Goal: Task Accomplishment & Management: Complete application form

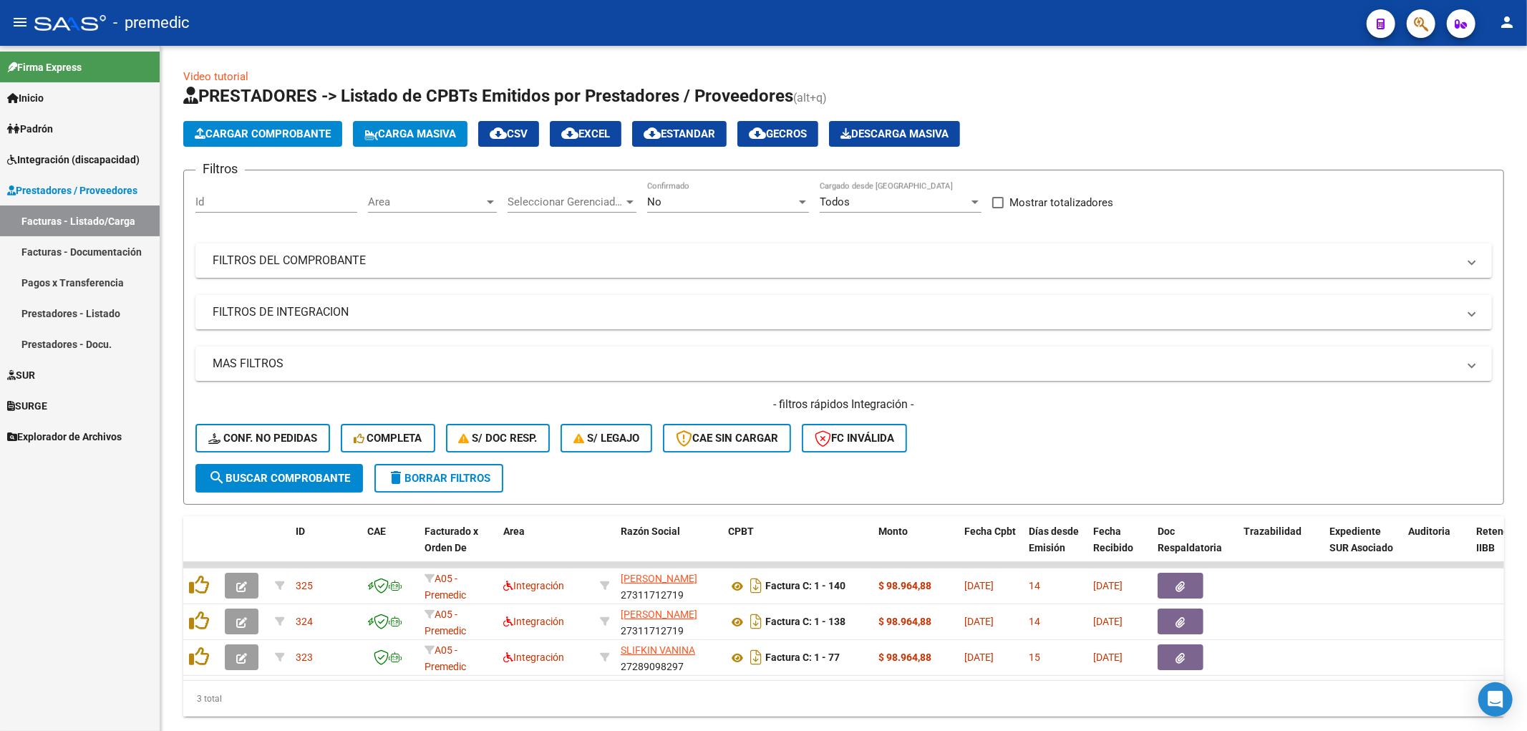
click at [43, 163] on span "Integración (discapacidad)" at bounding box center [73, 160] width 132 height 16
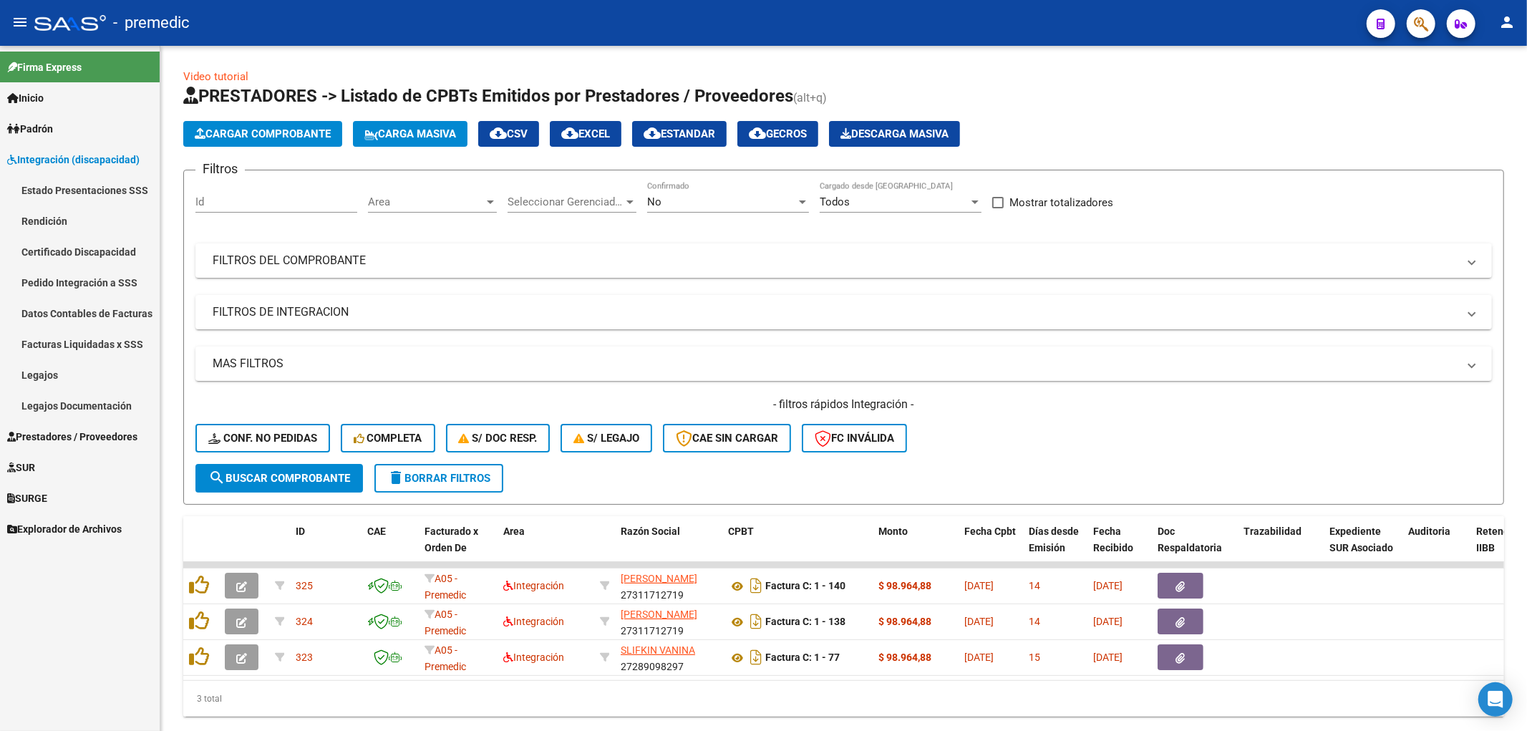
click at [52, 187] on link "Estado Presentaciones SSS" at bounding box center [80, 190] width 160 height 31
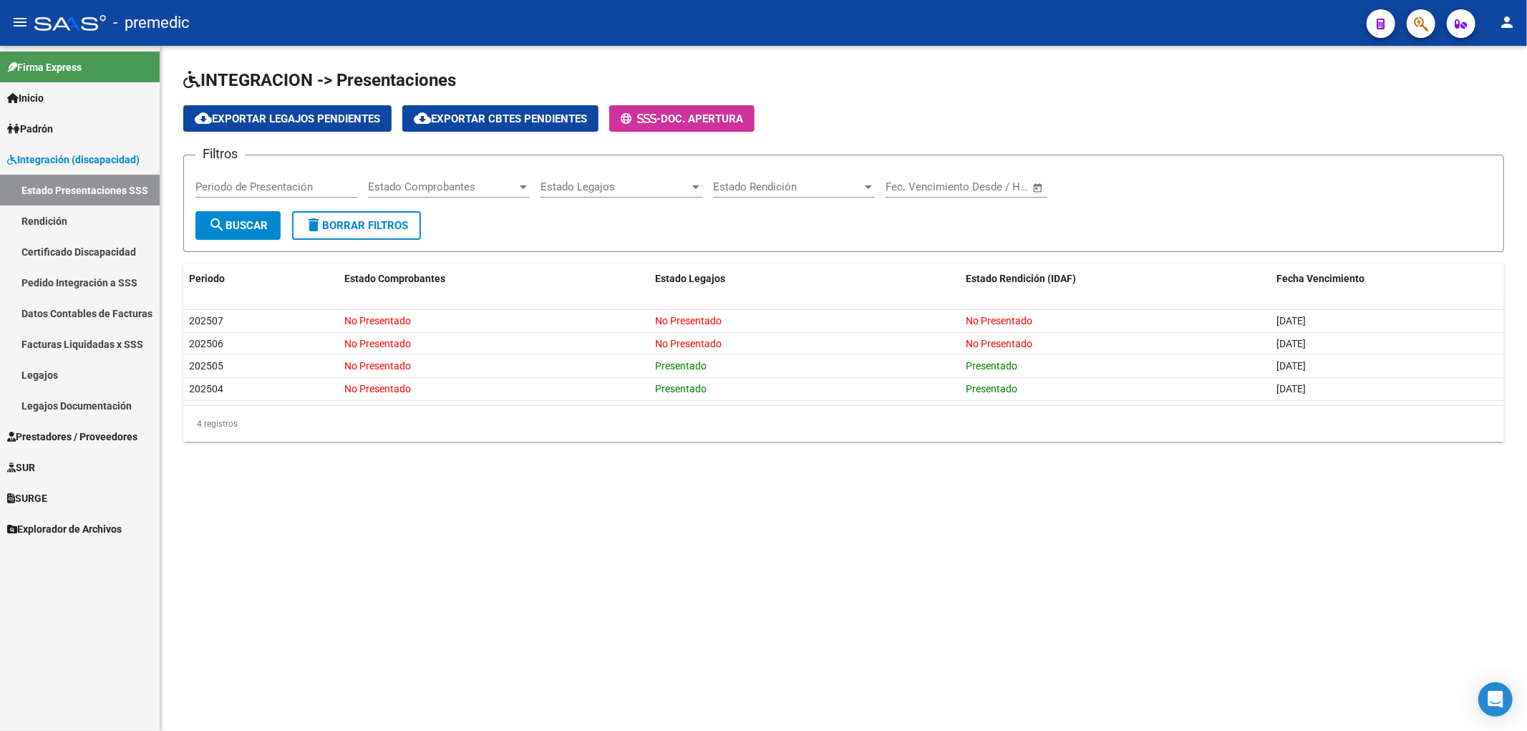
click at [70, 440] on span "Prestadores / Proveedores" at bounding box center [72, 437] width 130 height 16
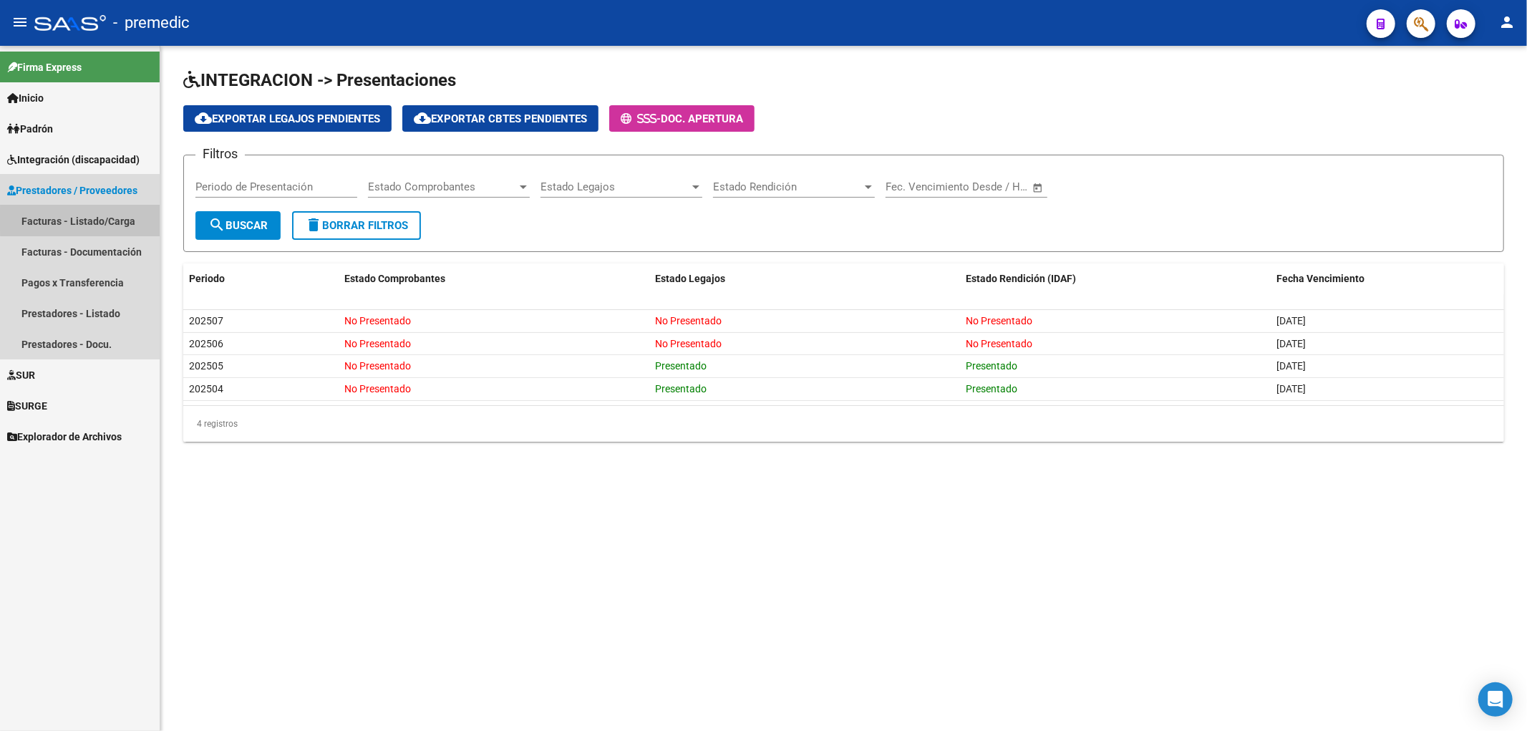
click at [105, 219] on link "Facturas - Listado/Carga" at bounding box center [80, 220] width 160 height 31
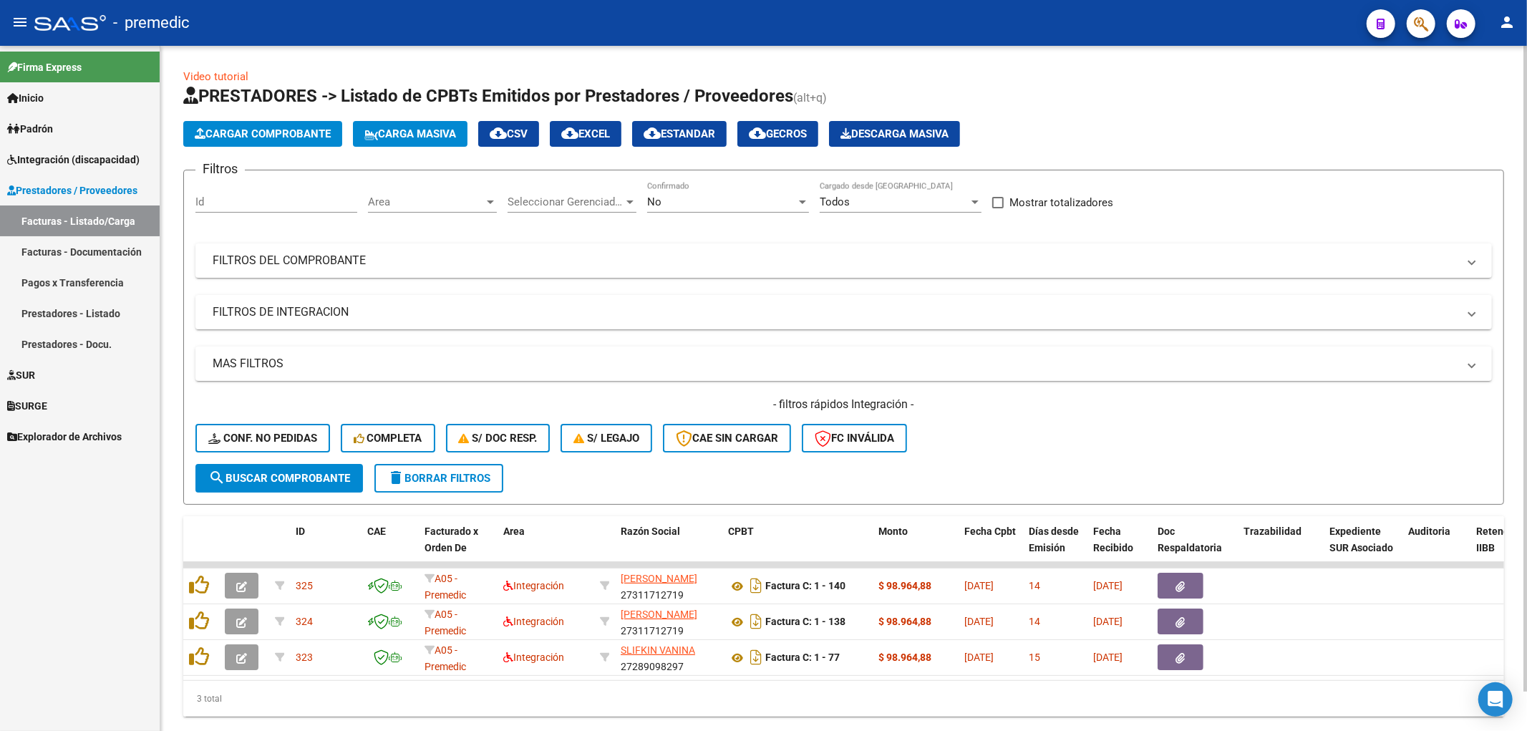
click at [281, 137] on span "Cargar Comprobante" at bounding box center [263, 133] width 136 height 13
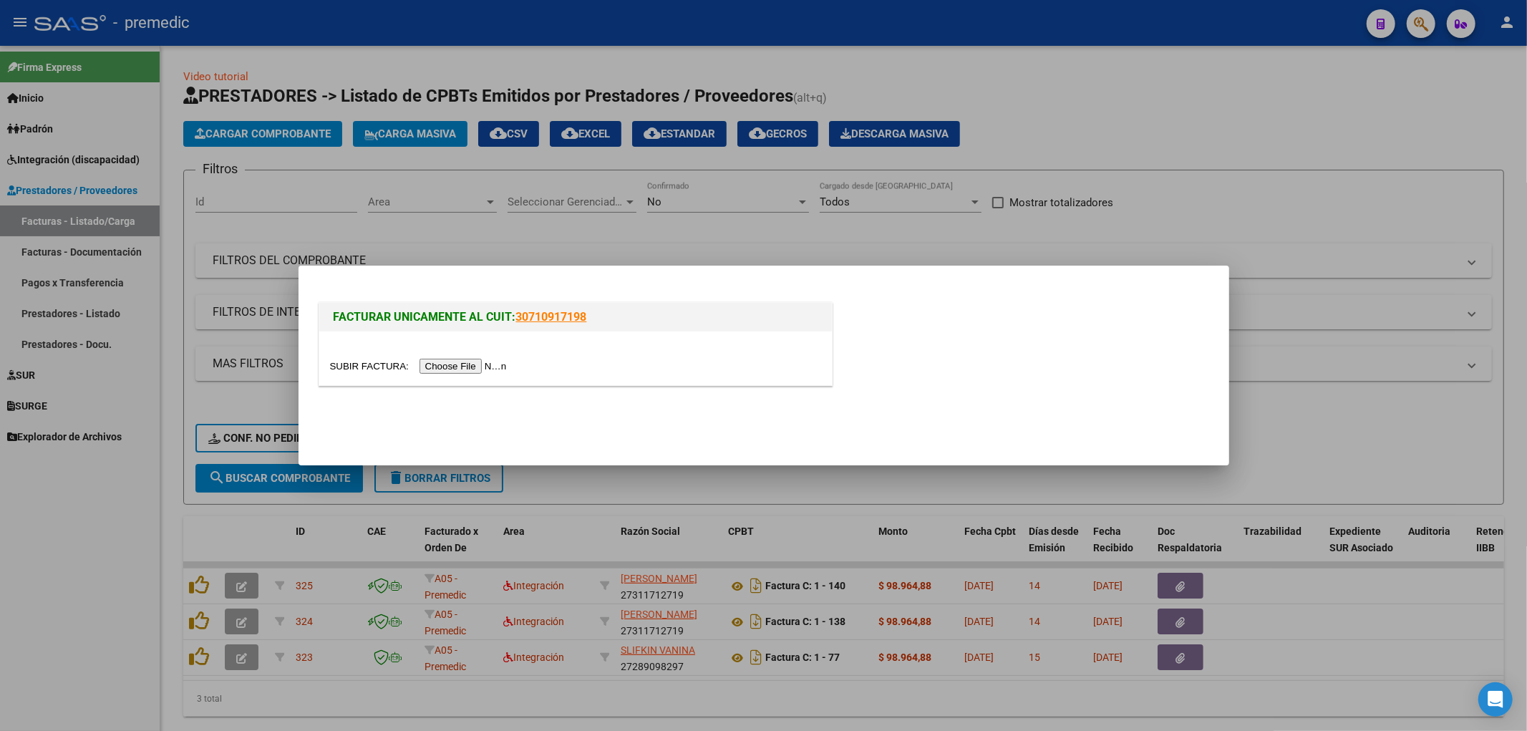
click at [445, 370] on input "file" at bounding box center [420, 366] width 181 height 15
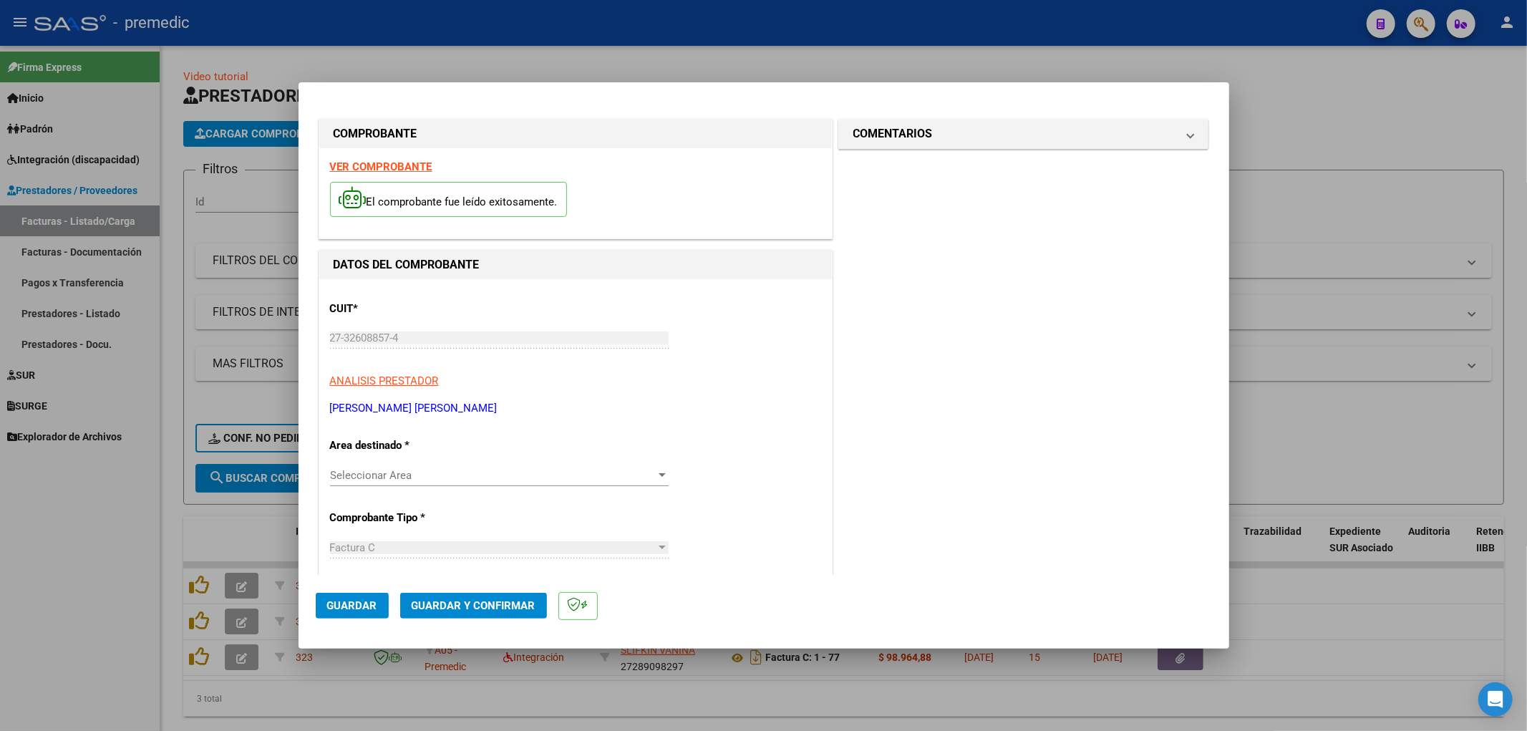
click at [415, 475] on span "Seleccionar Area" at bounding box center [493, 475] width 326 height 13
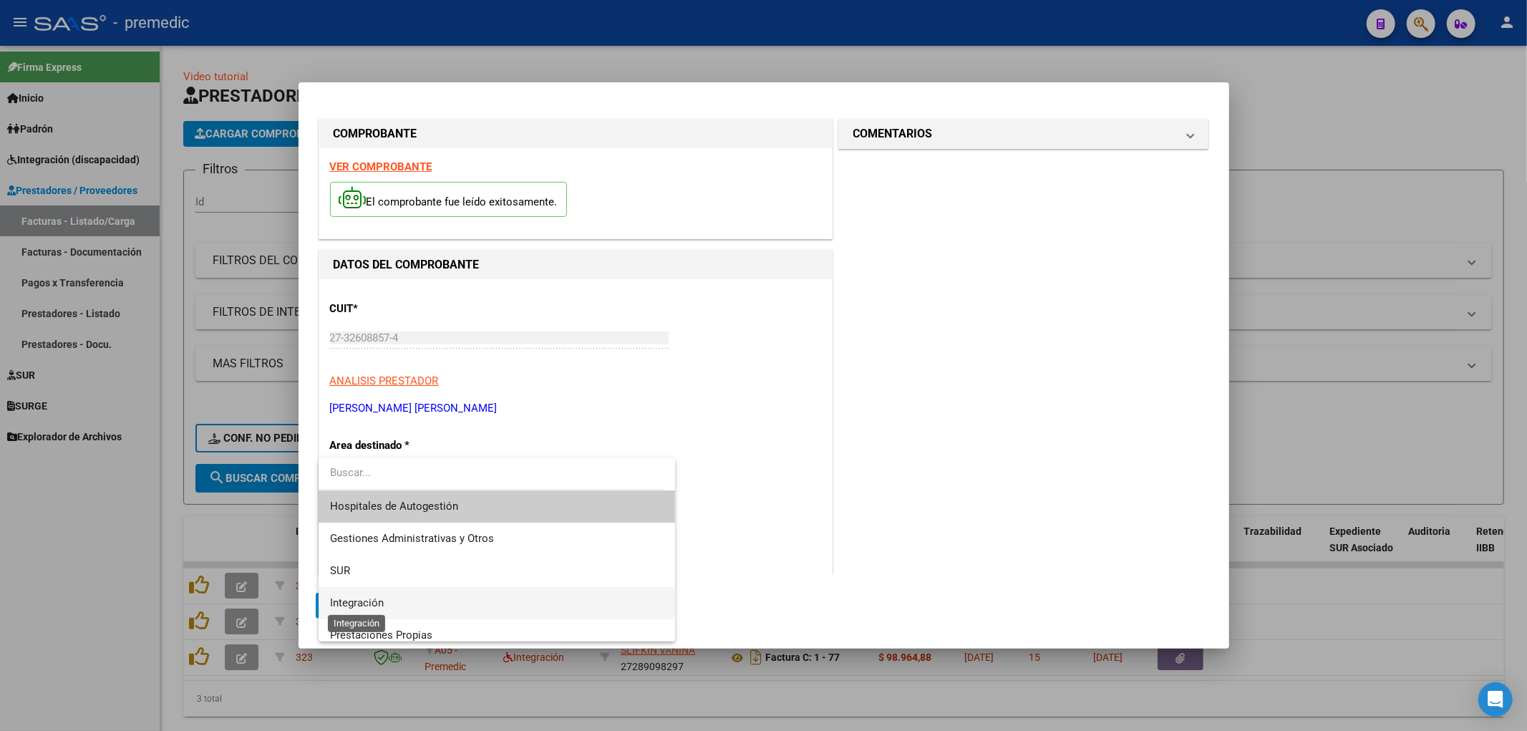
click at [361, 598] on span "Integración" at bounding box center [357, 602] width 54 height 13
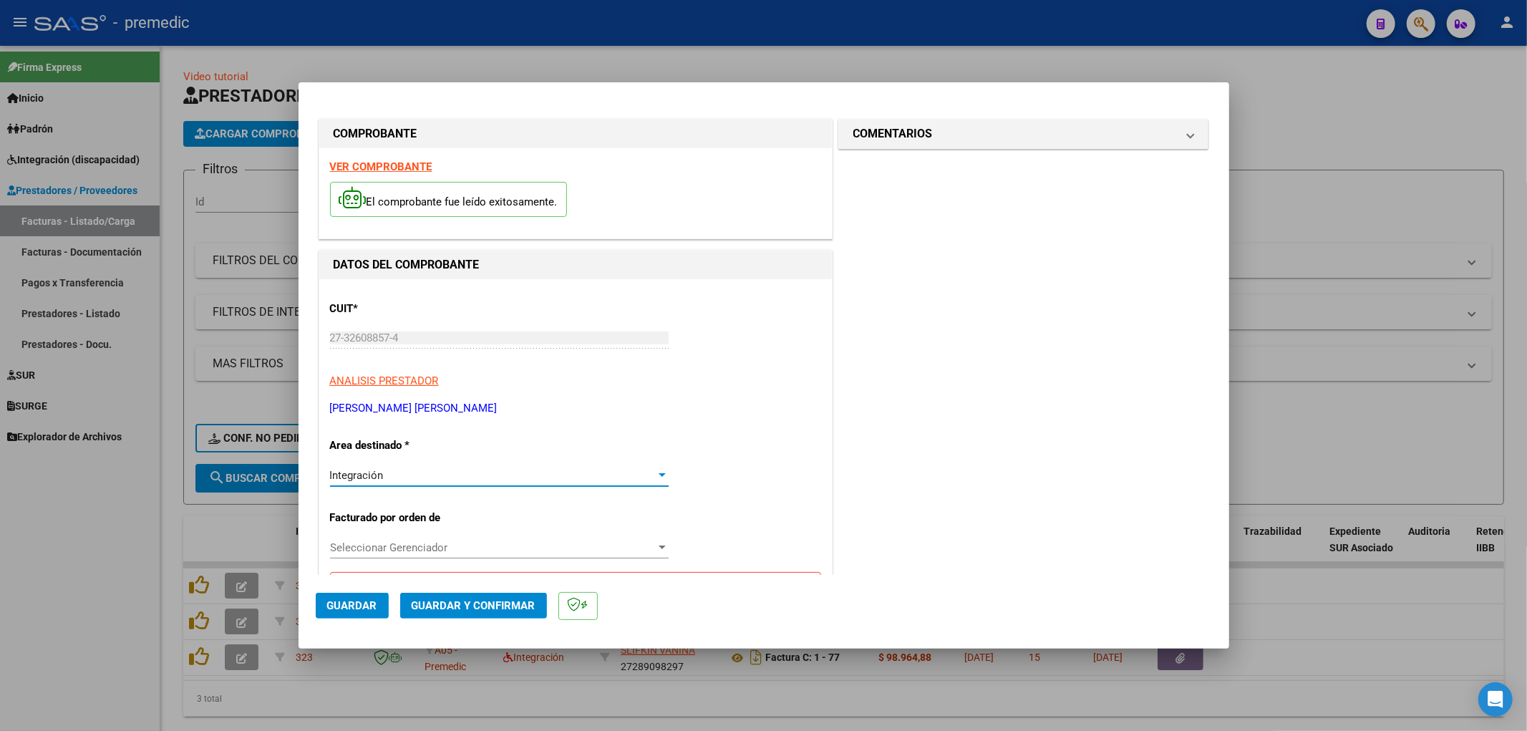
scroll to position [79, 0]
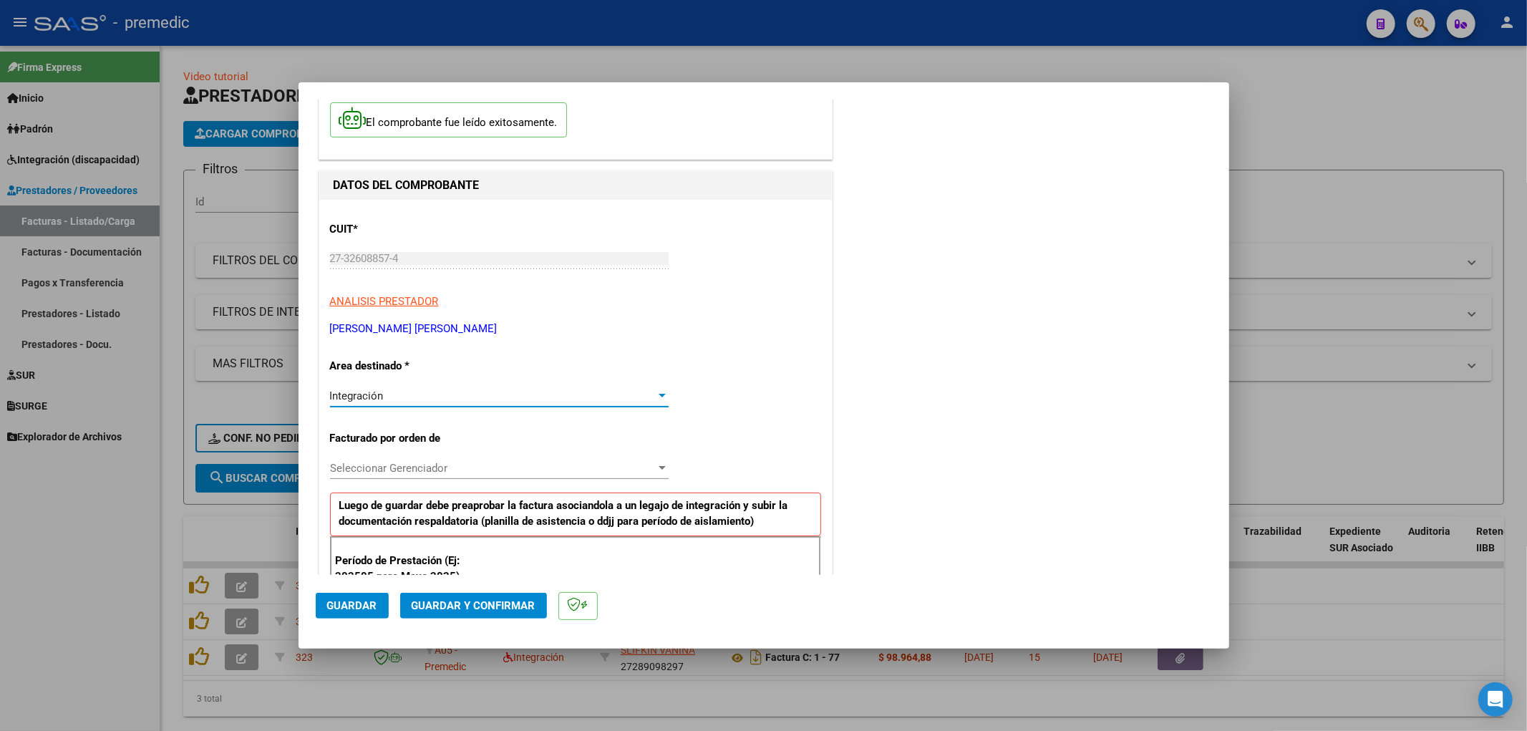
click at [399, 459] on div "Seleccionar Gerenciador Seleccionar Gerenciador" at bounding box center [499, 467] width 339 height 21
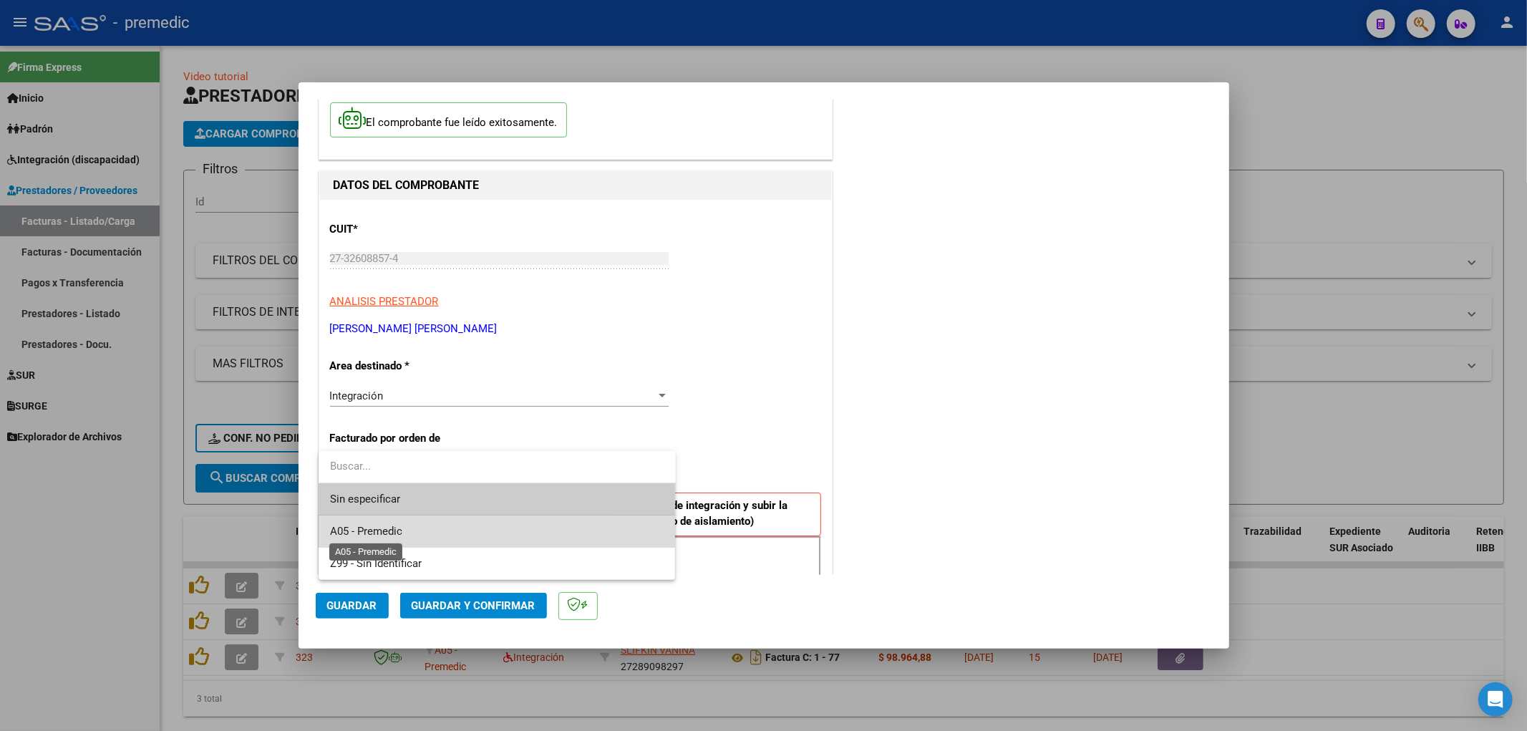
click at [371, 534] on span "A05 - Premedic" at bounding box center [366, 531] width 72 height 13
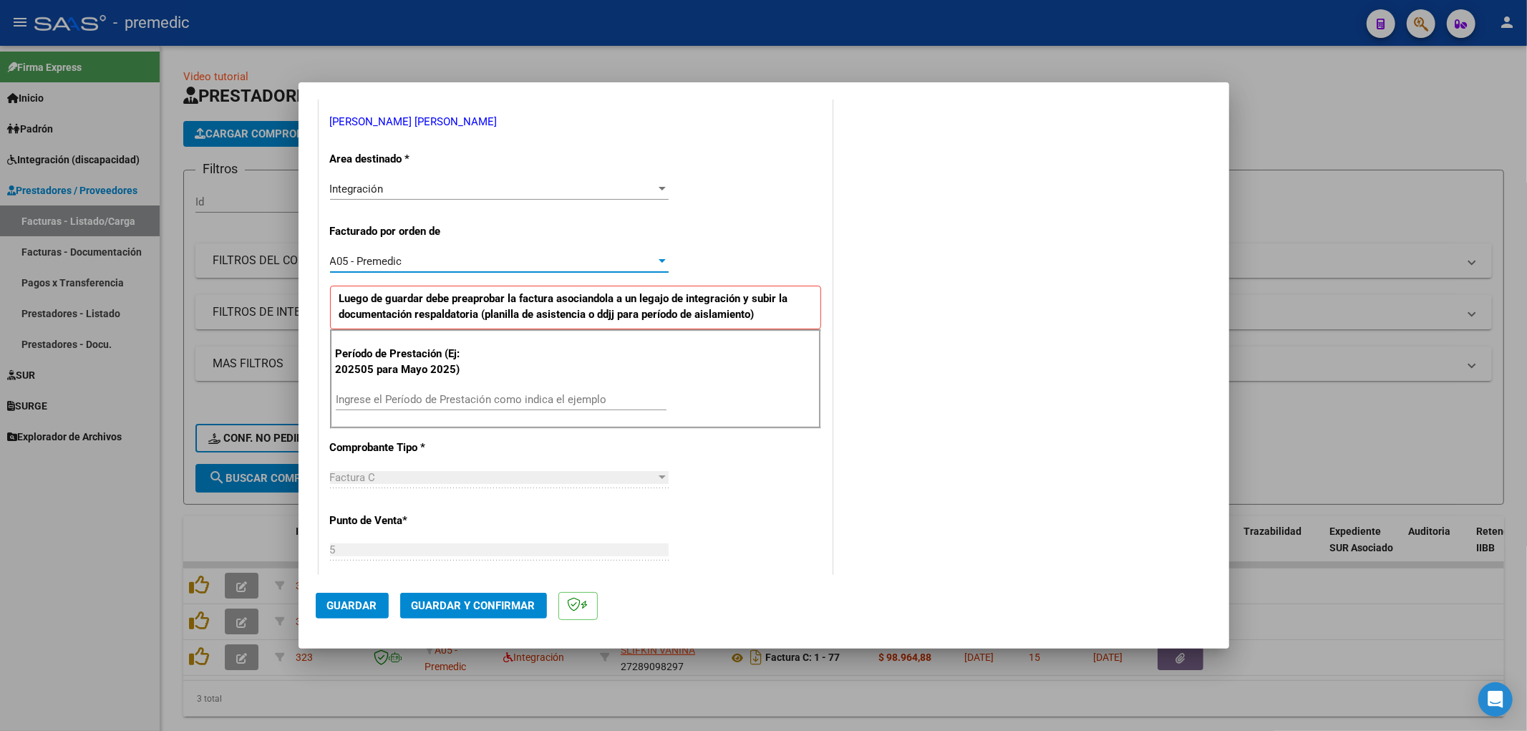
scroll to position [318, 0]
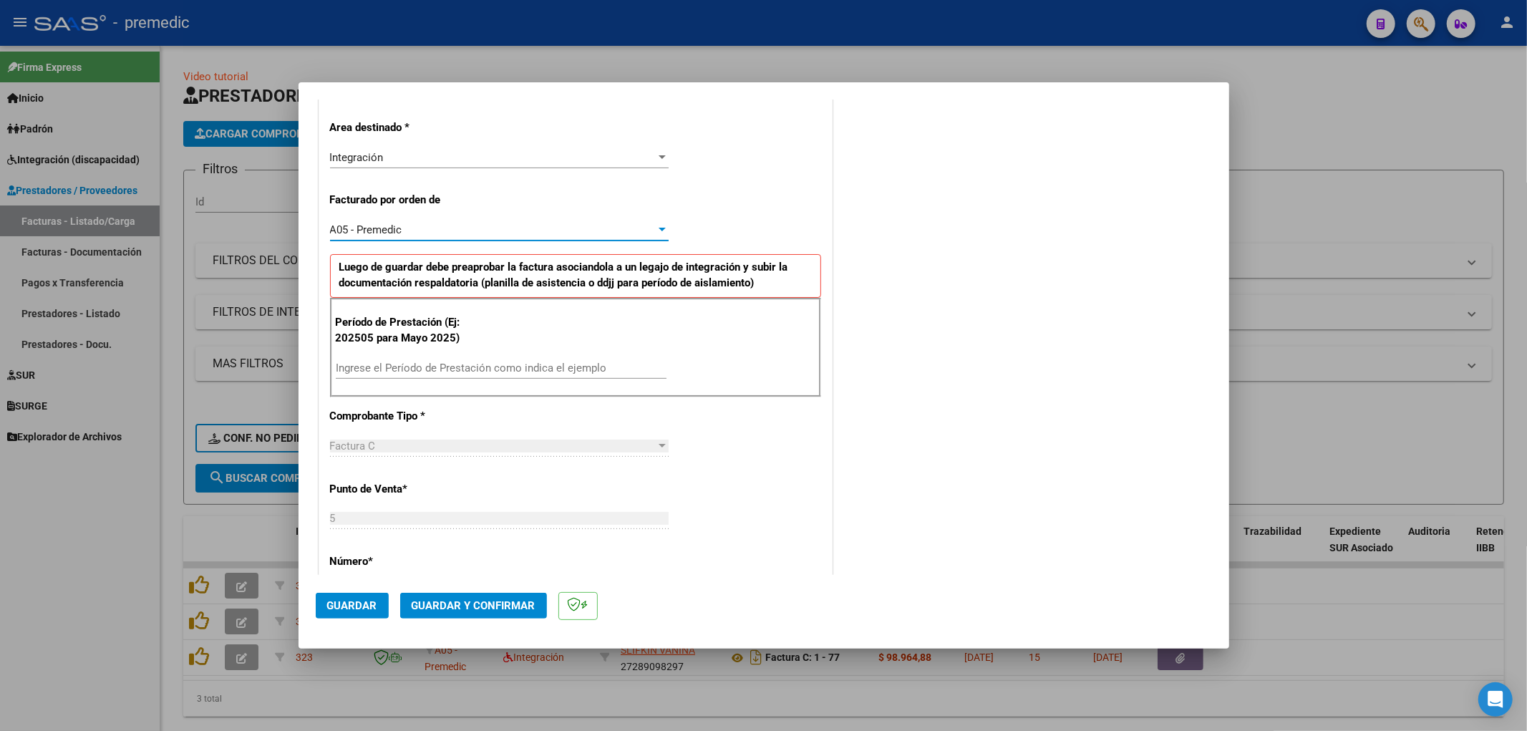
click at [419, 373] on input "Ingrese el Período de Prestación como indica el ejemplo" at bounding box center [501, 367] width 331 height 13
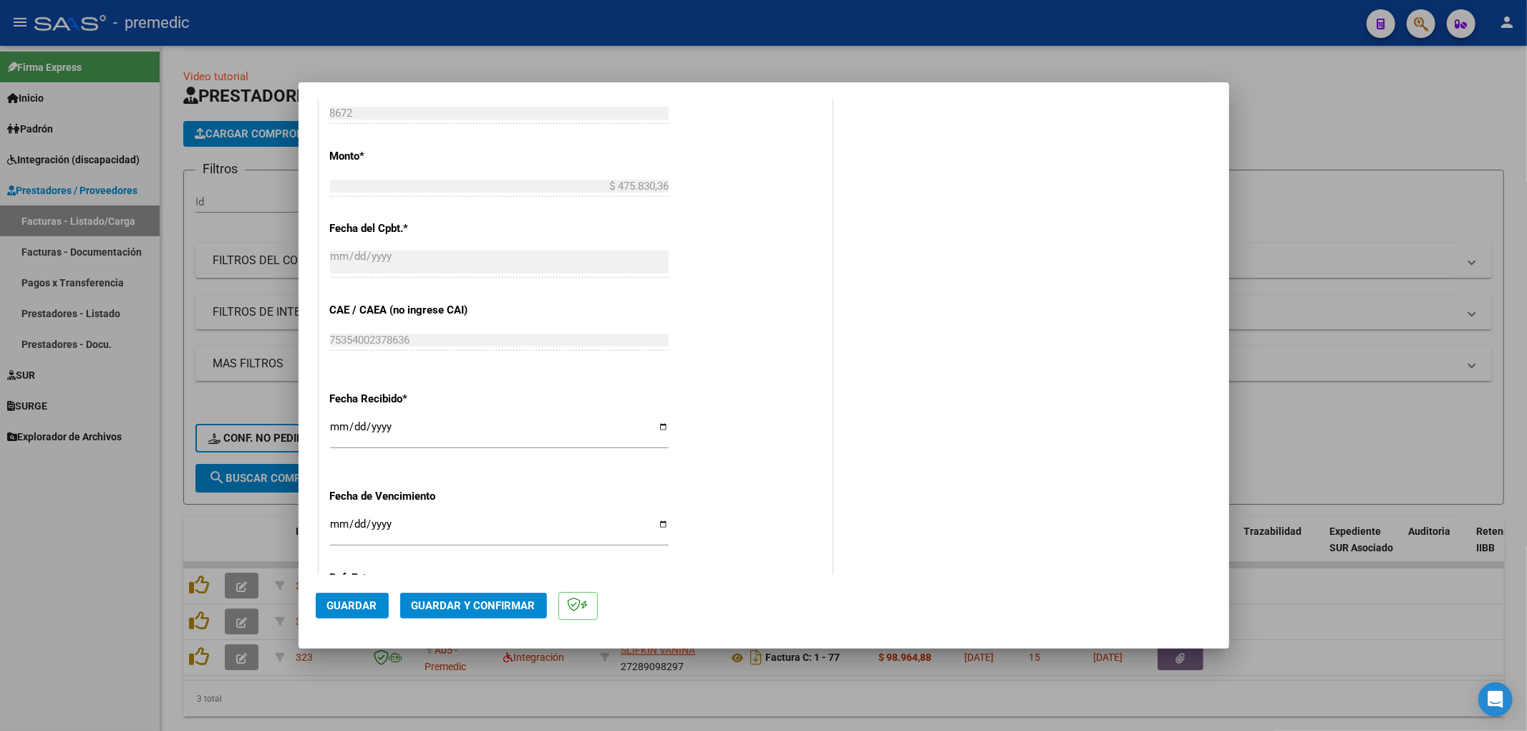
scroll to position [875, 0]
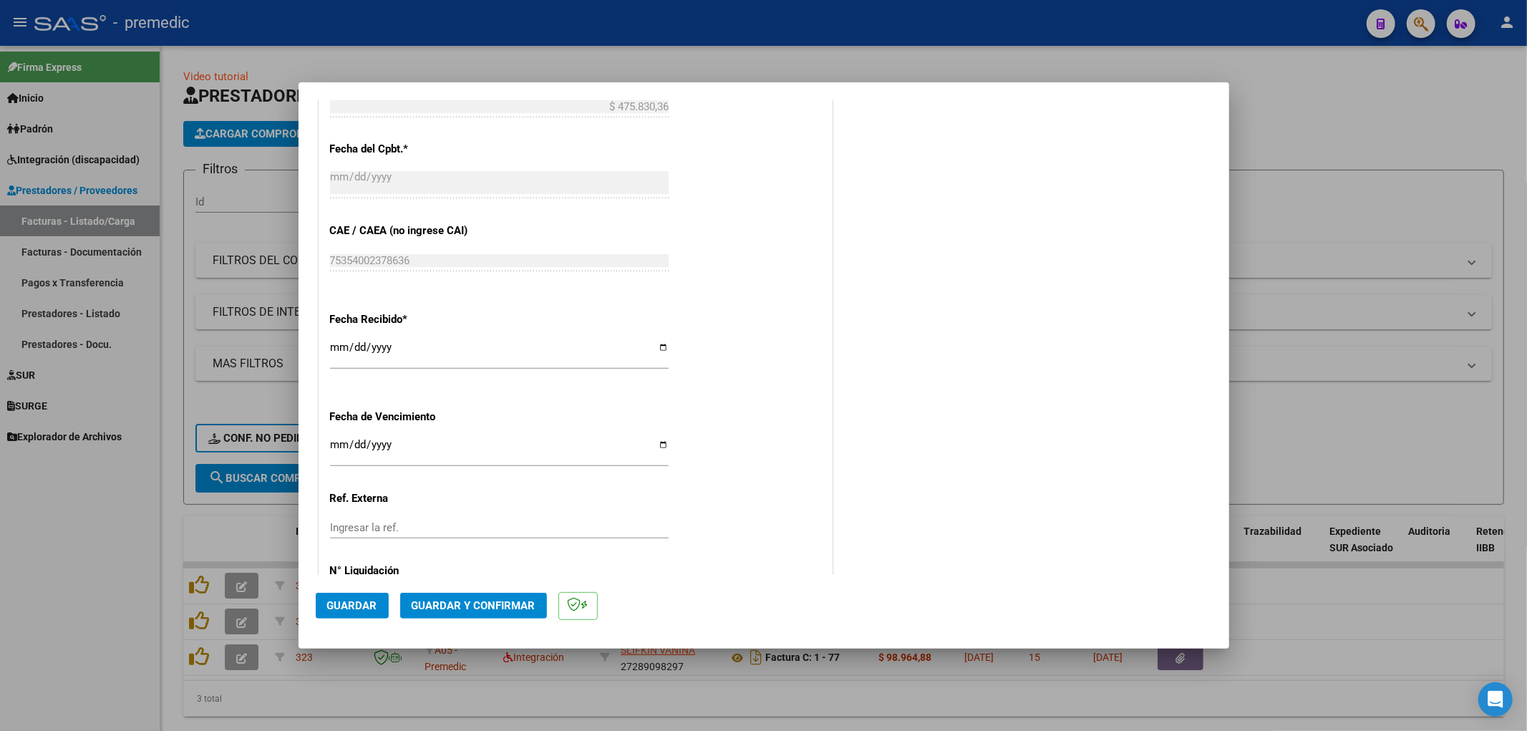
type input "202508"
click at [337, 444] on input "Ingresar la fecha" at bounding box center [499, 450] width 339 height 23
type input "[DATE]"
click at [374, 602] on span "Guardar" at bounding box center [352, 605] width 50 height 13
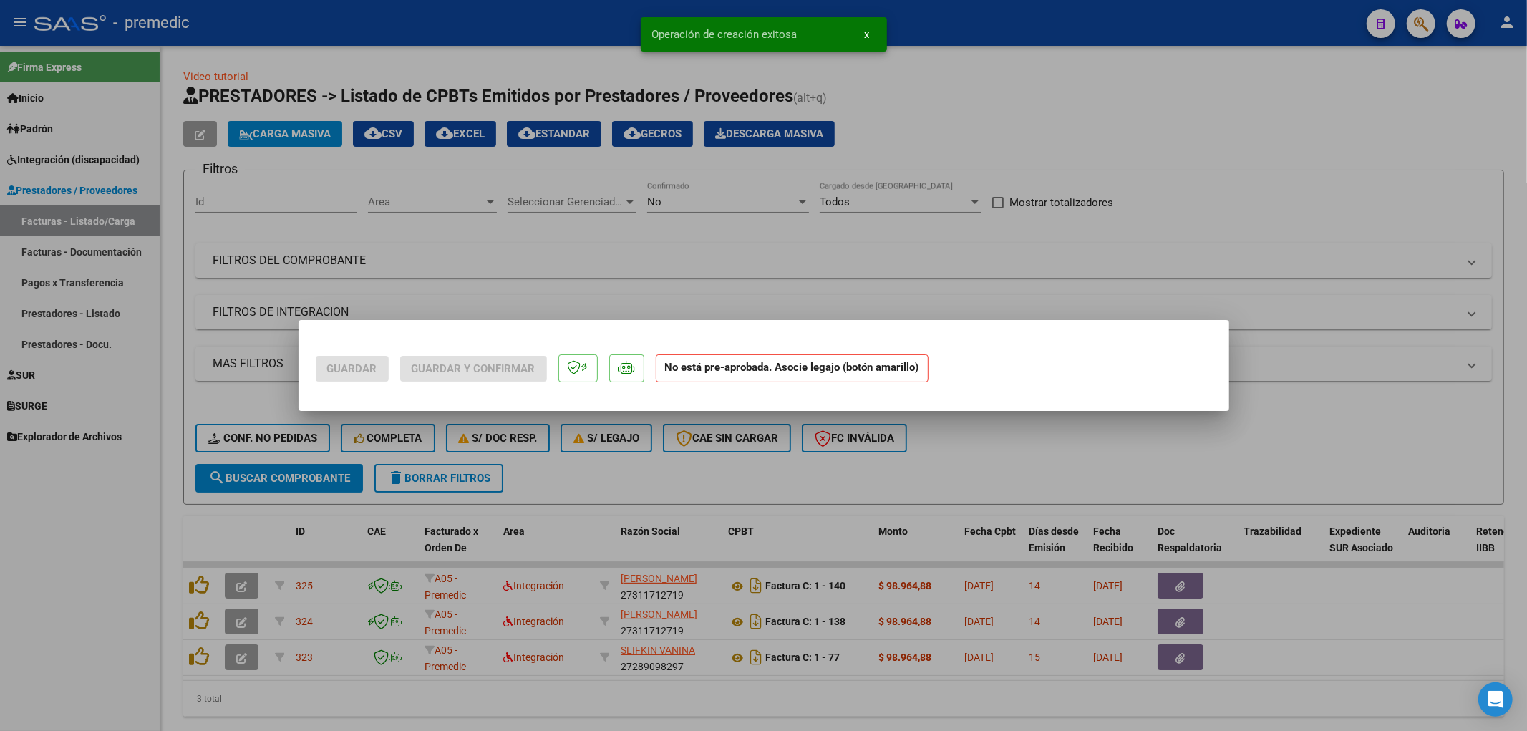
scroll to position [0, 0]
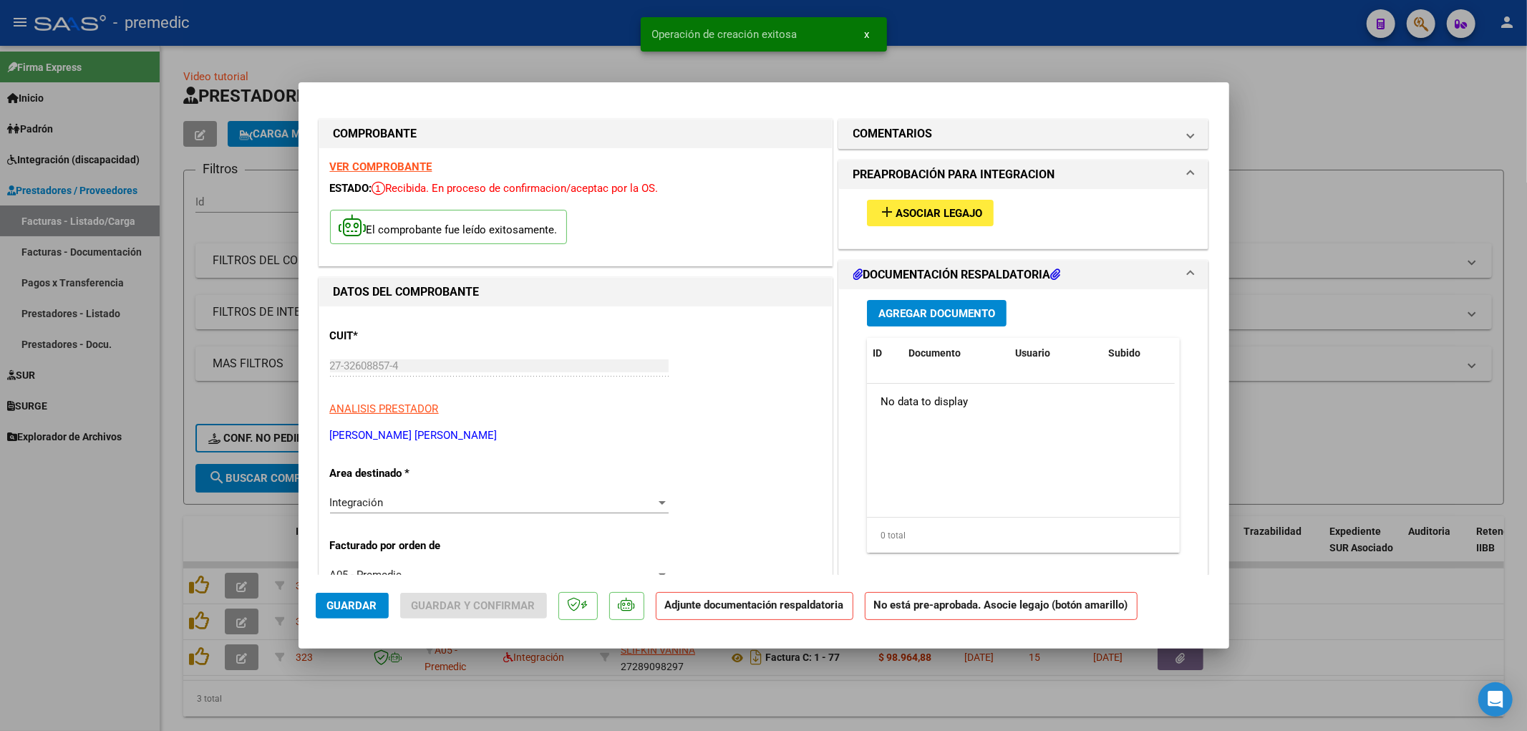
click at [923, 207] on span "Asociar Legajo" at bounding box center [938, 213] width 87 height 13
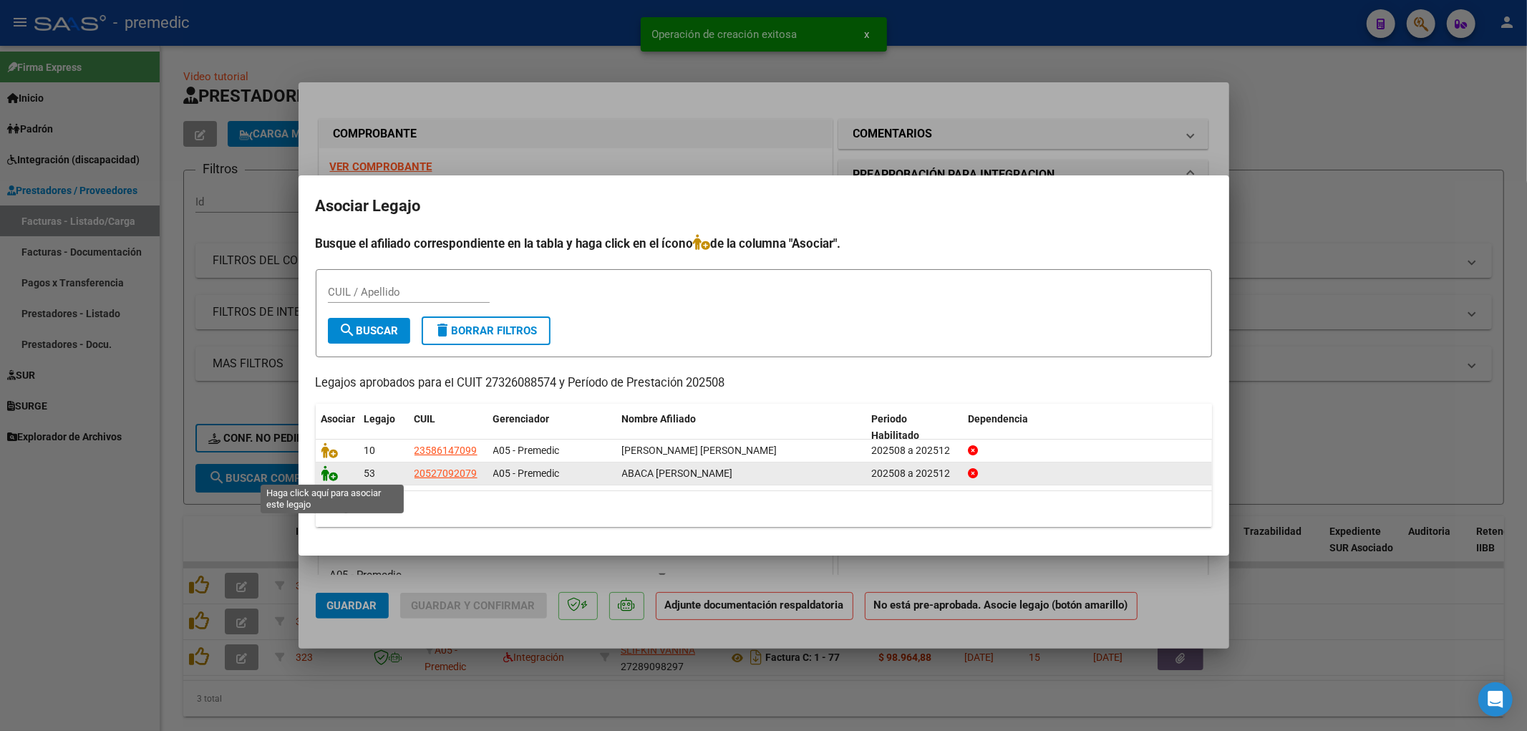
click at [326, 476] on icon at bounding box center [329, 473] width 17 height 16
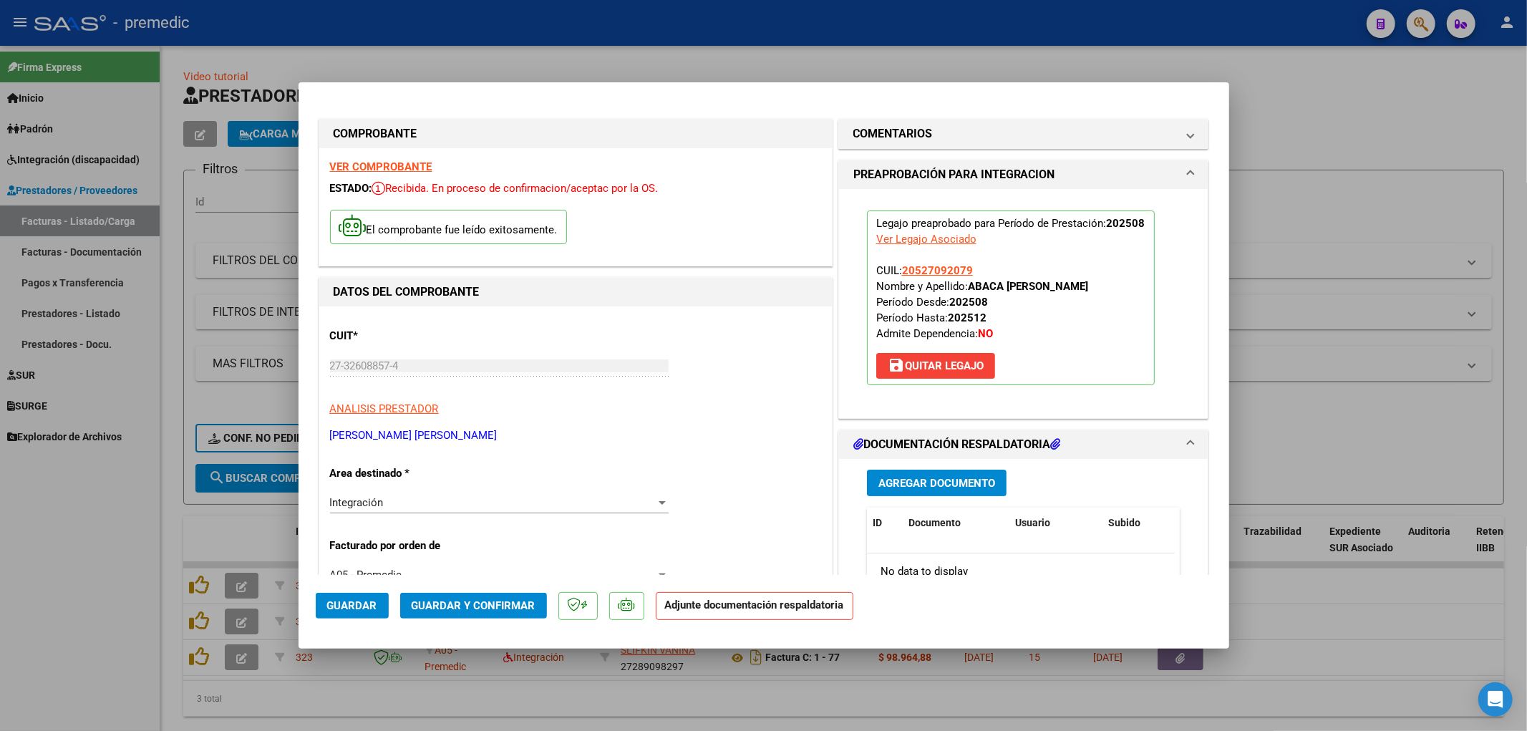
click at [924, 480] on span "Agregar Documento" at bounding box center [936, 483] width 117 height 13
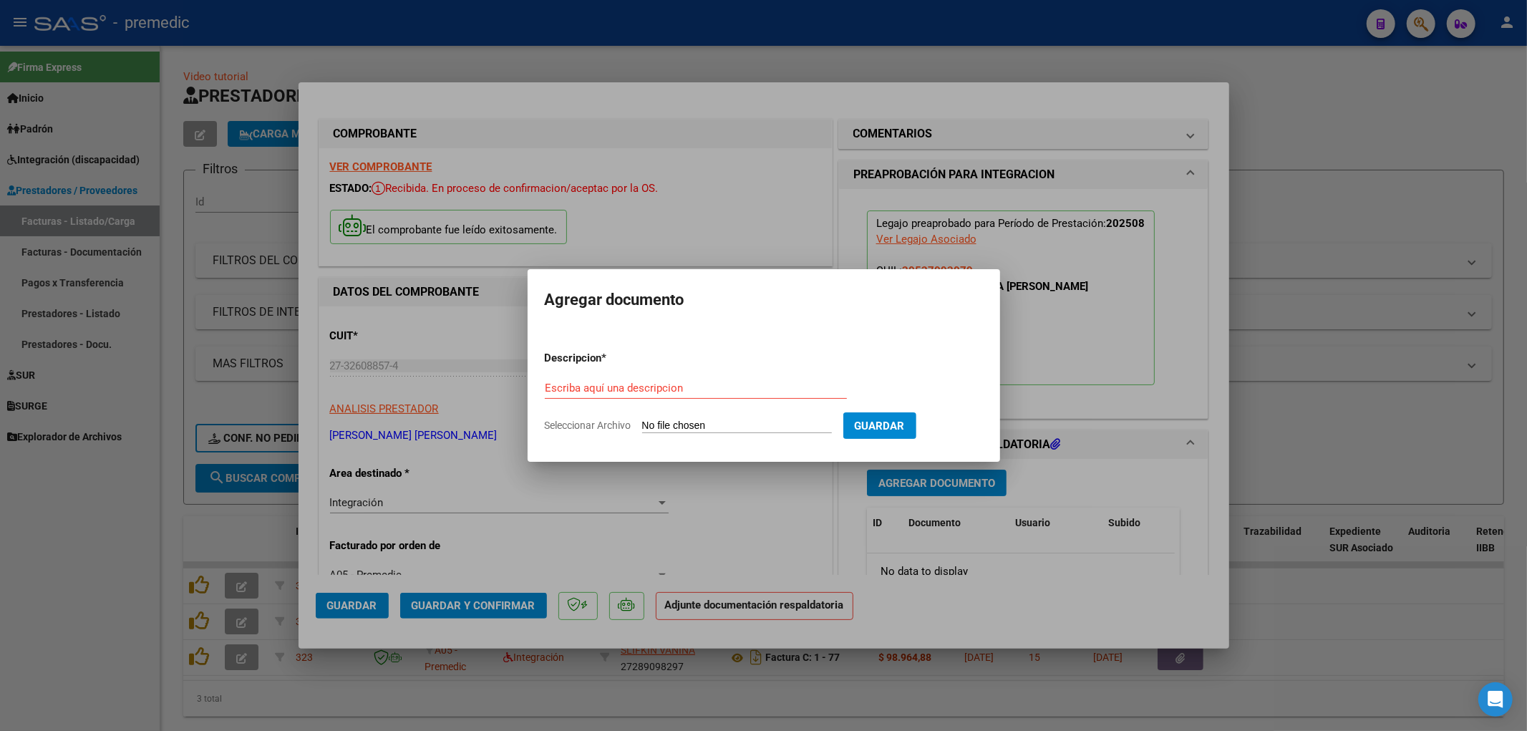
drag, startPoint x: 648, startPoint y: 414, endPoint x: 661, endPoint y: 422, distance: 14.9
click at [649, 414] on form "Descripcion * Escriba aquí una descripcion Seleccionar Archivo Guardar" at bounding box center [764, 391] width 438 height 104
click at [661, 422] on input "Seleccionar Archivo" at bounding box center [737, 426] width 190 height 14
type input "C:\fakepath\Abaca planilla.pdf"
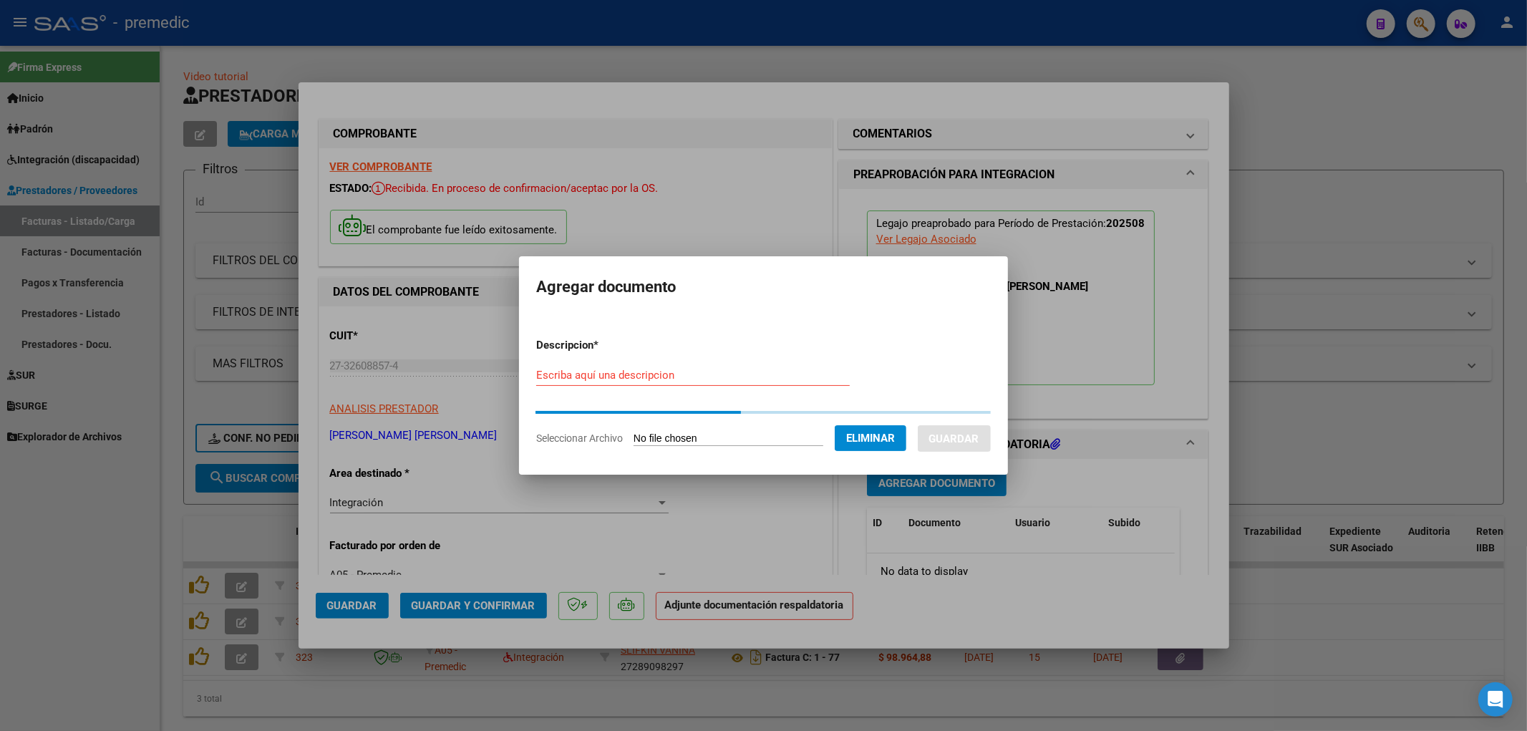
click at [536, 379] on input "Escriba aquí una descripcion" at bounding box center [692, 375] width 313 height 13
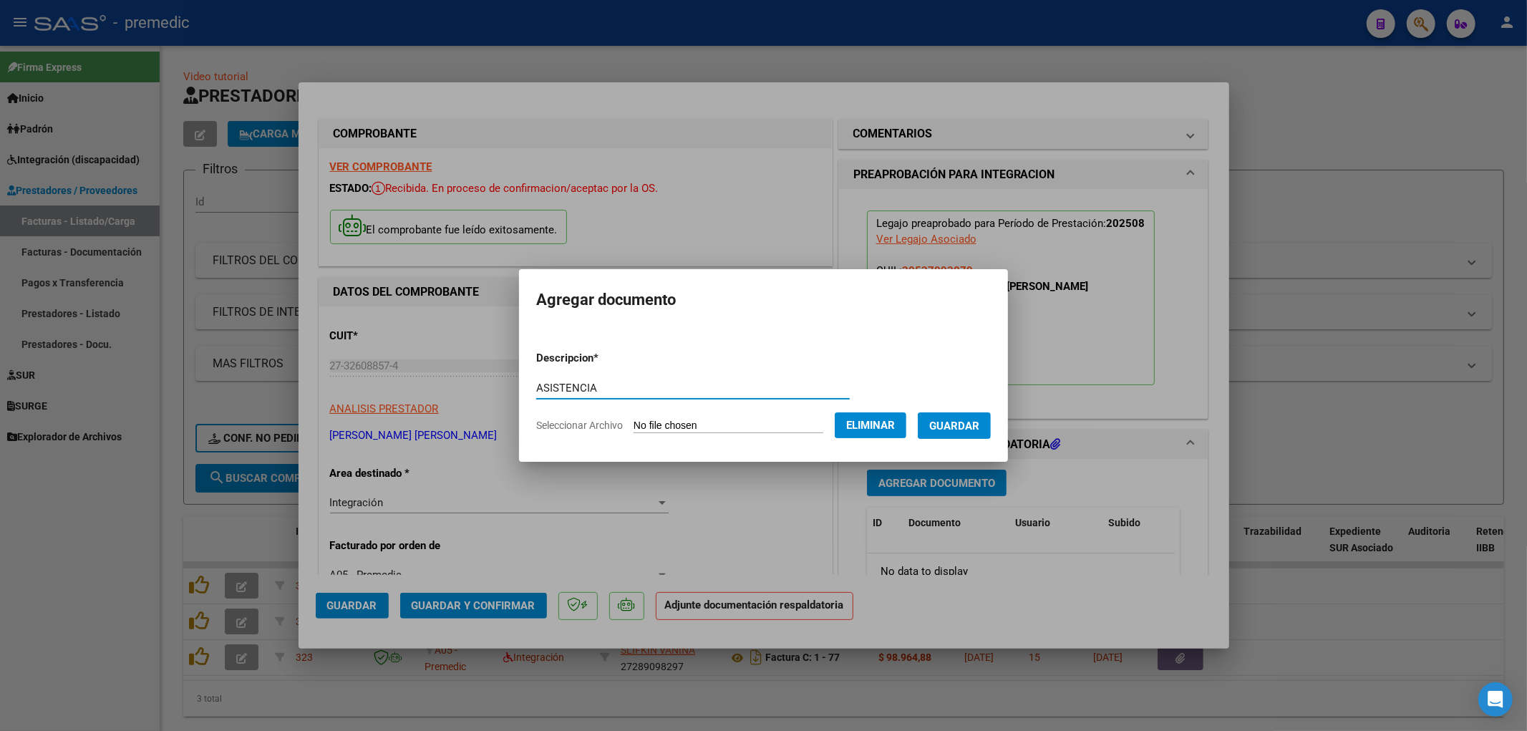
type input "ASISTENCIA"
click at [959, 426] on span "Guardar" at bounding box center [954, 425] width 50 height 13
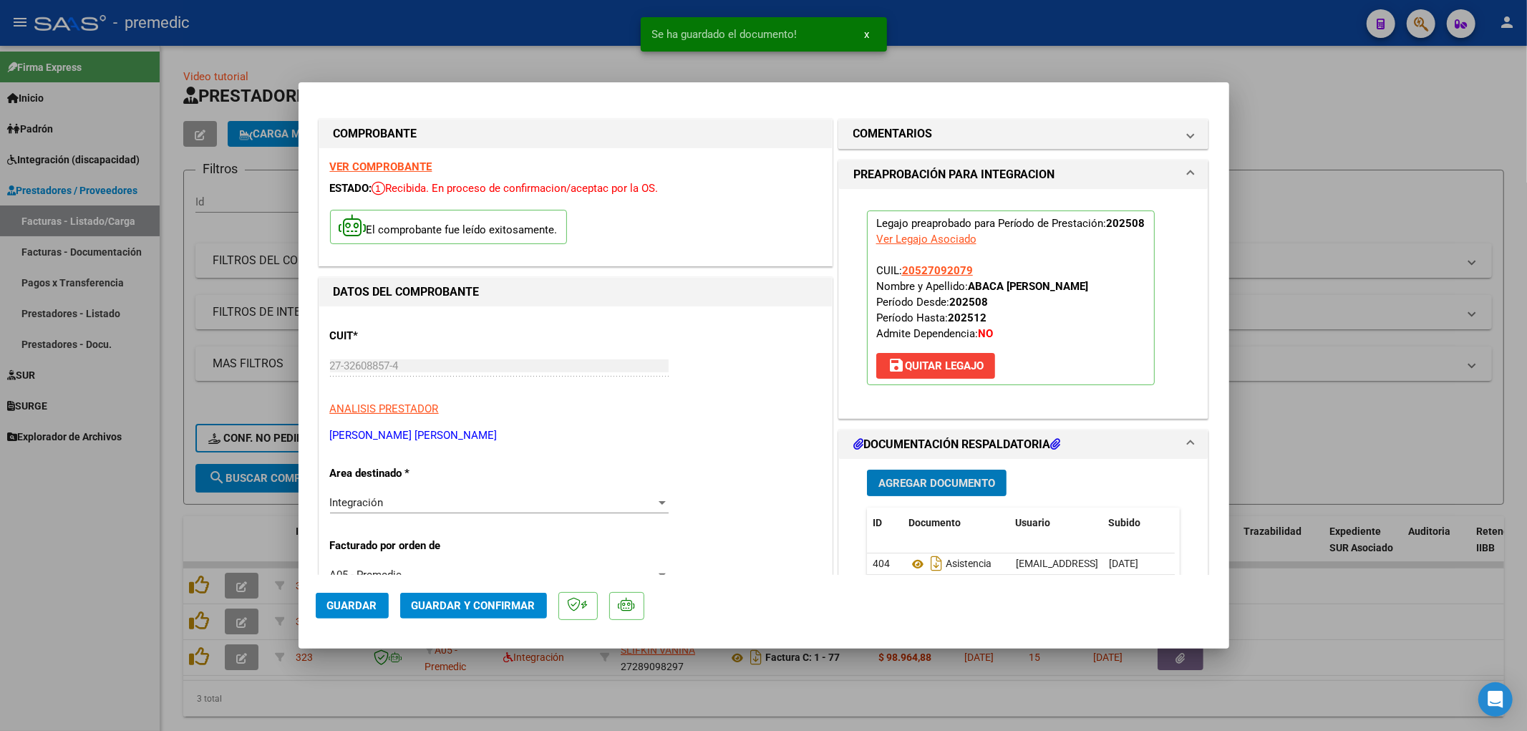
click at [362, 605] on span "Guardar" at bounding box center [352, 605] width 50 height 13
click at [748, 681] on div at bounding box center [763, 365] width 1527 height 731
type input "$ 0,00"
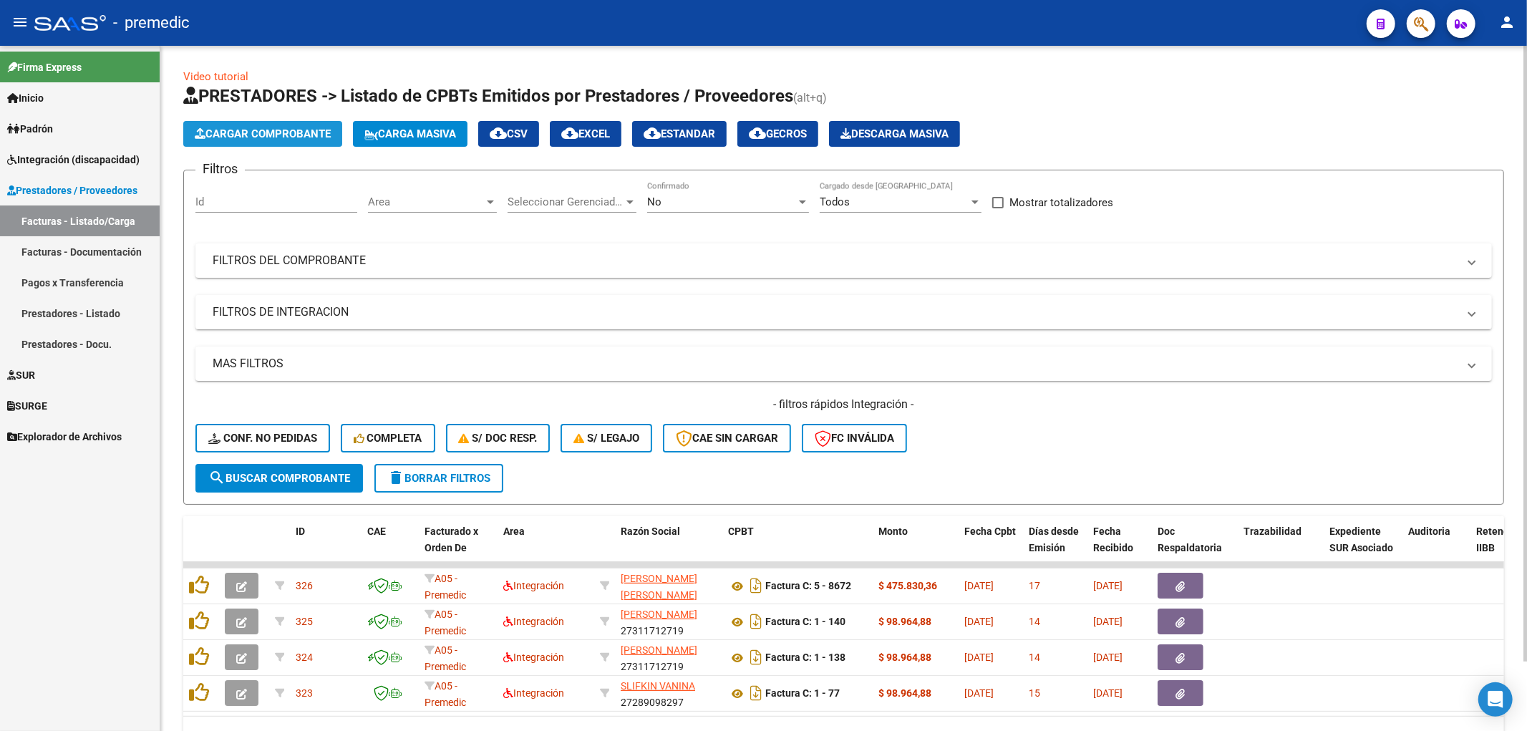
click at [268, 133] on span "Cargar Comprobante" at bounding box center [263, 133] width 136 height 13
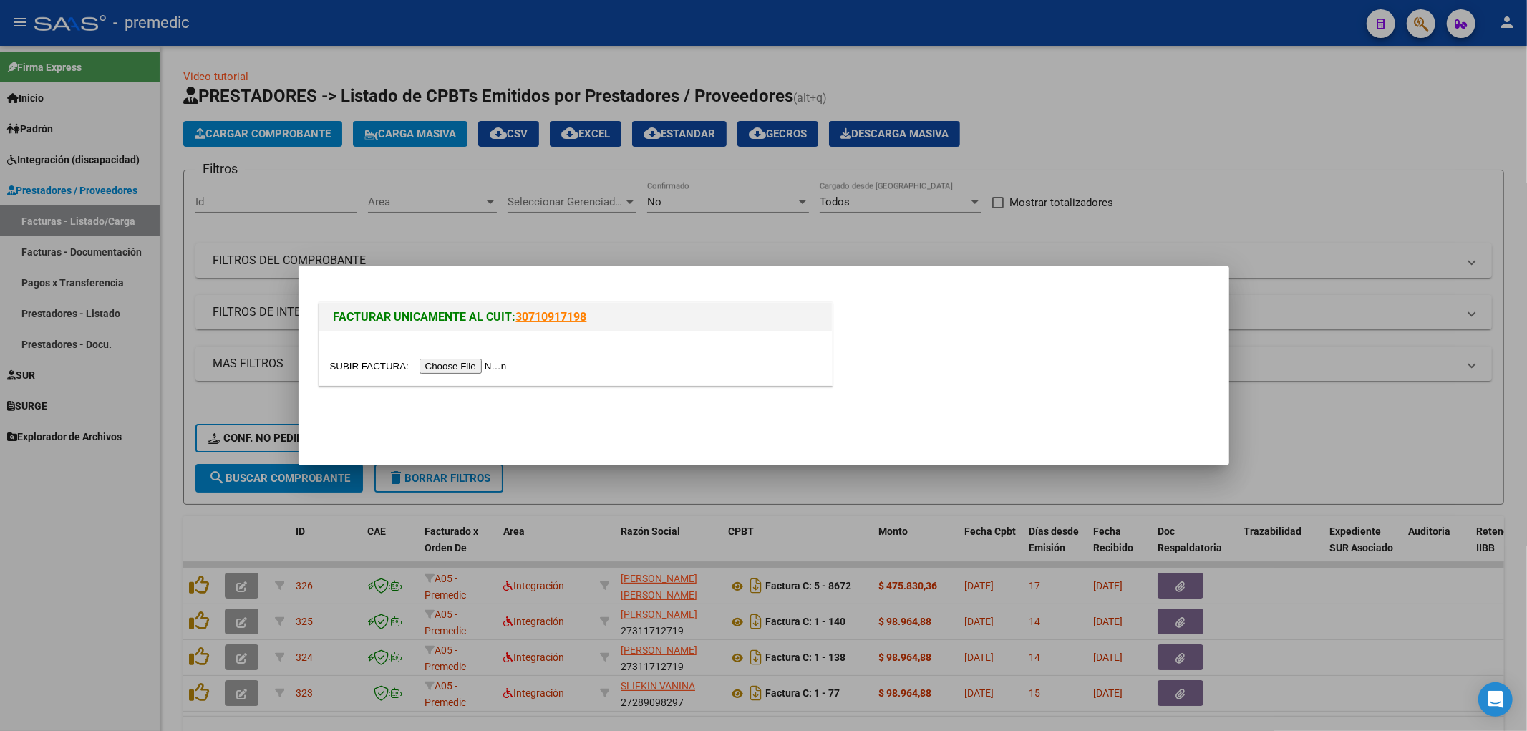
click at [467, 375] on div at bounding box center [575, 358] width 512 height 54
click at [467, 365] on input "file" at bounding box center [420, 366] width 181 height 15
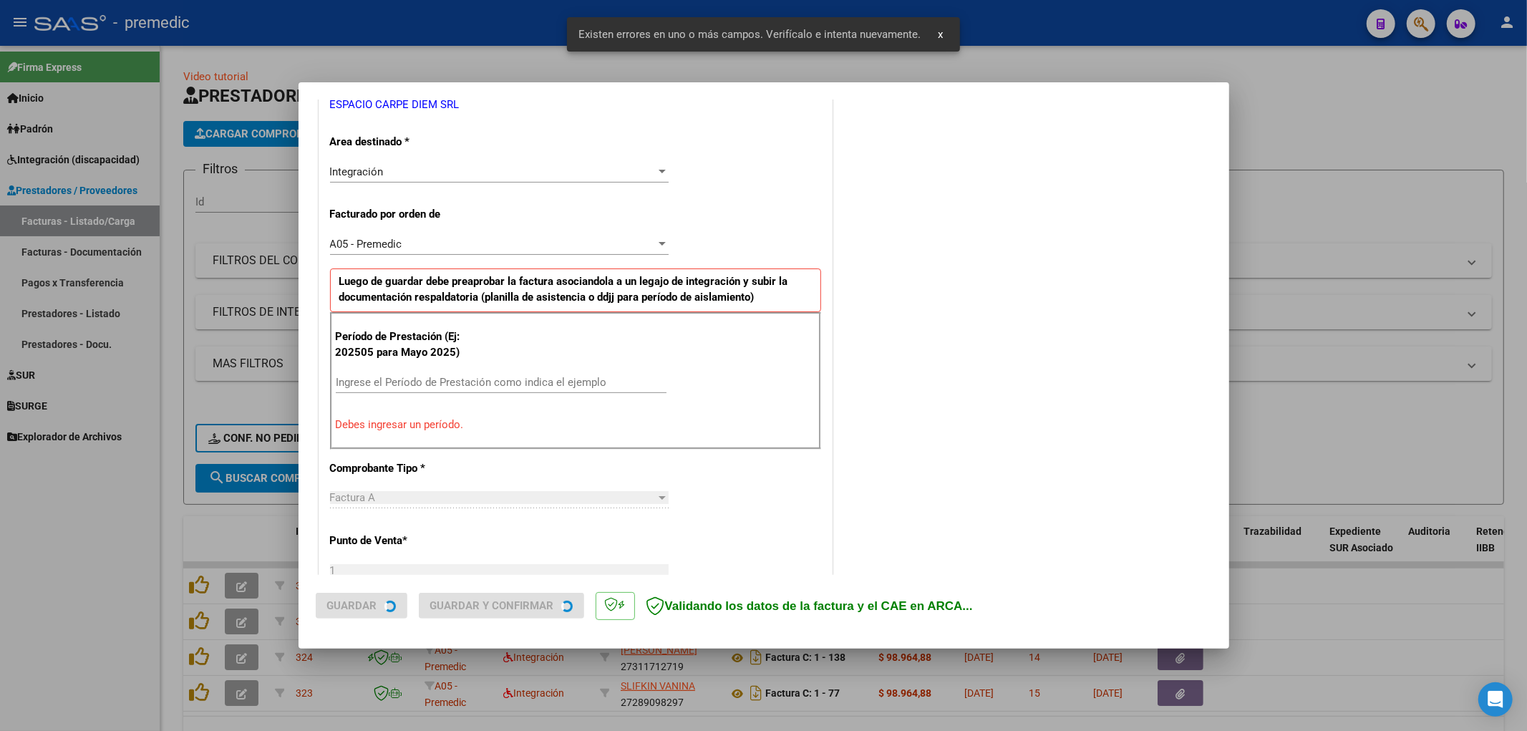
scroll to position [306, 0]
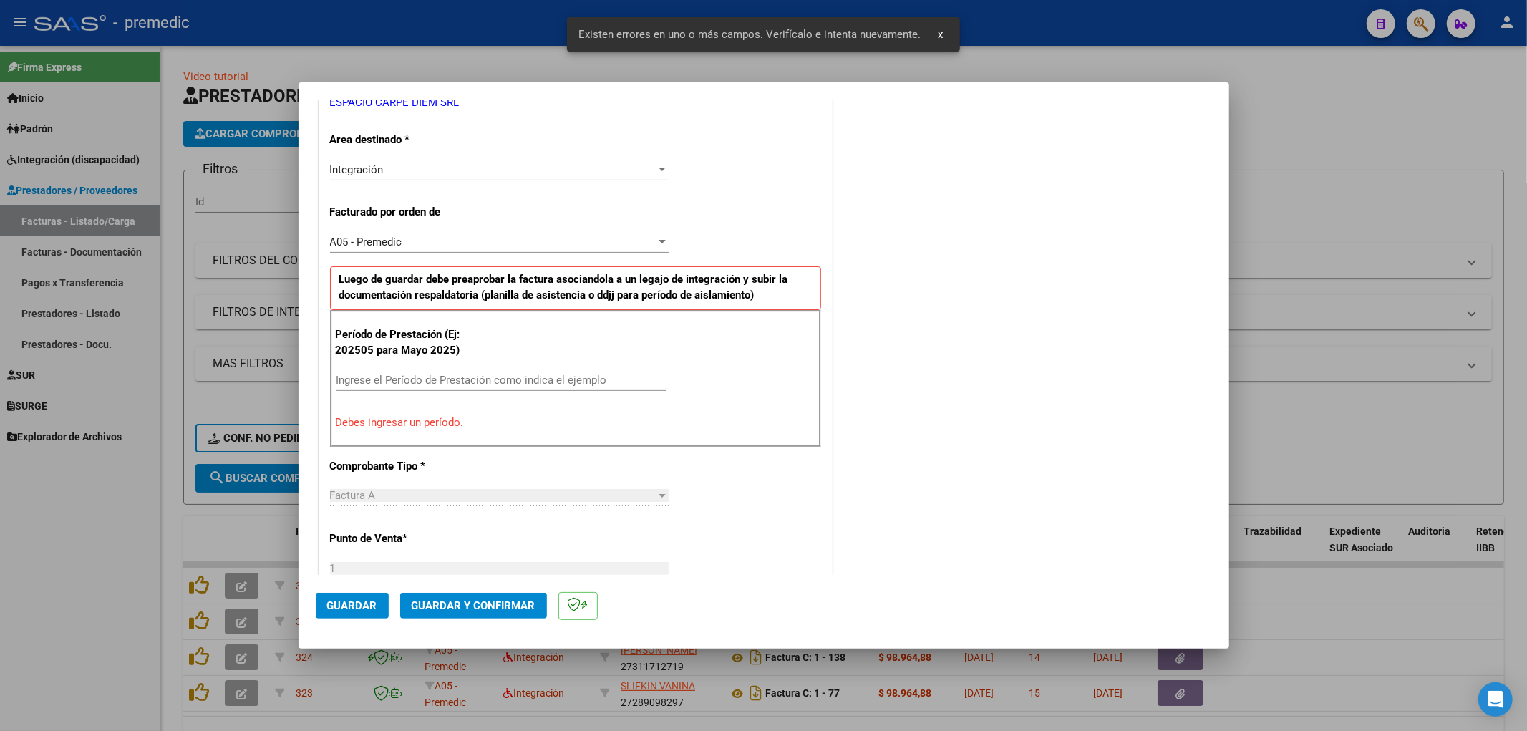
click at [442, 376] on input "Ingrese el Período de Prestación como indica el ejemplo" at bounding box center [501, 380] width 331 height 13
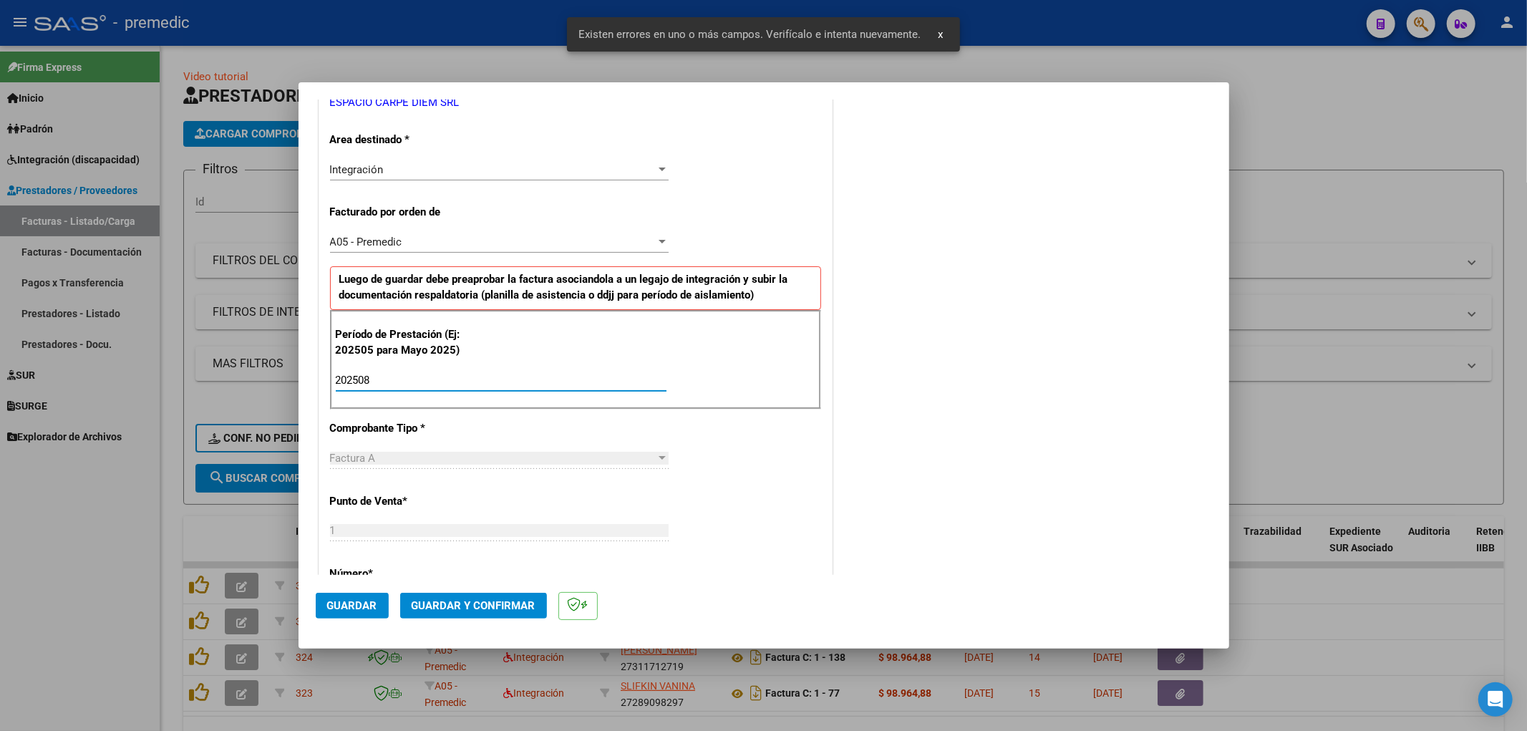
type input "202508"
drag, startPoint x: 921, startPoint y: 470, endPoint x: 900, endPoint y: 464, distance: 22.2
click at [922, 470] on div "COMENTARIOS Comentarios De la Obra Social: Comentarios de la Obra Social (no vi…" at bounding box center [1023, 509] width 376 height 1398
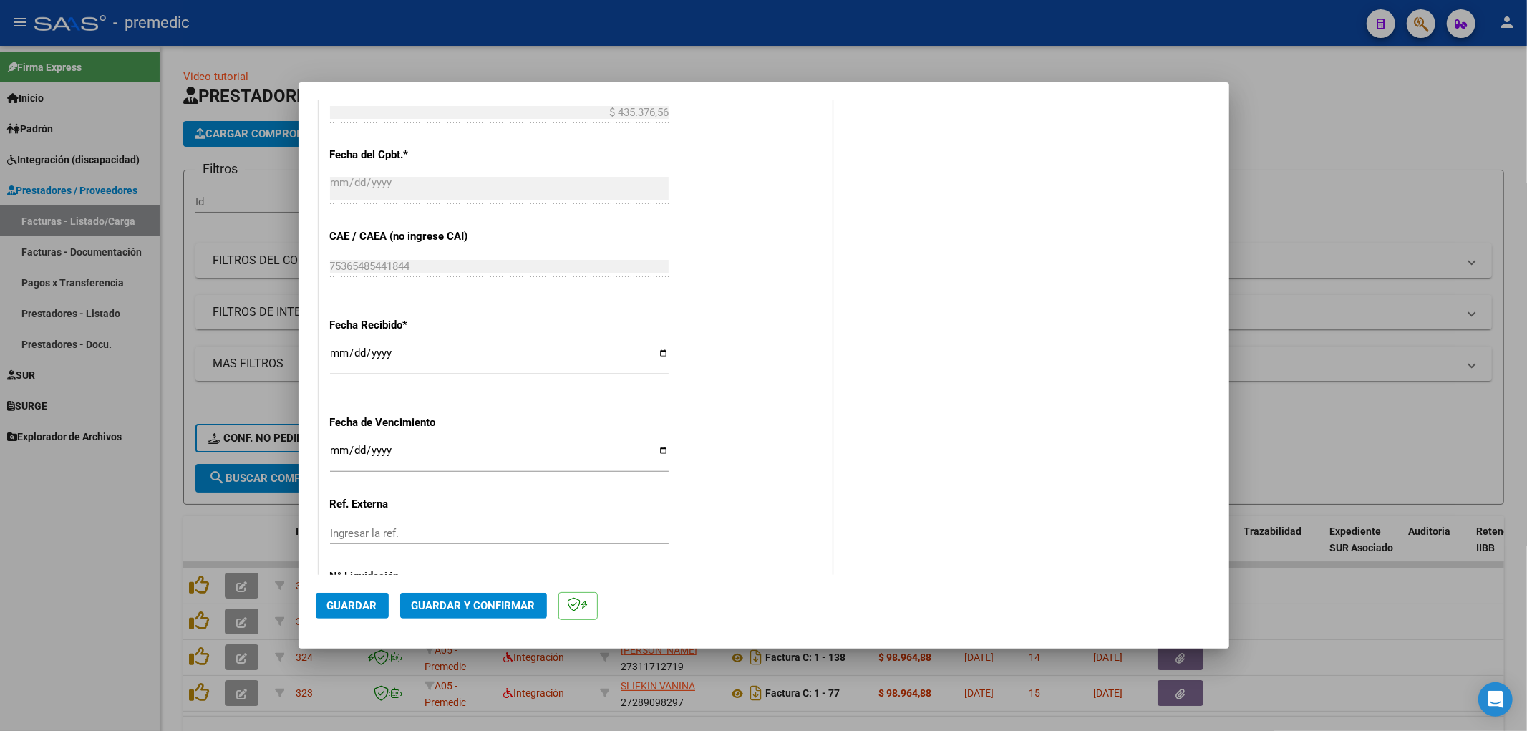
scroll to position [875, 0]
click at [334, 442] on input "Ingresar la fecha" at bounding box center [499, 450] width 339 height 23
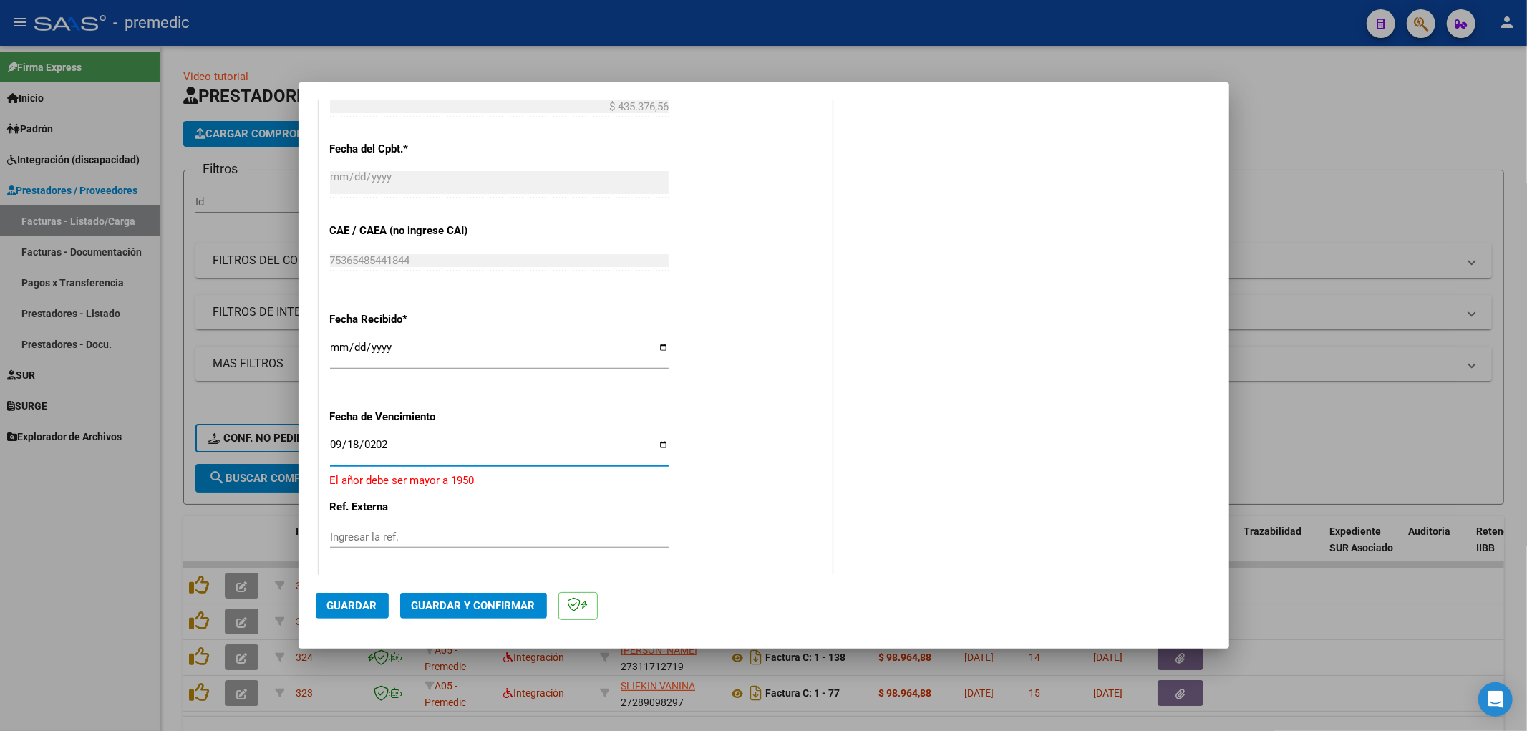
type input "[DATE]"
click at [339, 607] on span "Guardar" at bounding box center [352, 605] width 50 height 13
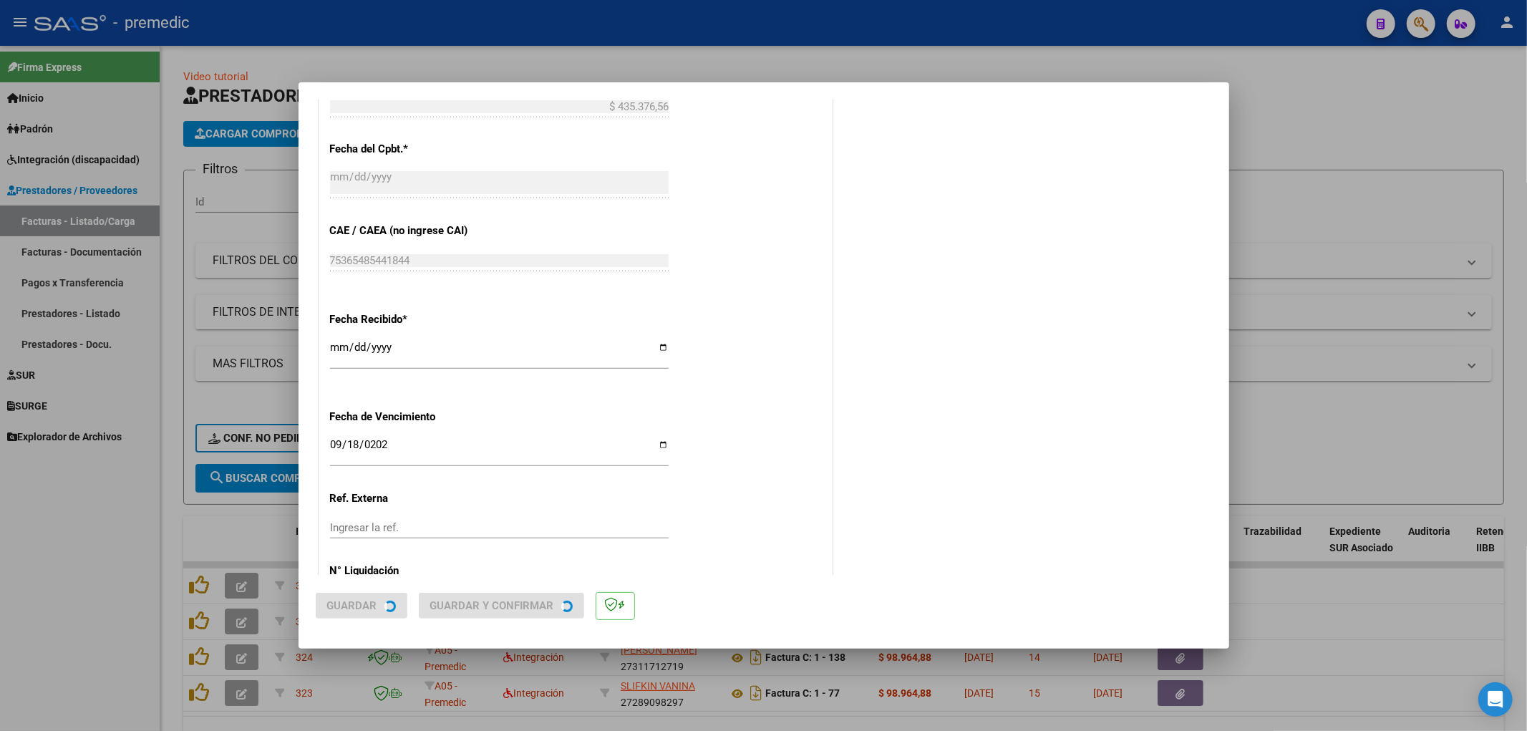
scroll to position [0, 0]
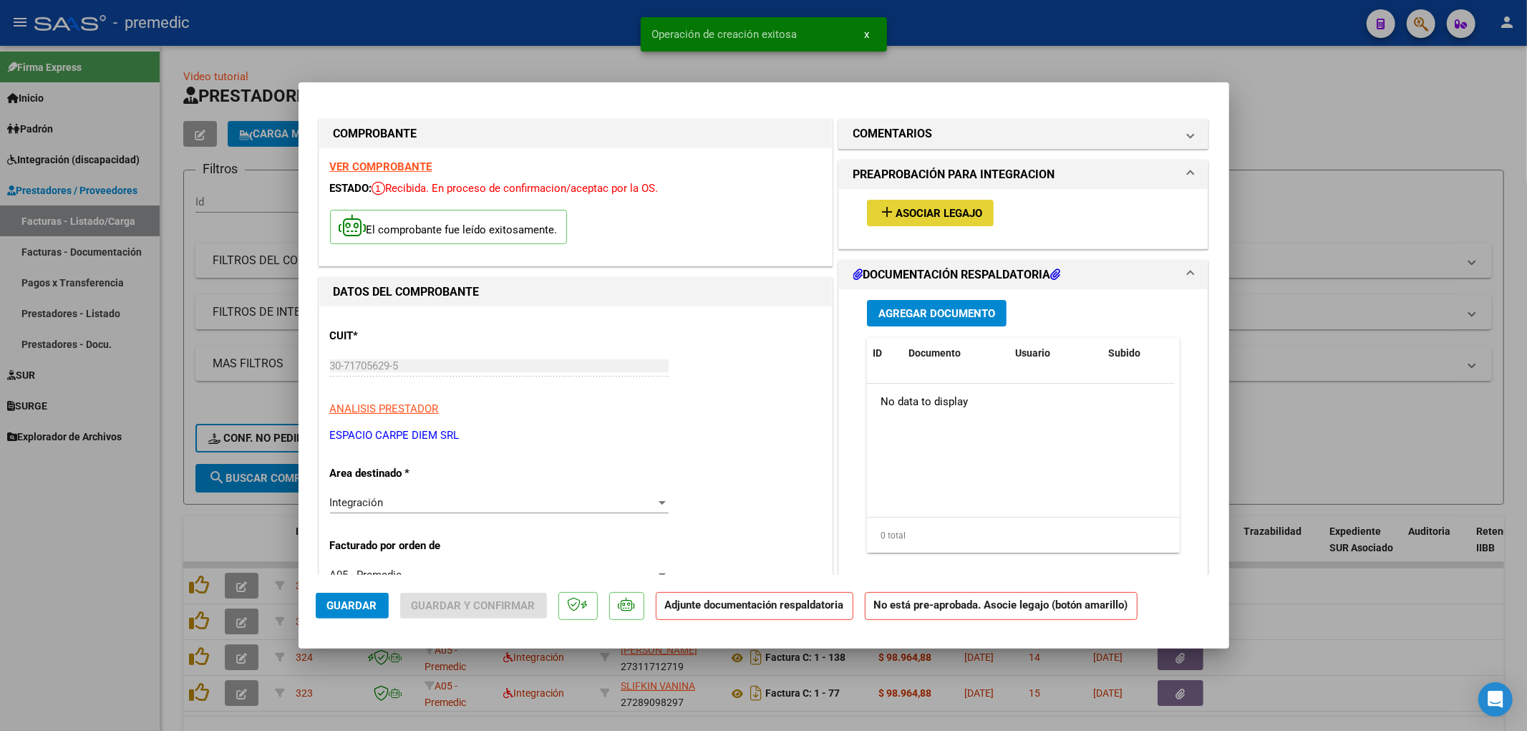
click at [916, 213] on span "Asociar Legajo" at bounding box center [938, 213] width 87 height 13
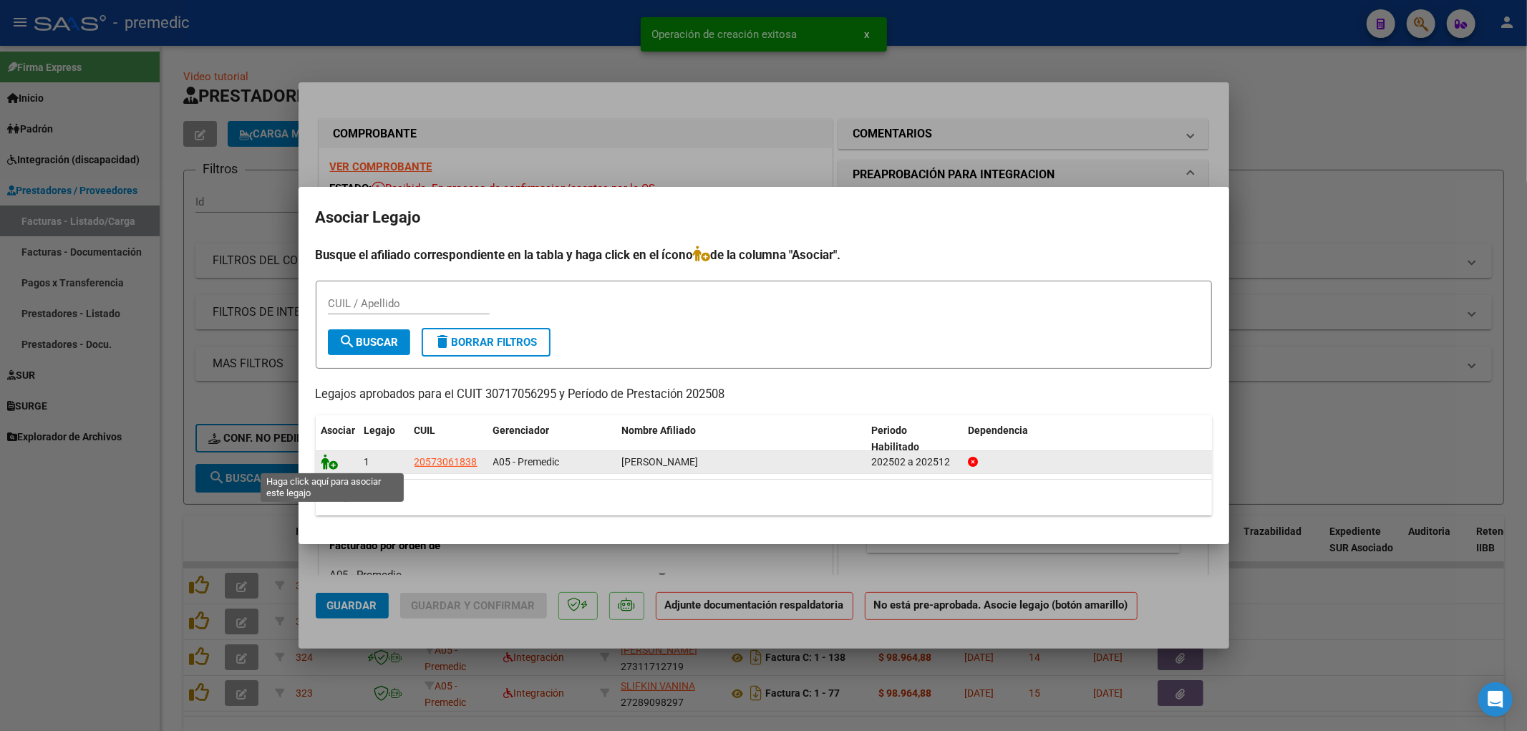
click at [324, 465] on icon at bounding box center [329, 462] width 17 height 16
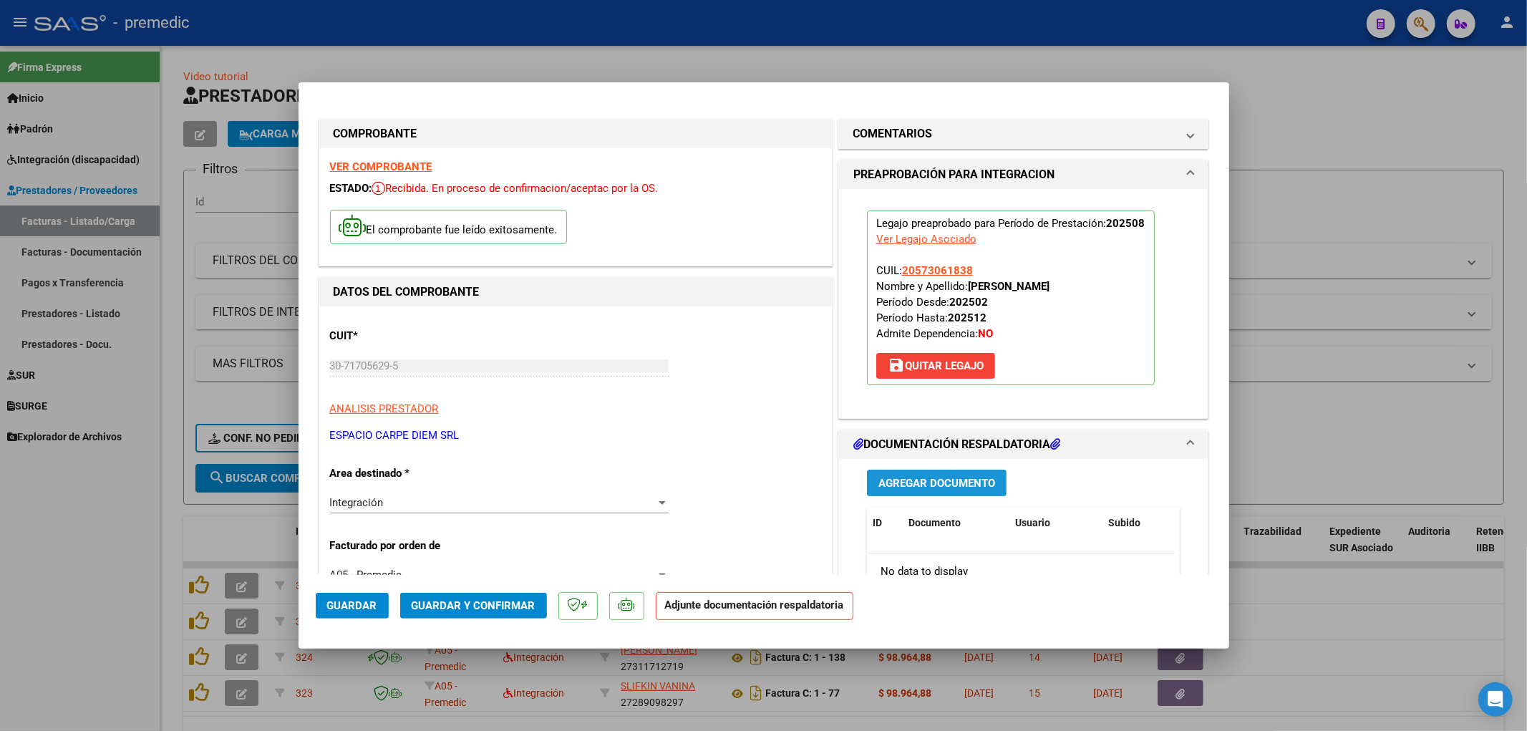
click at [936, 474] on button "Agregar Documento" at bounding box center [937, 483] width 140 height 26
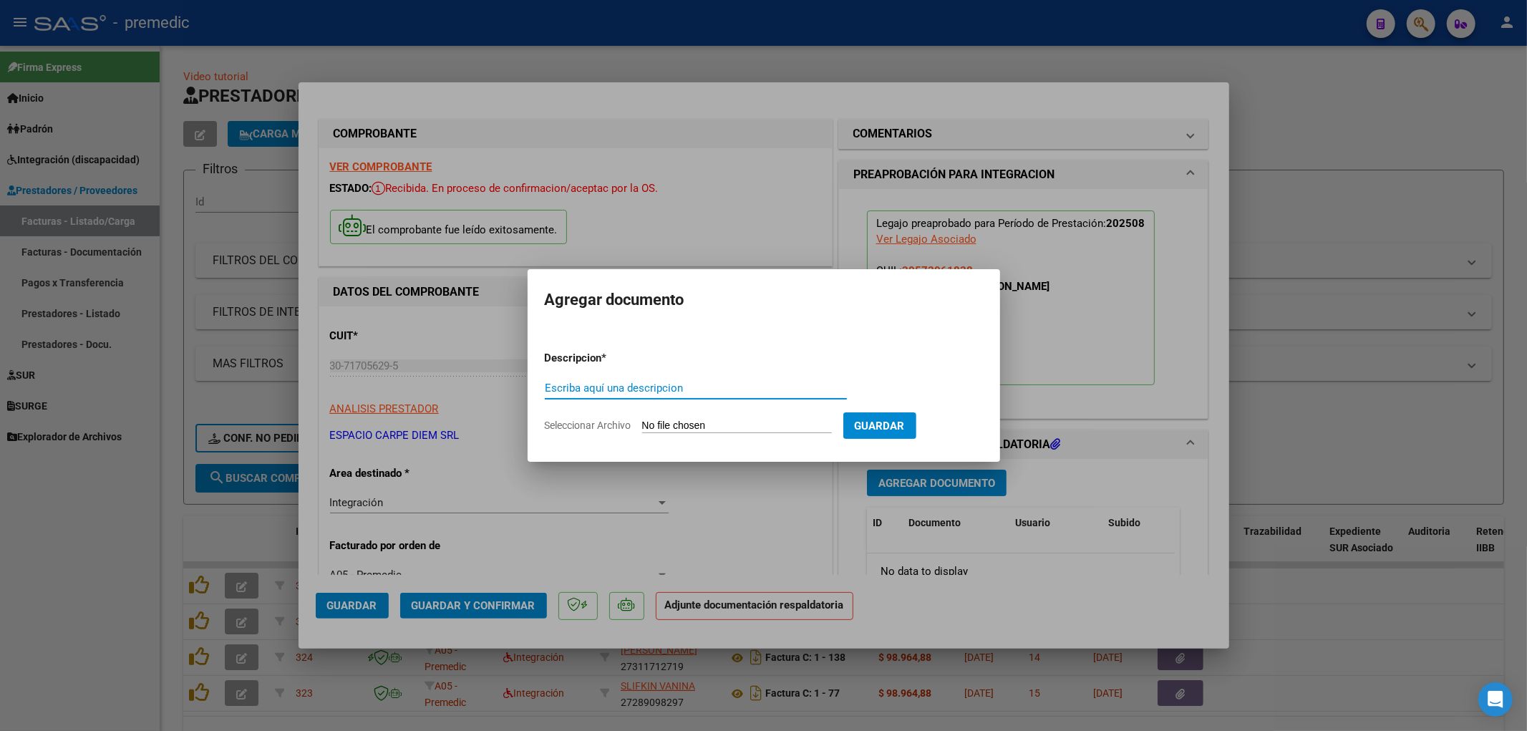
click at [662, 429] on input "Seleccionar Archivo" at bounding box center [737, 426] width 190 height 14
type input "C:\fakepath\ALEGRE - Presentismo [DATE].pdf"
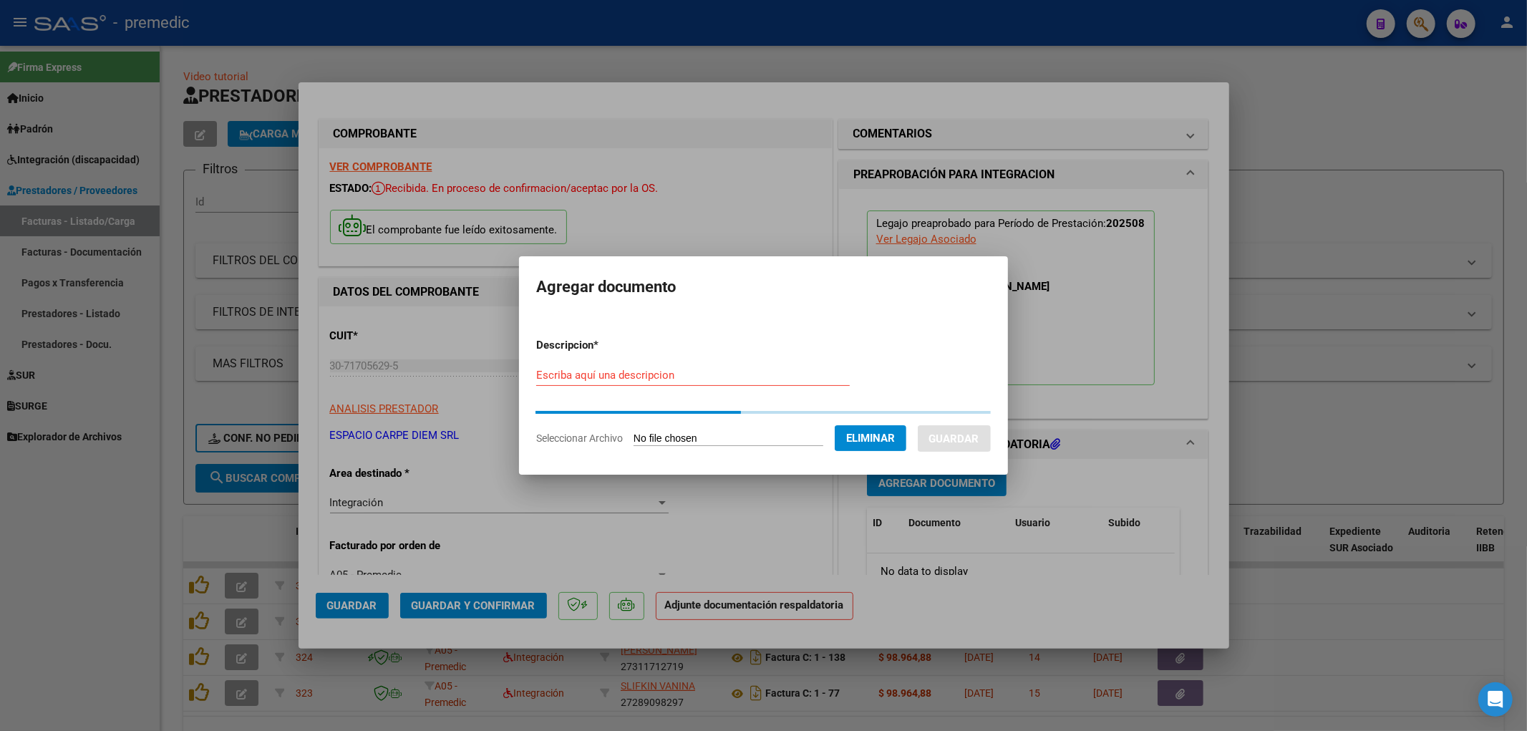
click at [589, 384] on div "Escriba aquí una descripcion" at bounding box center [692, 374] width 313 height 21
click at [588, 376] on input "Escriba aquí una descripcion" at bounding box center [692, 375] width 313 height 13
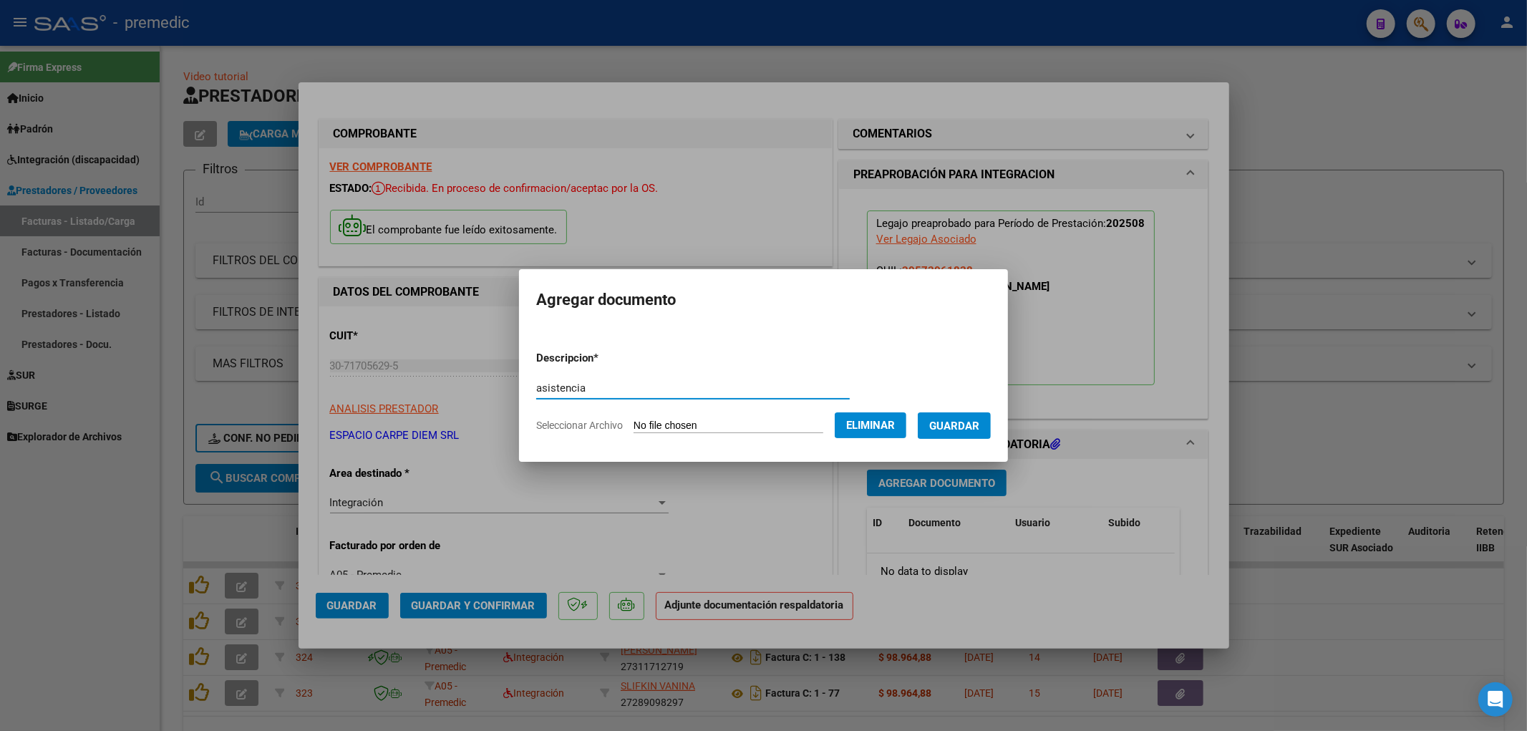
type input "asistencia"
click at [943, 425] on span "Guardar" at bounding box center [954, 425] width 50 height 13
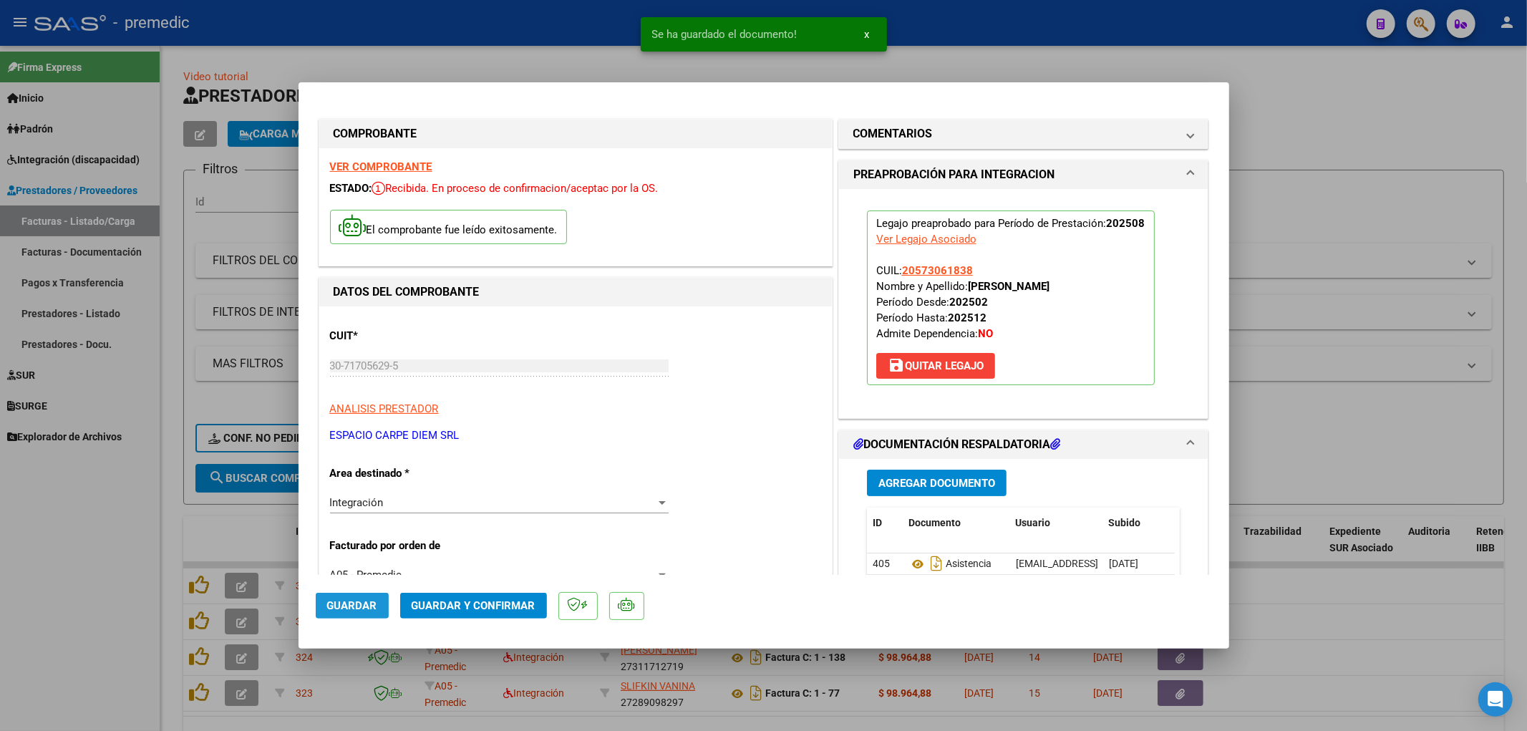
click at [330, 604] on span "Guardar" at bounding box center [352, 605] width 50 height 13
click at [1293, 649] on div at bounding box center [763, 365] width 1527 height 731
type input "$ 0,00"
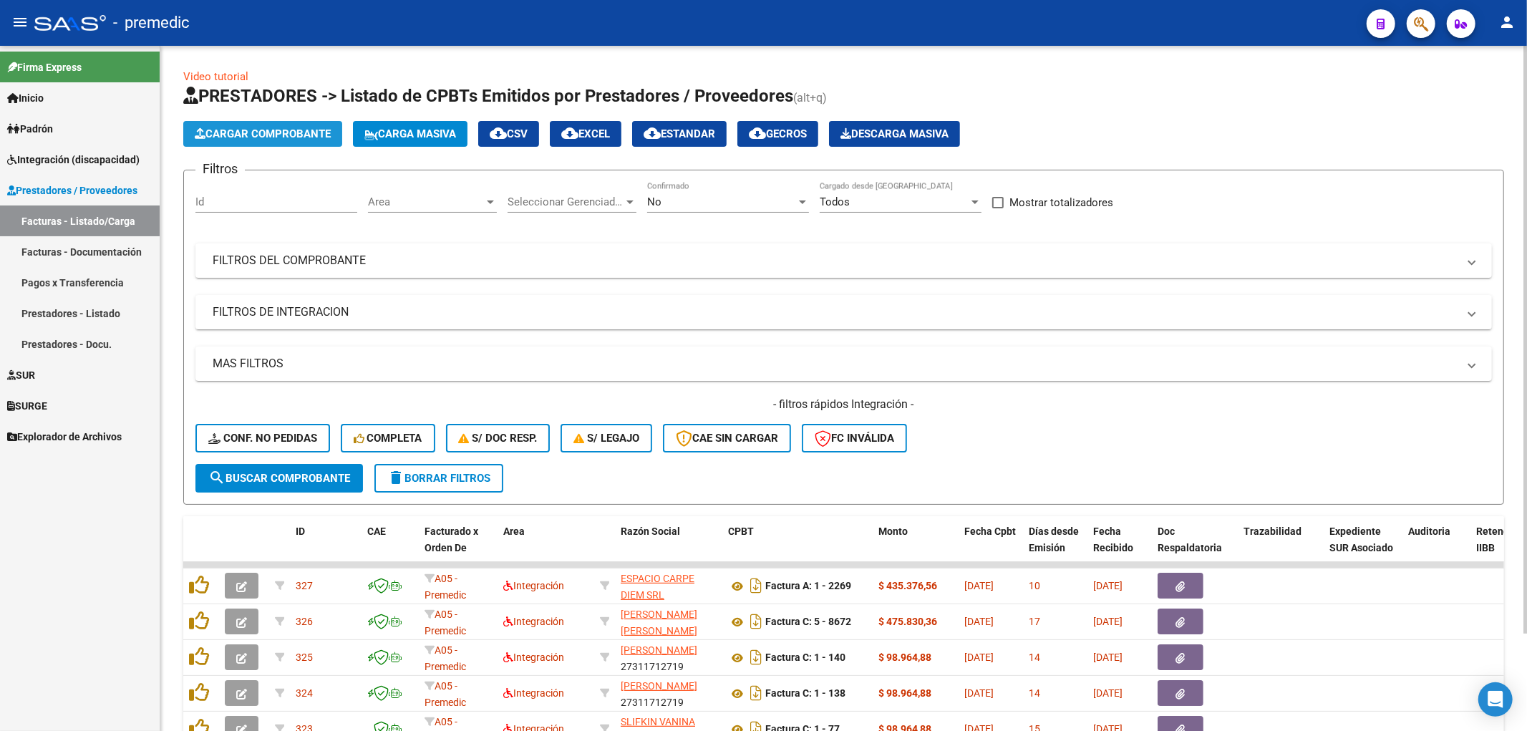
click at [267, 142] on button "Cargar Comprobante" at bounding box center [262, 134] width 159 height 26
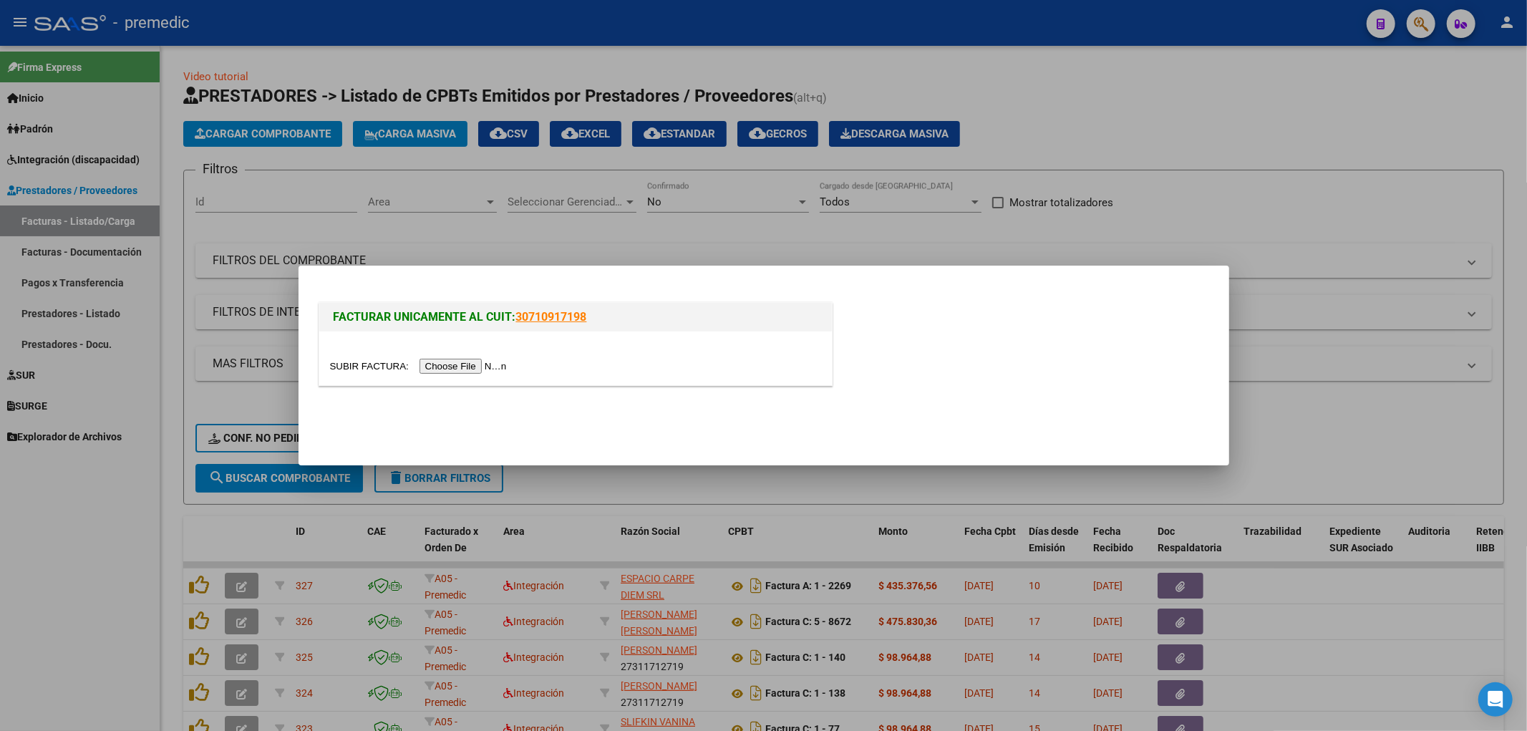
click at [462, 366] on input "file" at bounding box center [420, 366] width 181 height 15
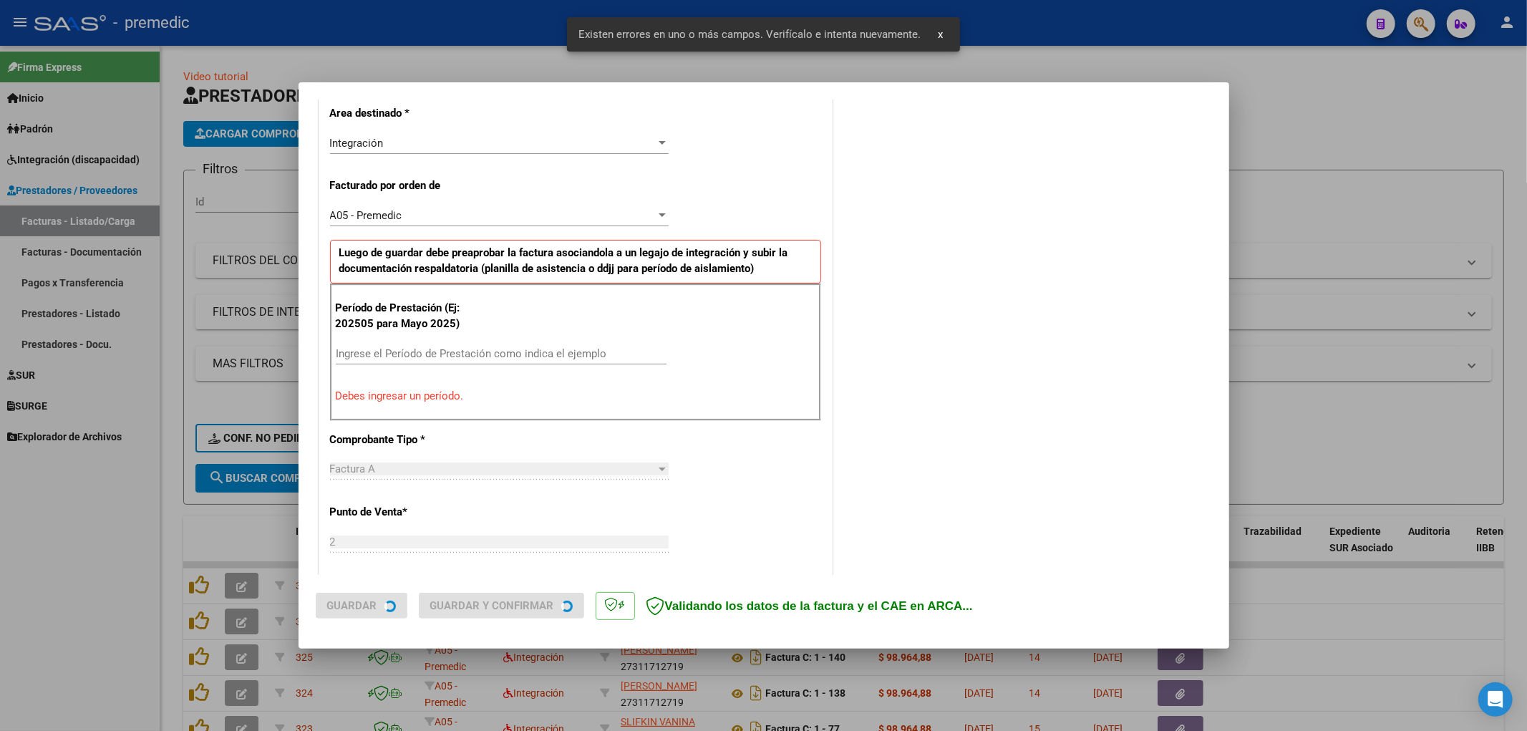
scroll to position [333, 0]
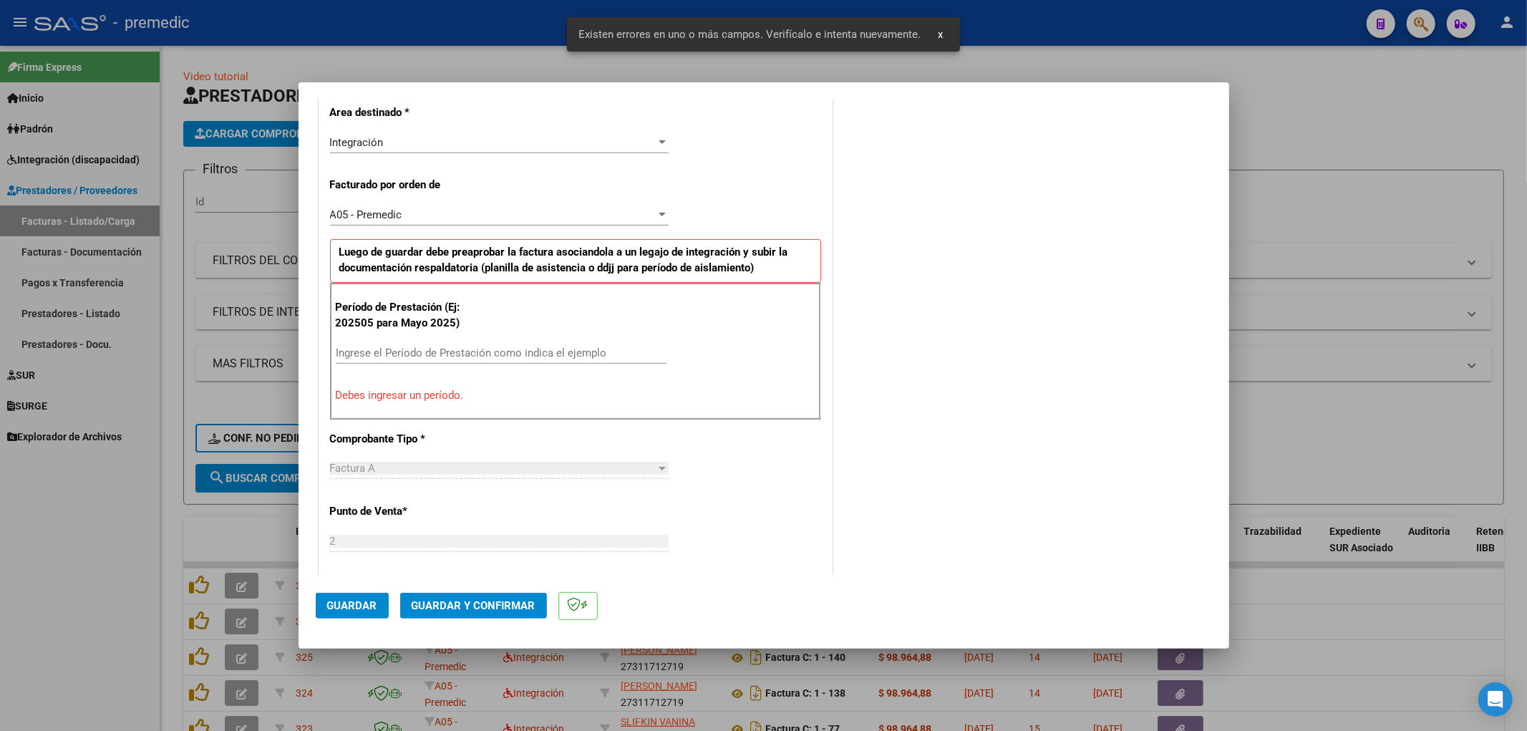
click at [504, 353] on input "Ingrese el Período de Prestación como indica el ejemplo" at bounding box center [501, 352] width 331 height 13
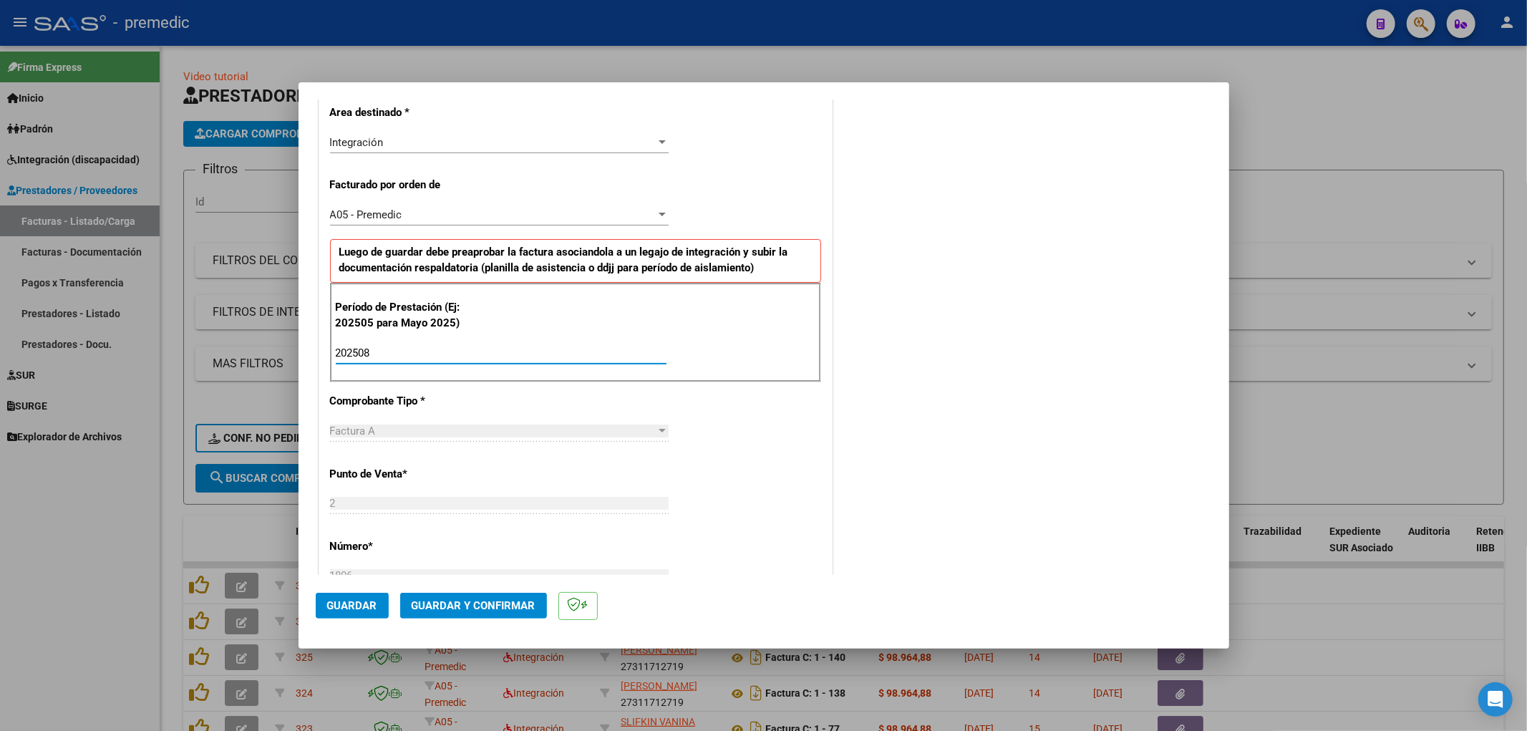
type input "202508"
click at [1090, 502] on div "COMENTARIOS Comentarios De la Obra Social: Comentarios de la Obra Social (no vi…" at bounding box center [1023, 482] width 376 height 1398
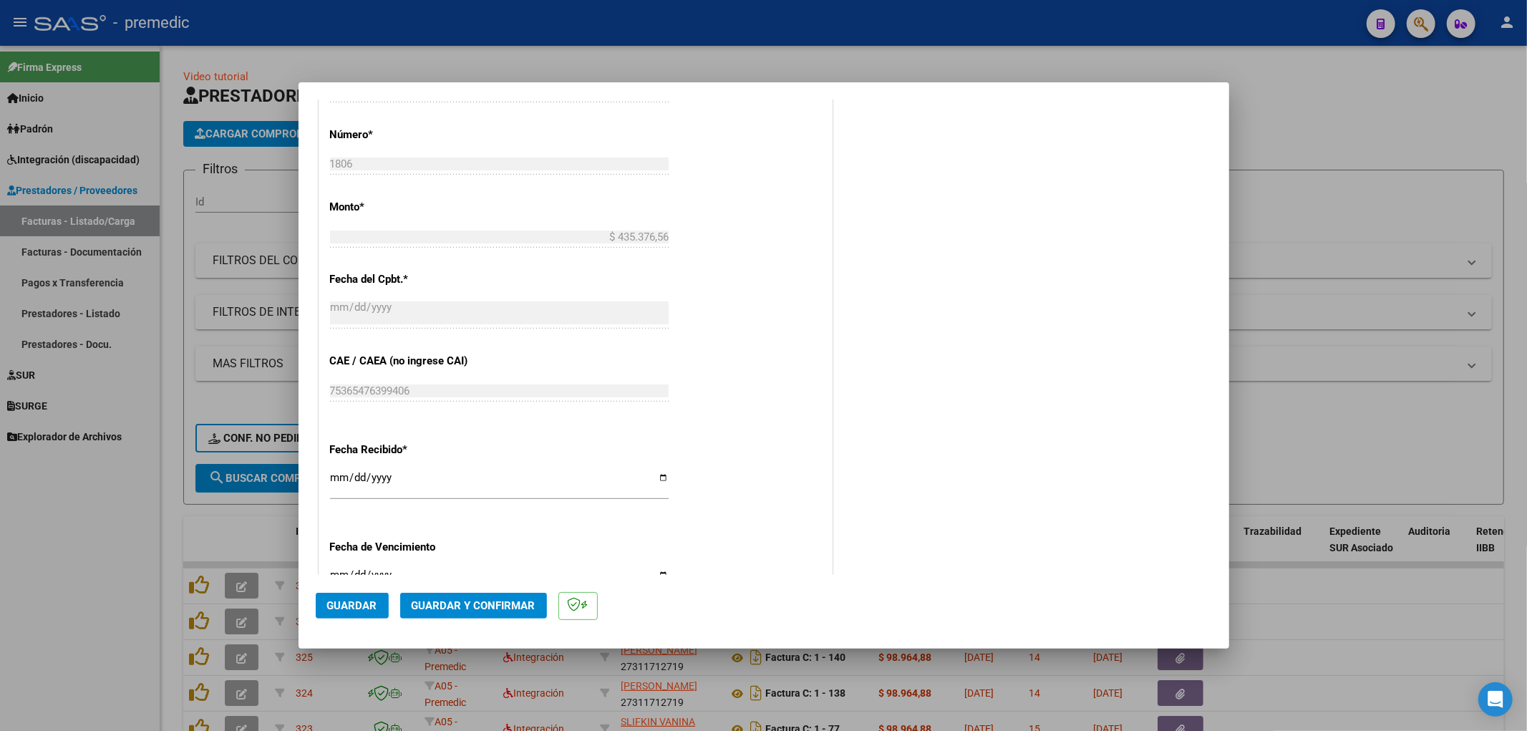
scroll to position [795, 0]
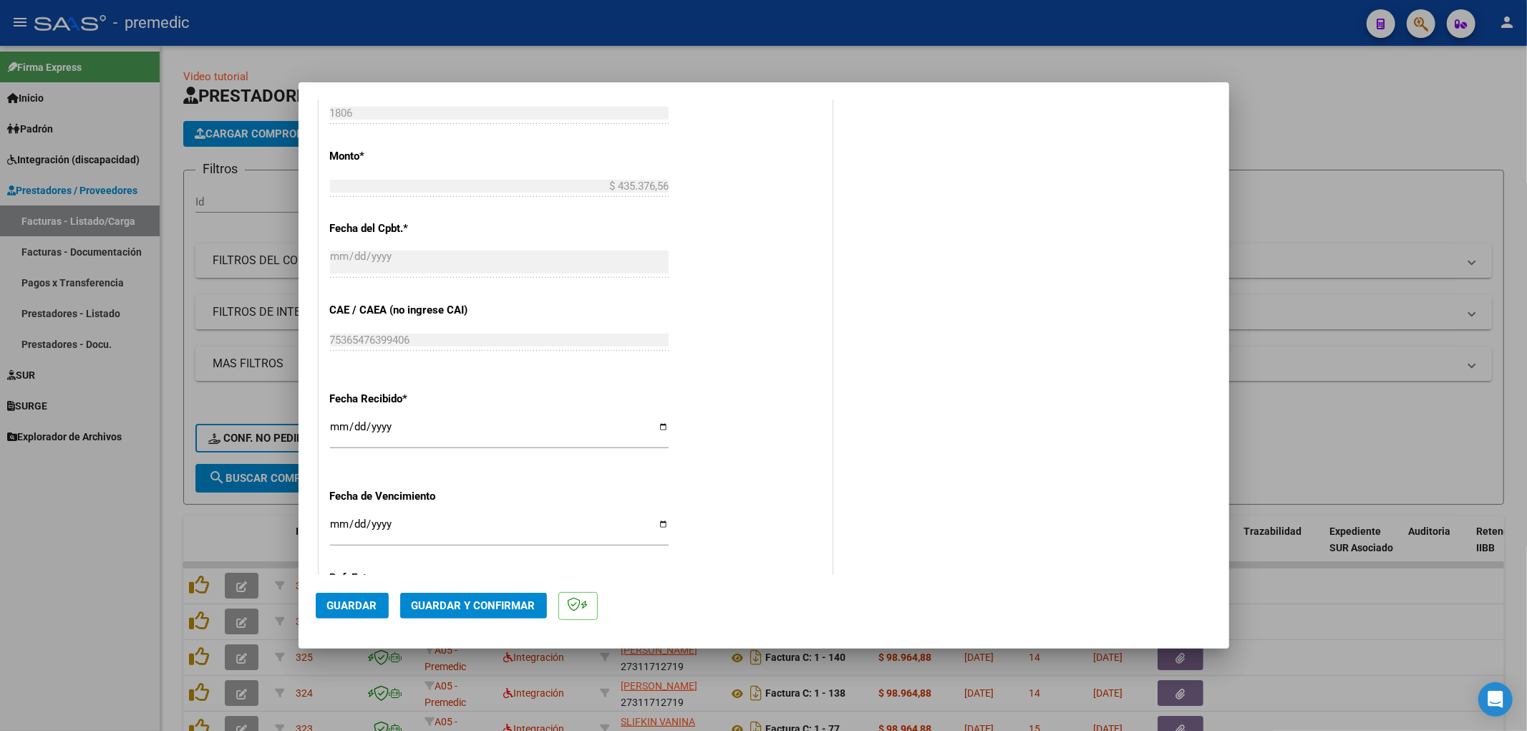
click at [340, 523] on input "Ingresar la fecha" at bounding box center [499, 529] width 339 height 23
type input "[DATE]"
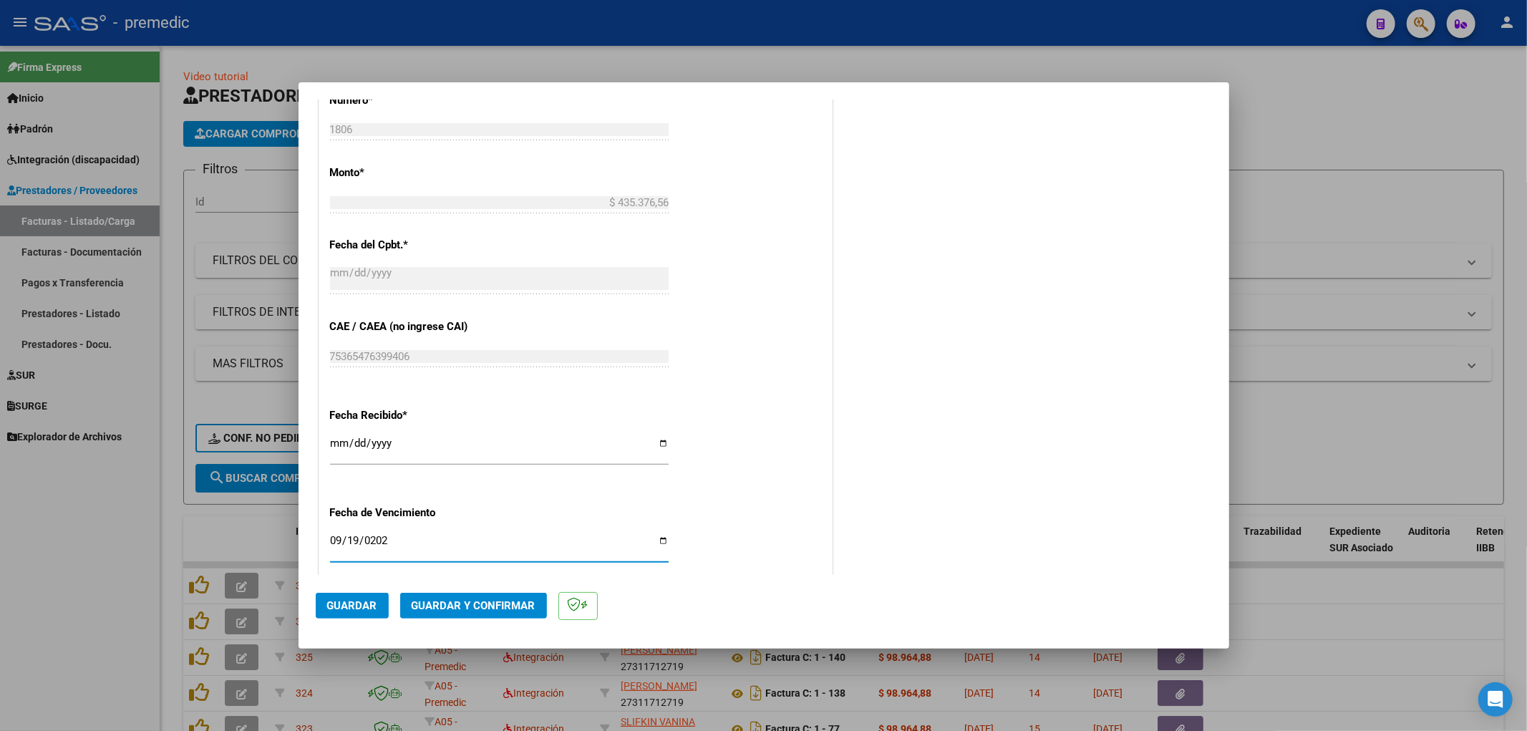
scroll to position [938, 0]
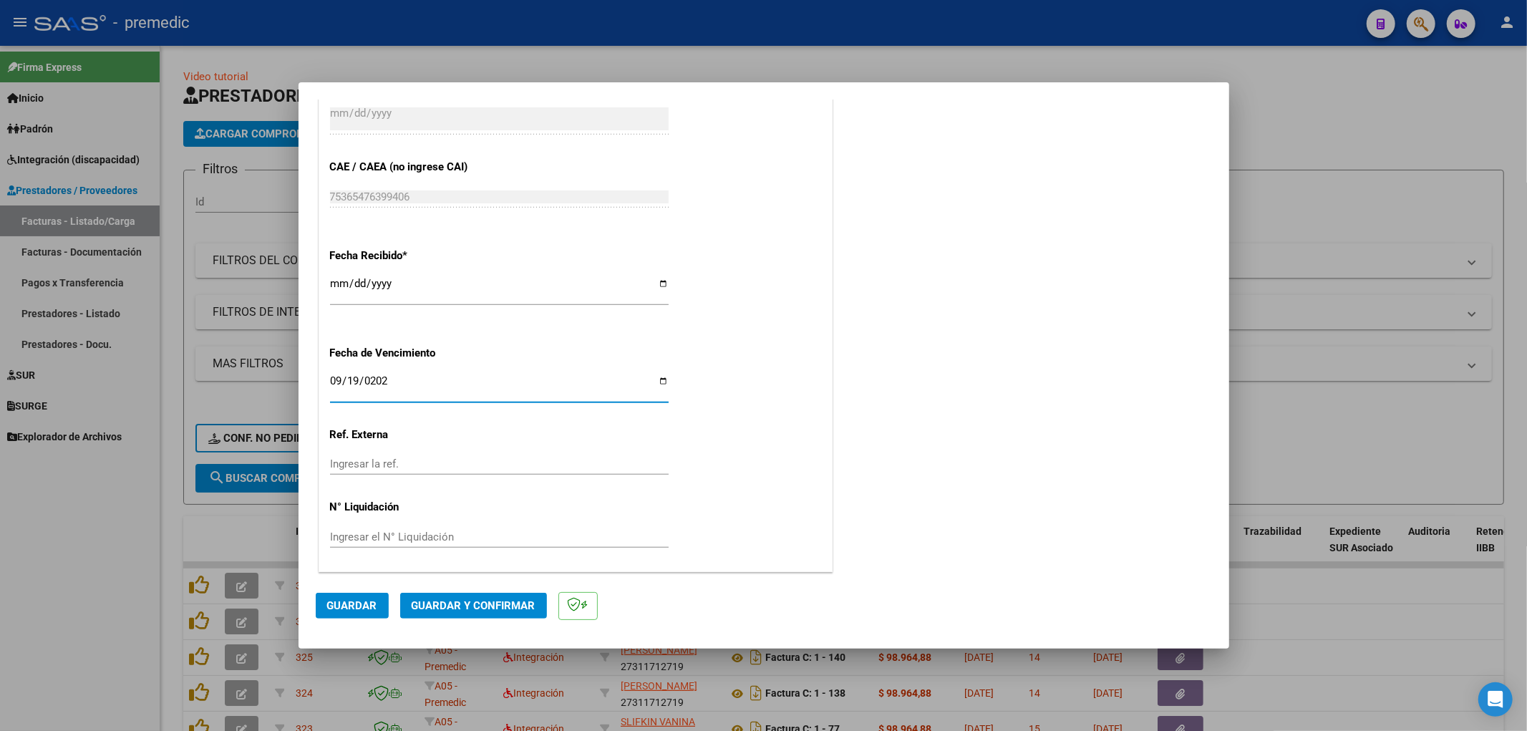
click at [346, 604] on span "Guardar" at bounding box center [352, 605] width 50 height 13
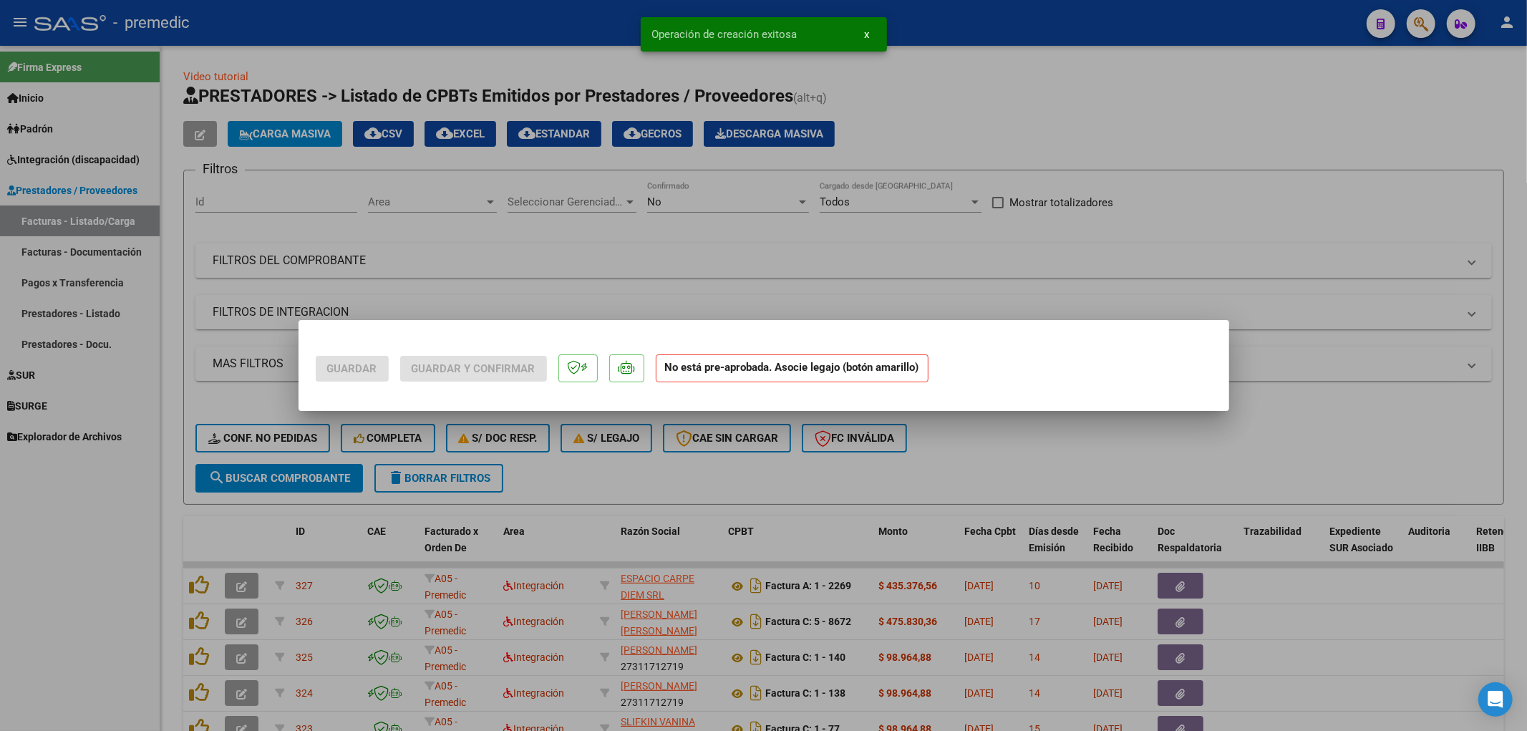
scroll to position [0, 0]
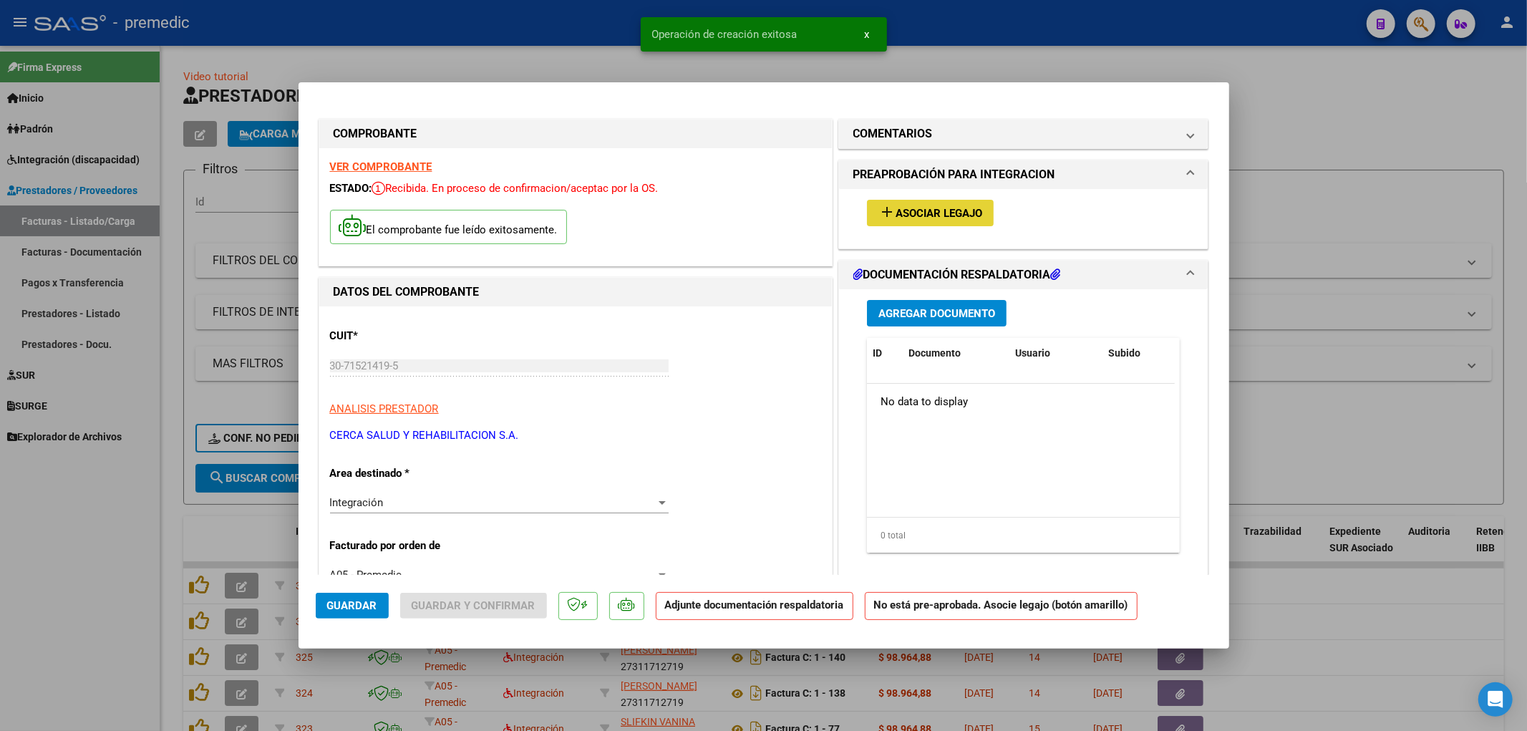
click at [939, 208] on span "Asociar Legajo" at bounding box center [938, 213] width 87 height 13
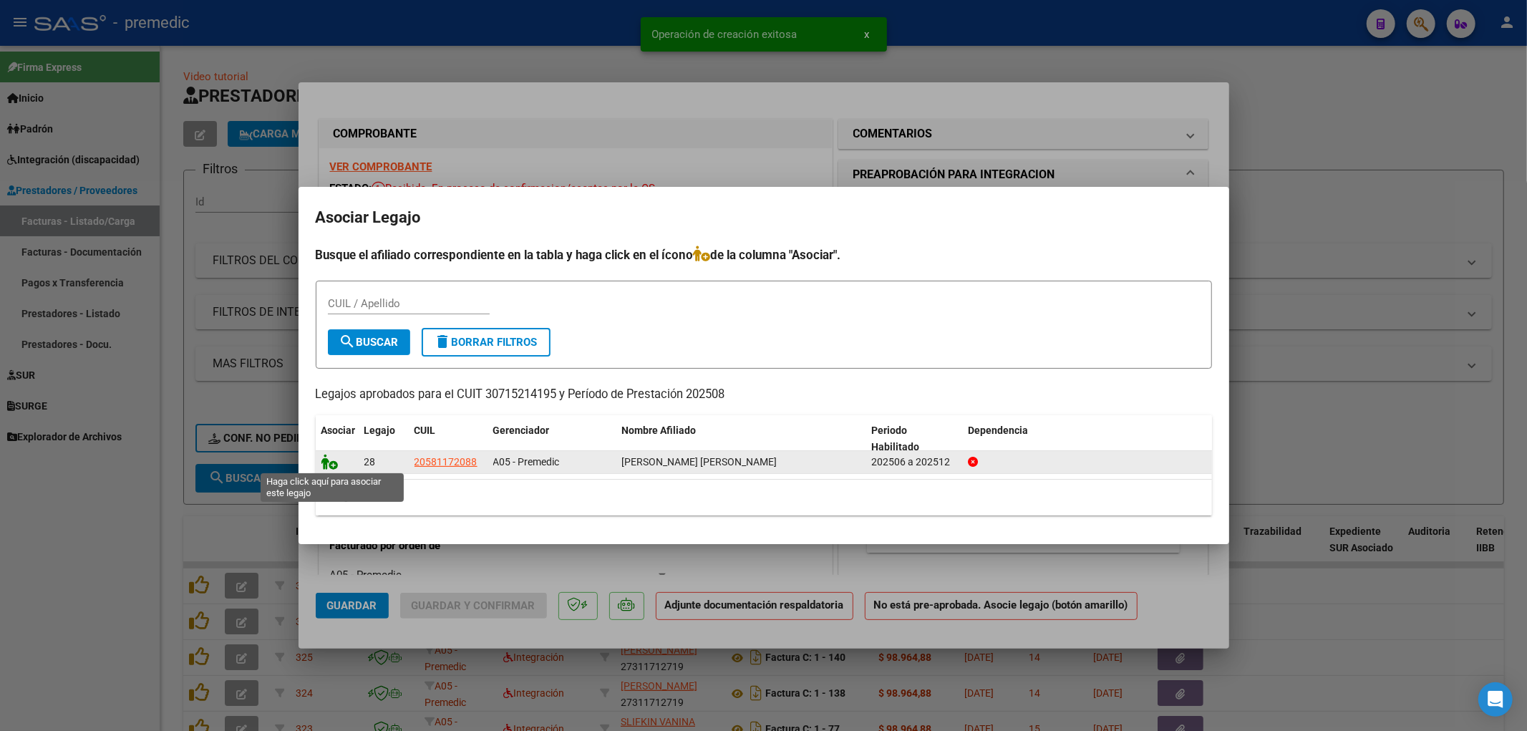
click at [331, 462] on icon at bounding box center [329, 462] width 17 height 16
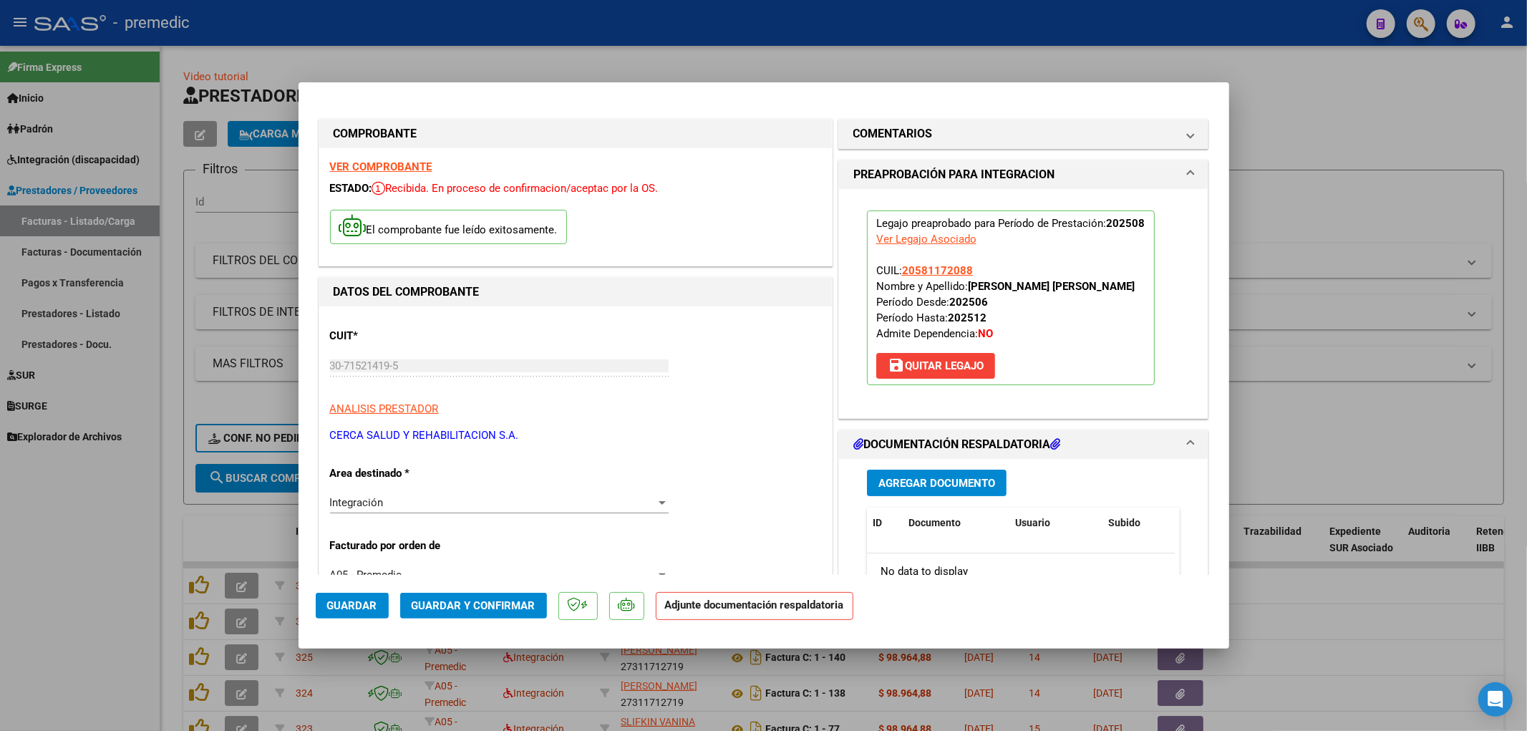
click at [911, 484] on span "Agregar Documento" at bounding box center [936, 483] width 117 height 13
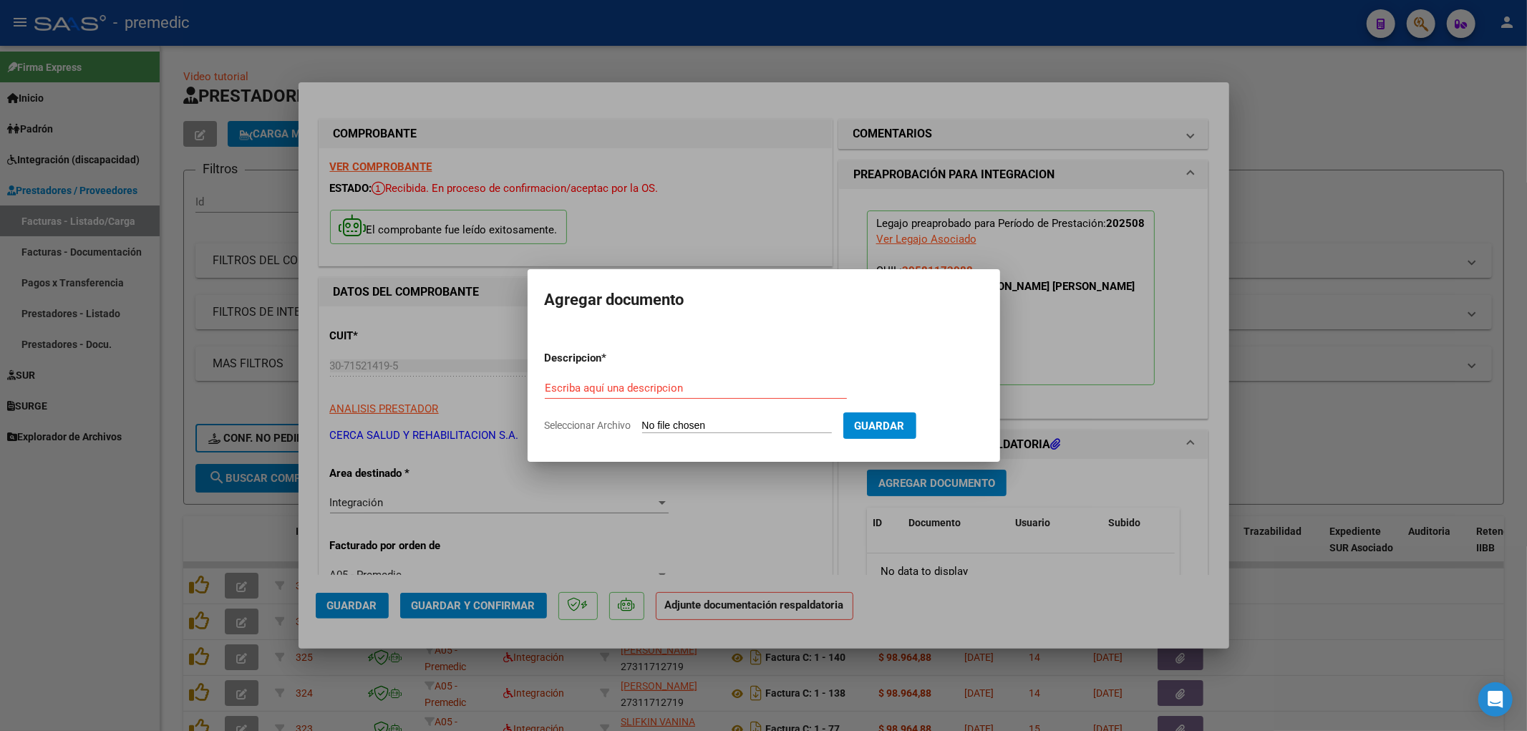
click at [735, 434] on form "Descripcion * Escriba aquí una descripcion Seleccionar Archivo Guardar" at bounding box center [764, 391] width 438 height 104
click at [730, 424] on input "Seleccionar Archivo" at bounding box center [737, 426] width 190 height 14
type input "C:\fakepath\8 planilla [PERSON_NAME] .pdf"
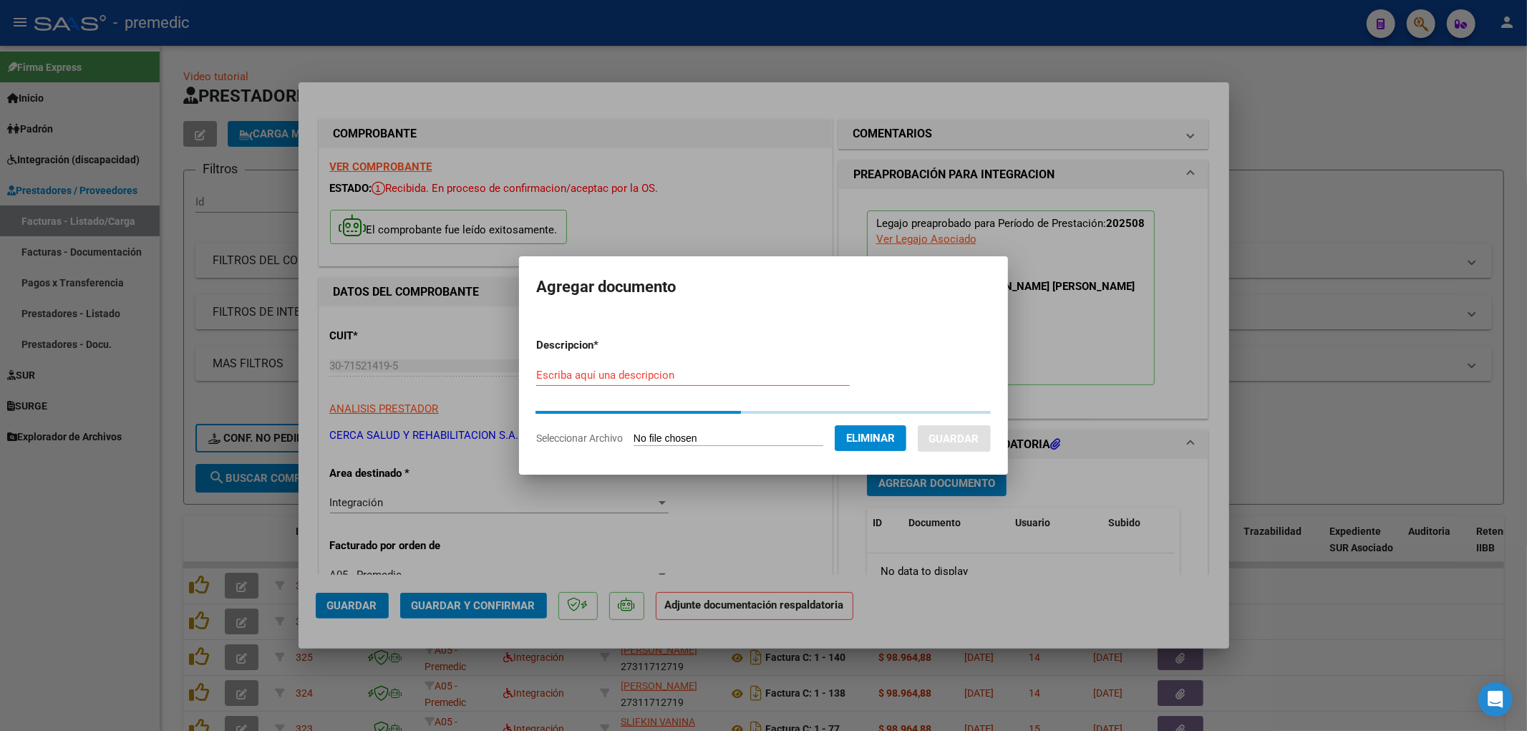
click at [543, 374] on input "Escriba aquí una descripcion" at bounding box center [692, 375] width 313 height 13
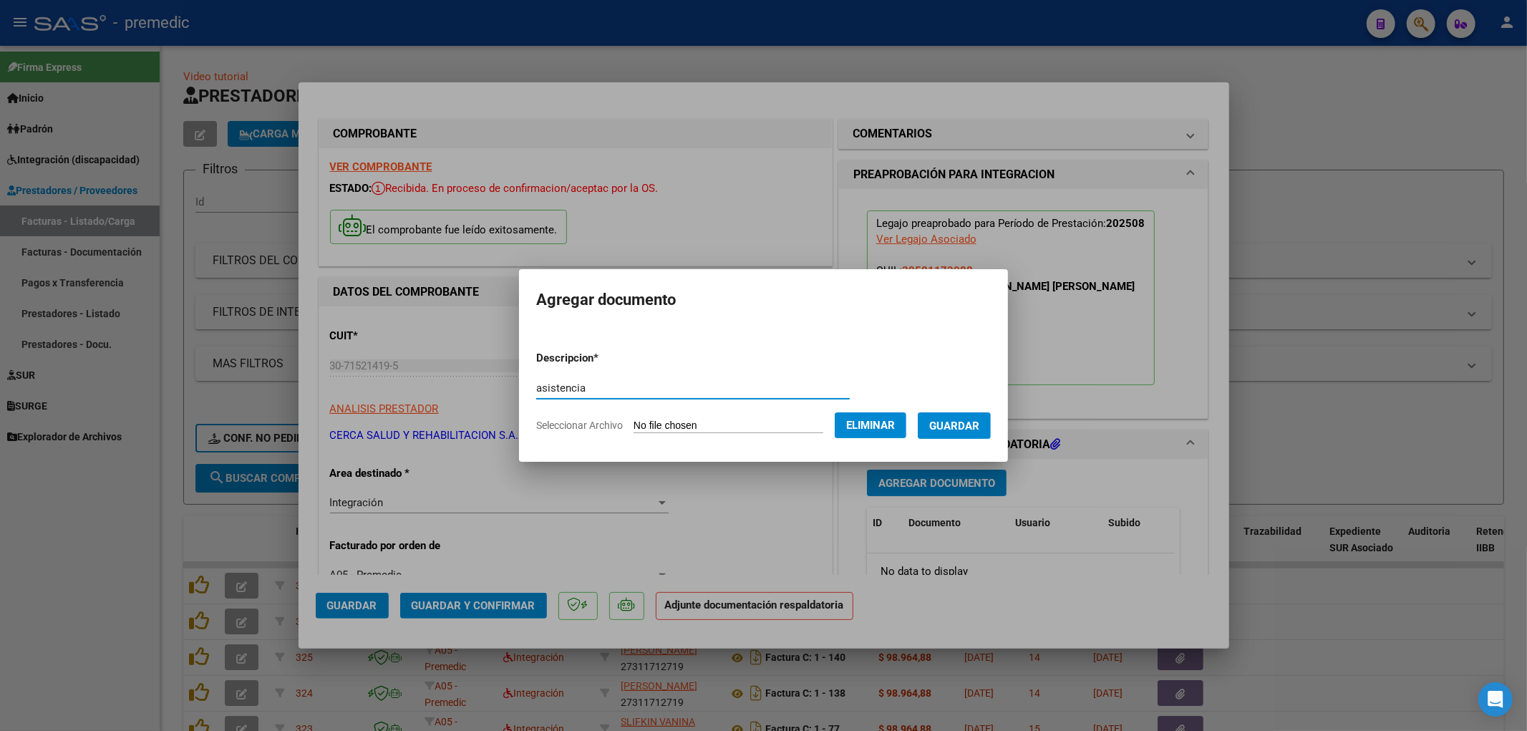
type input "asistencia"
click at [948, 430] on span "Guardar" at bounding box center [954, 425] width 50 height 13
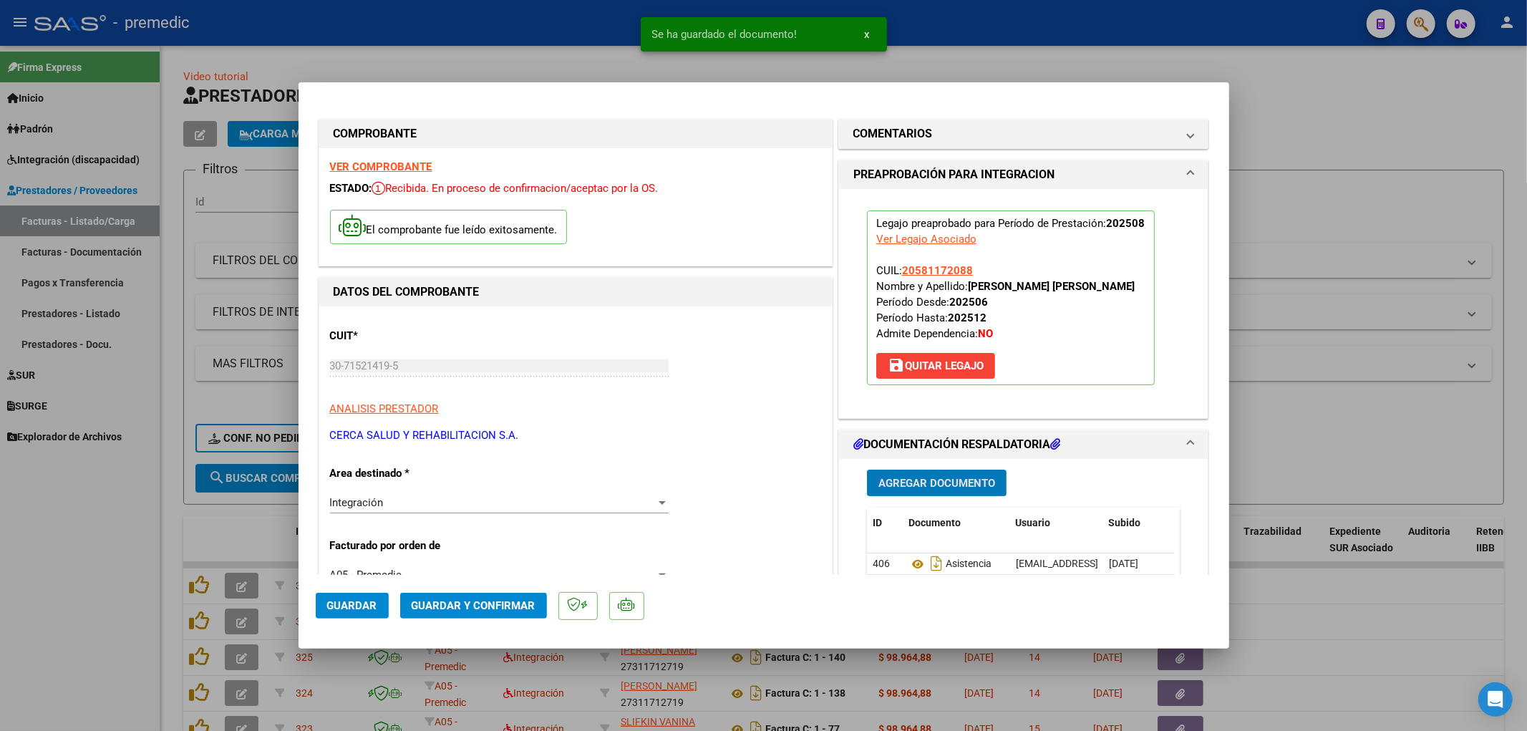
click at [370, 607] on span "Guardar" at bounding box center [352, 605] width 50 height 13
click at [1356, 563] on div at bounding box center [763, 365] width 1527 height 731
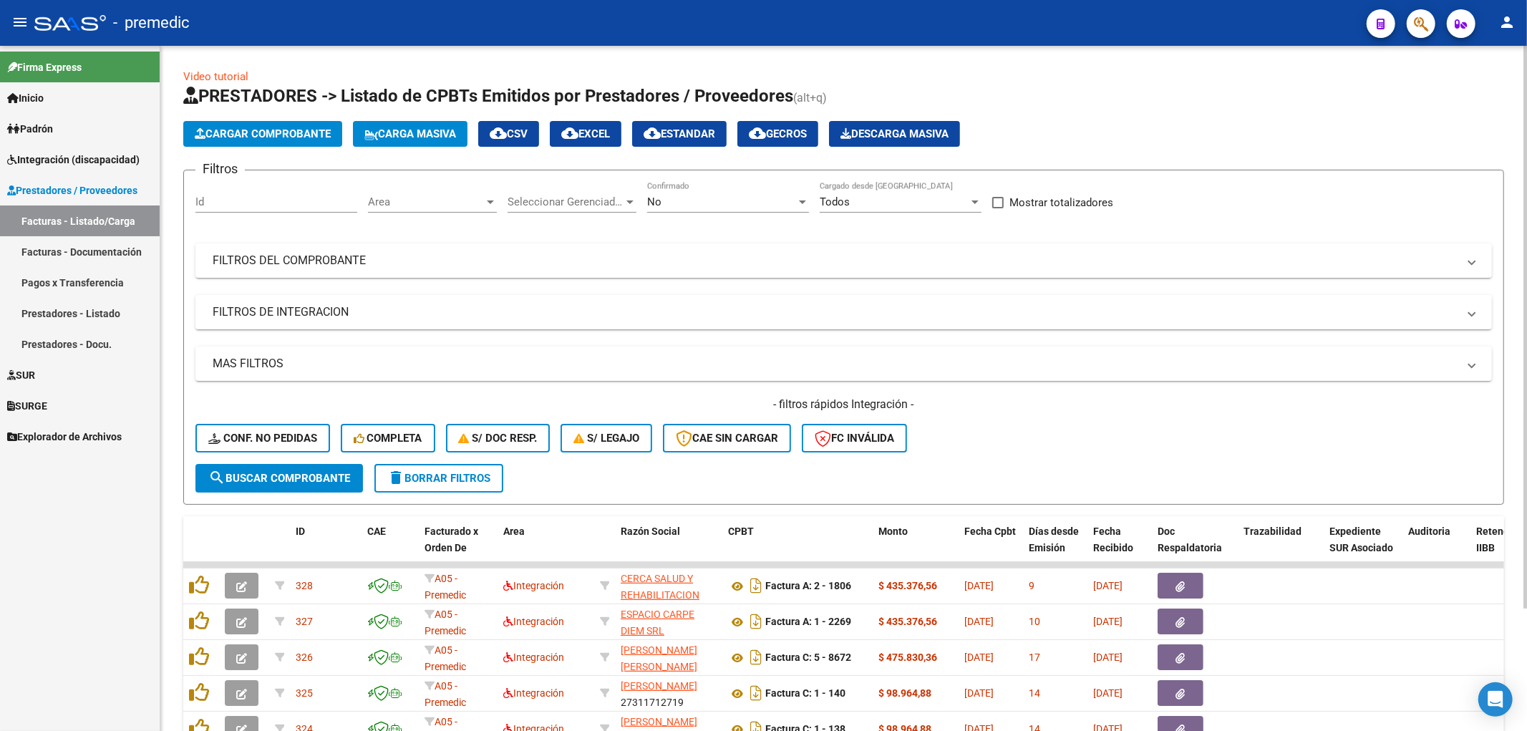
click at [238, 125] on button "Cargar Comprobante" at bounding box center [262, 134] width 159 height 26
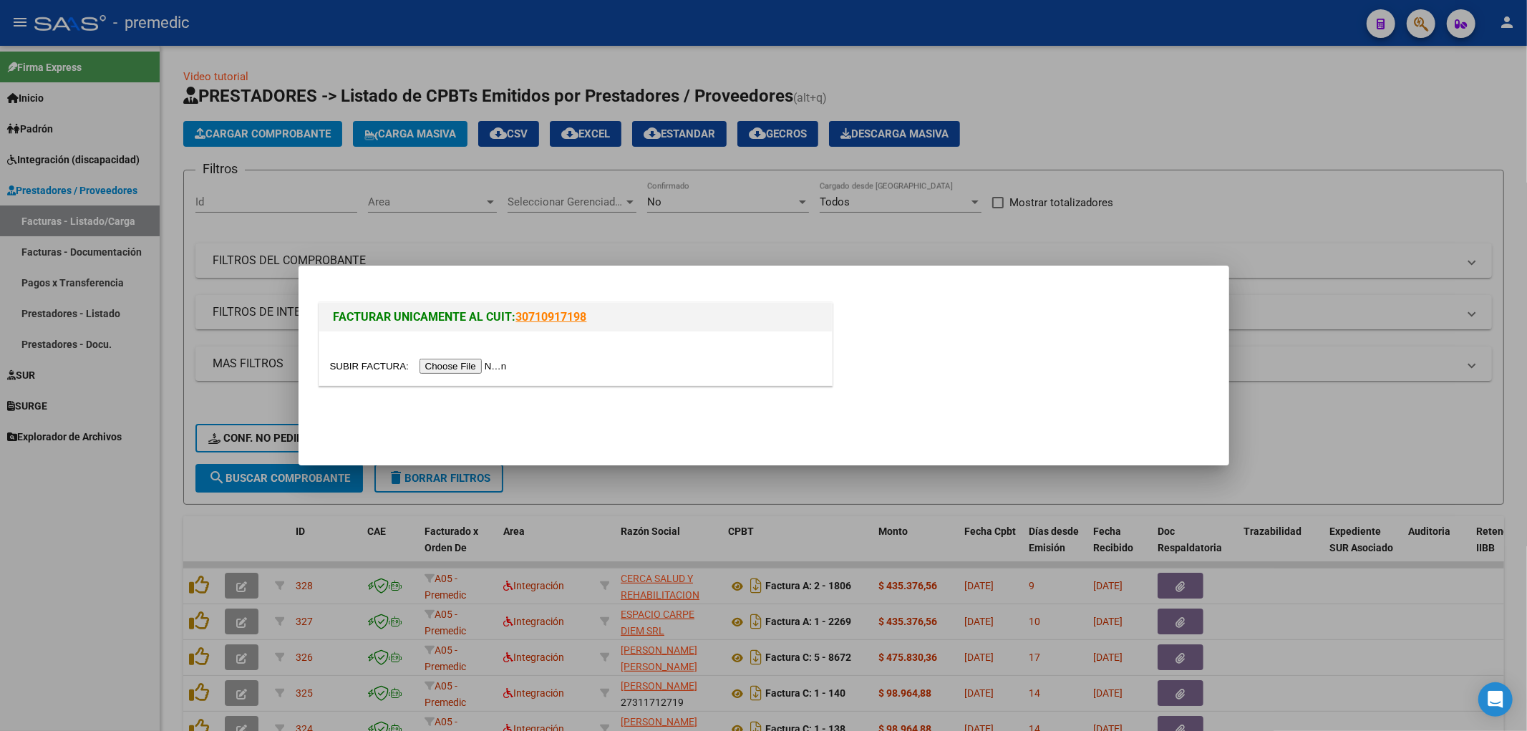
click at [459, 372] on input "file" at bounding box center [420, 366] width 181 height 15
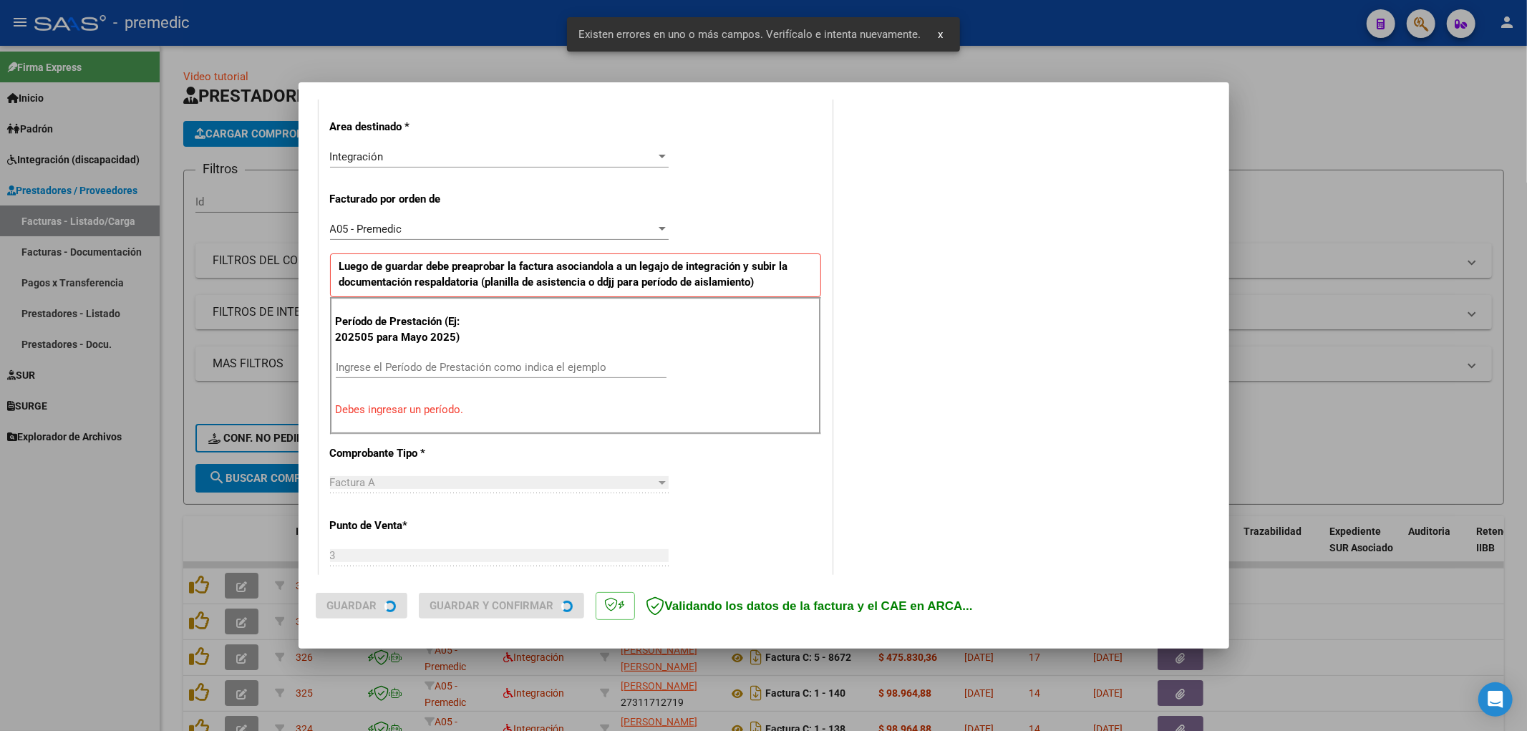
scroll to position [333, 0]
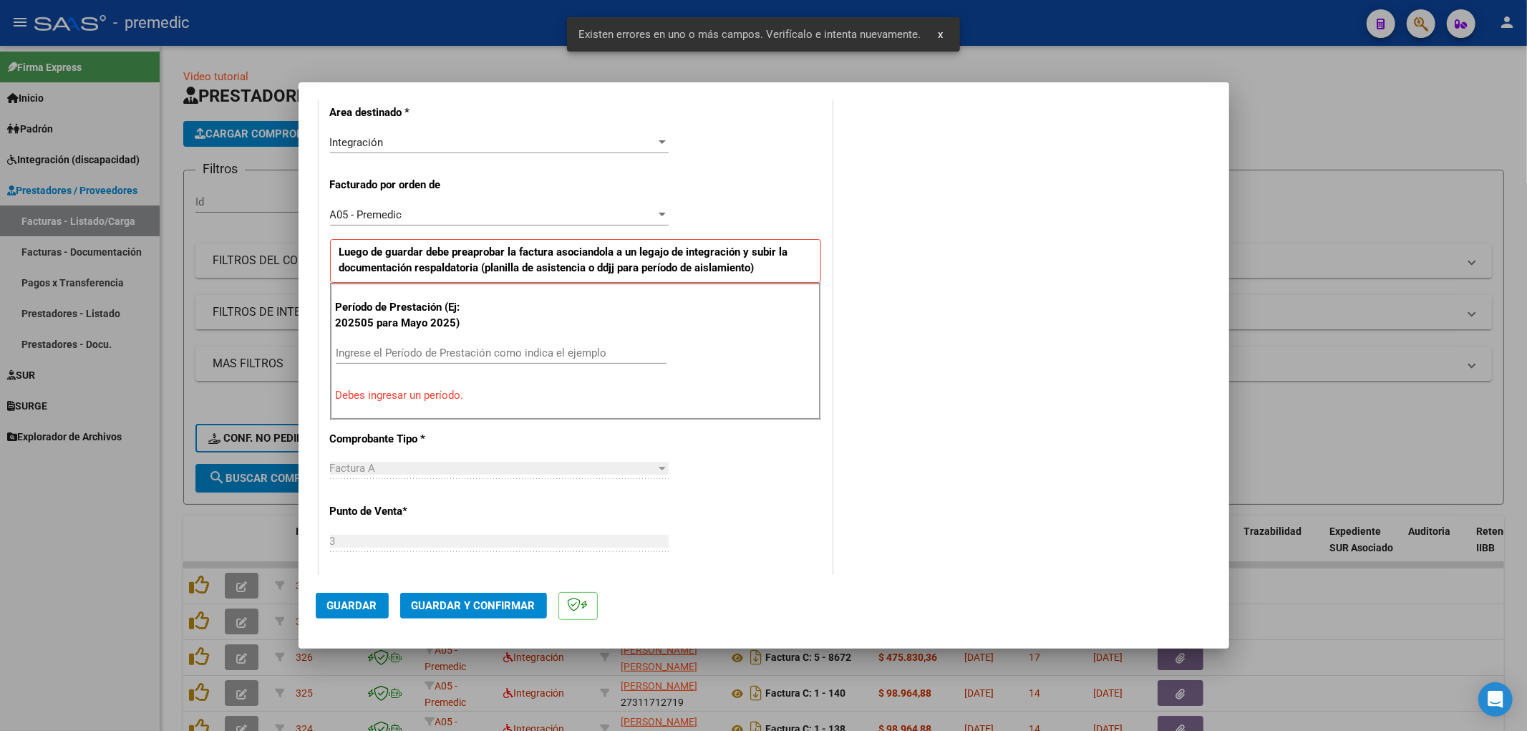
click at [433, 362] on div "Ingrese el Período de Prestación como indica el ejemplo" at bounding box center [501, 352] width 331 height 21
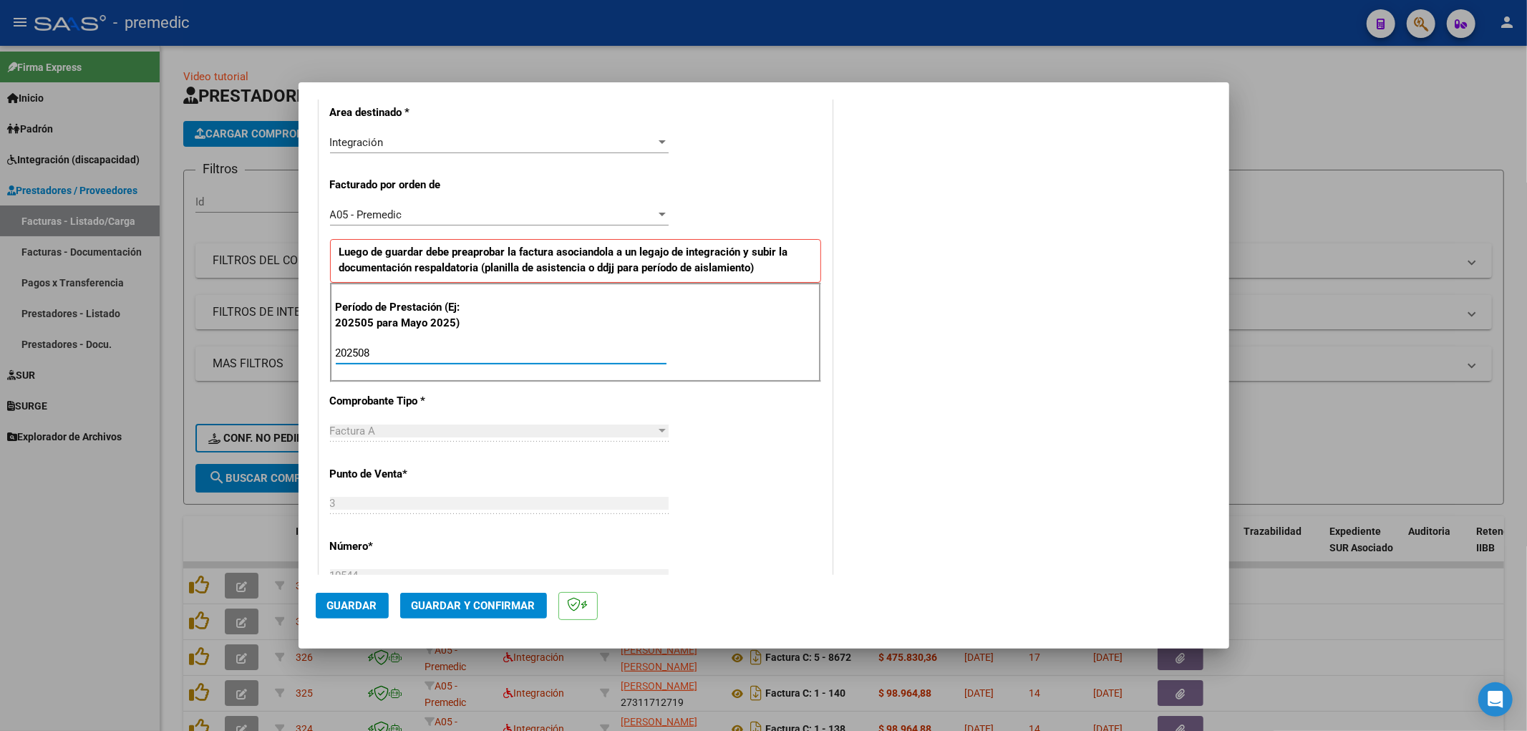
type input "202508"
click at [983, 416] on div "COMENTARIOS Comentarios De la Obra Social: Comentarios de la Obra Social (no vi…" at bounding box center [1023, 482] width 376 height 1398
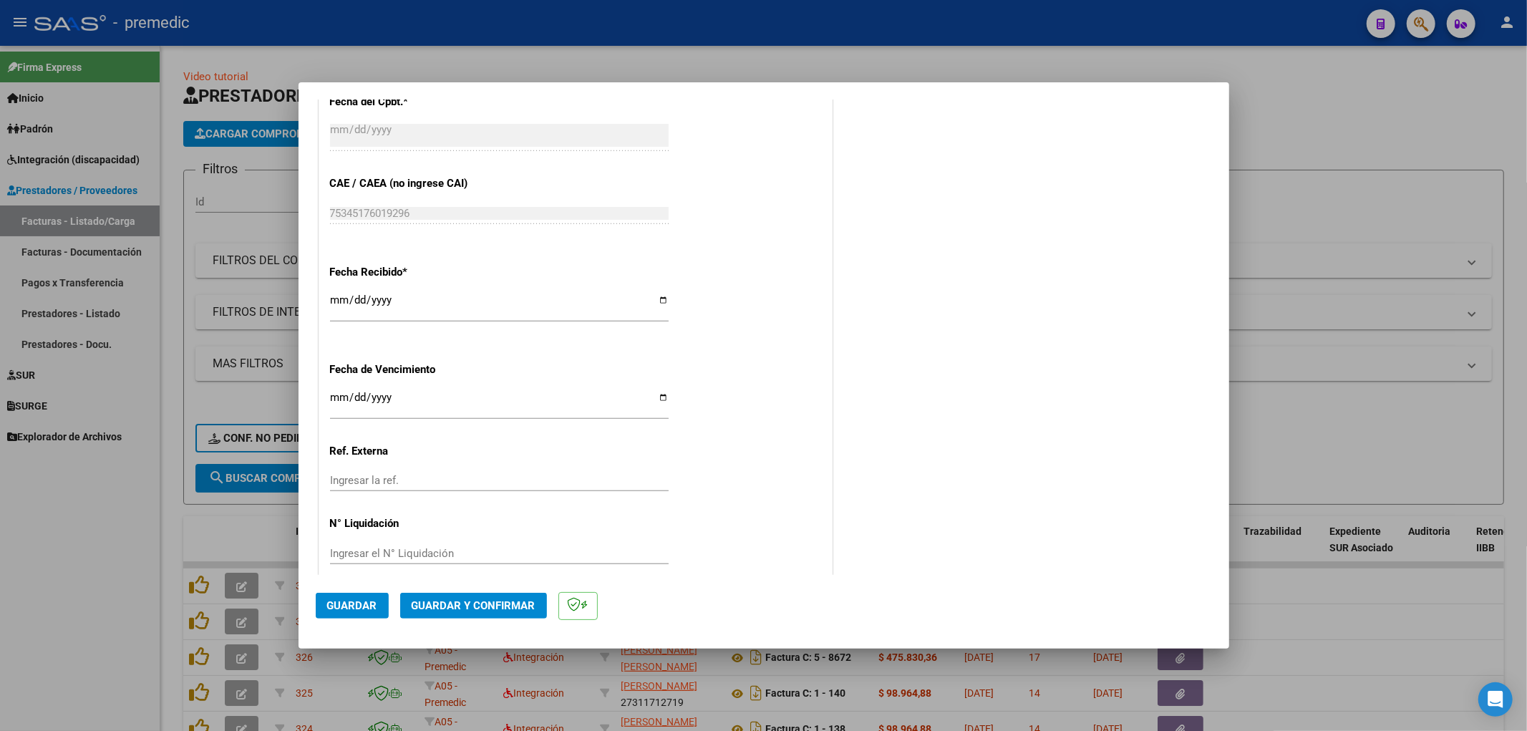
scroll to position [938, 0]
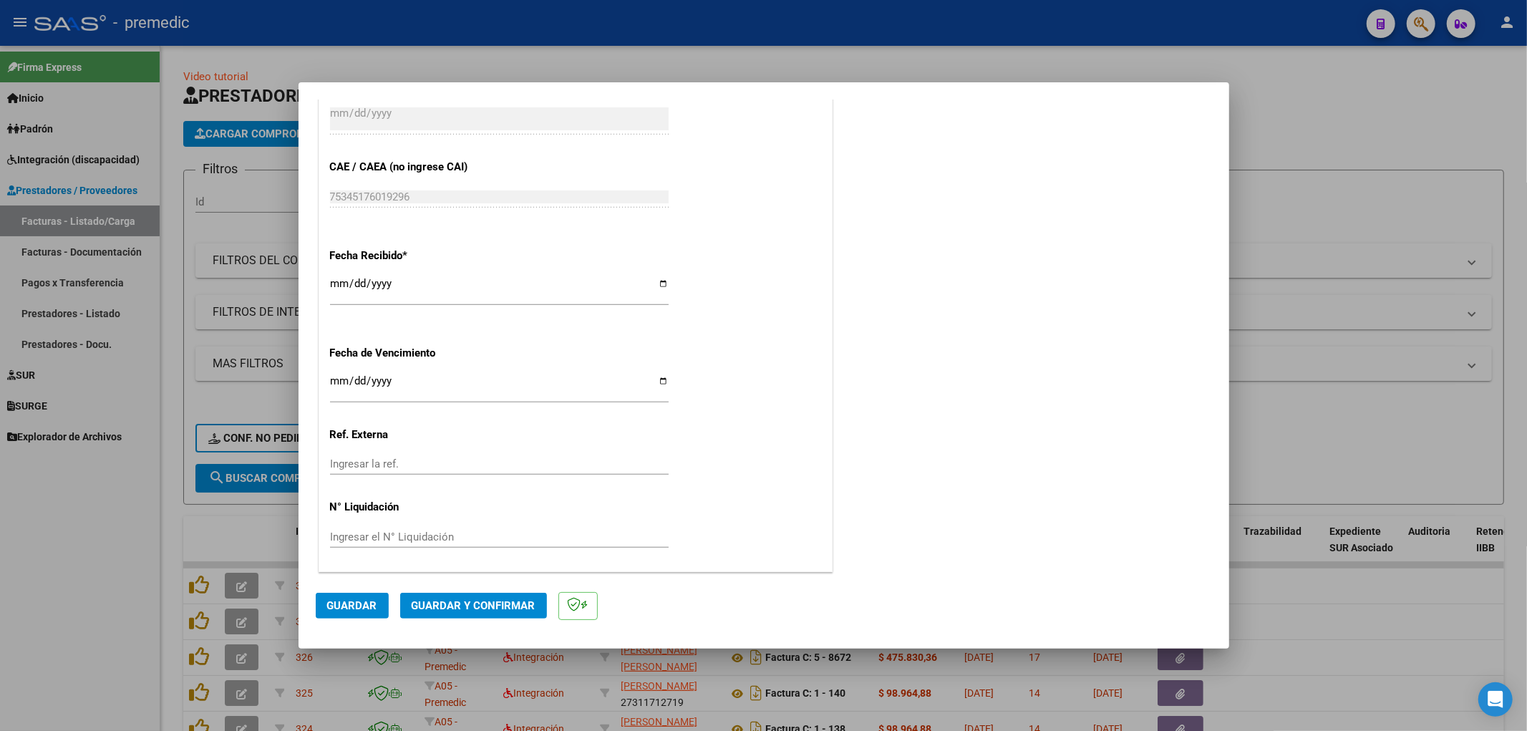
click at [340, 381] on input "Ingresar la fecha" at bounding box center [499, 386] width 339 height 23
type input "[DATE]"
click at [359, 603] on span "Guardar" at bounding box center [352, 605] width 50 height 13
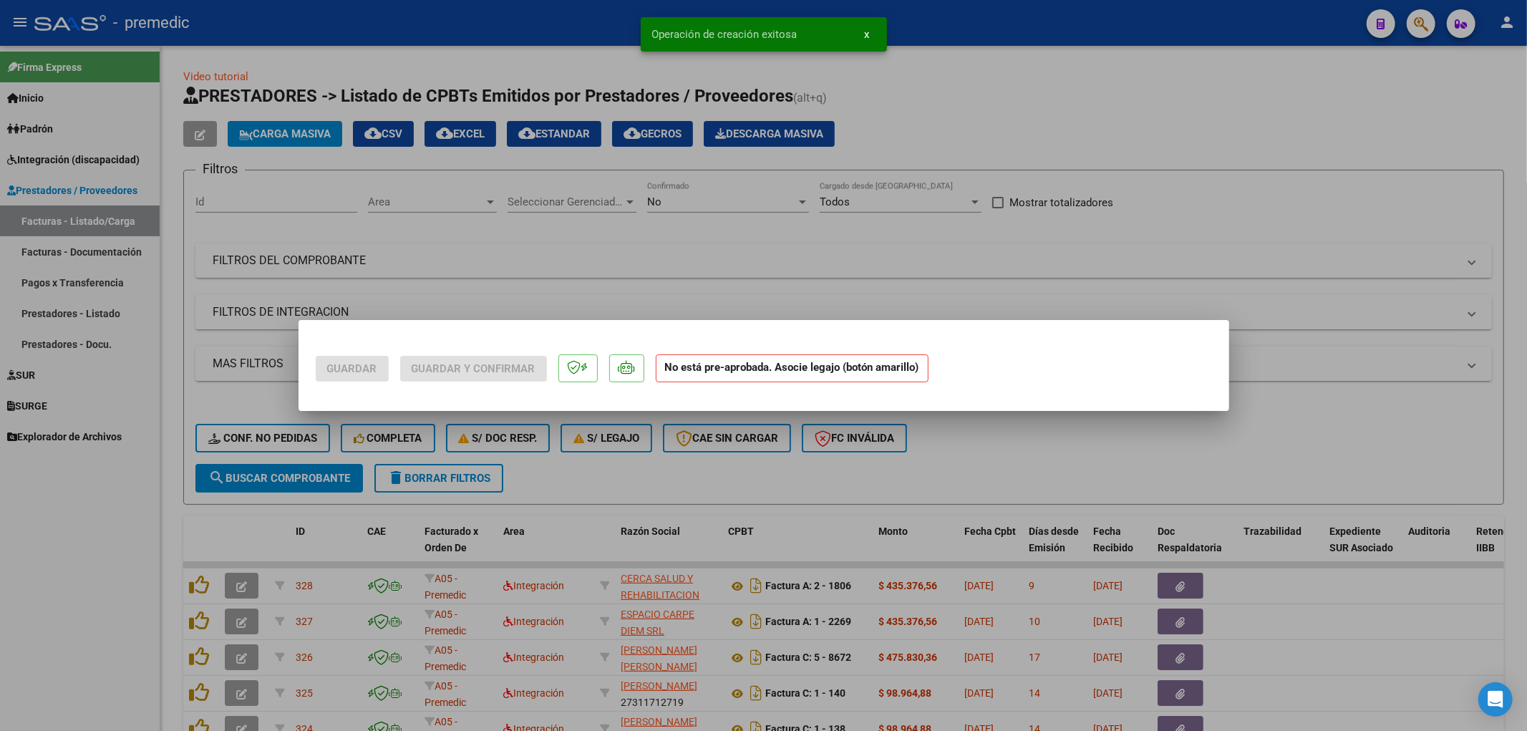
scroll to position [0, 0]
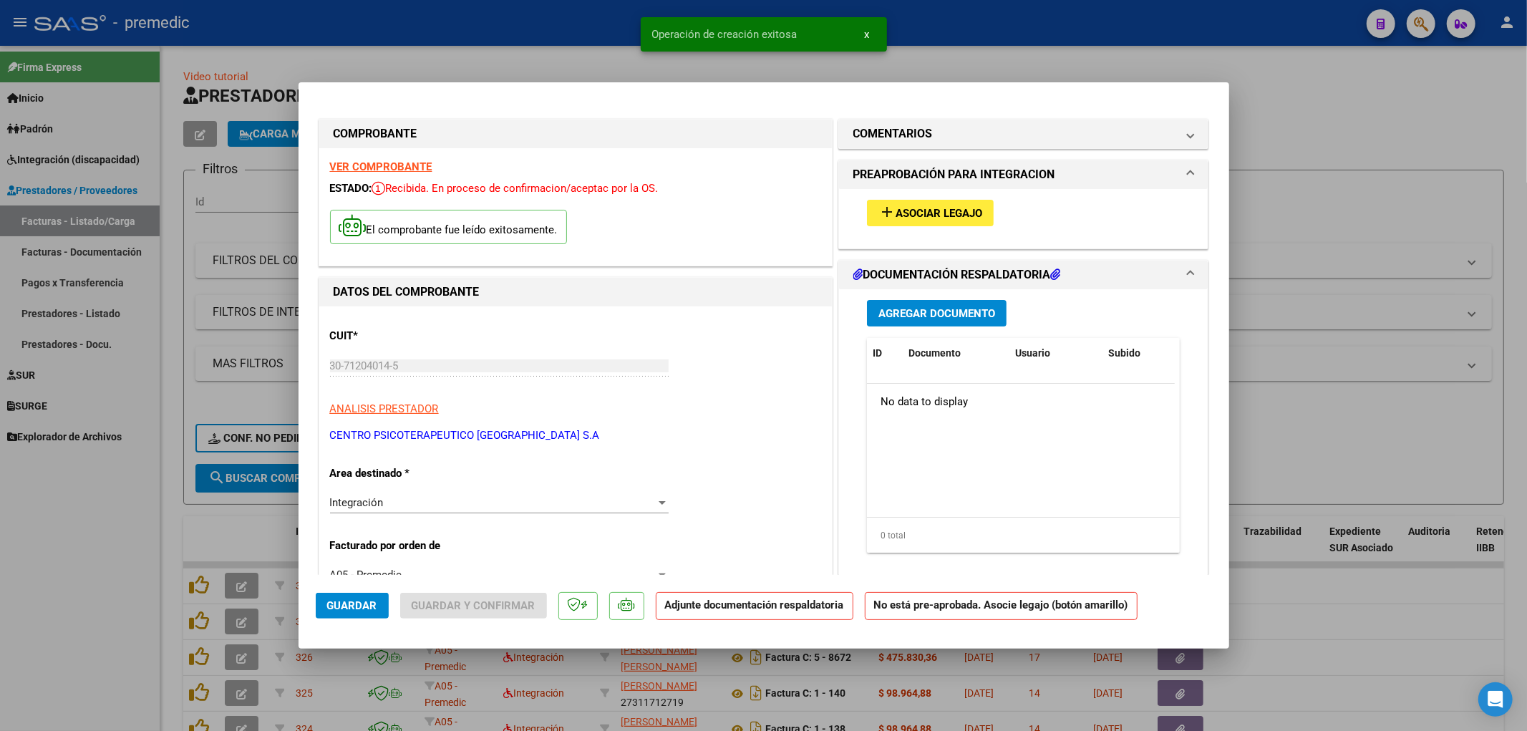
click at [898, 215] on span "Asociar Legajo" at bounding box center [938, 213] width 87 height 13
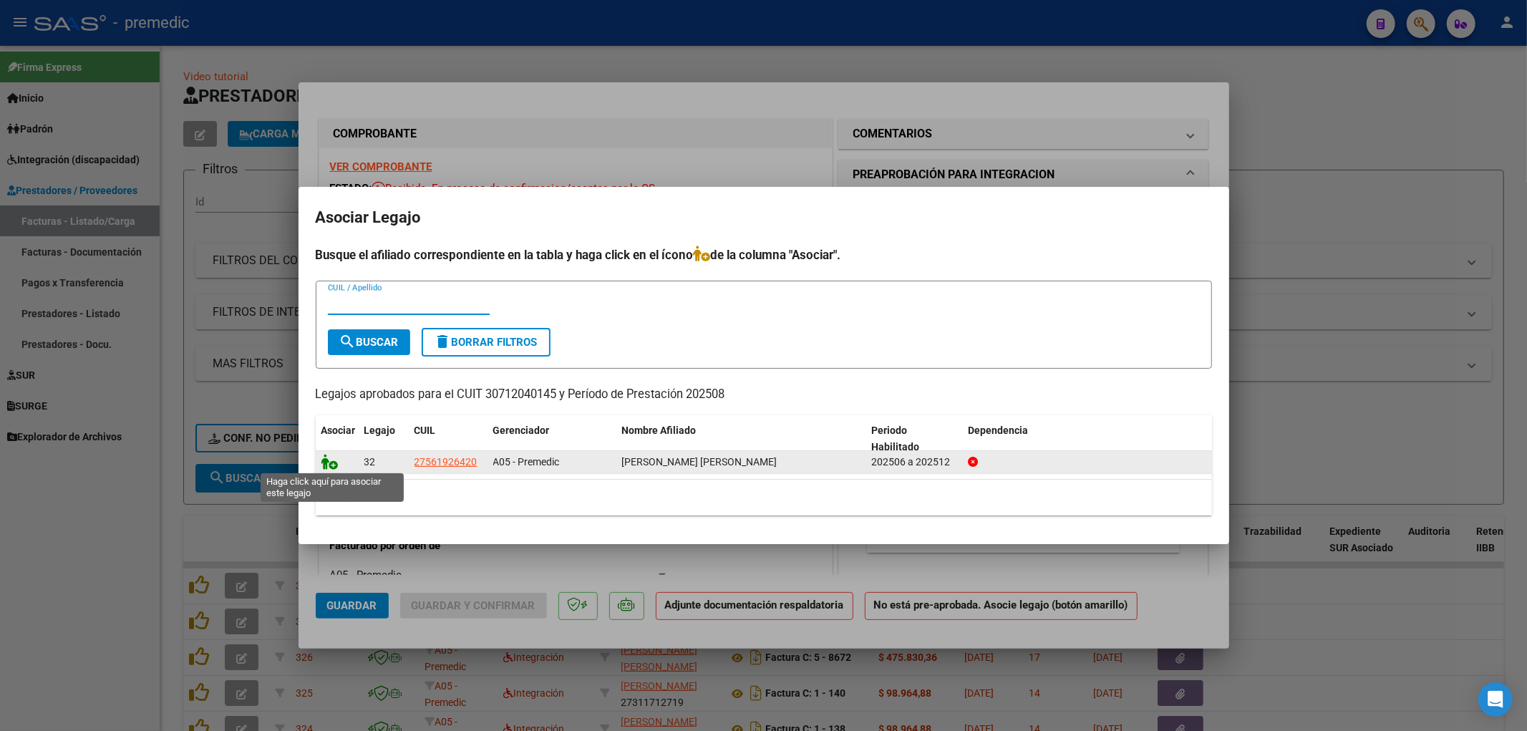
click at [328, 457] on icon at bounding box center [329, 462] width 17 height 16
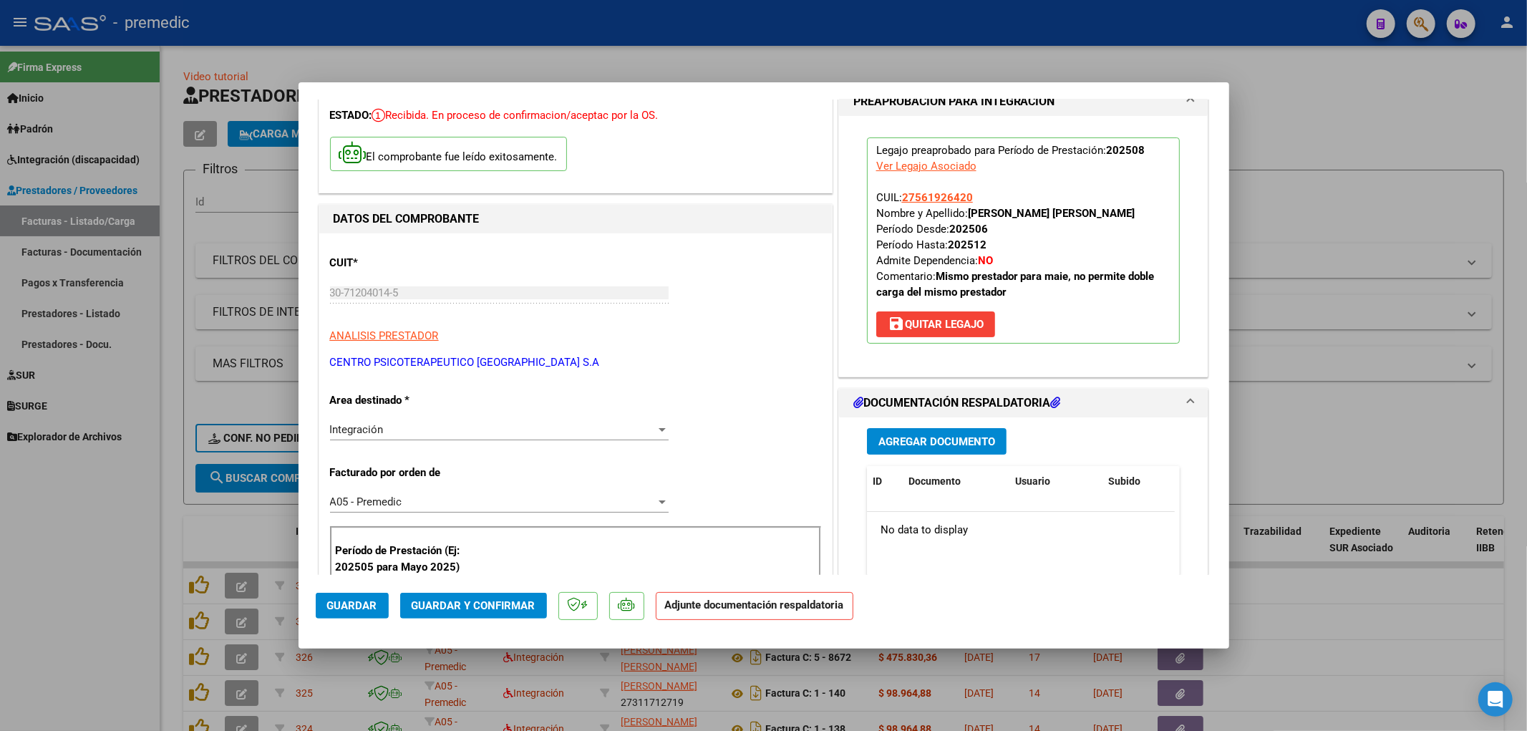
scroll to position [159, 0]
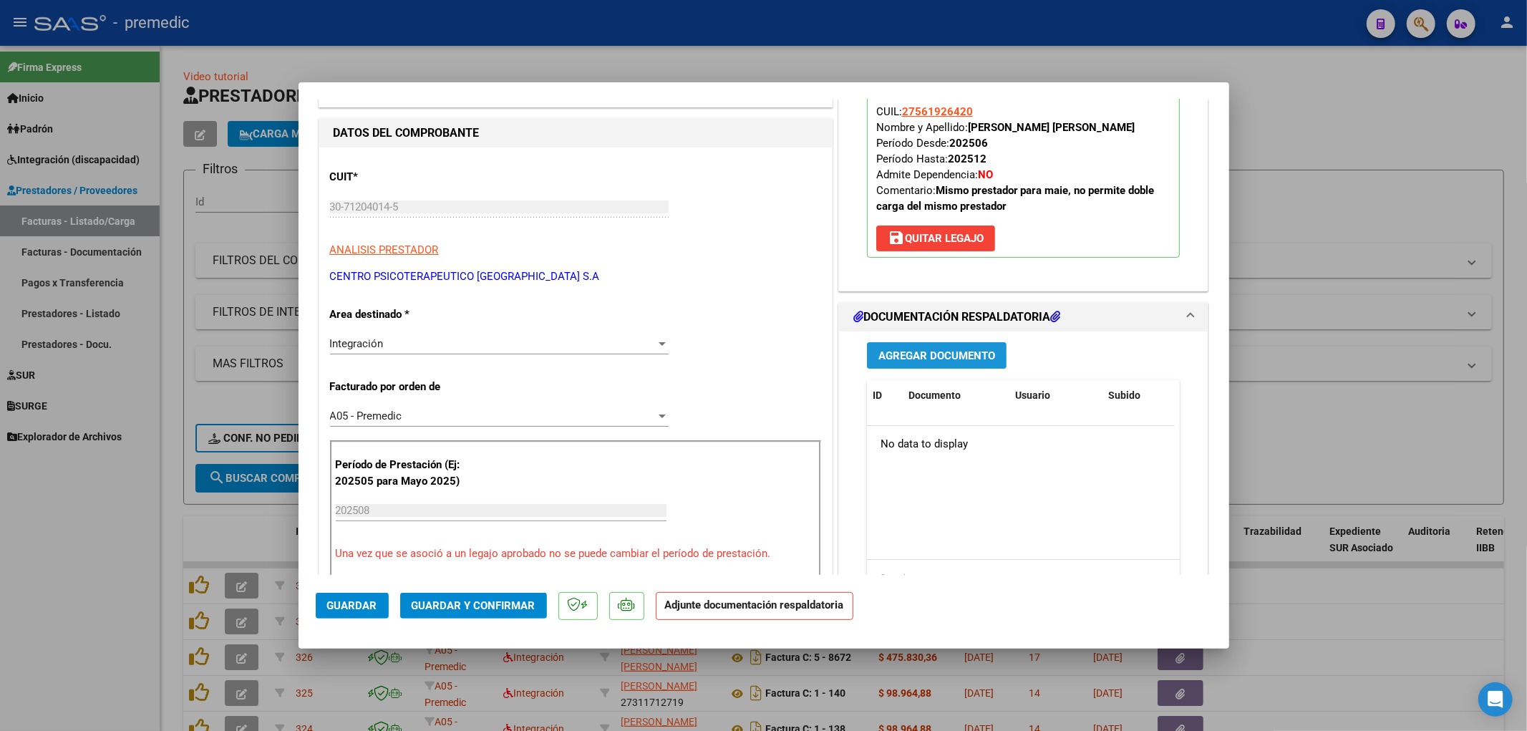
click at [941, 358] on span "Agregar Documento" at bounding box center [936, 355] width 117 height 13
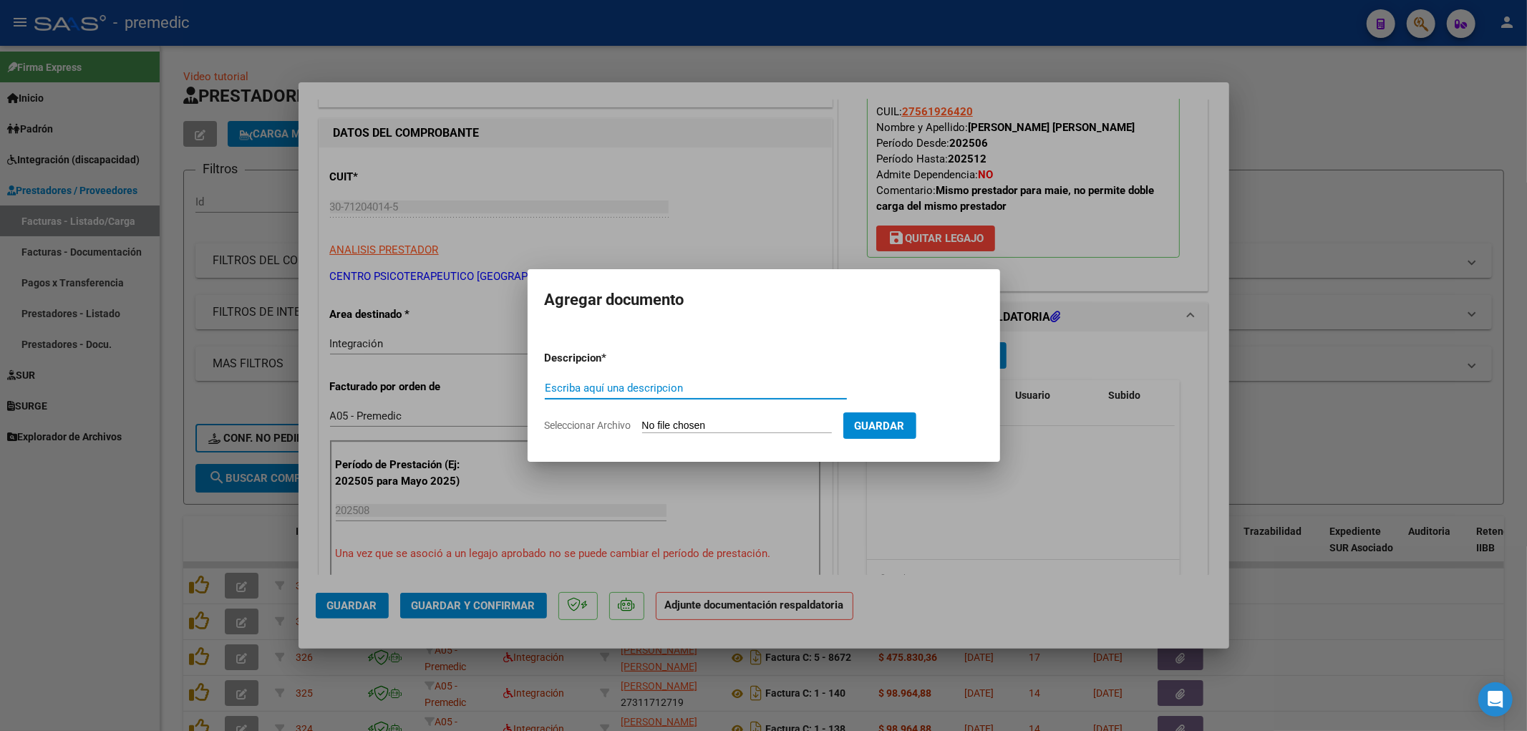
click at [677, 424] on input "Seleccionar Archivo" at bounding box center [737, 426] width 190 height 14
type input "C:\fakepath\2 [PERSON_NAME] Planillas Asist MII [DATE].pdf"
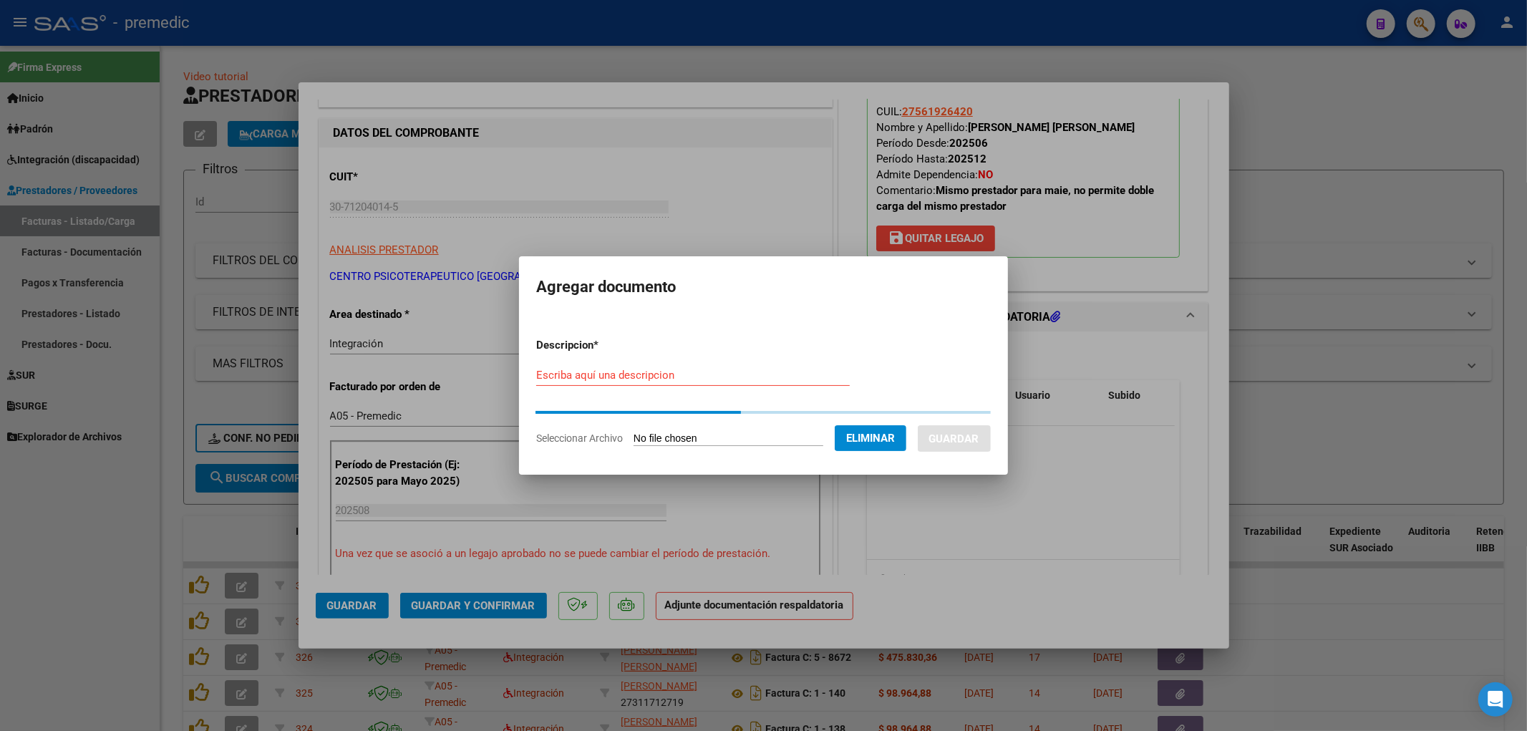
click at [573, 376] on input "Escriba aquí una descripcion" at bounding box center [692, 375] width 313 height 13
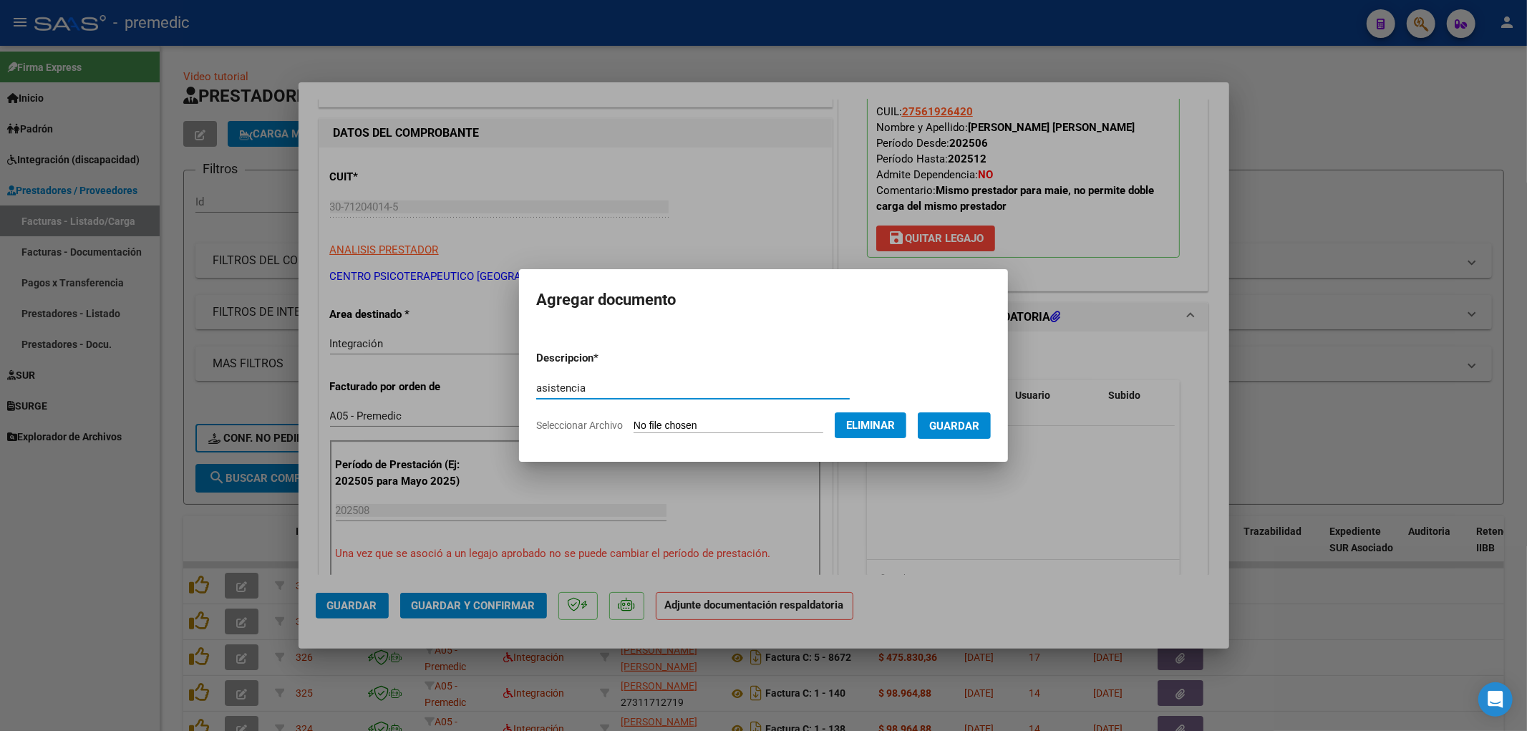
type input "asistencia"
click at [953, 430] on span "Guardar" at bounding box center [954, 425] width 50 height 13
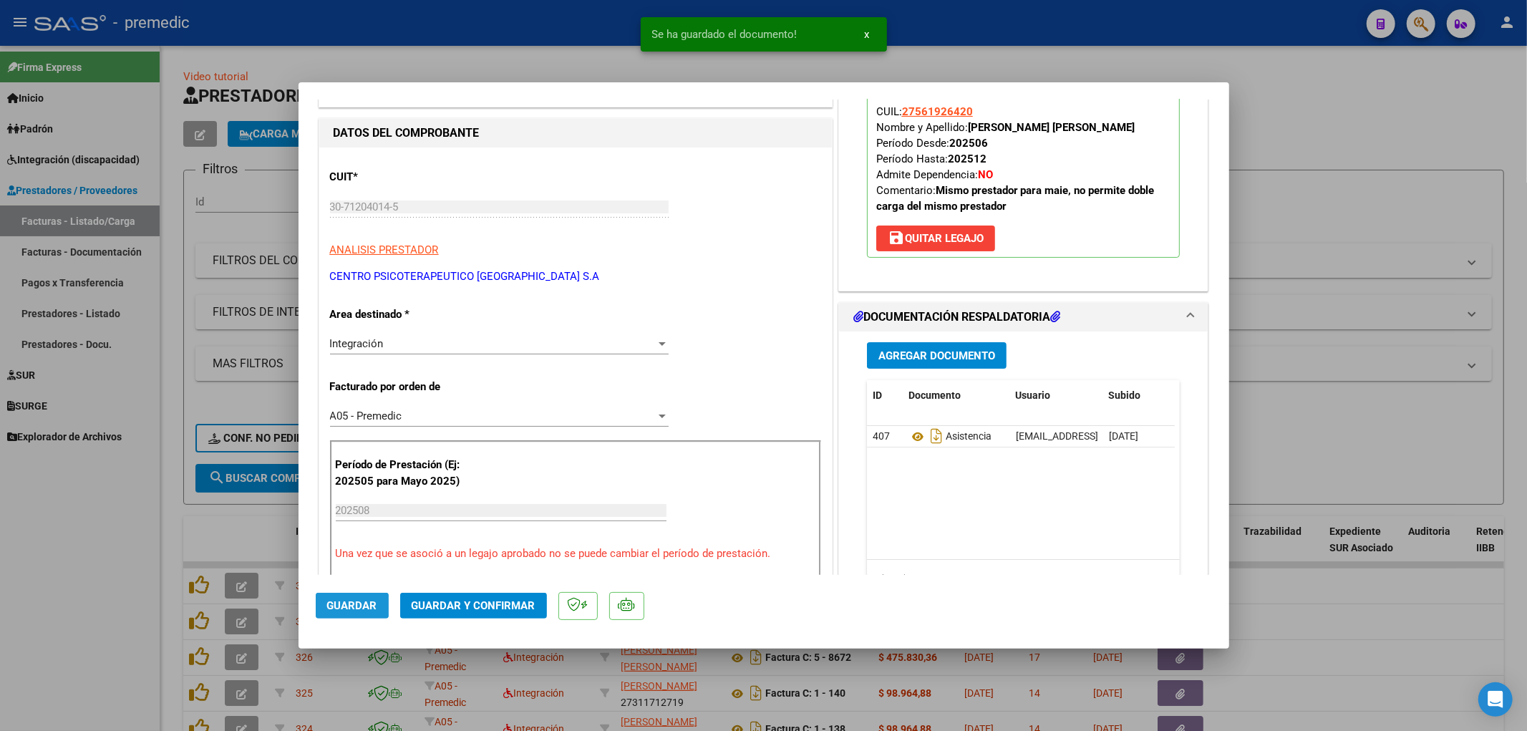
click at [336, 605] on span "Guardar" at bounding box center [352, 605] width 50 height 13
click at [1334, 585] on div at bounding box center [763, 365] width 1527 height 731
type input "$ 0,00"
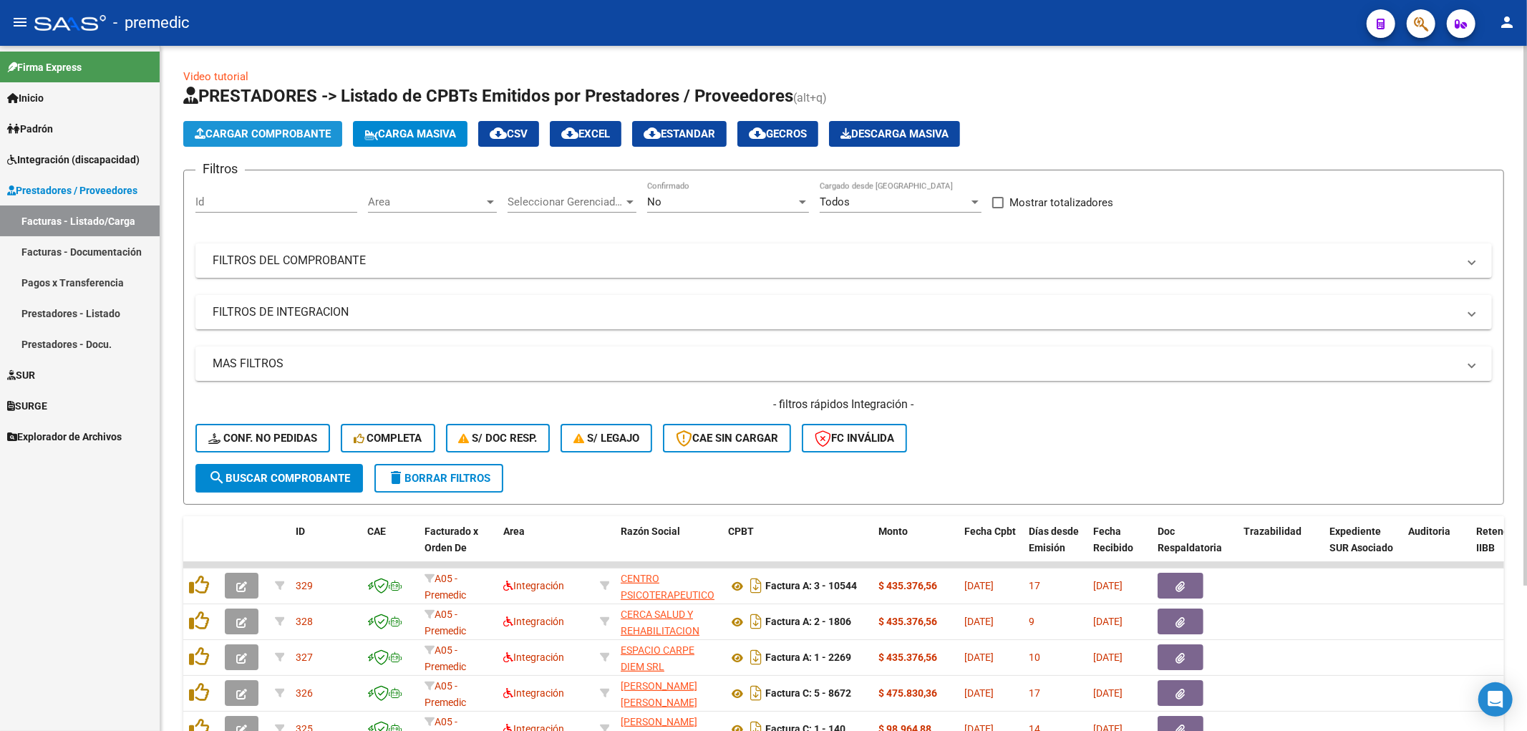
click at [250, 137] on span "Cargar Comprobante" at bounding box center [263, 133] width 136 height 13
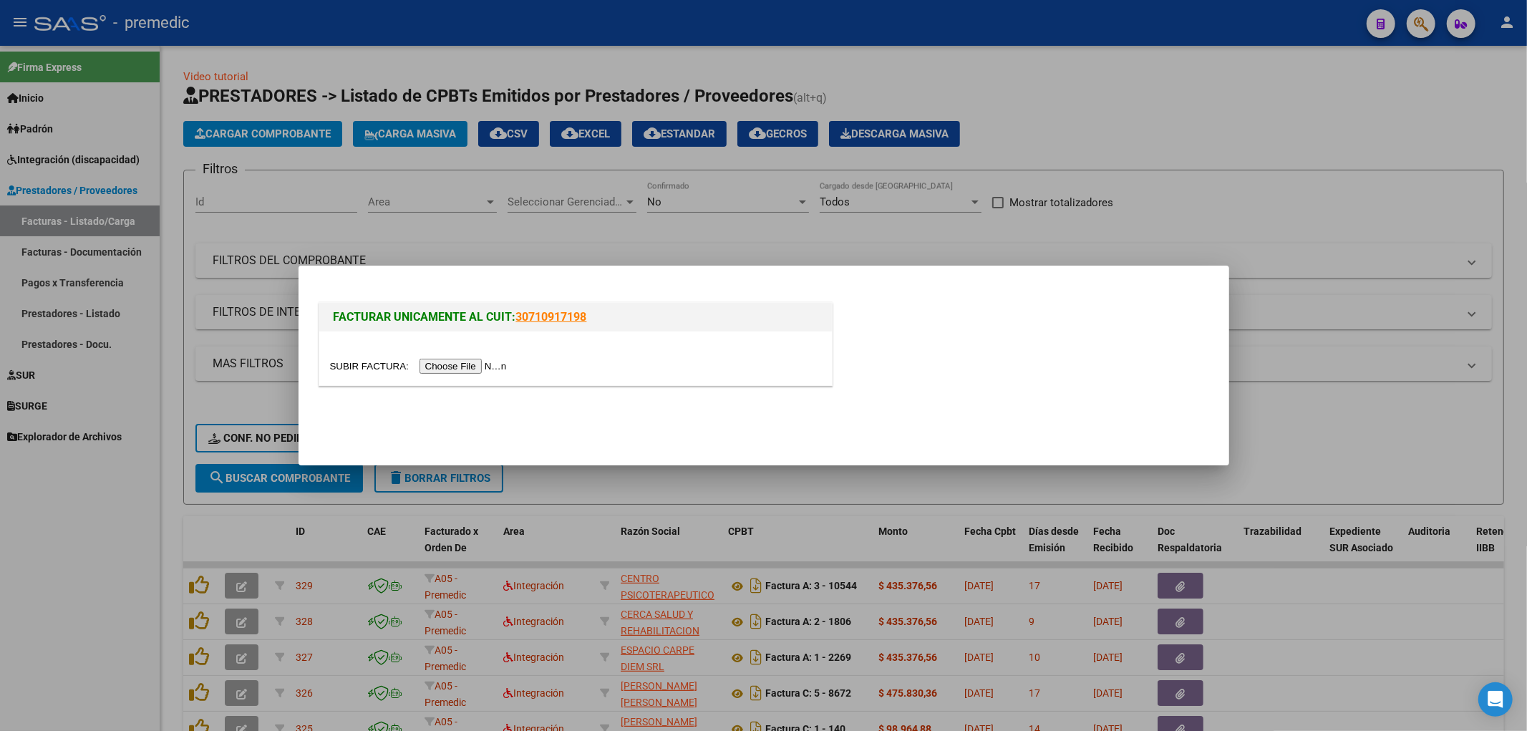
click at [507, 364] on input "file" at bounding box center [420, 366] width 181 height 15
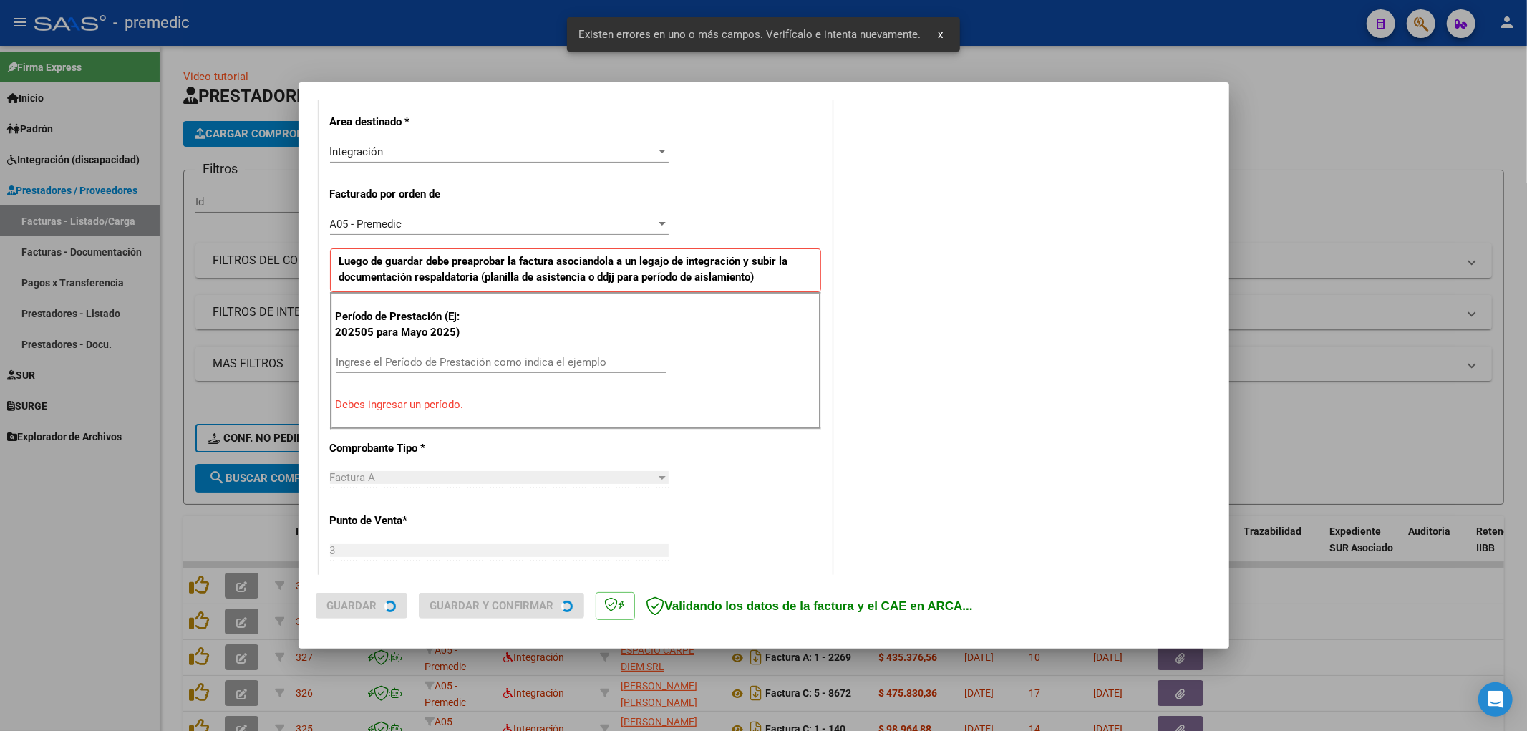
scroll to position [333, 0]
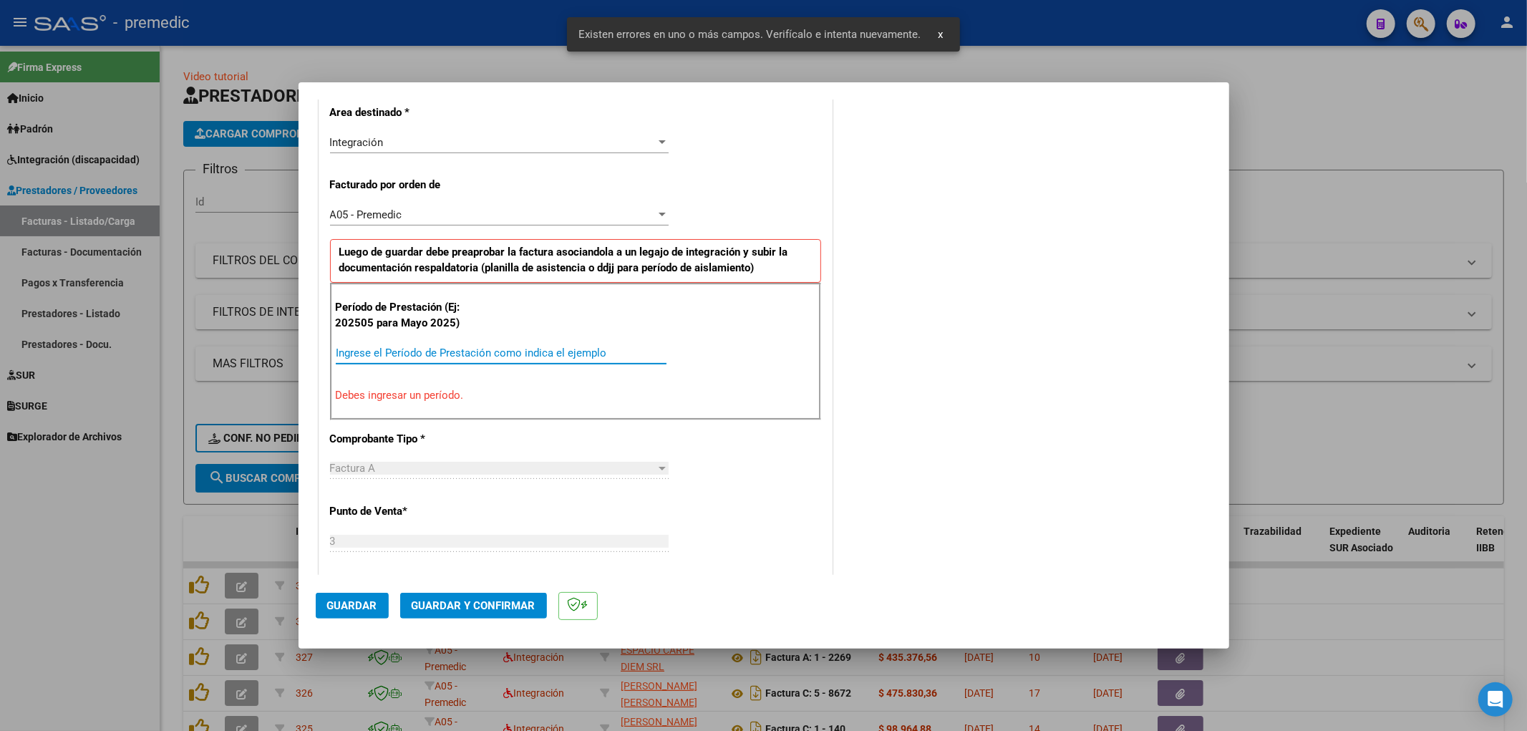
click at [500, 356] on input "Ingrese el Período de Prestación como indica el ejemplo" at bounding box center [501, 352] width 331 height 13
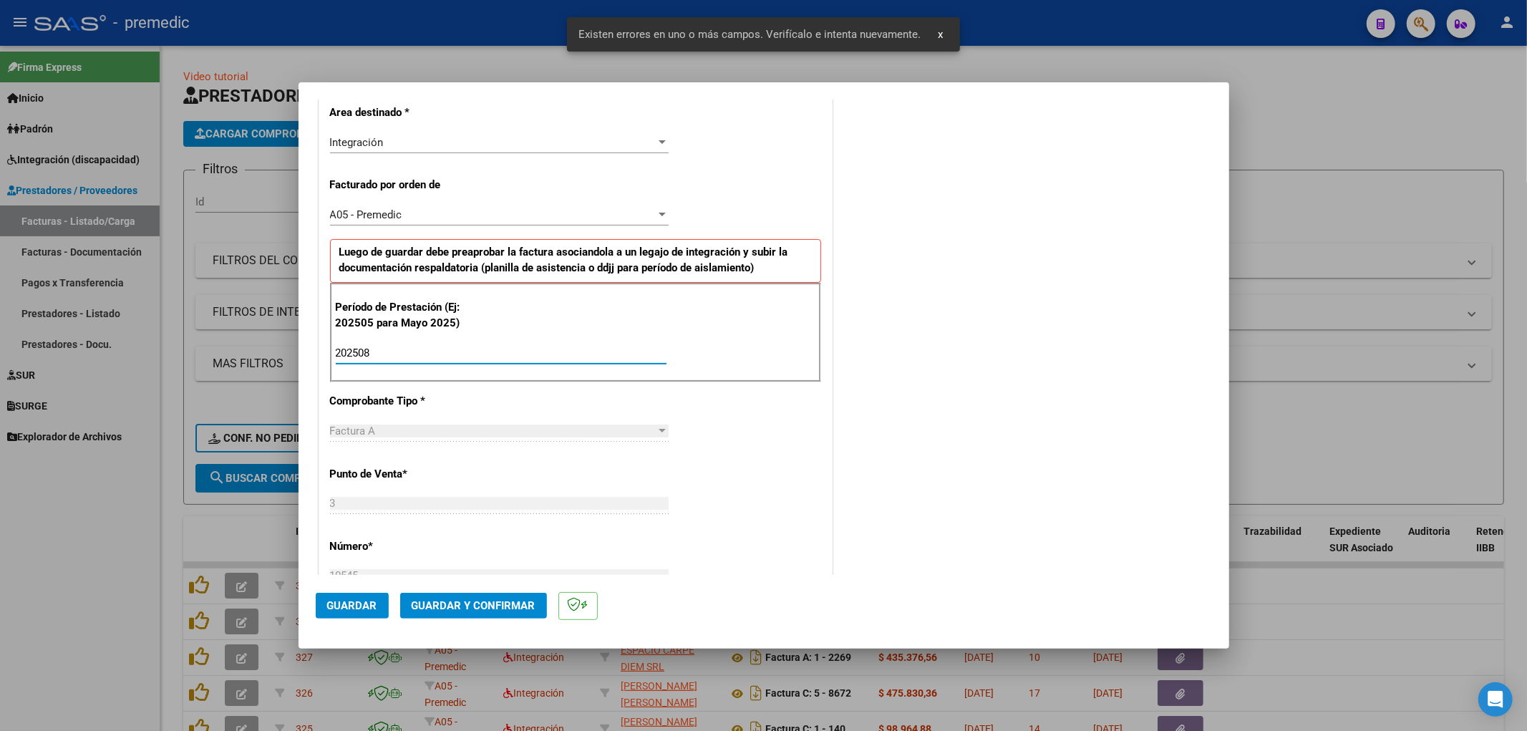
type input "202508"
click at [799, 503] on div "CUIT * 30-71204014-5 Ingresar CUIT ANALISIS PRESTADOR CENTRO PSICOTERAPEUTICO […" at bounding box center [575, 561] width 512 height 1231
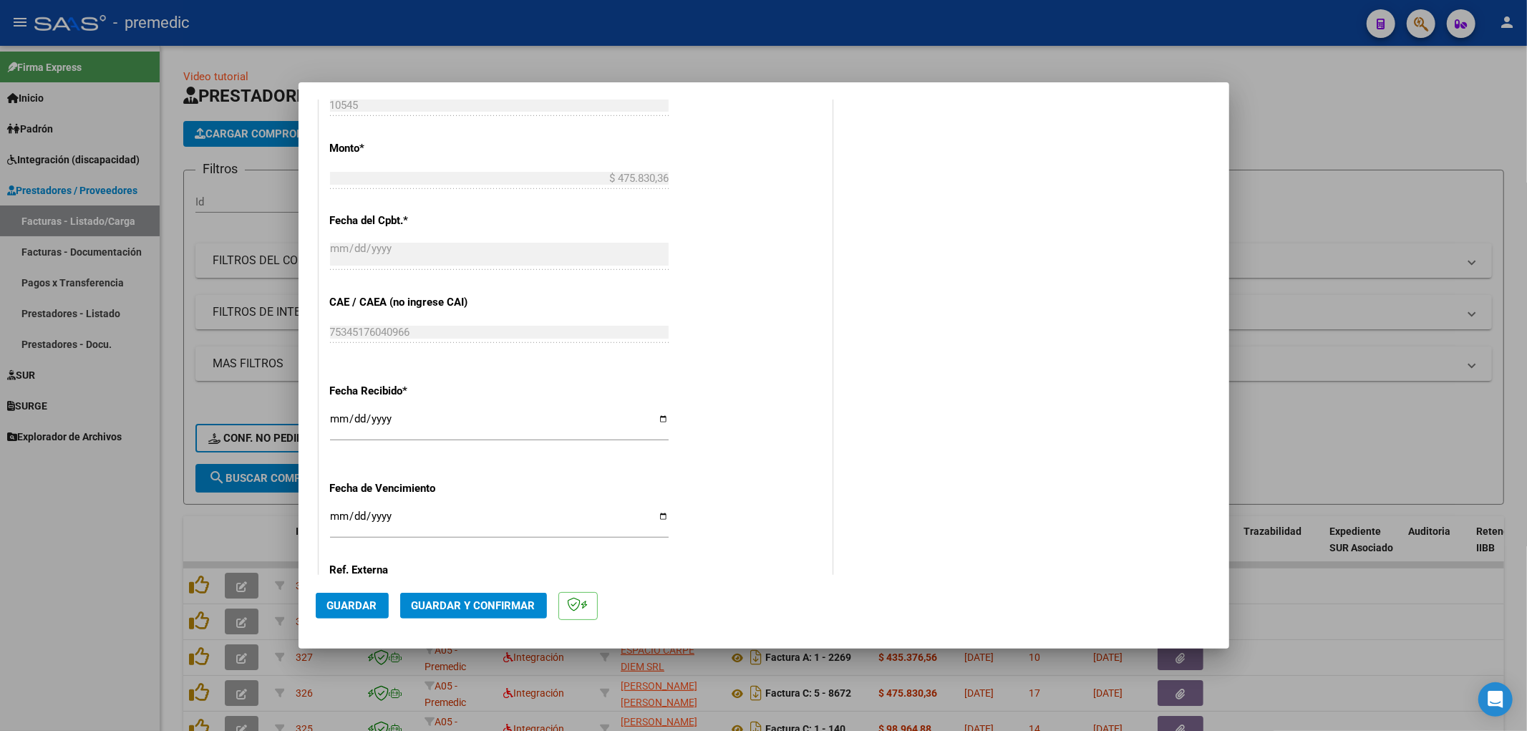
scroll to position [890, 0]
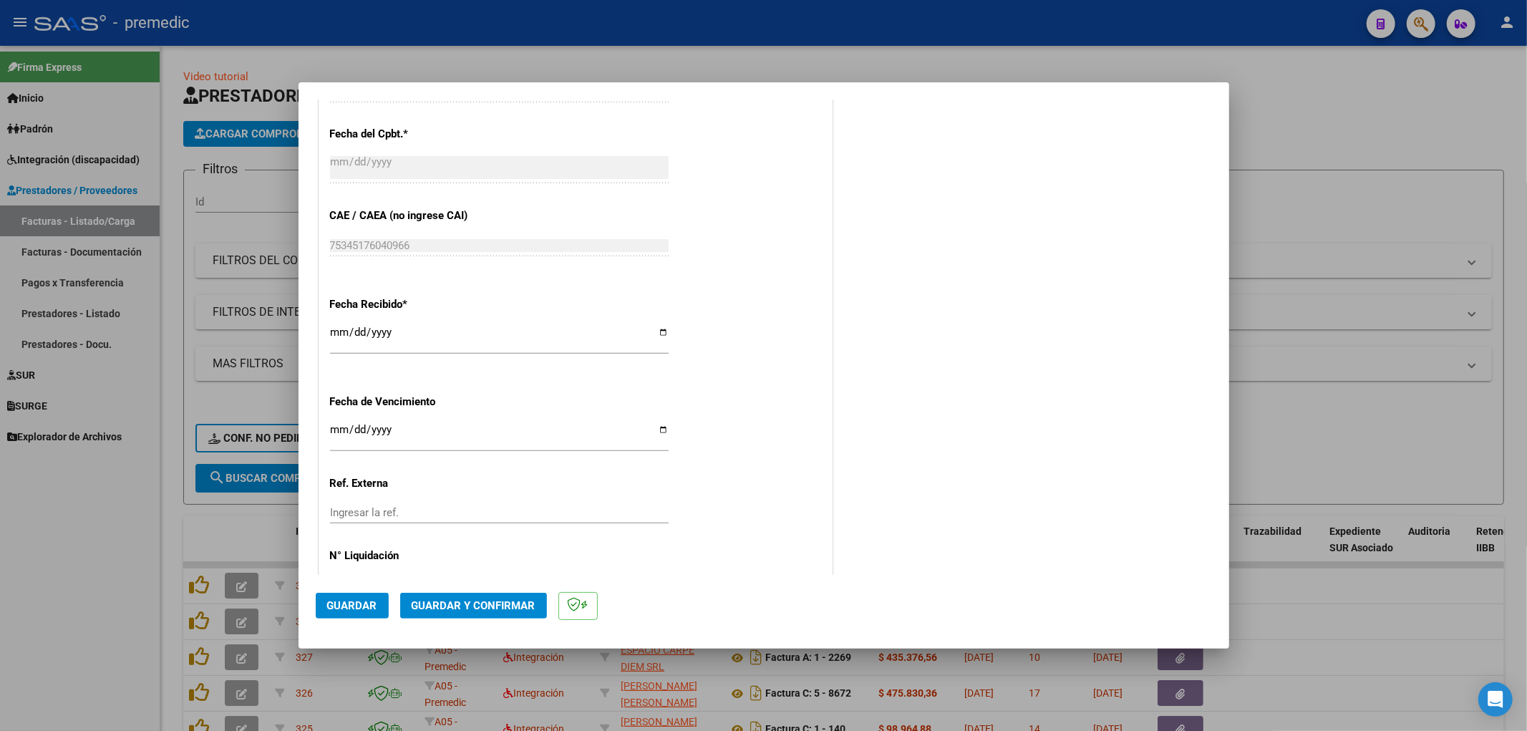
click at [327, 439] on div "CUIT * 30-71204014-5 Ingresar CUIT ANALISIS PRESTADOR CENTRO PSICOTERAPEUTICO […" at bounding box center [575, 4] width 512 height 1231
click at [330, 428] on input "Ingresar la fecha" at bounding box center [499, 435] width 339 height 23
type input "[DATE]"
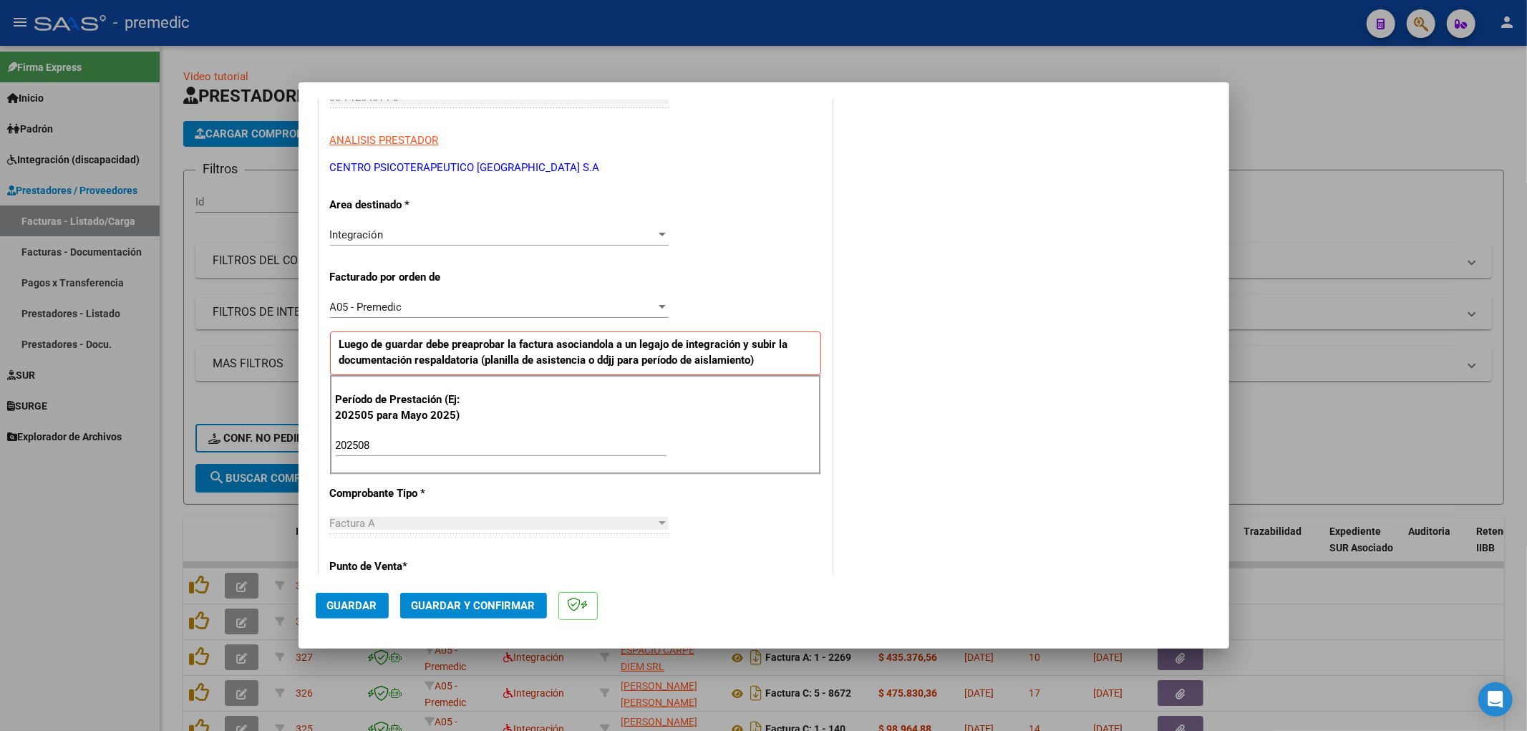
scroll to position [174, 0]
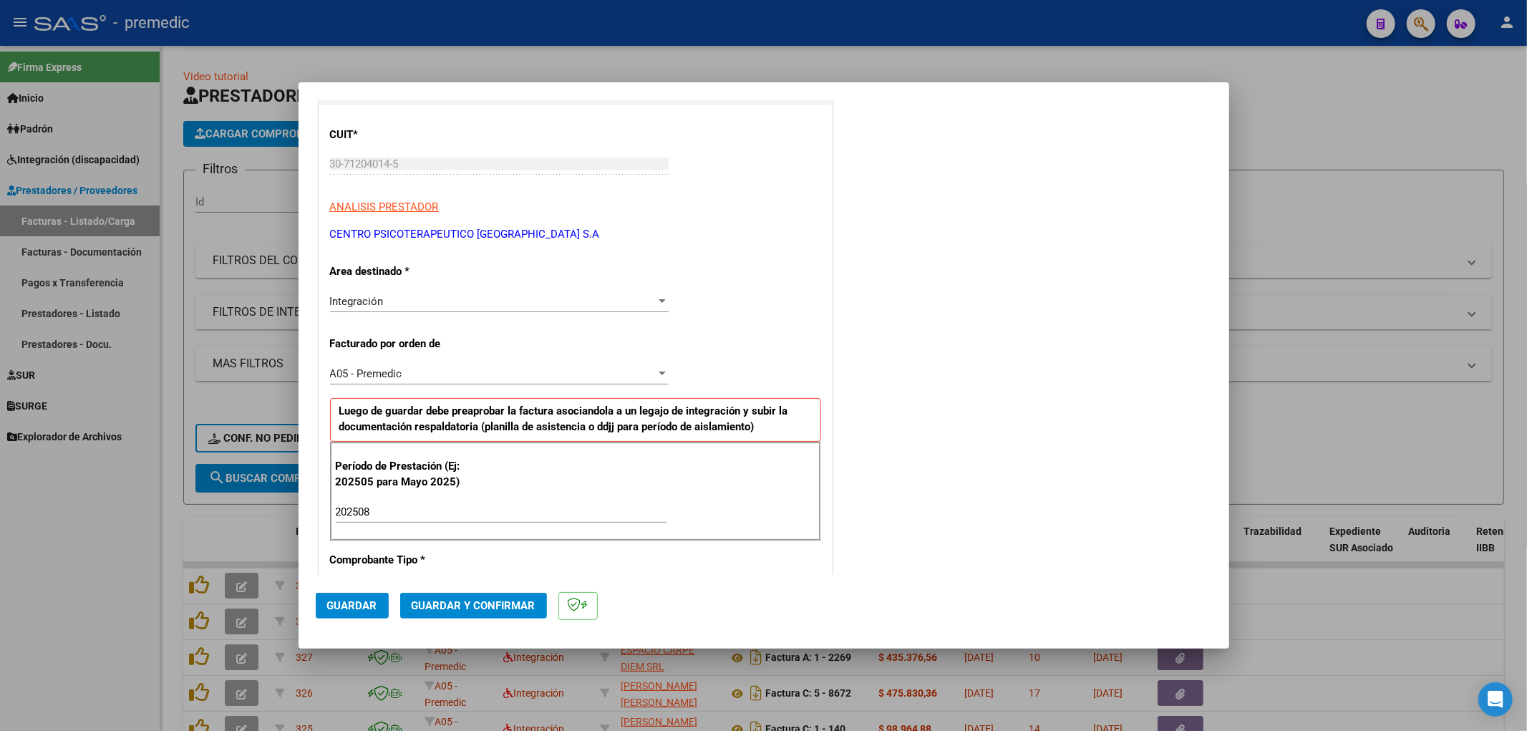
click at [860, 338] on div "COMENTARIOS Comentarios De la Obra Social: Comentarios de la Obra Social (no vi…" at bounding box center [1023, 641] width 376 height 1398
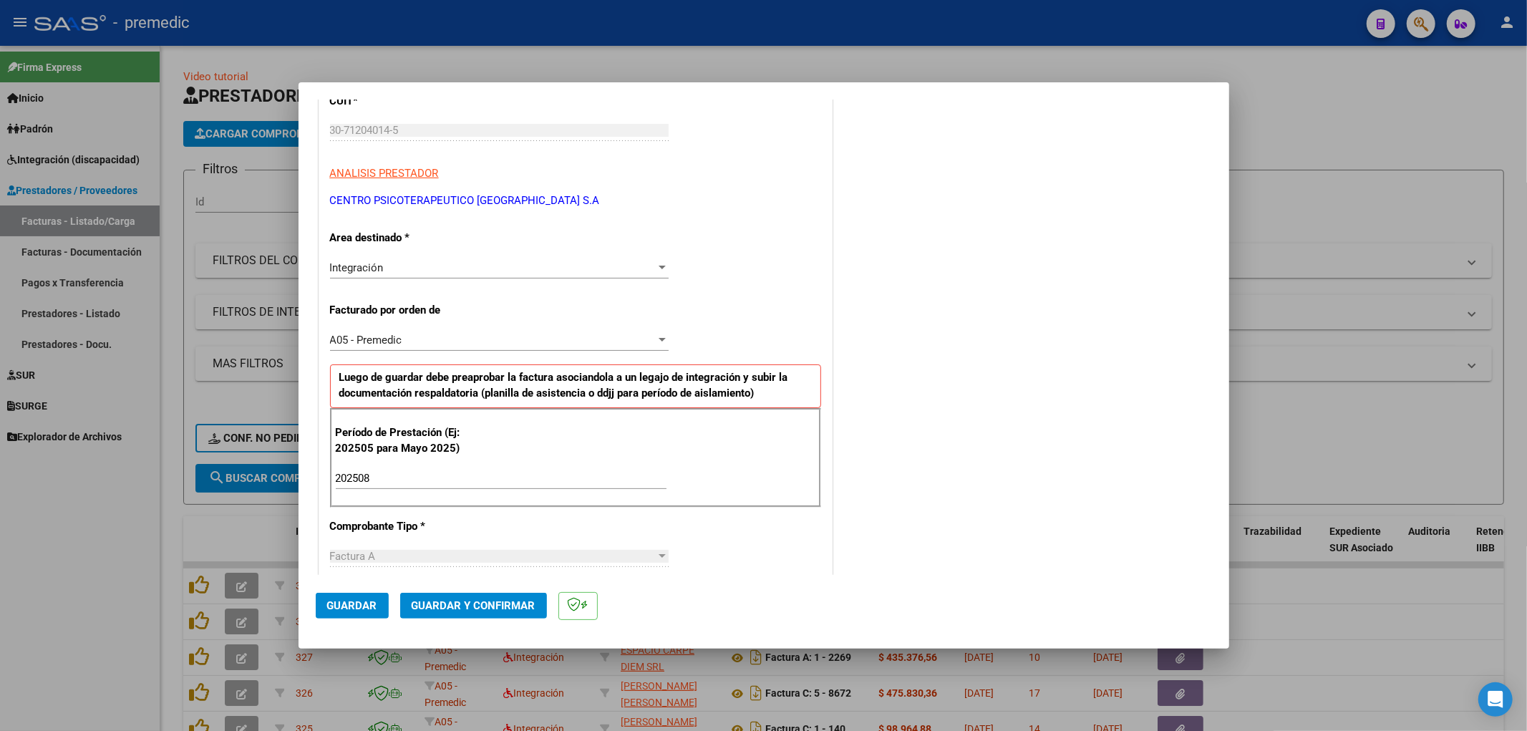
scroll to position [223, 0]
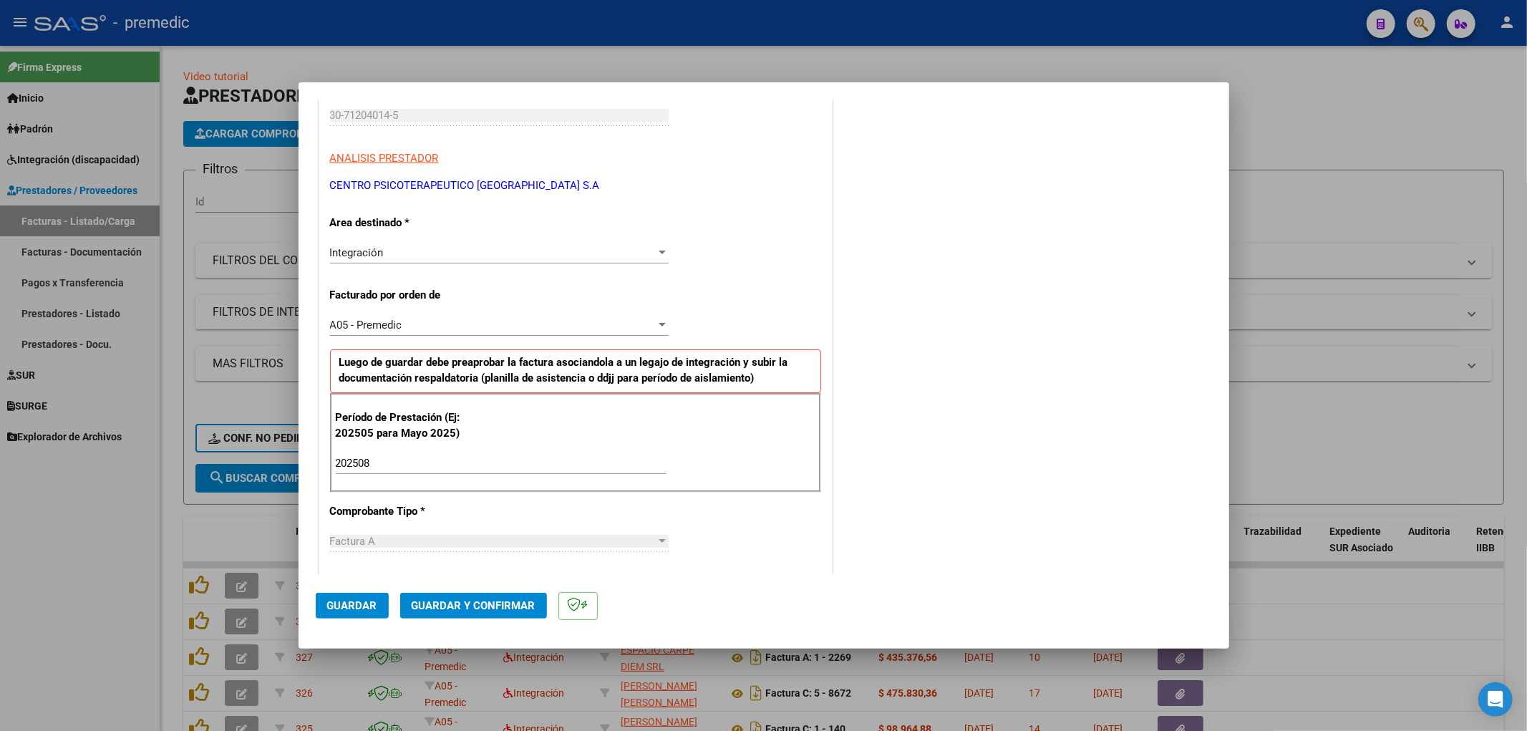
click at [362, 611] on span "Guardar" at bounding box center [352, 605] width 50 height 13
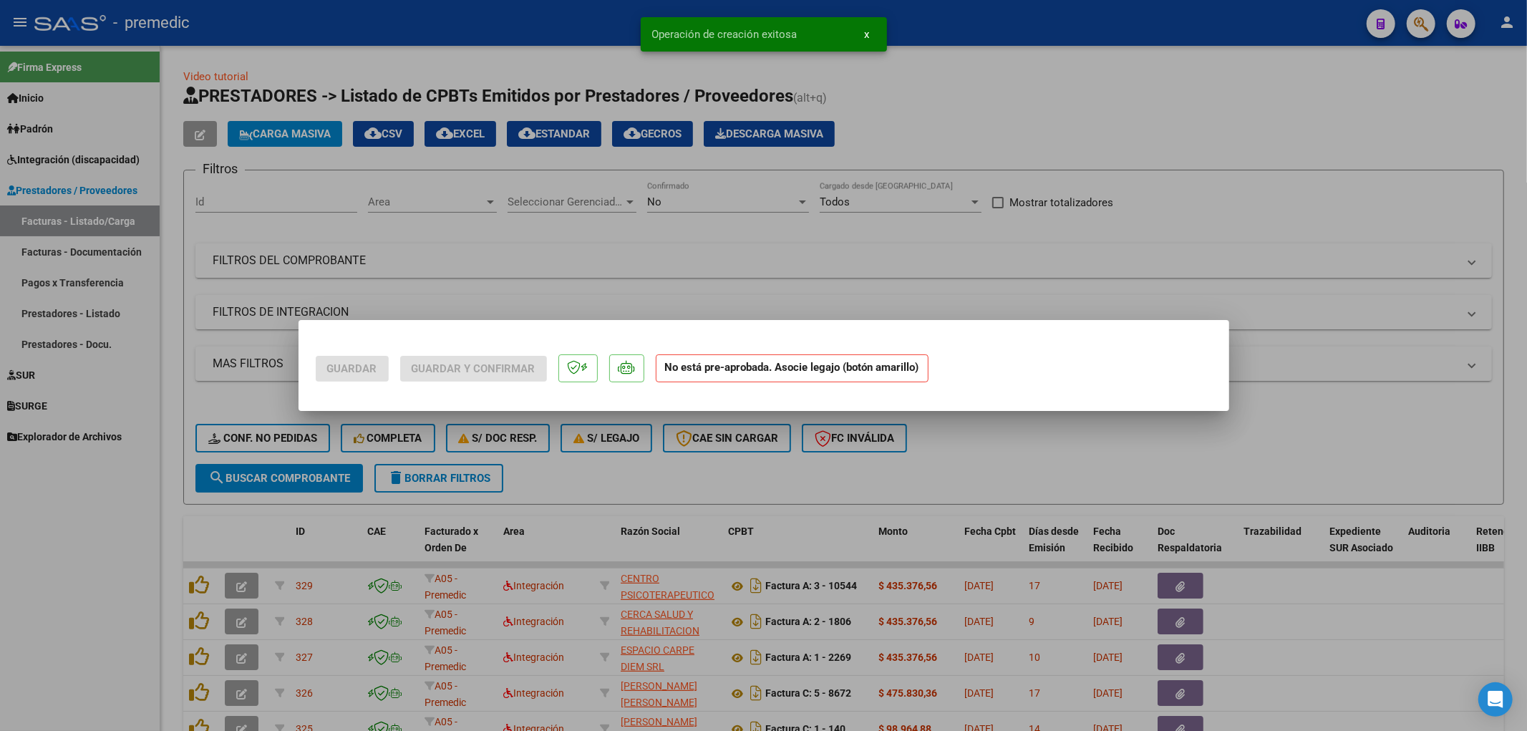
scroll to position [0, 0]
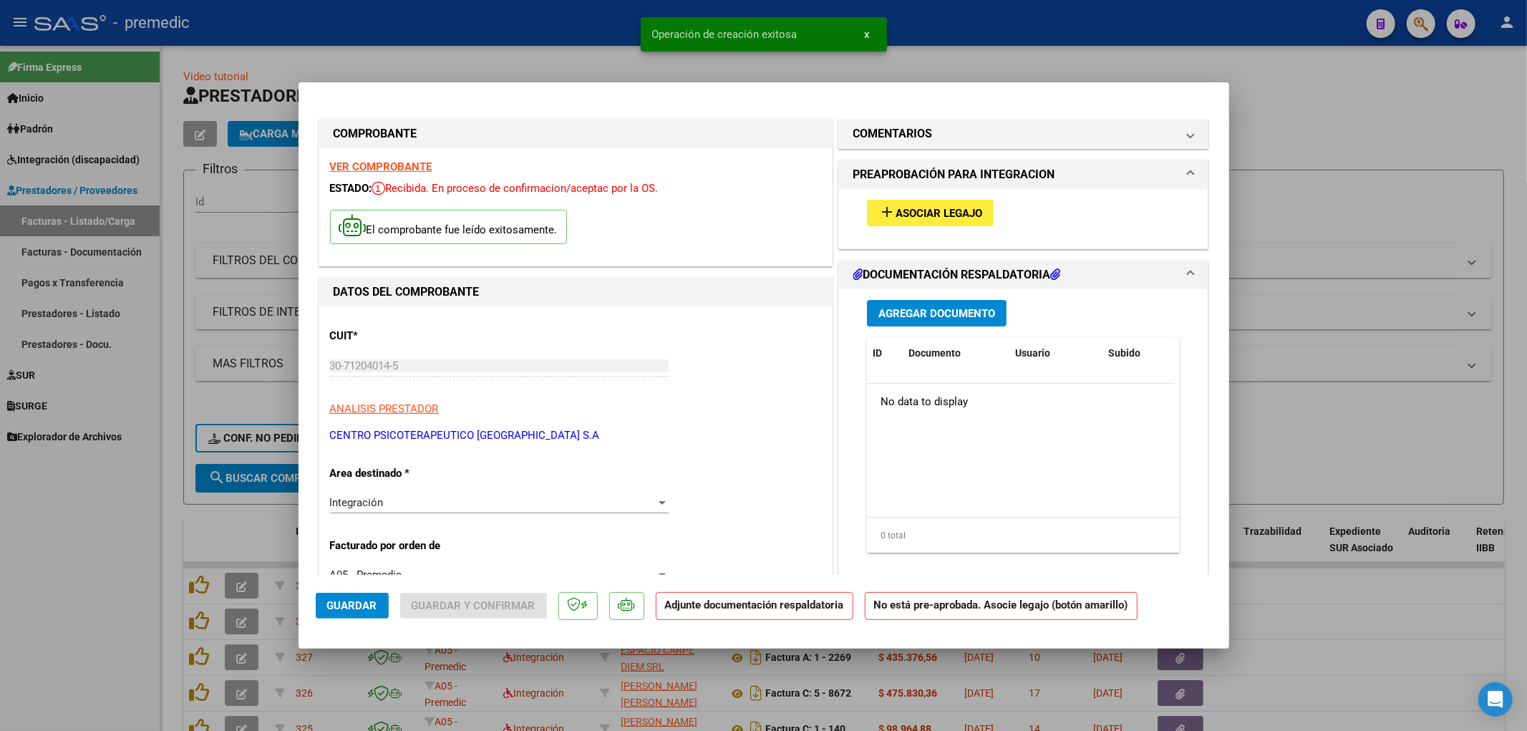
click at [925, 207] on span "Asociar Legajo" at bounding box center [938, 213] width 87 height 13
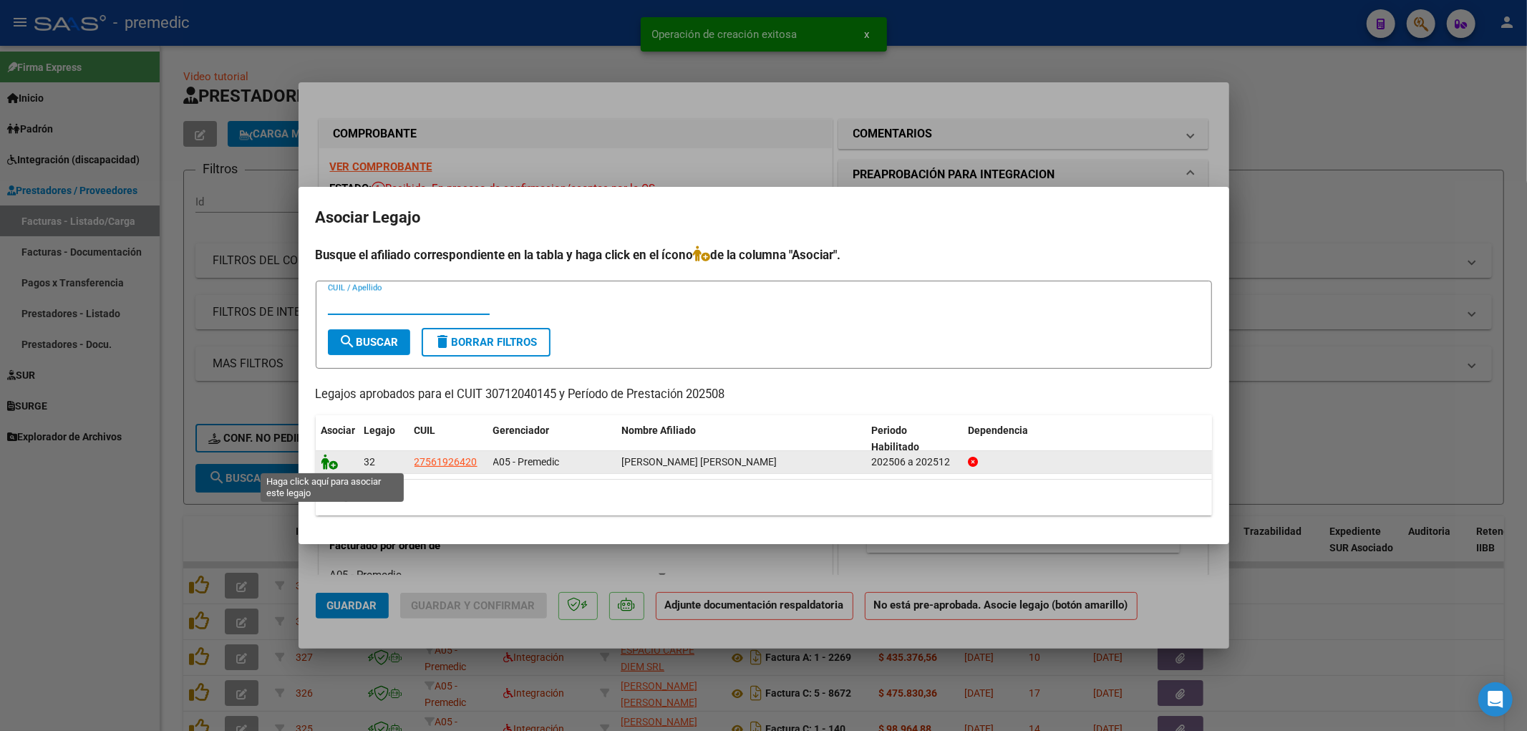
click at [329, 465] on icon at bounding box center [329, 462] width 17 height 16
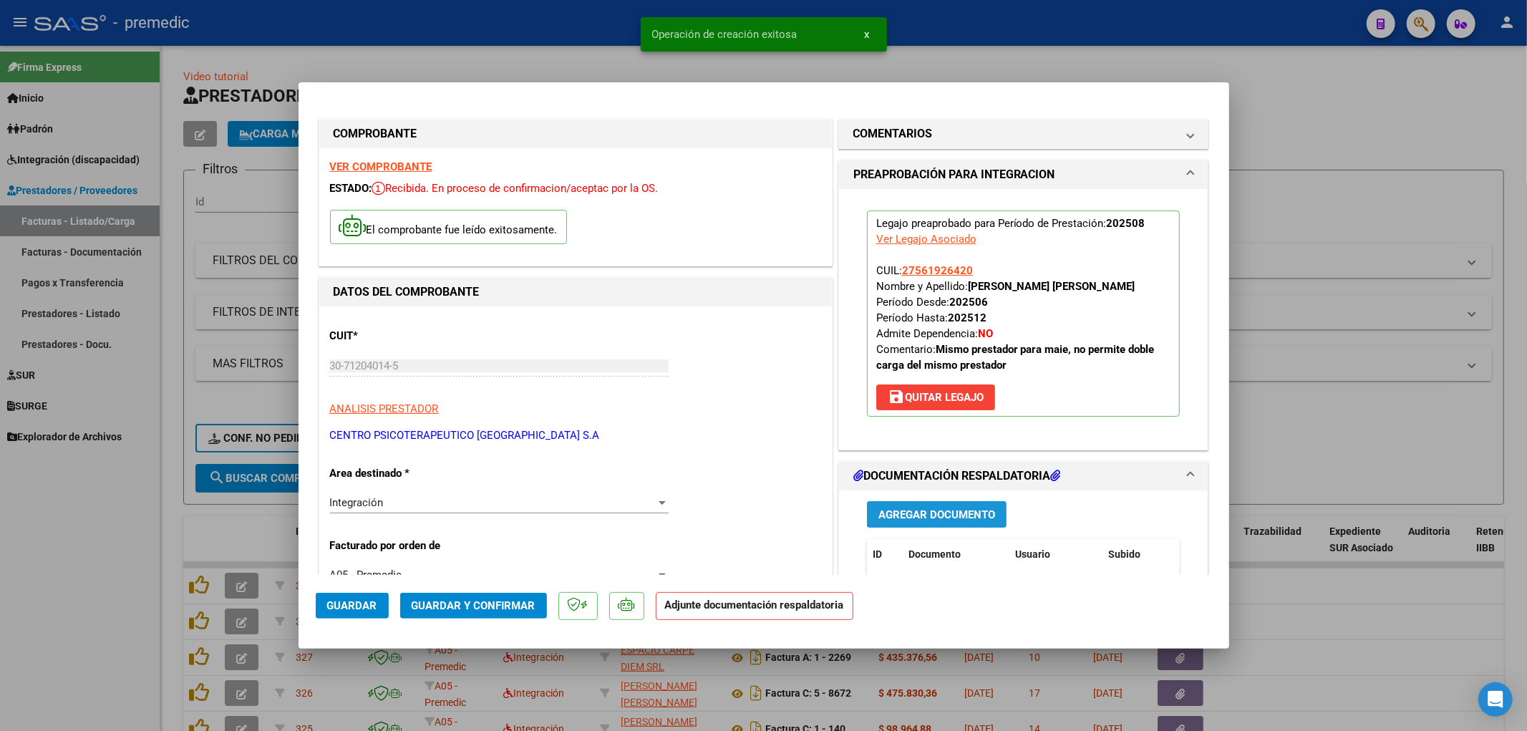
click at [914, 506] on button "Agregar Documento" at bounding box center [937, 514] width 140 height 26
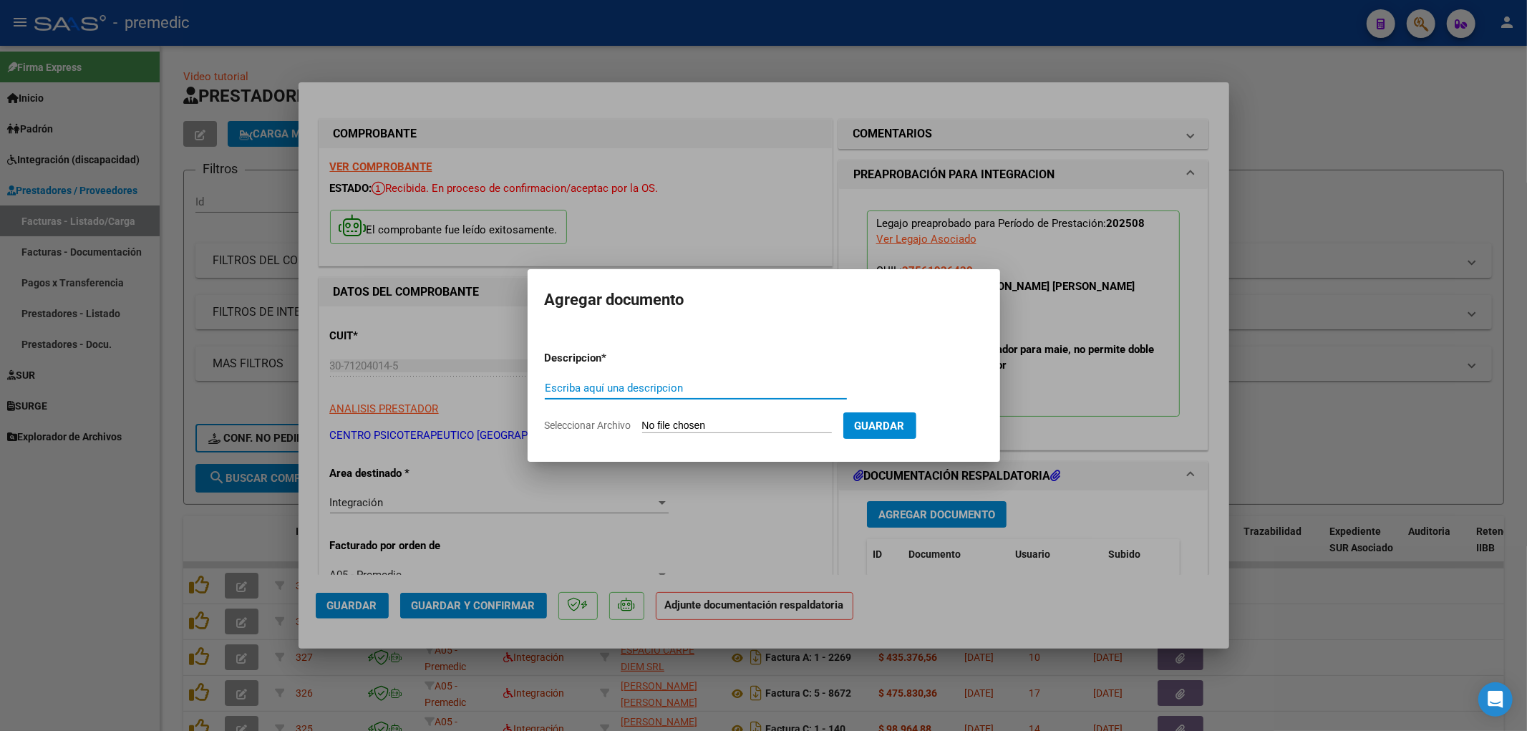
click at [691, 421] on input "Seleccionar Archivo" at bounding box center [737, 426] width 190 height 14
type input "C:\fakepath\4 [PERSON_NAME] Planilla Asist Integracion [DATE].pdf"
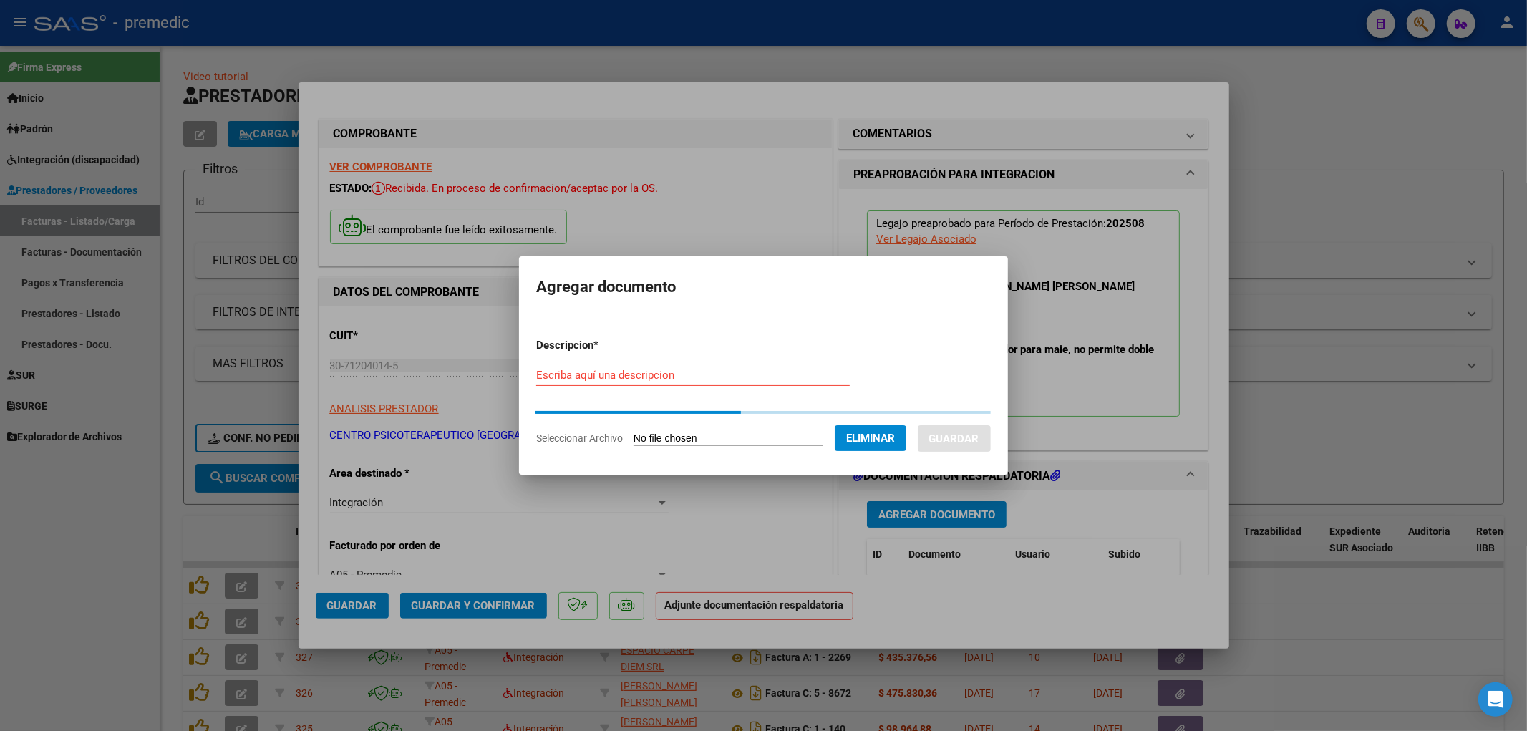
click at [555, 374] on input "Escriba aquí una descripcion" at bounding box center [692, 375] width 313 height 13
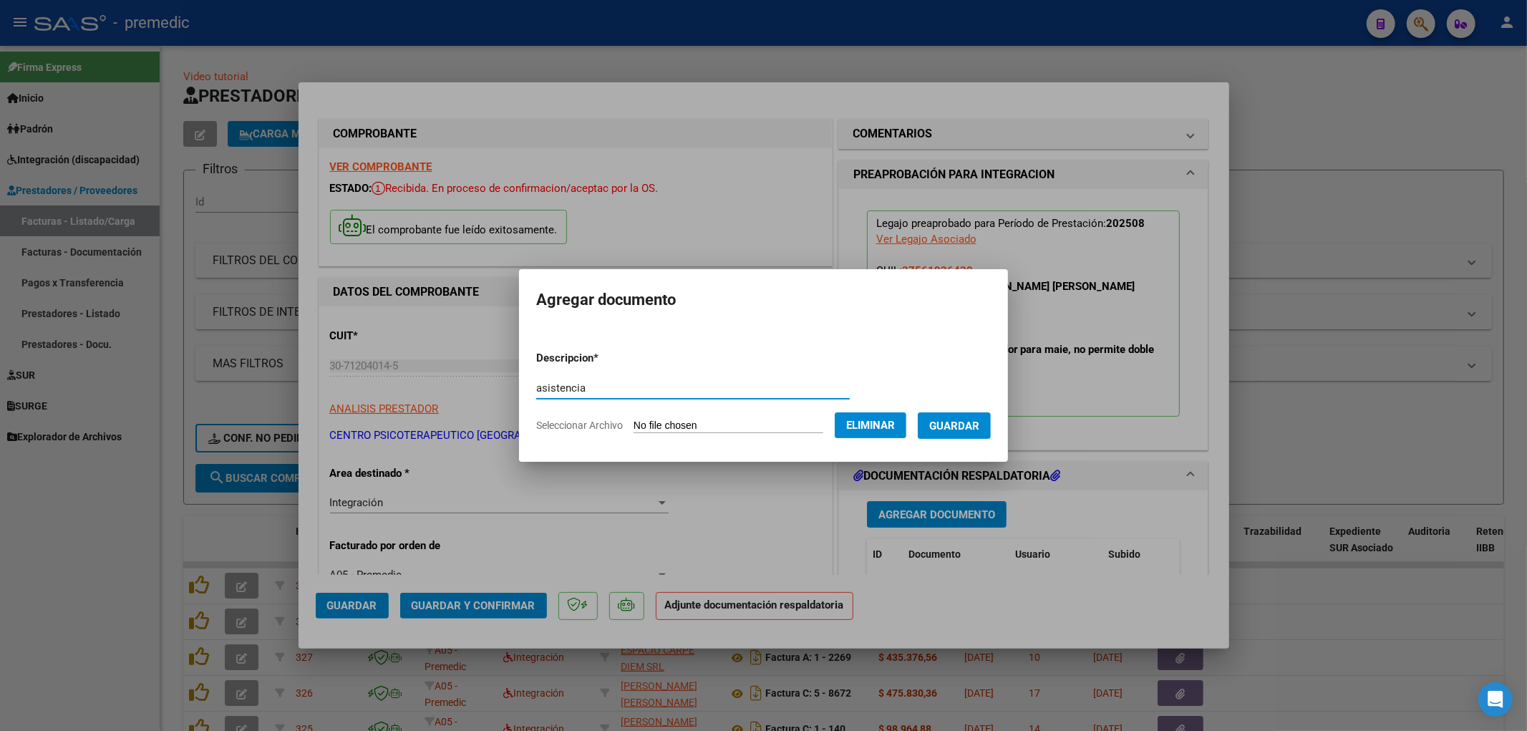
type input "asistencia"
click at [953, 434] on button "Guardar" at bounding box center [954, 425] width 73 height 26
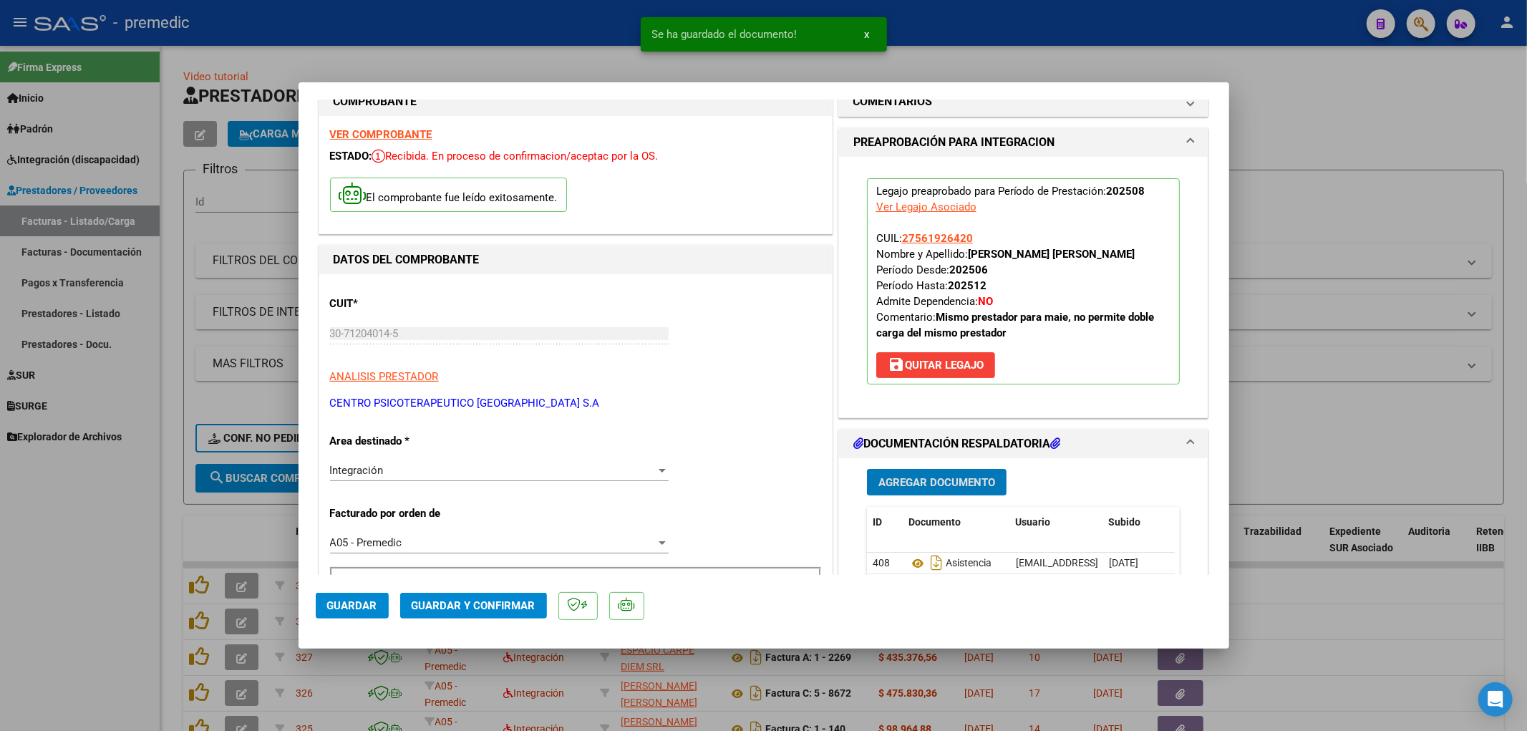
scroll to position [238, 0]
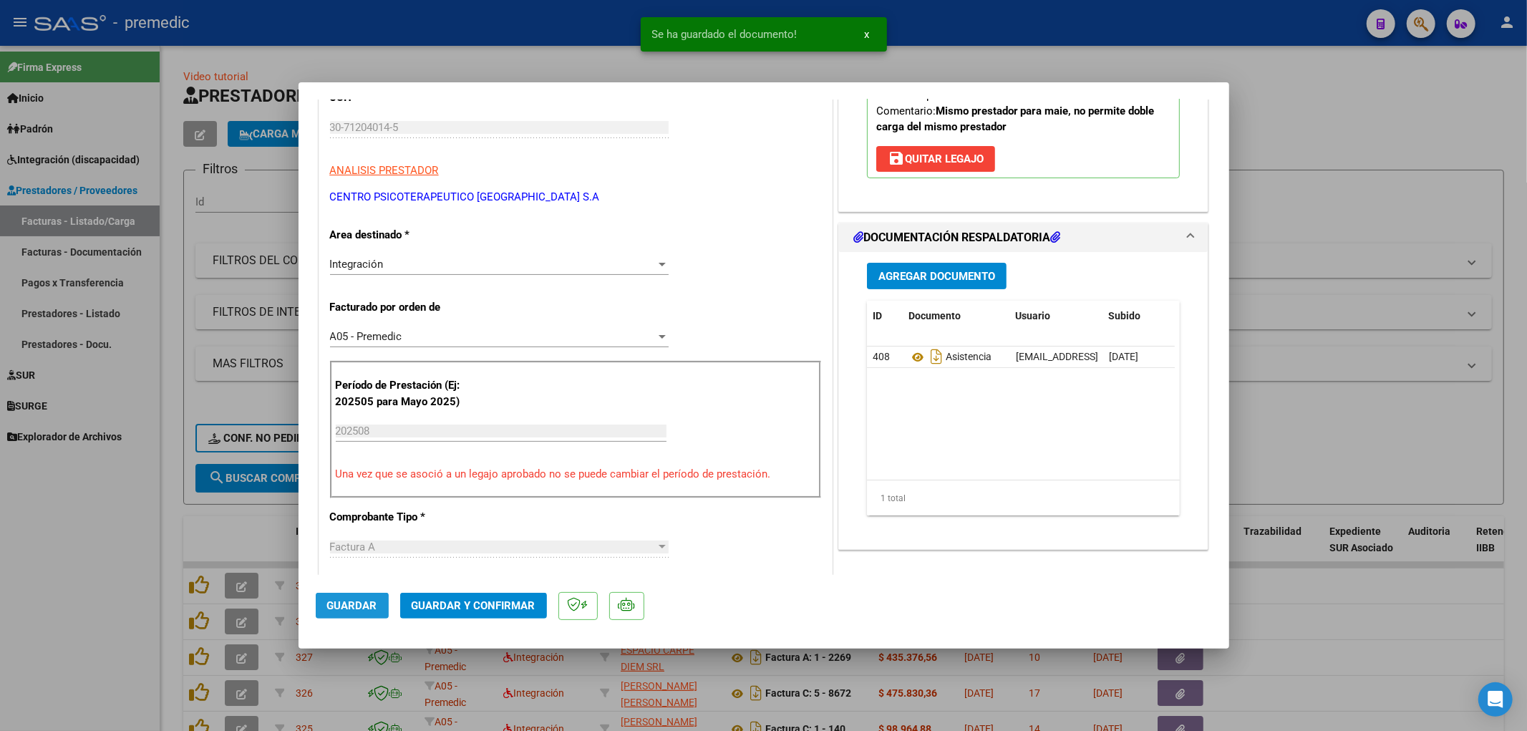
click at [351, 608] on span "Guardar" at bounding box center [352, 605] width 50 height 13
click at [1385, 442] on div at bounding box center [763, 365] width 1527 height 731
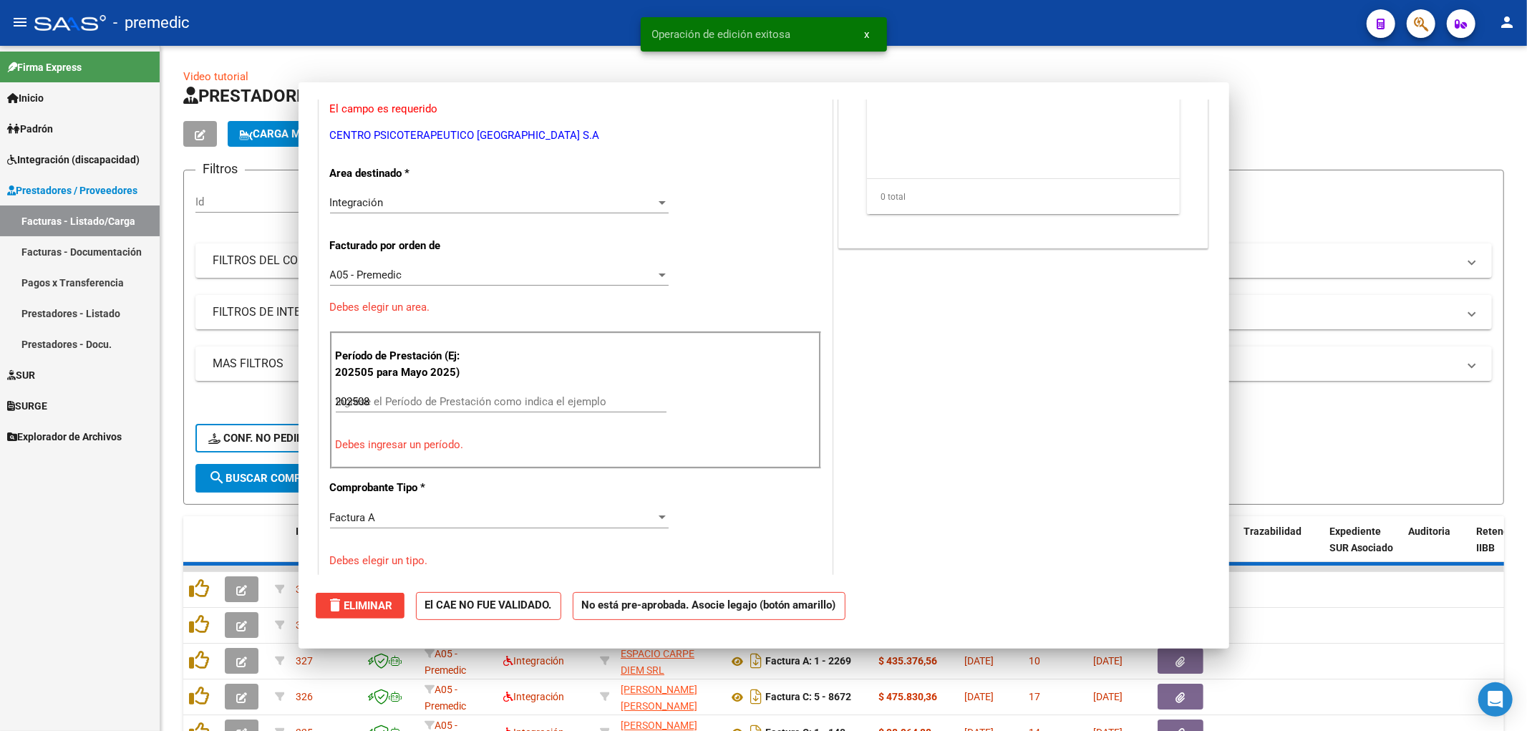
type input "$ 0,00"
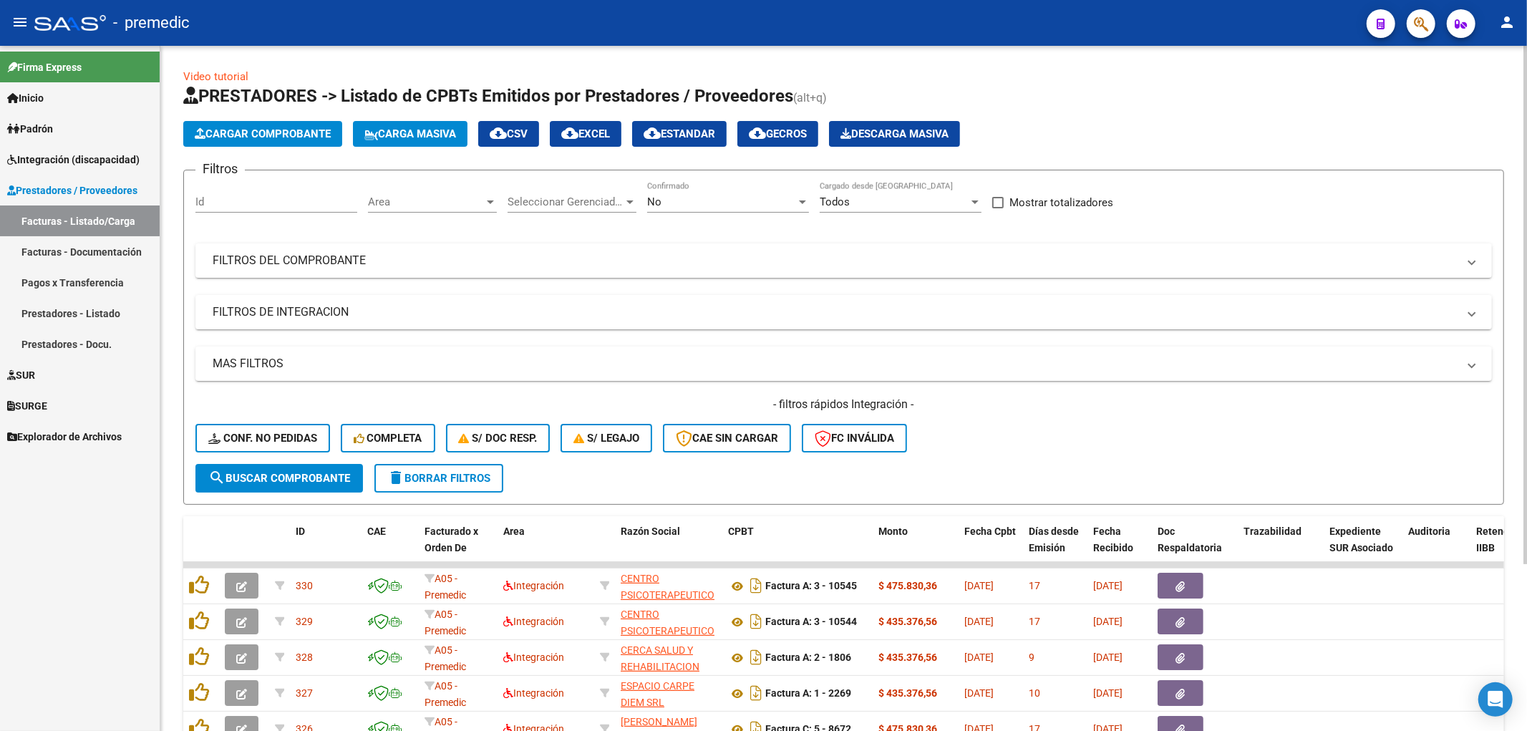
click at [260, 137] on span "Cargar Comprobante" at bounding box center [263, 133] width 136 height 13
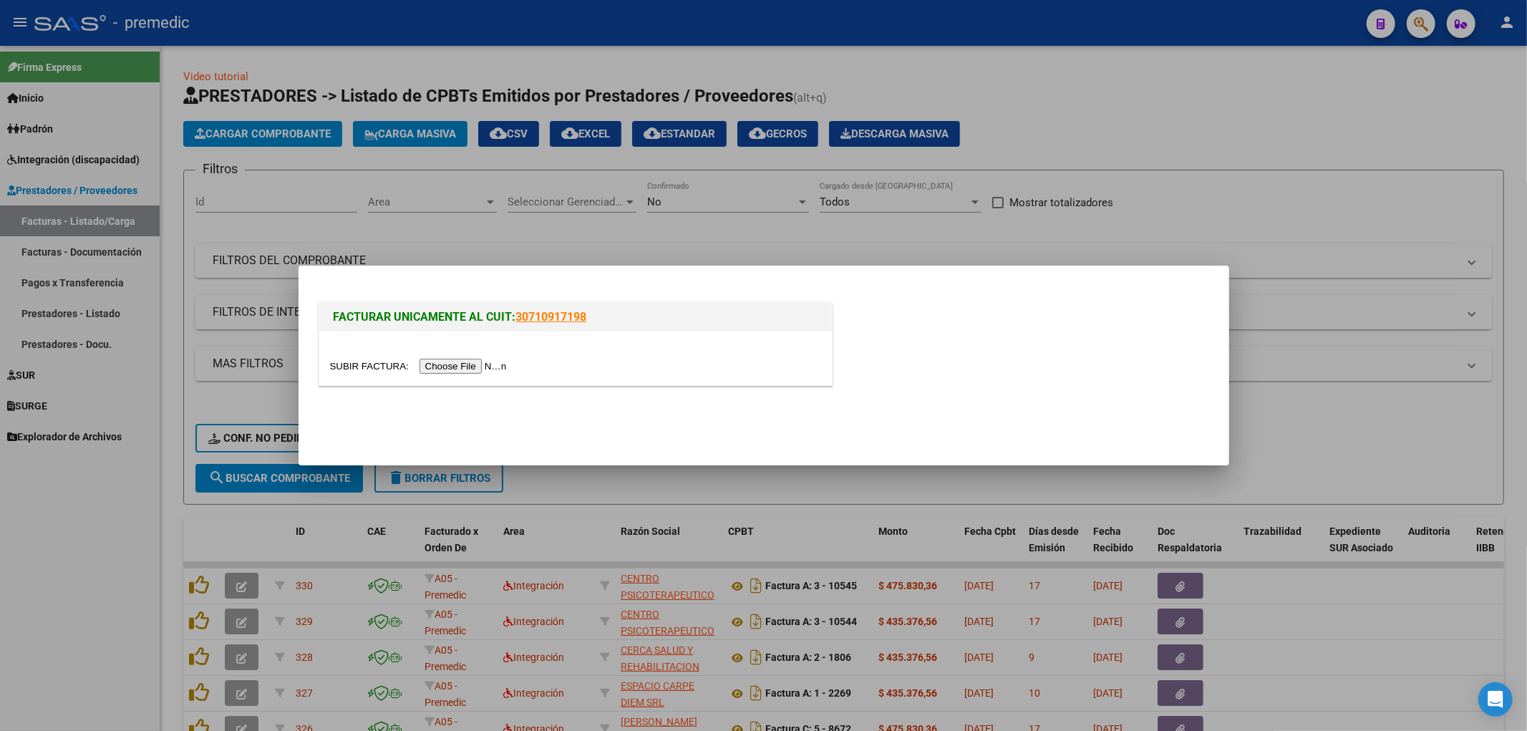
click at [481, 375] on div at bounding box center [575, 358] width 512 height 54
click at [480, 364] on input "file" at bounding box center [420, 366] width 181 height 15
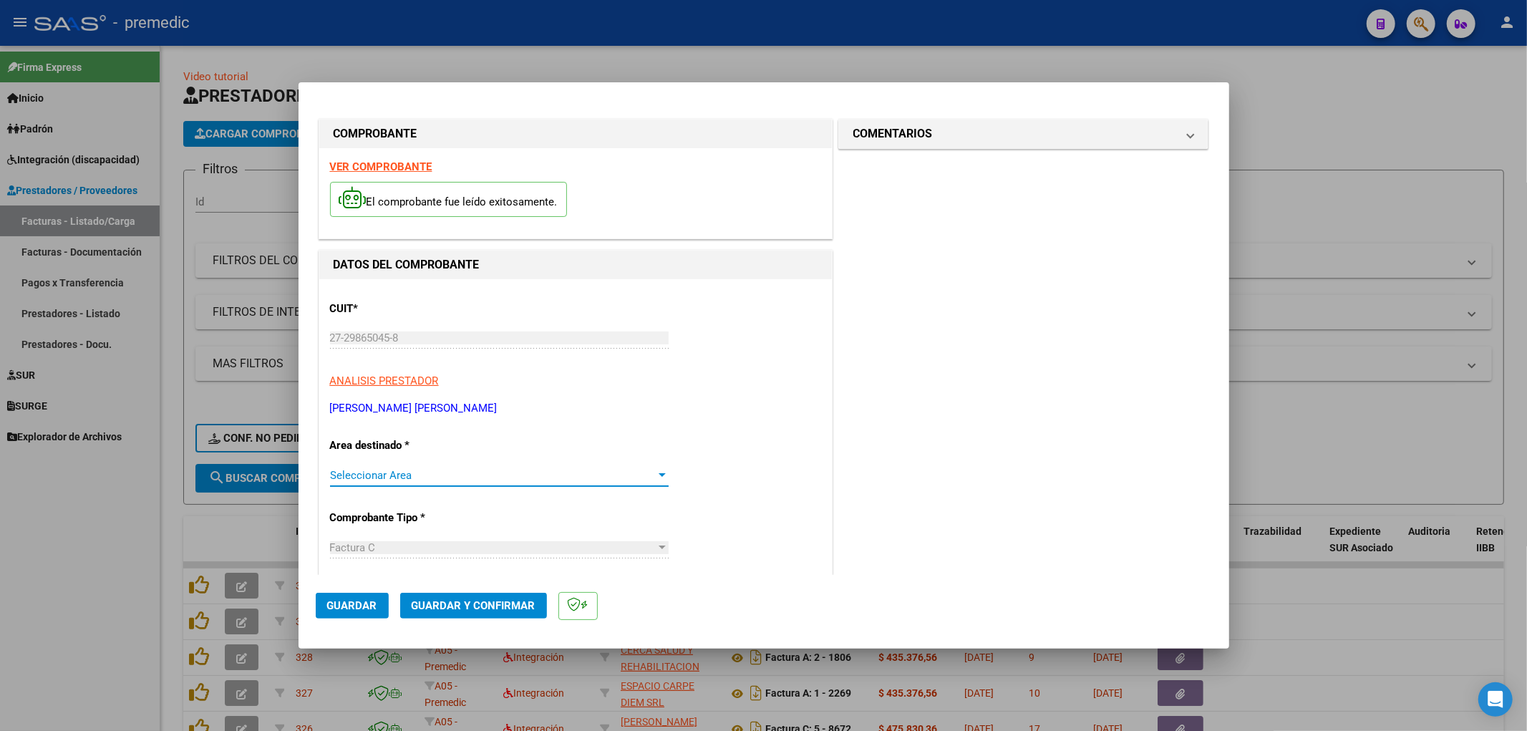
click at [560, 480] on span "Seleccionar Area" at bounding box center [493, 475] width 326 height 13
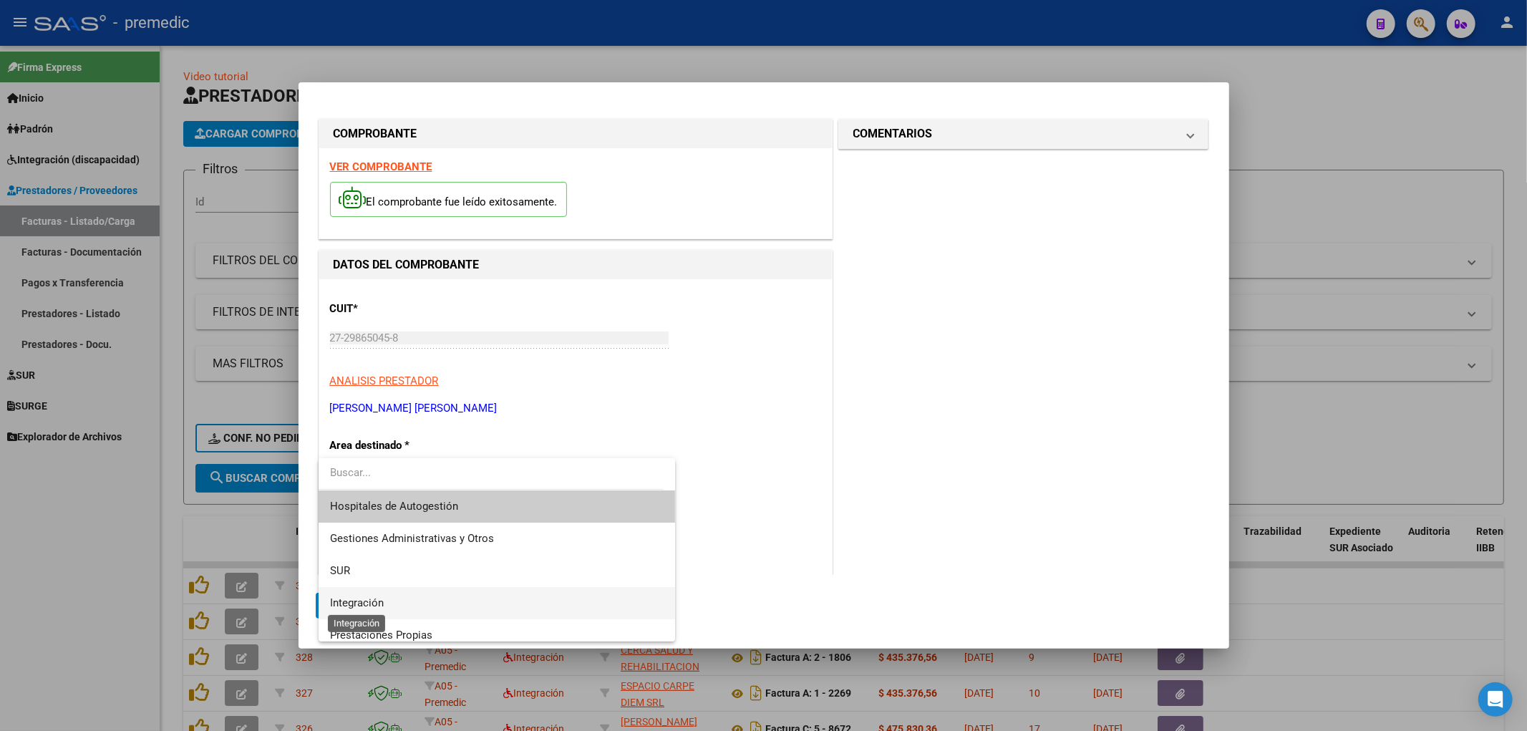
click at [360, 597] on span "Integración" at bounding box center [357, 602] width 54 height 13
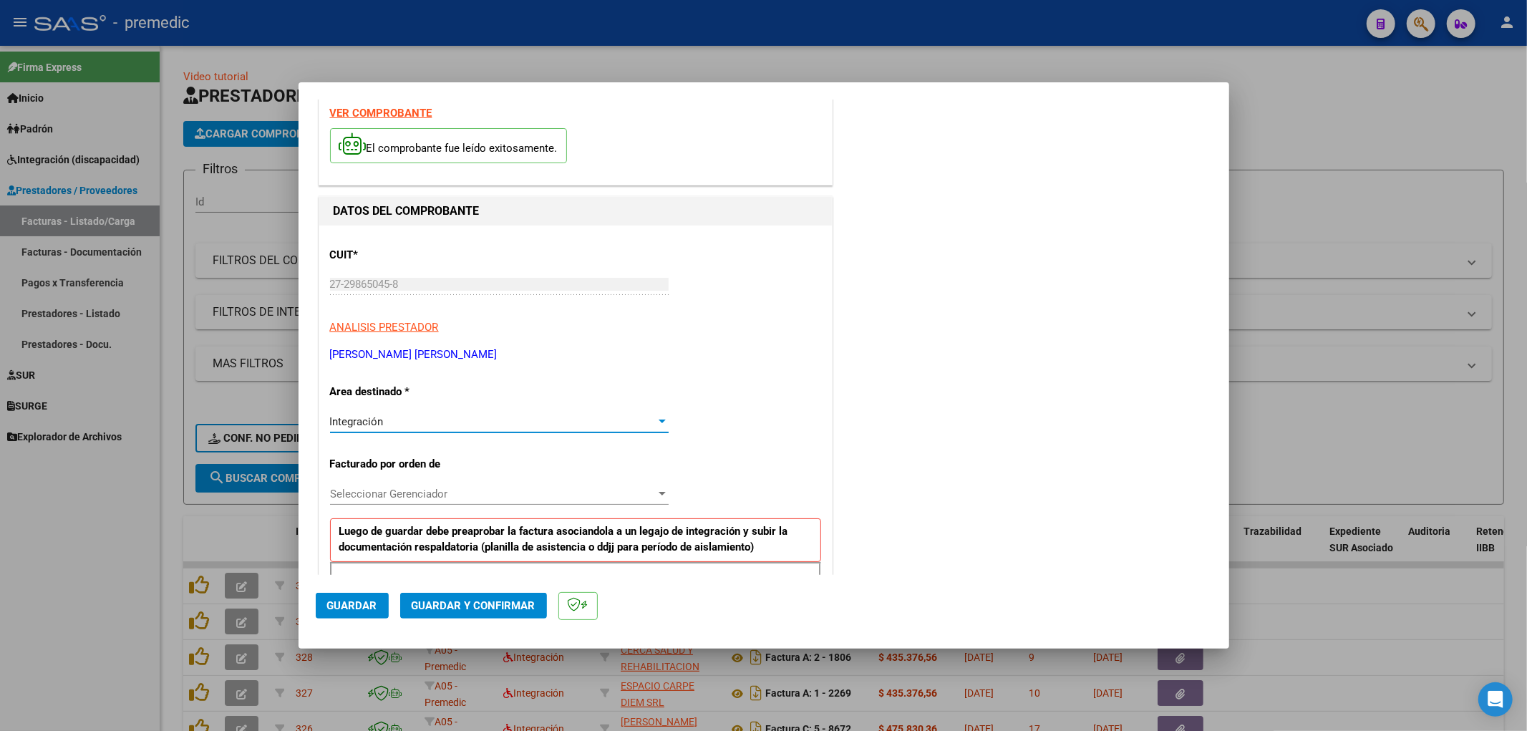
scroll to position [79, 0]
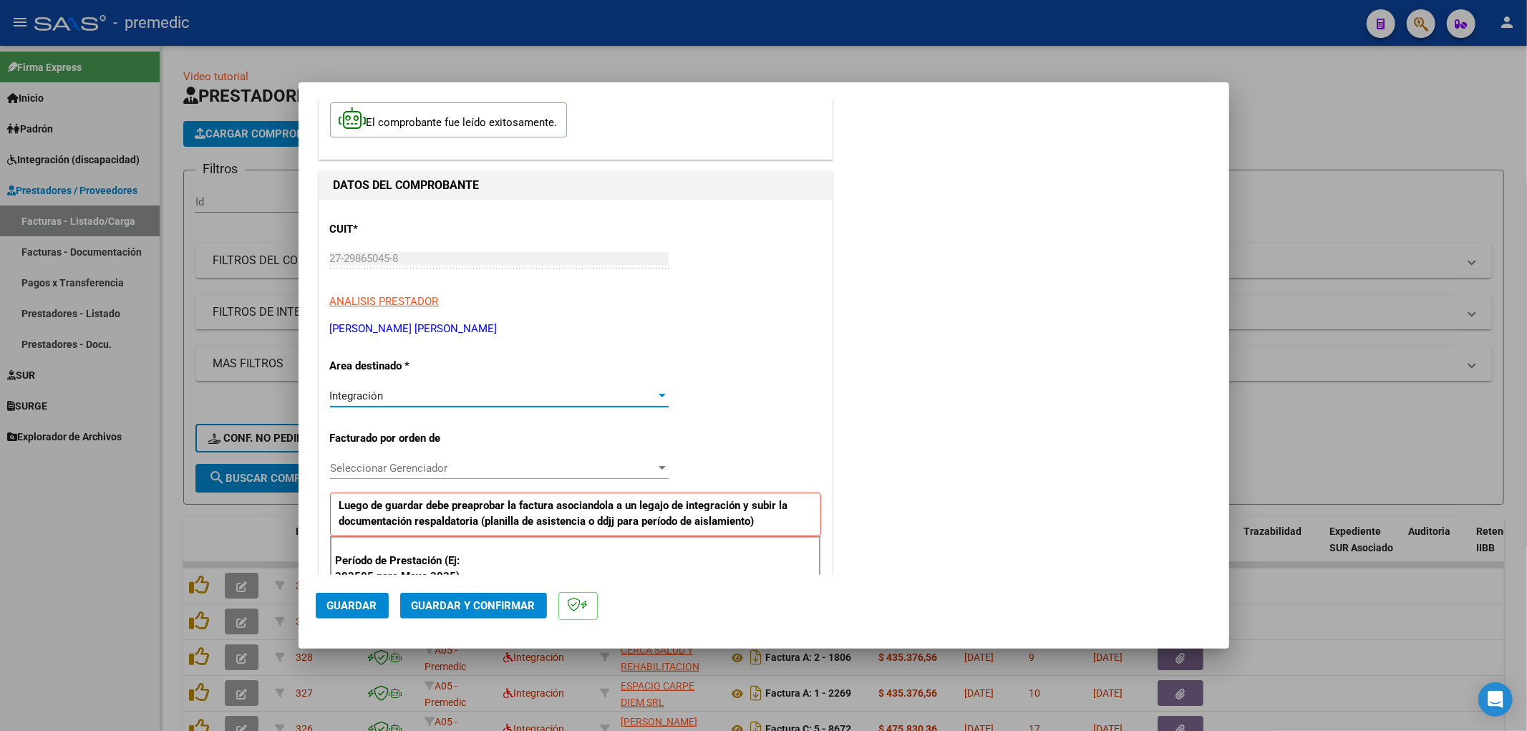
click at [425, 459] on div "Seleccionar Gerenciador Seleccionar Gerenciador" at bounding box center [499, 467] width 339 height 21
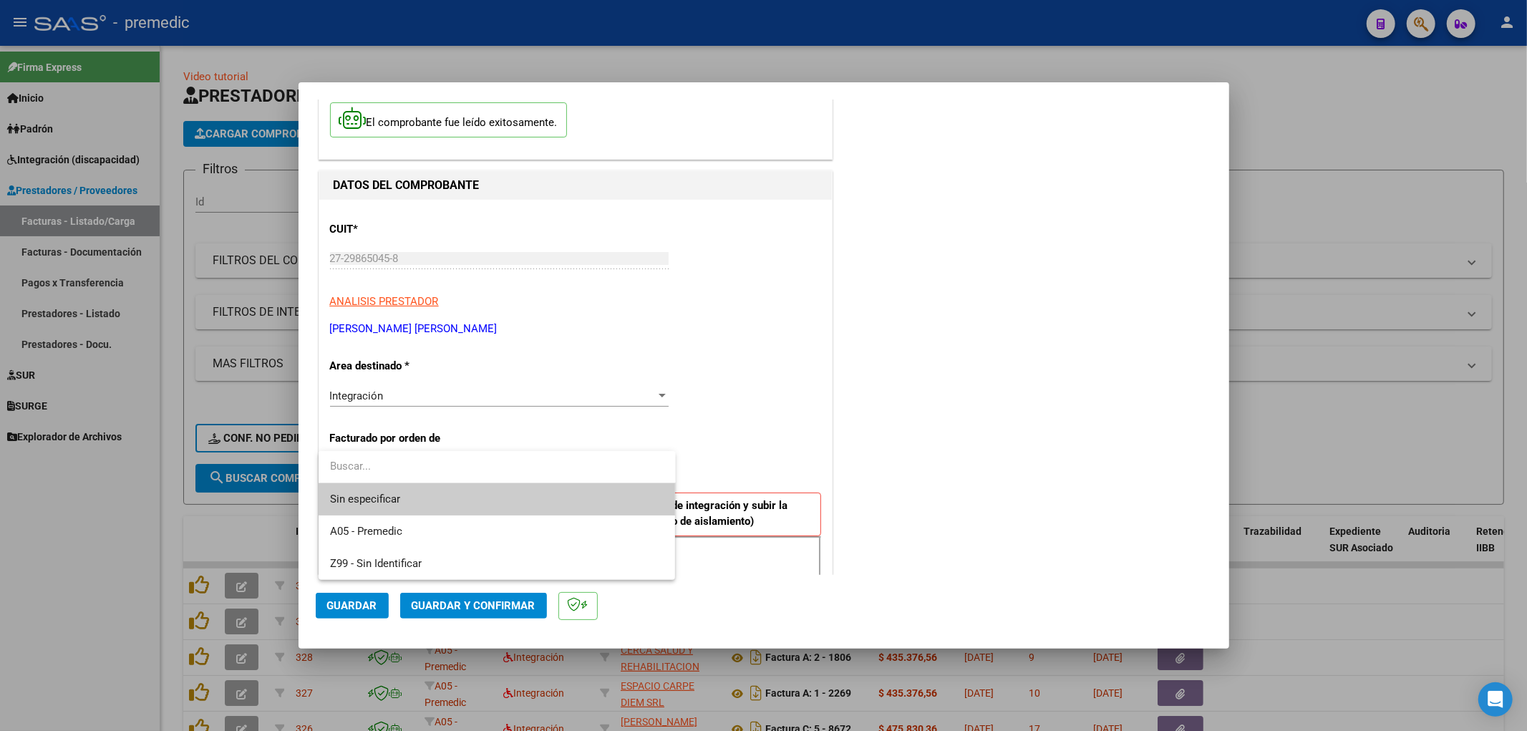
click at [391, 496] on span "Sin especificar" at bounding box center [497, 499] width 334 height 32
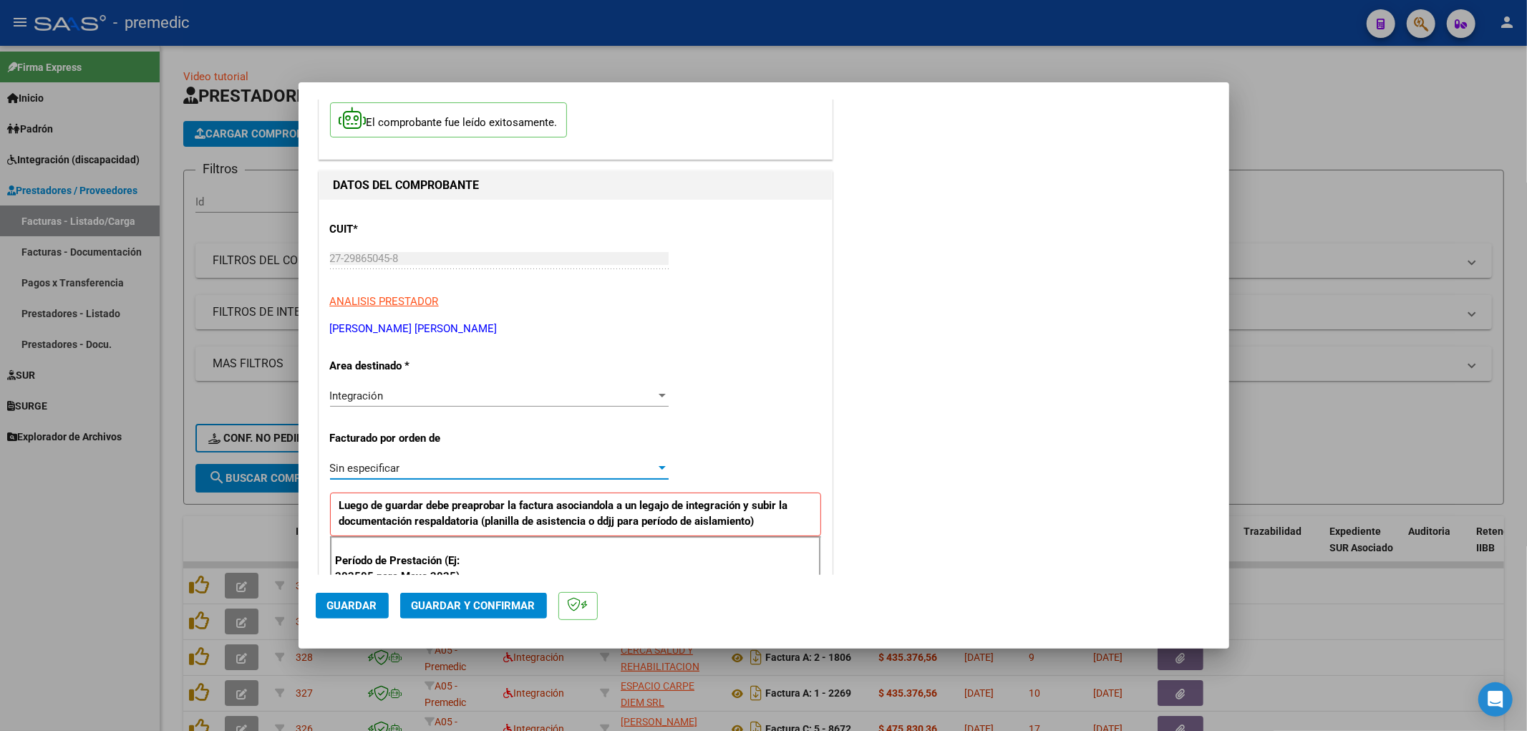
click at [402, 475] on div "Sin especificar Seleccionar Gerenciador" at bounding box center [499, 467] width 339 height 21
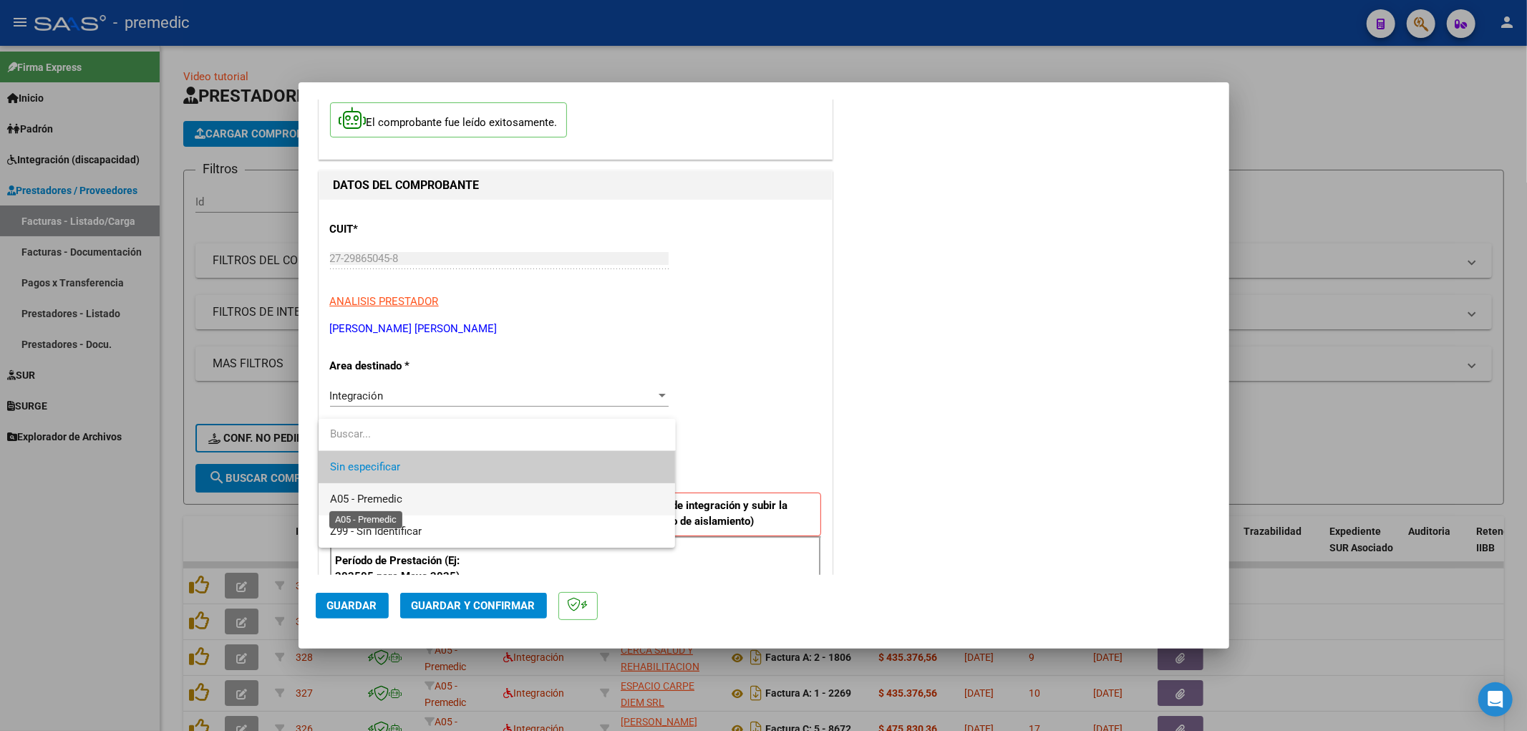
click at [397, 503] on span "A05 - Premedic" at bounding box center [366, 498] width 72 height 13
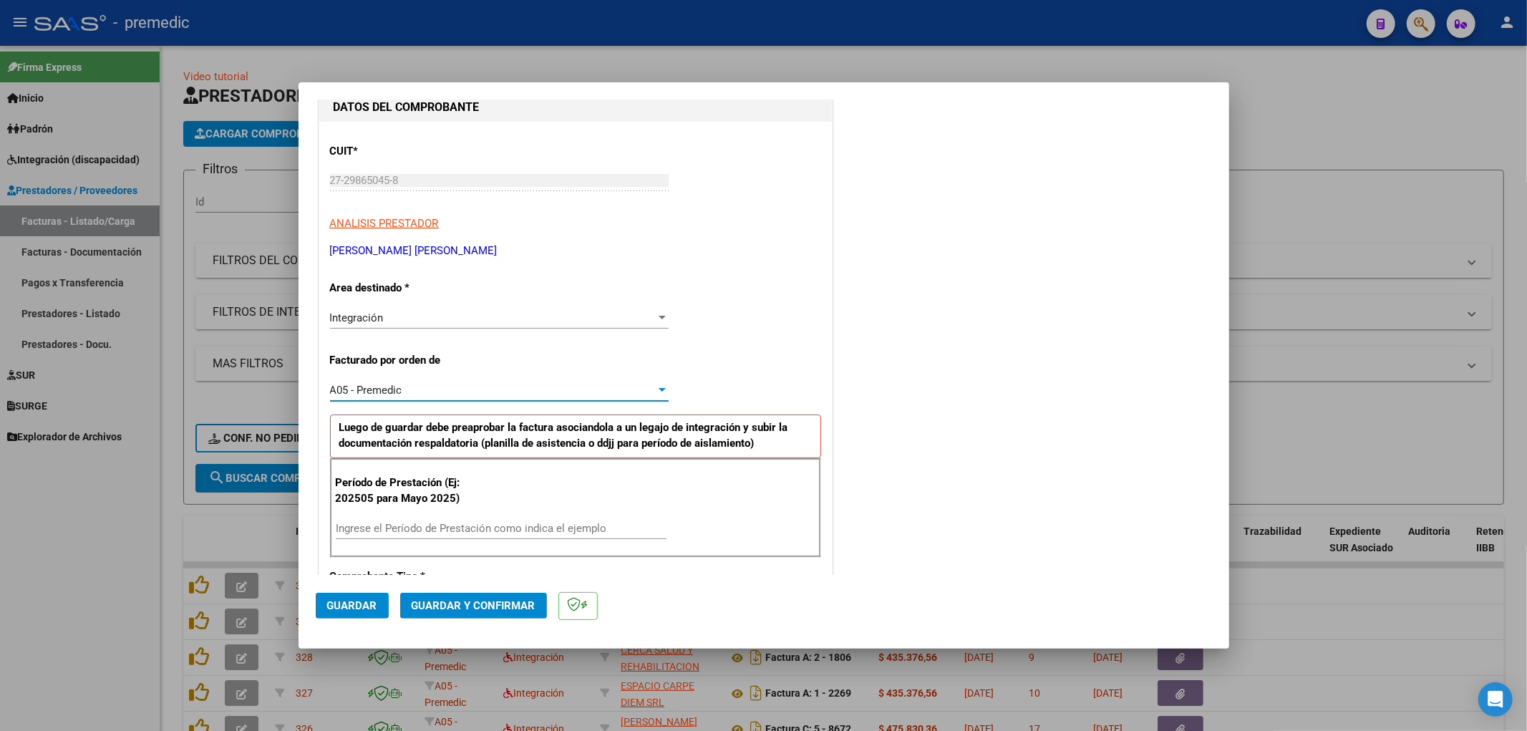
scroll to position [238, 0]
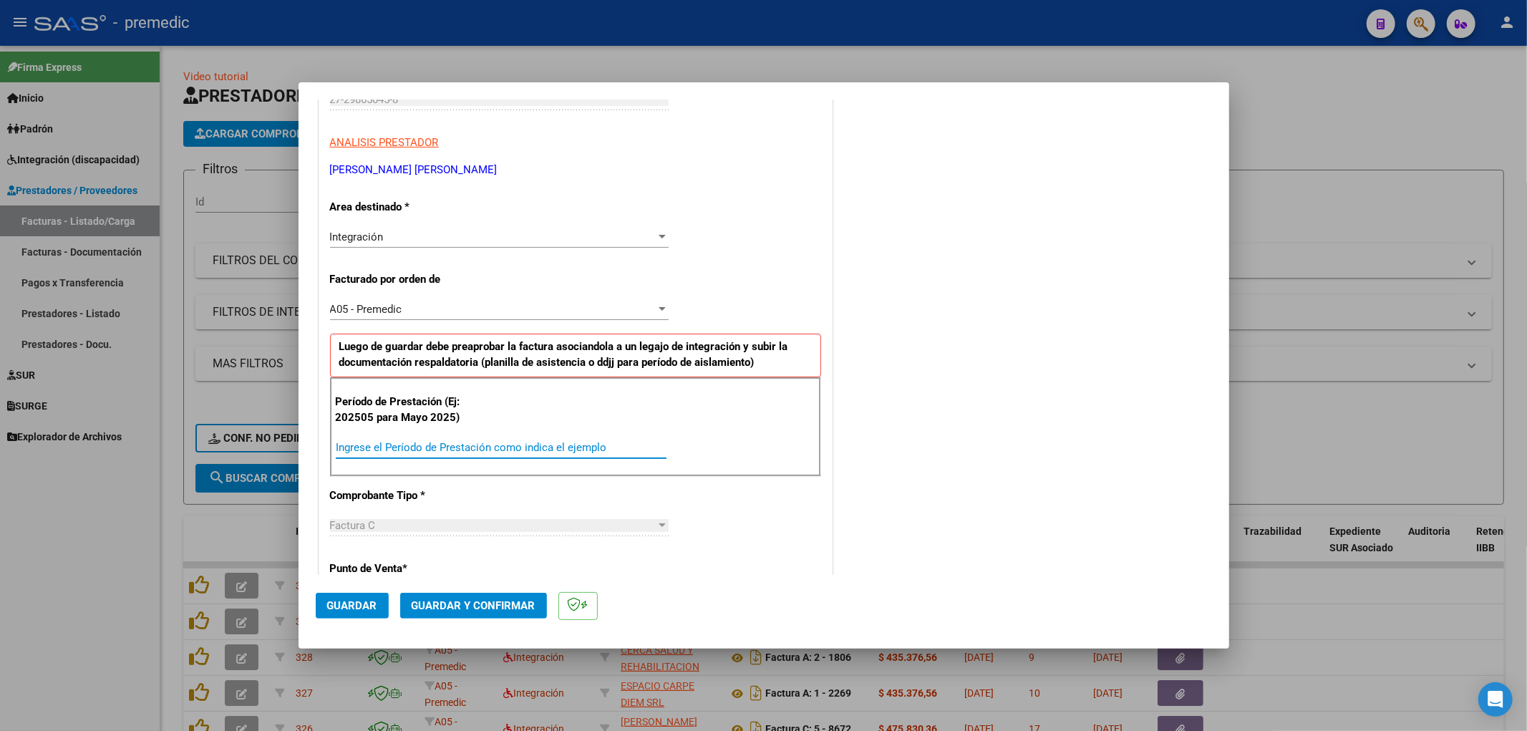
click at [453, 444] on input "Ingrese el Período de Prestación como indica el ejemplo" at bounding box center [501, 447] width 331 height 13
type input "202508"
click at [875, 556] on div "COMENTARIOS Comentarios De la Obra Social: Comentarios de la Obra Social (no vi…" at bounding box center [1023, 577] width 376 height 1398
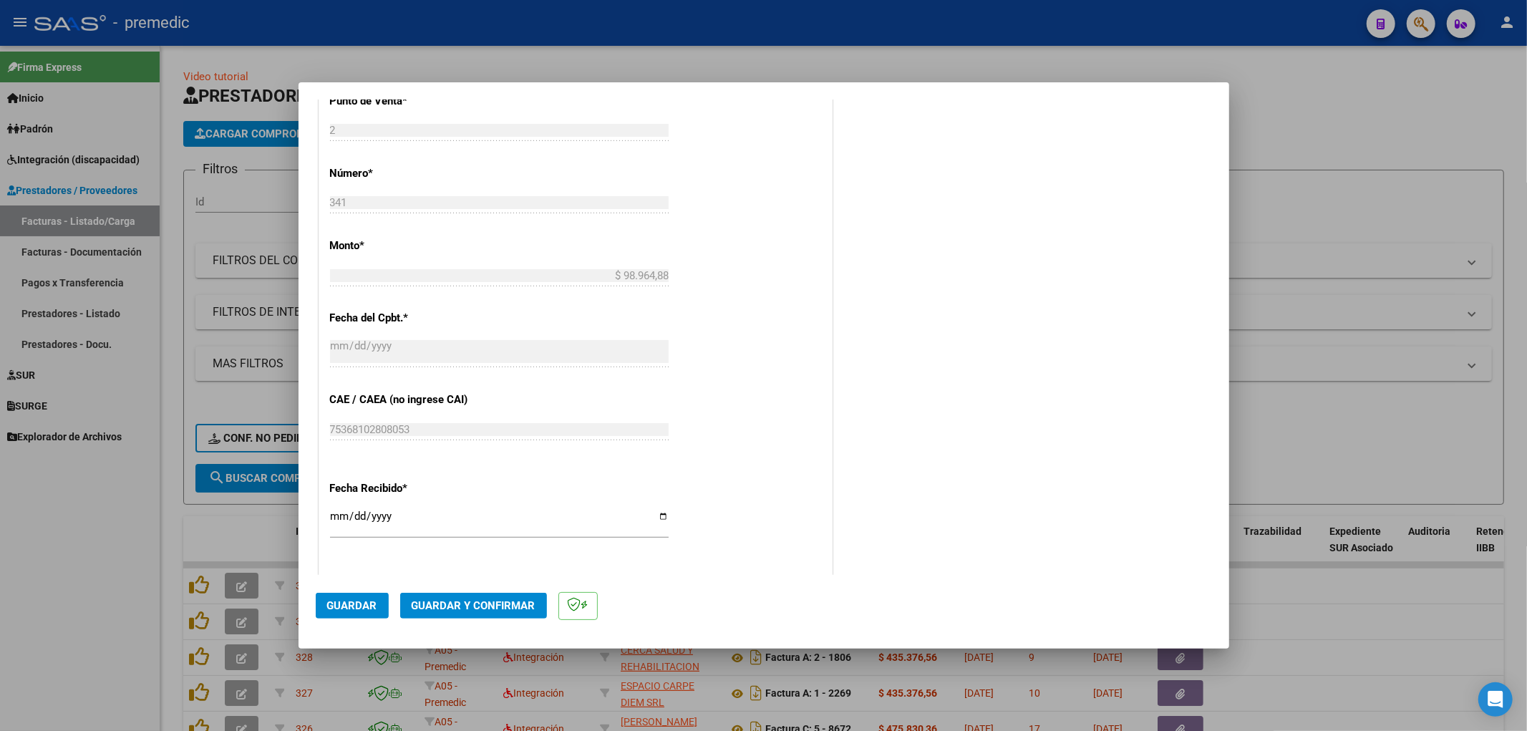
scroll to position [795, 0]
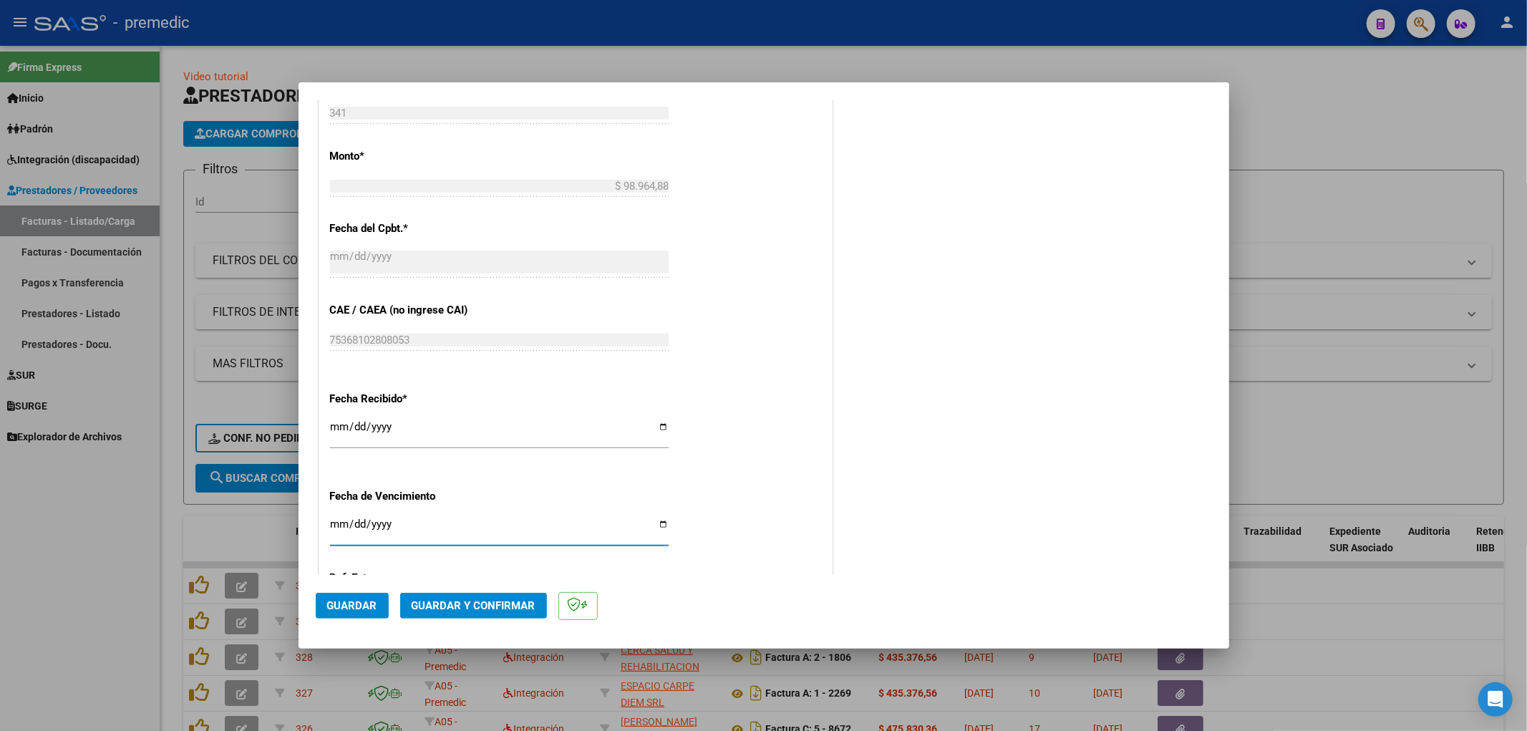
click at [339, 525] on input "Ingresar la fecha" at bounding box center [499, 529] width 339 height 23
type input "[DATE]"
click at [354, 609] on span "Guardar" at bounding box center [352, 605] width 50 height 13
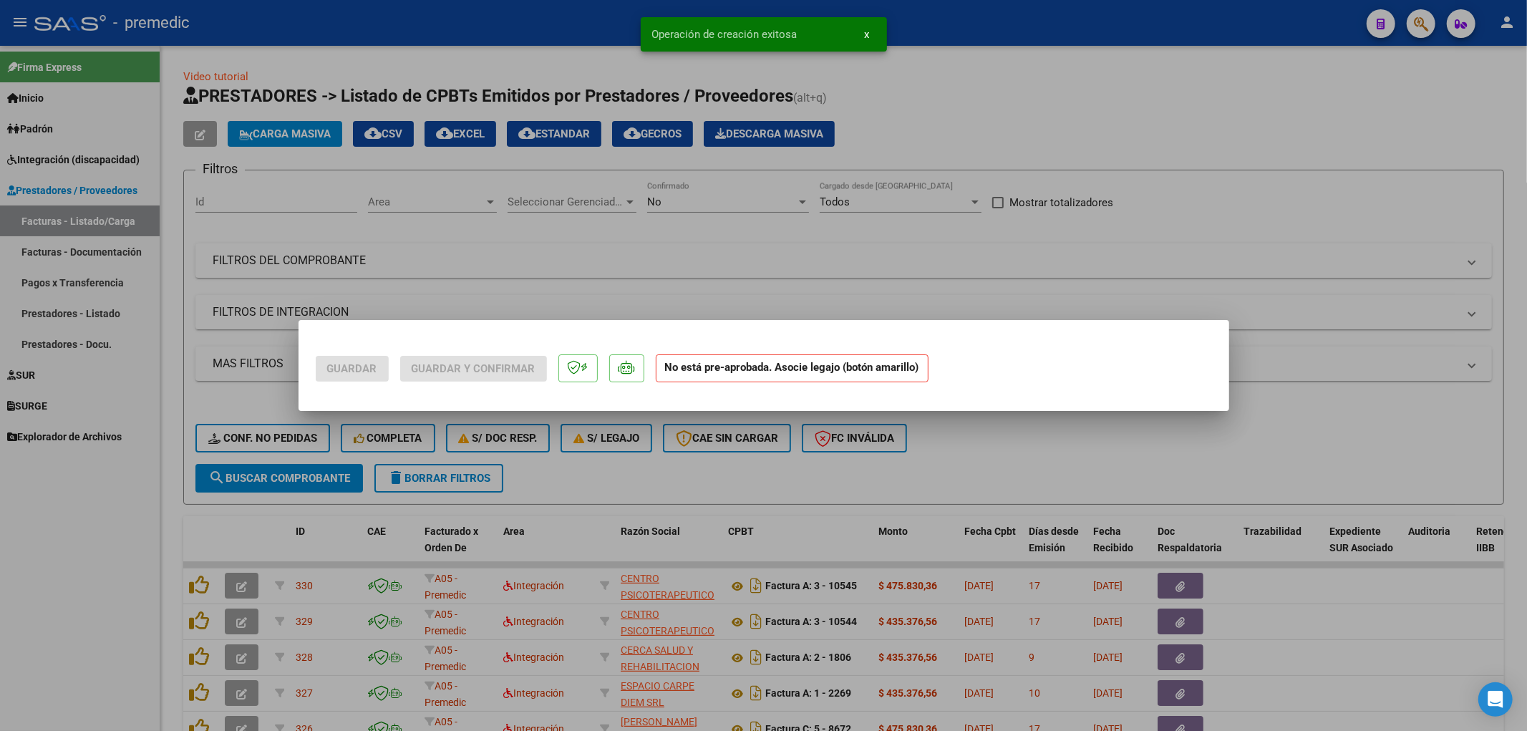
scroll to position [0, 0]
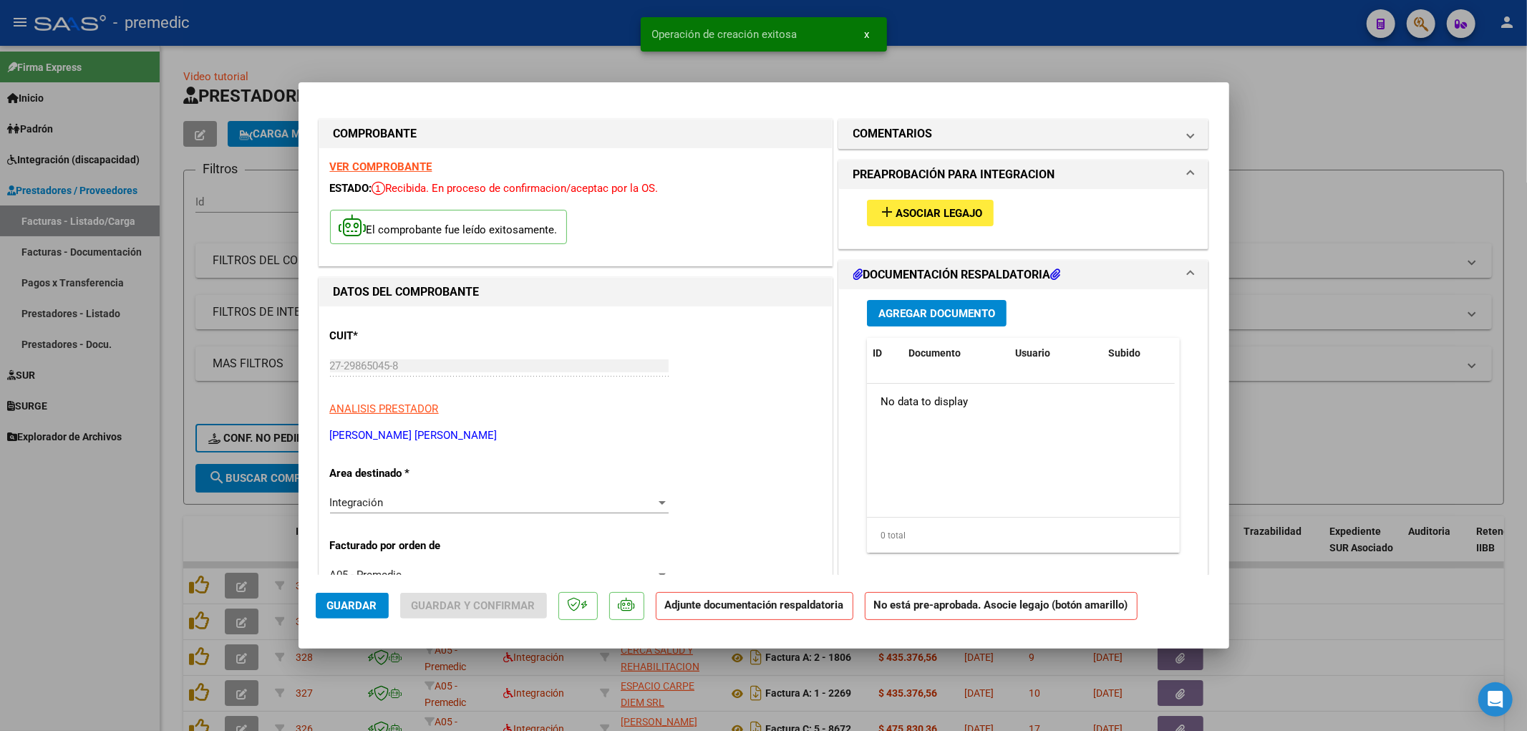
click at [975, 220] on button "add Asociar Legajo" at bounding box center [930, 213] width 127 height 26
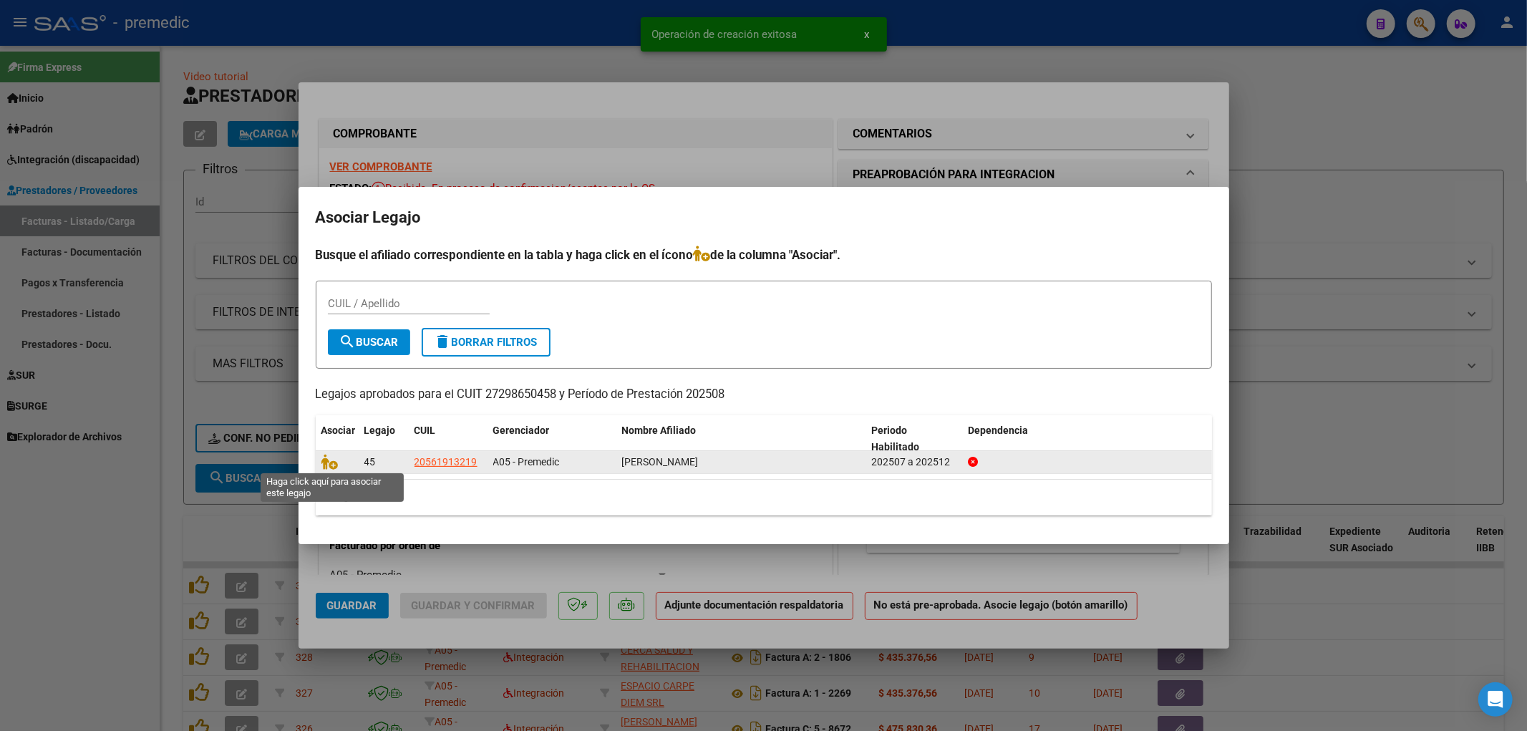
click at [339, 462] on span at bounding box center [331, 462] width 21 height 11
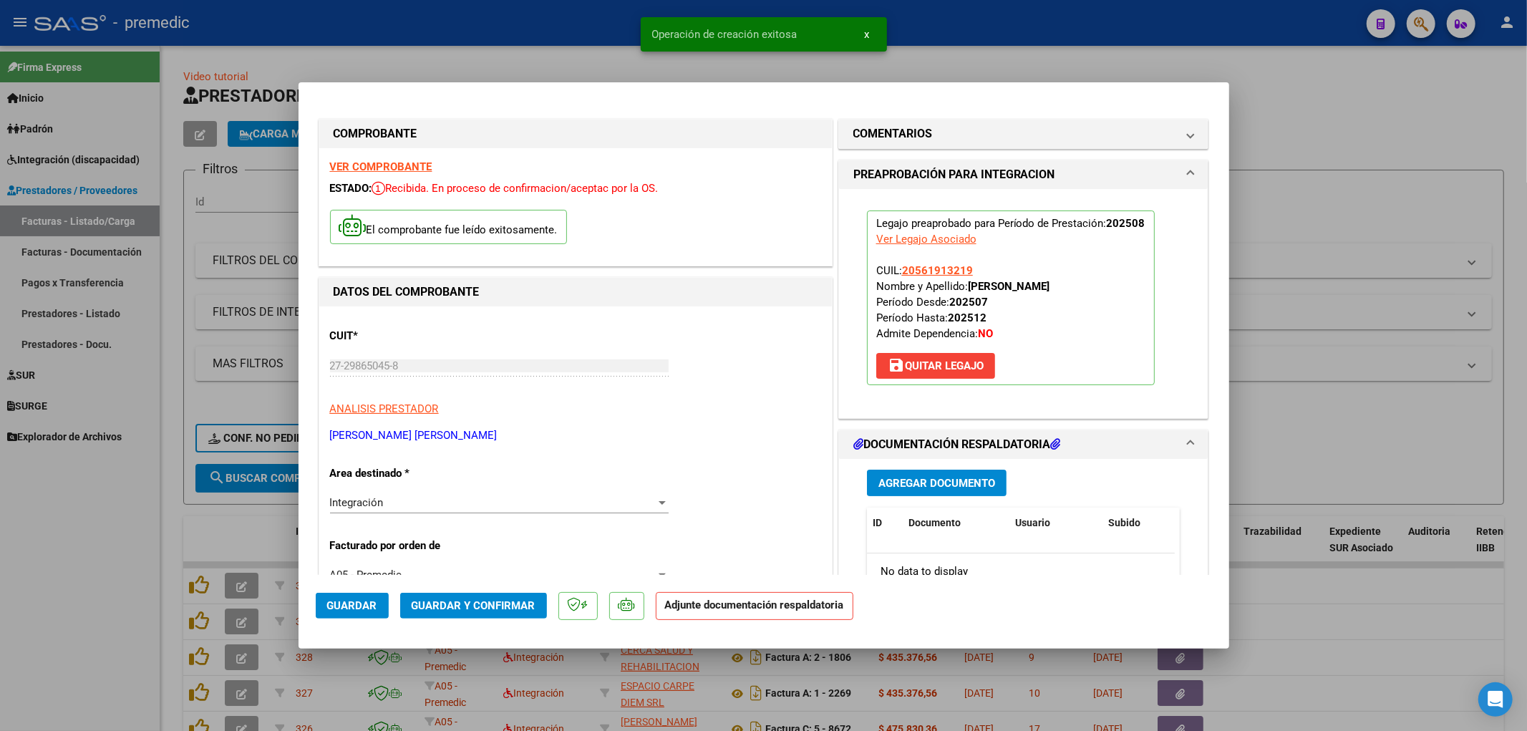
click at [947, 474] on button "Agregar Documento" at bounding box center [937, 483] width 140 height 26
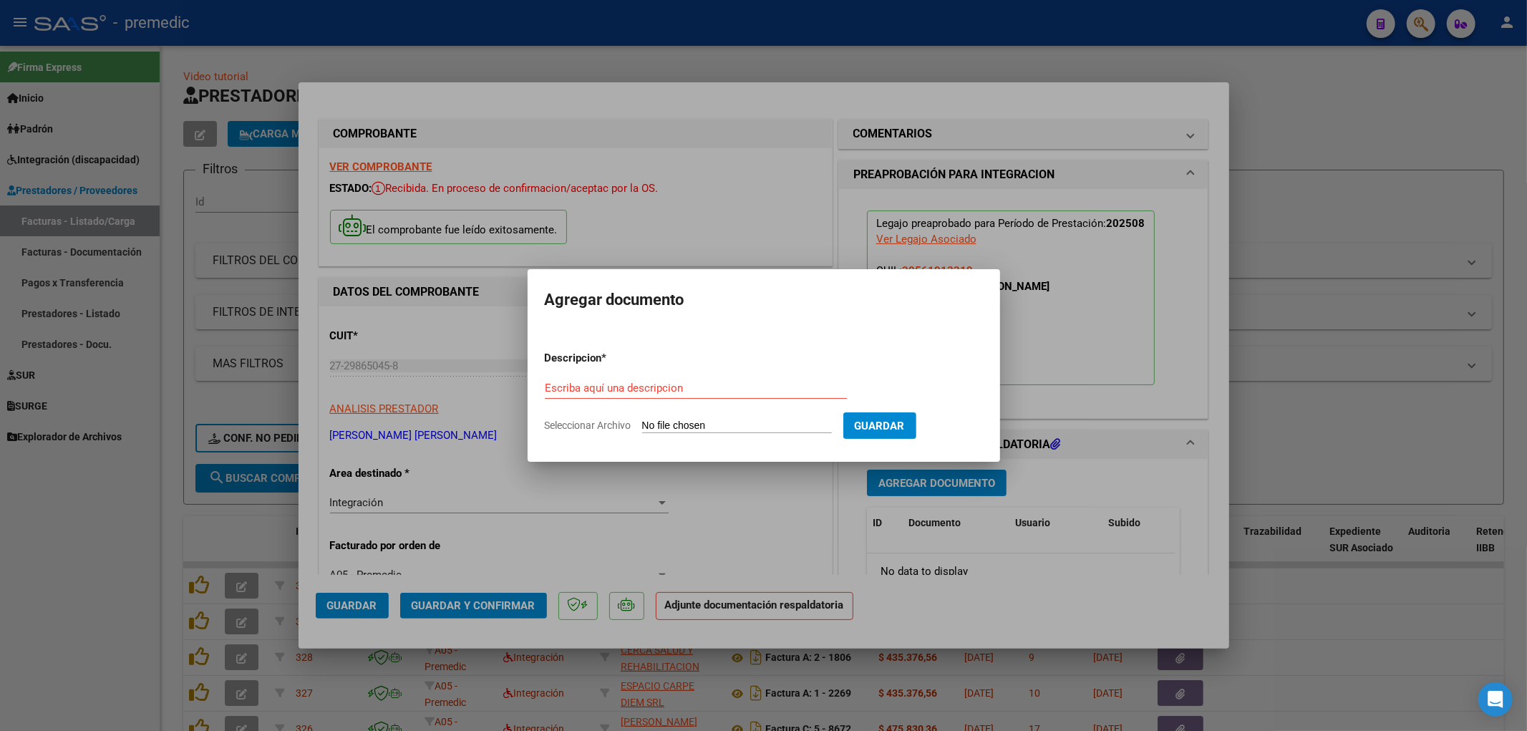
click at [685, 426] on input "Seleccionar Archivo" at bounding box center [737, 426] width 190 height 14
type input "C:\fakepath\[GEOGRAPHIC_DATA] agosto pa.pdf"
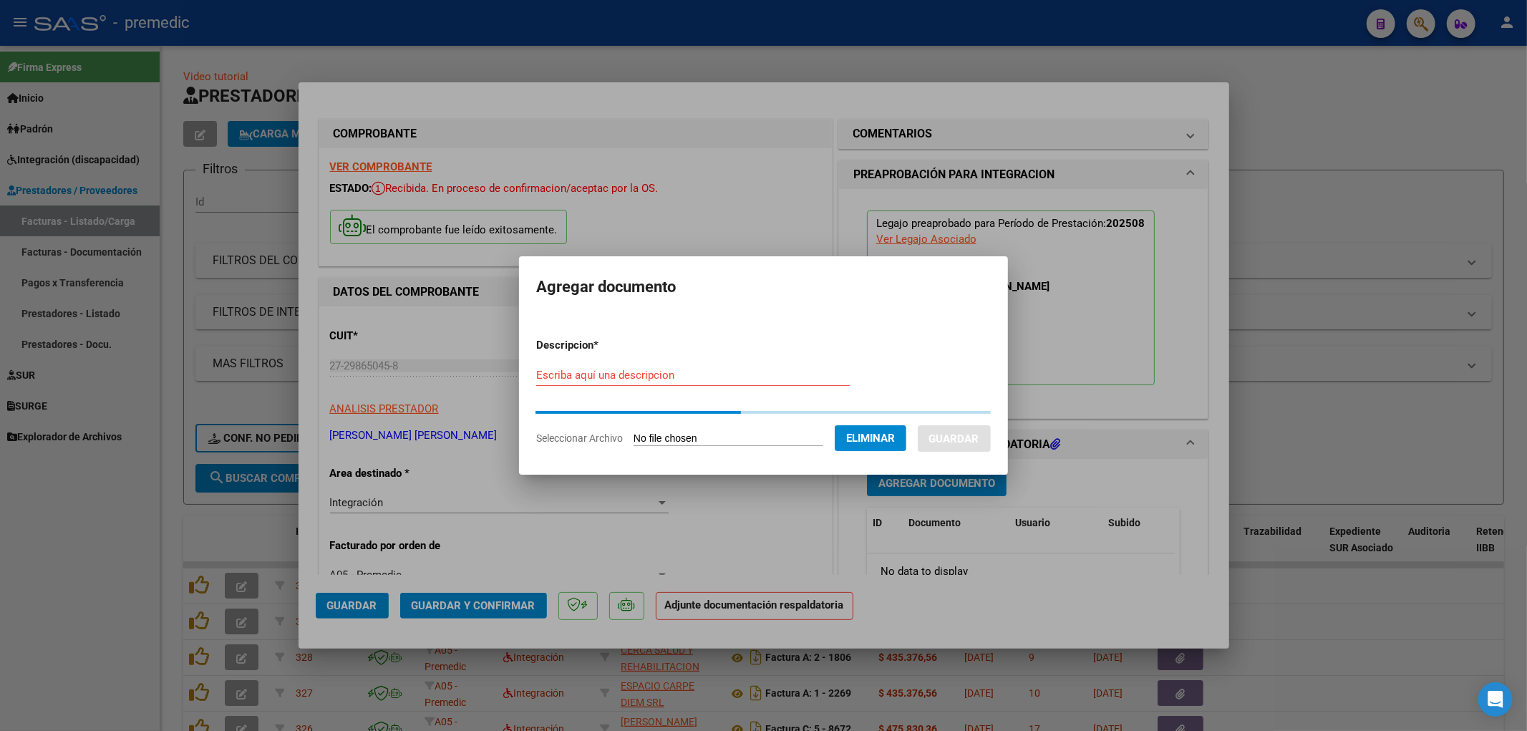
click at [553, 381] on div "Escriba aquí una descripcion" at bounding box center [692, 374] width 313 height 21
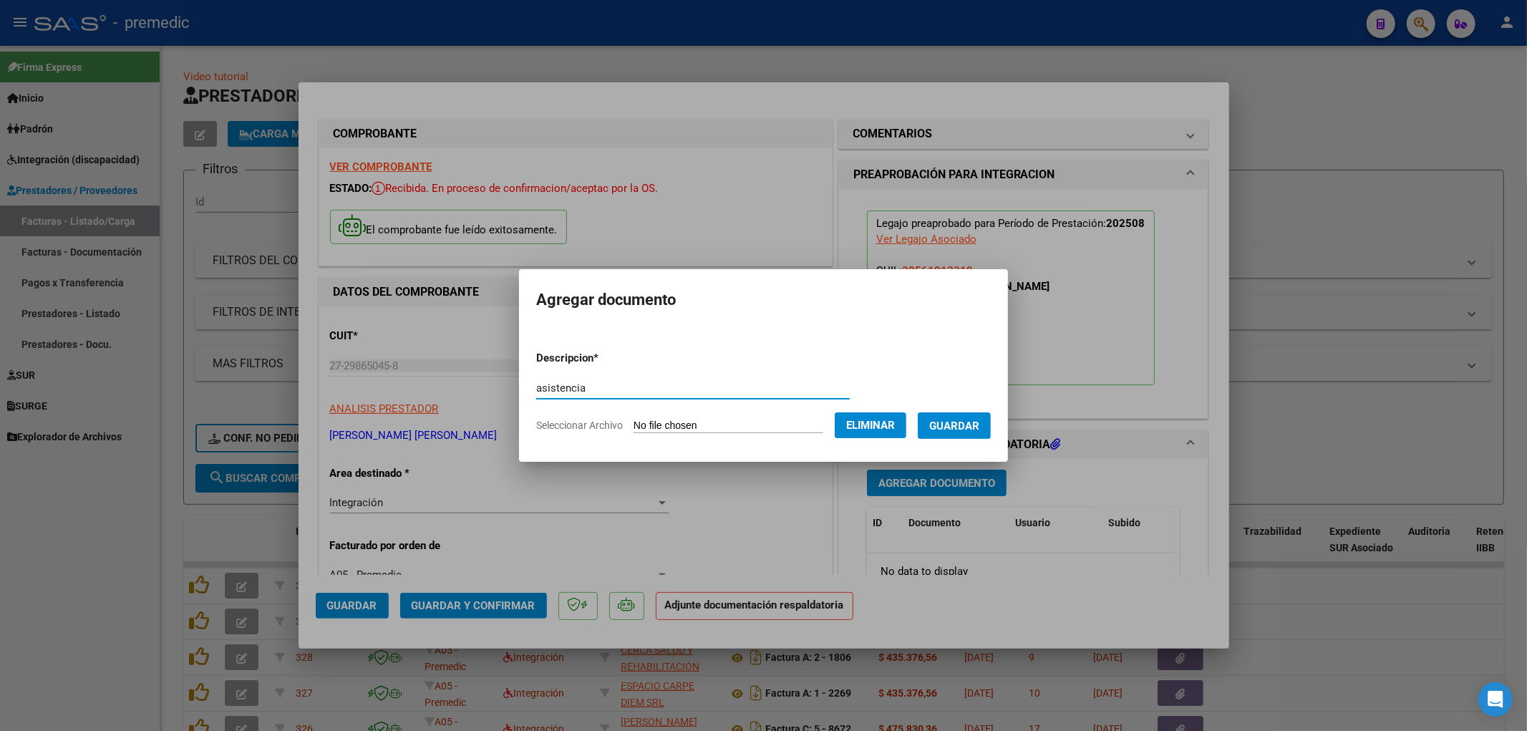
type input "asistencia"
click at [964, 427] on span "Guardar" at bounding box center [954, 425] width 50 height 13
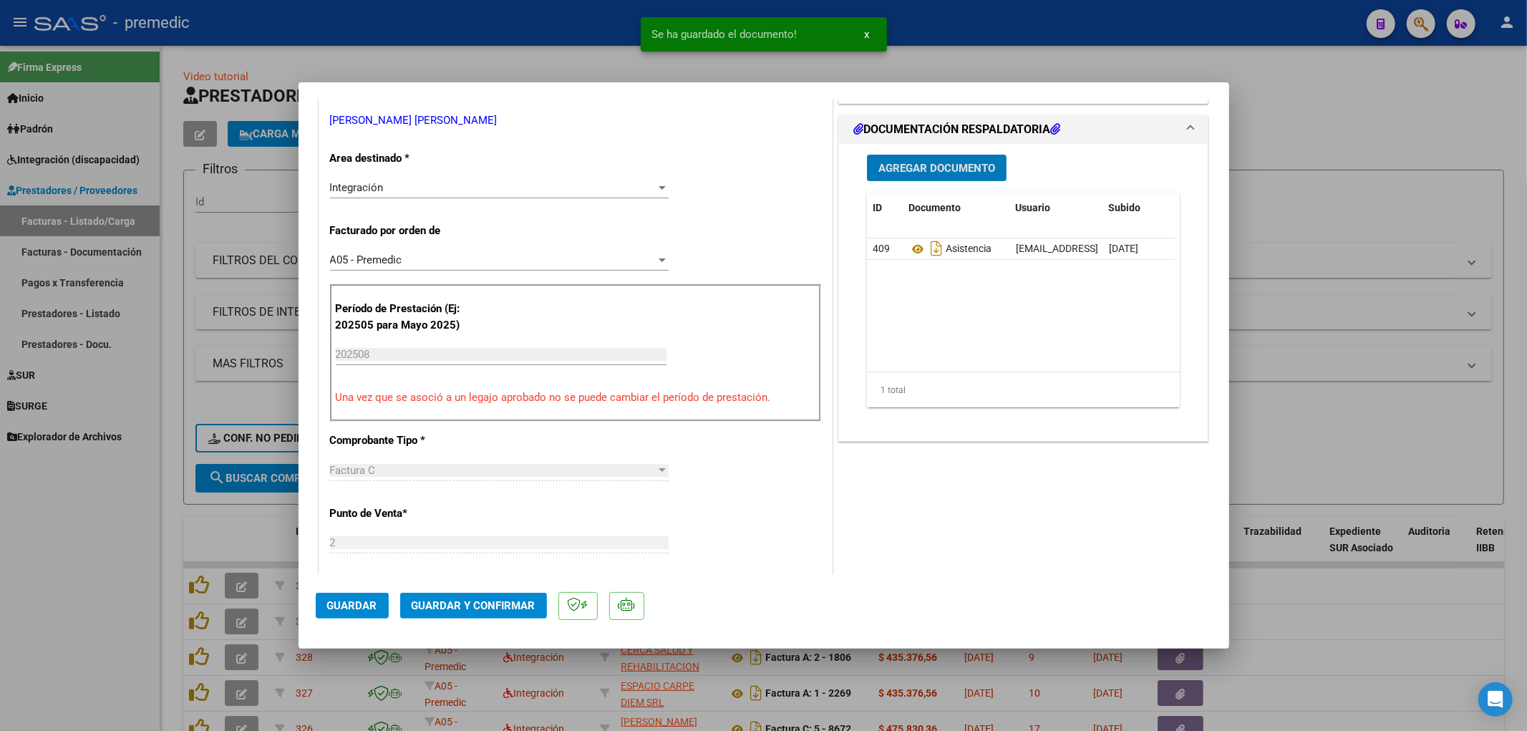
scroll to position [318, 0]
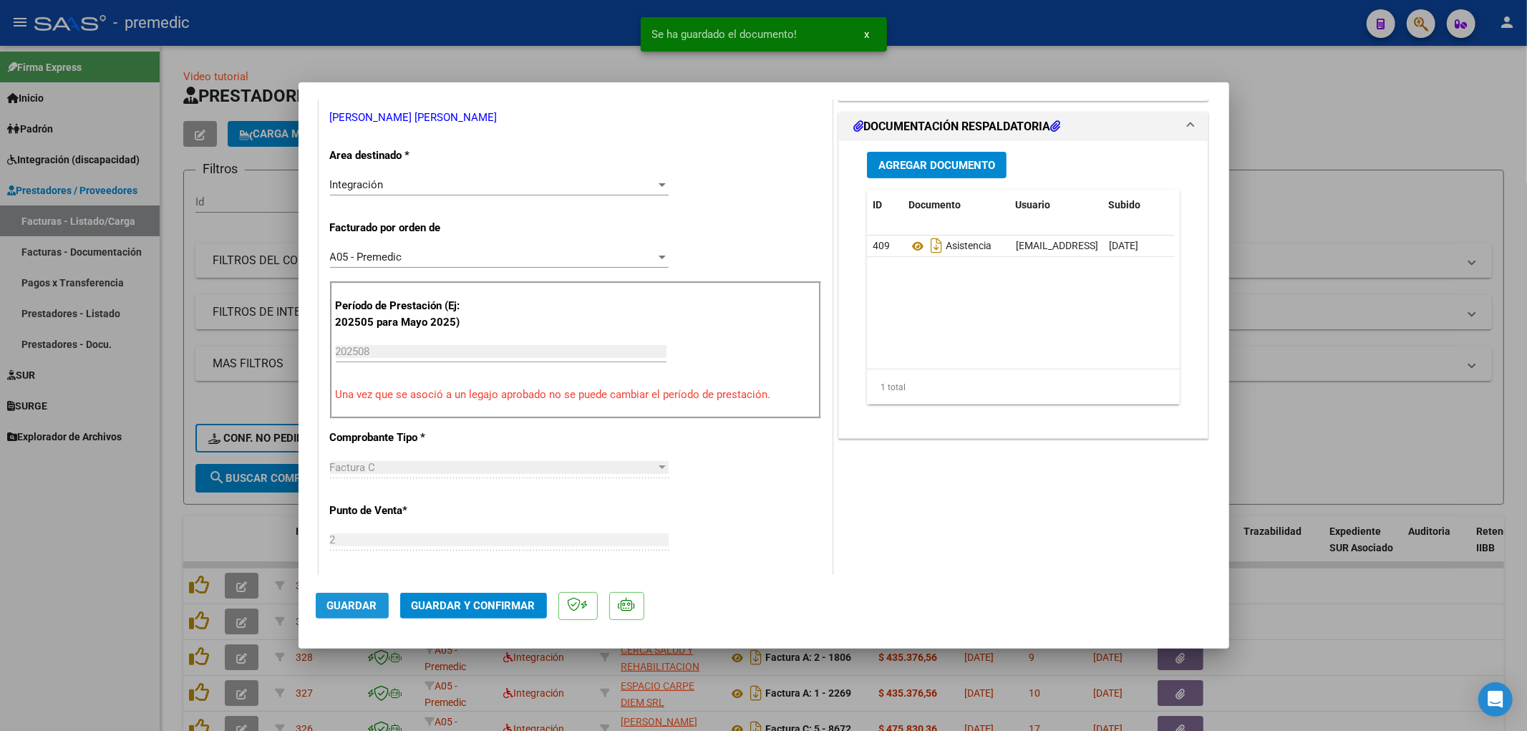
click at [366, 610] on span "Guardar" at bounding box center [352, 605] width 50 height 13
click at [1351, 573] on div at bounding box center [763, 365] width 1527 height 731
type input "$ 0,00"
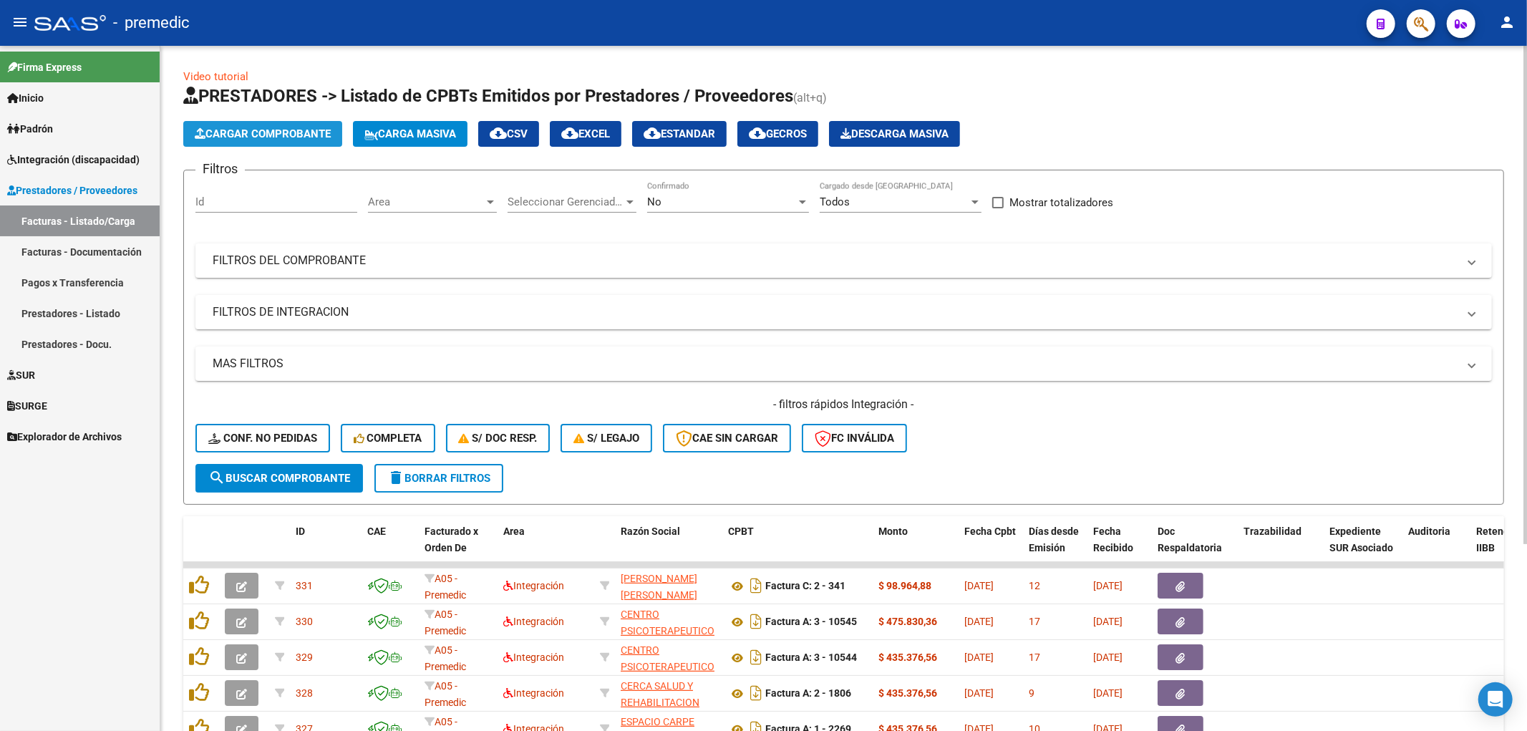
click at [275, 139] on span "Cargar Comprobante" at bounding box center [263, 133] width 136 height 13
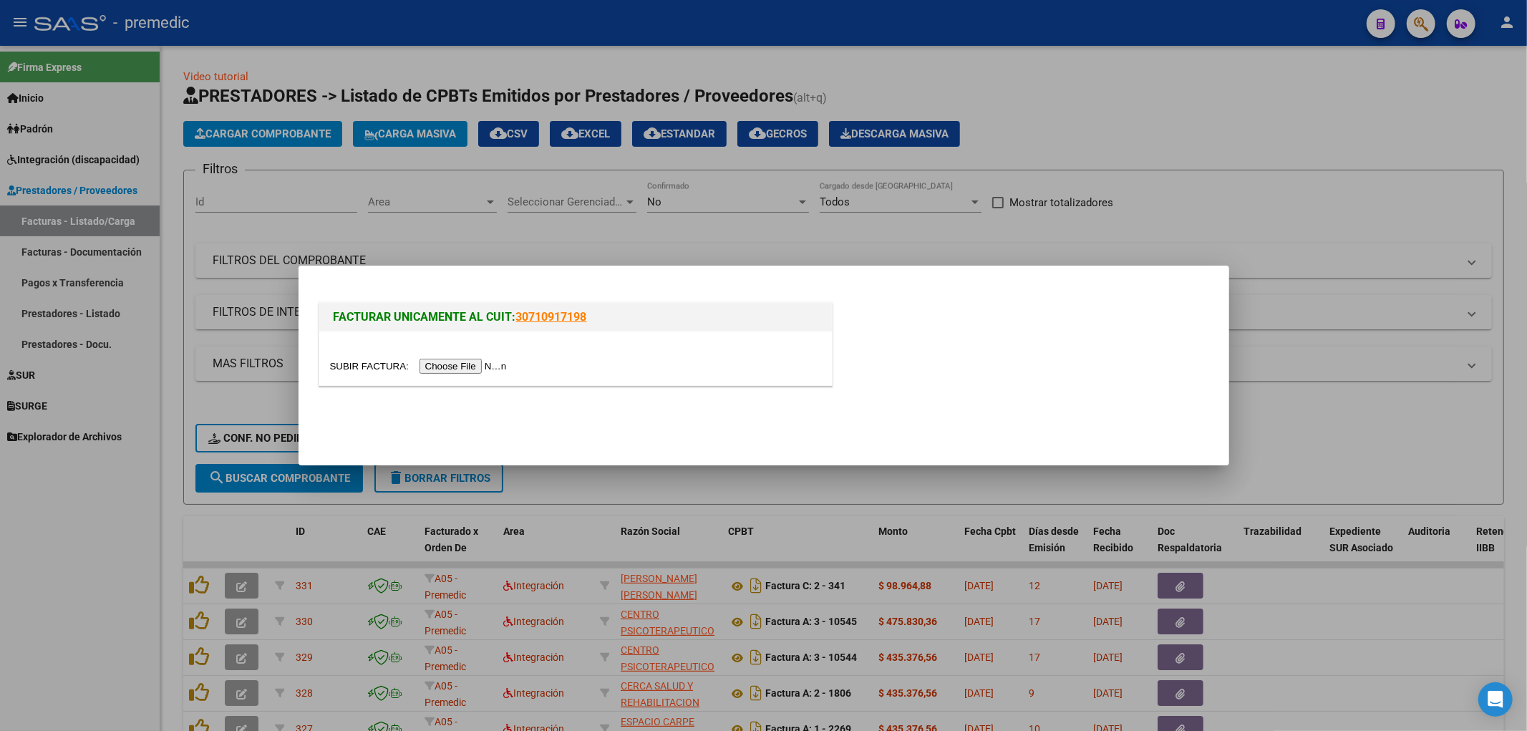
click at [477, 369] on input "file" at bounding box center [420, 366] width 181 height 15
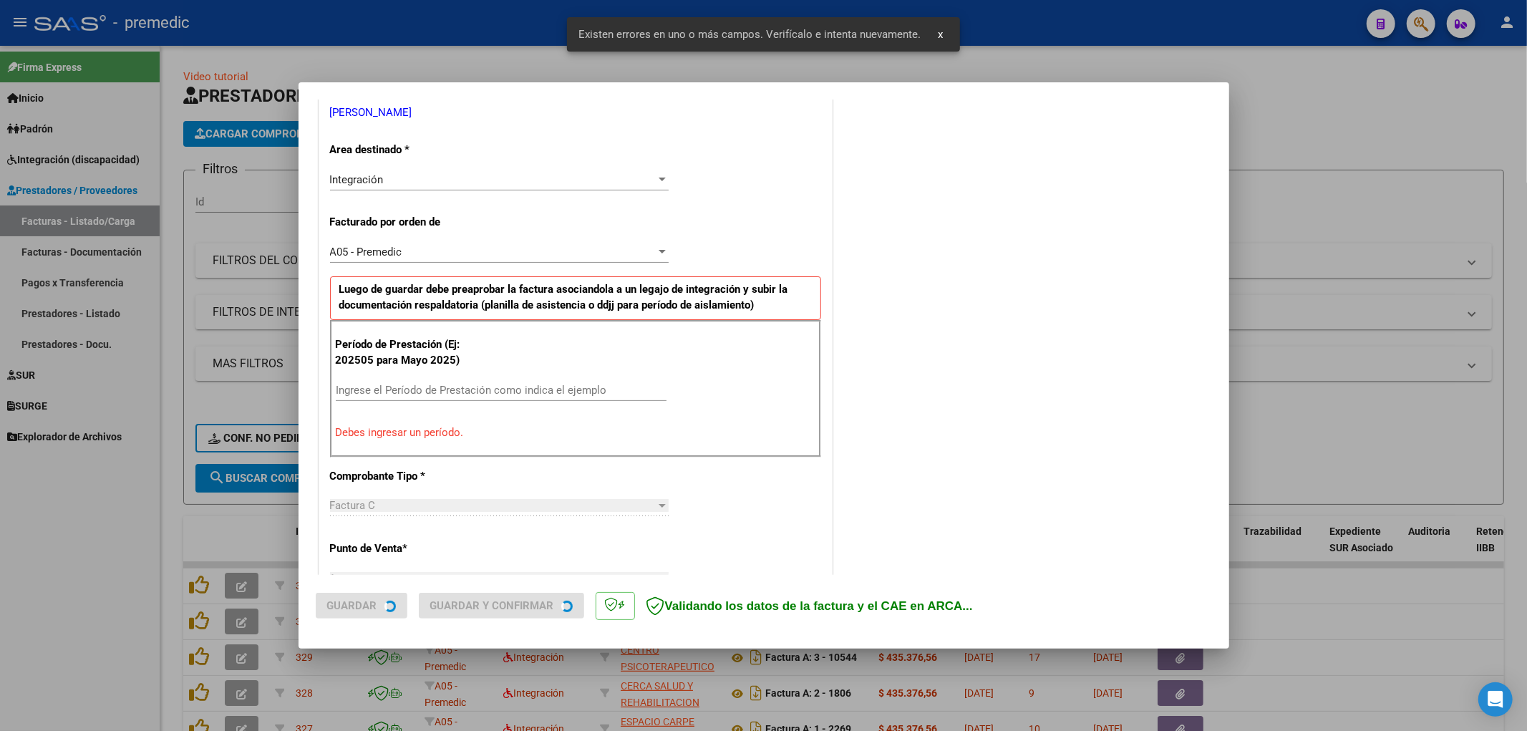
scroll to position [306, 0]
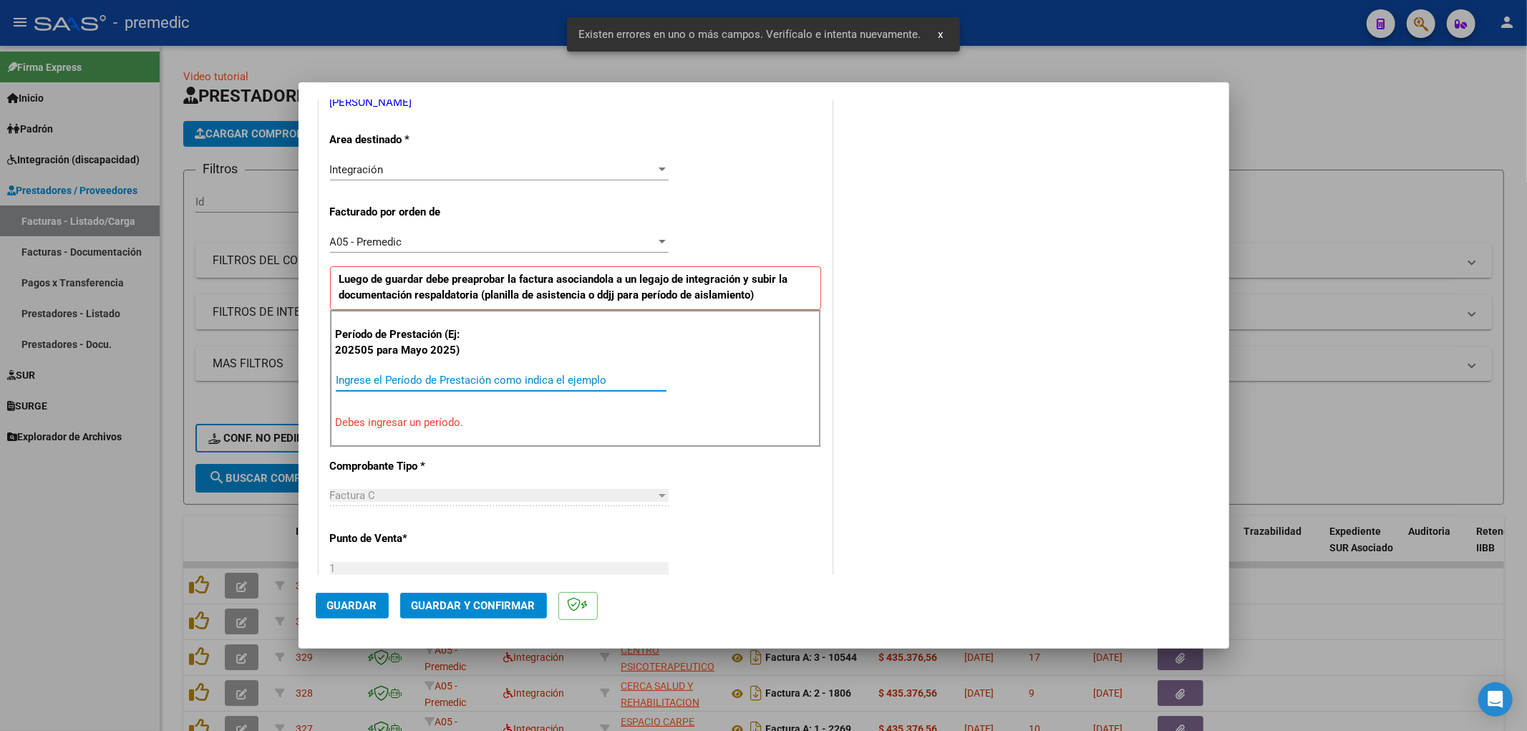
click at [535, 376] on input "Ingrese el Período de Prestación como indica el ejemplo" at bounding box center [501, 380] width 331 height 13
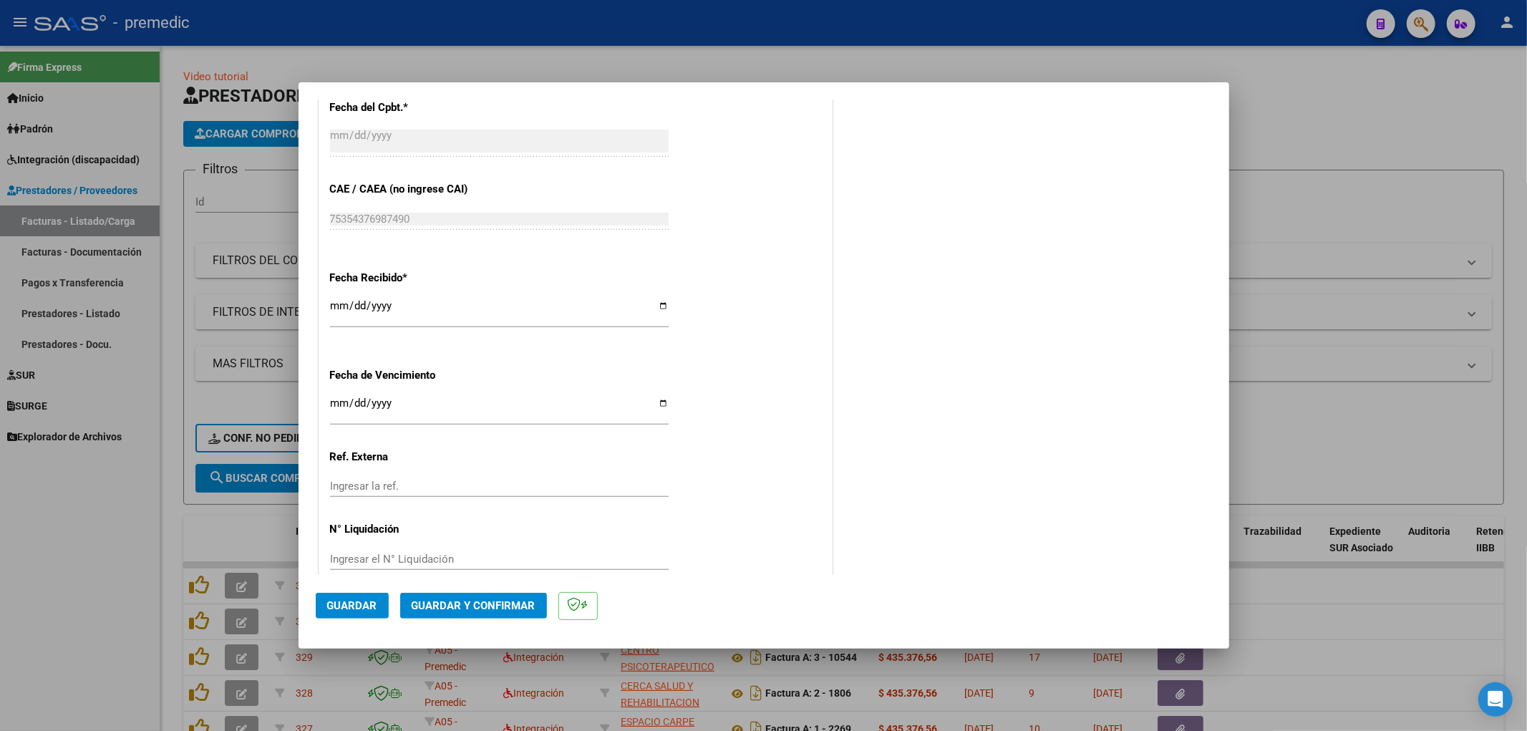
scroll to position [938, 0]
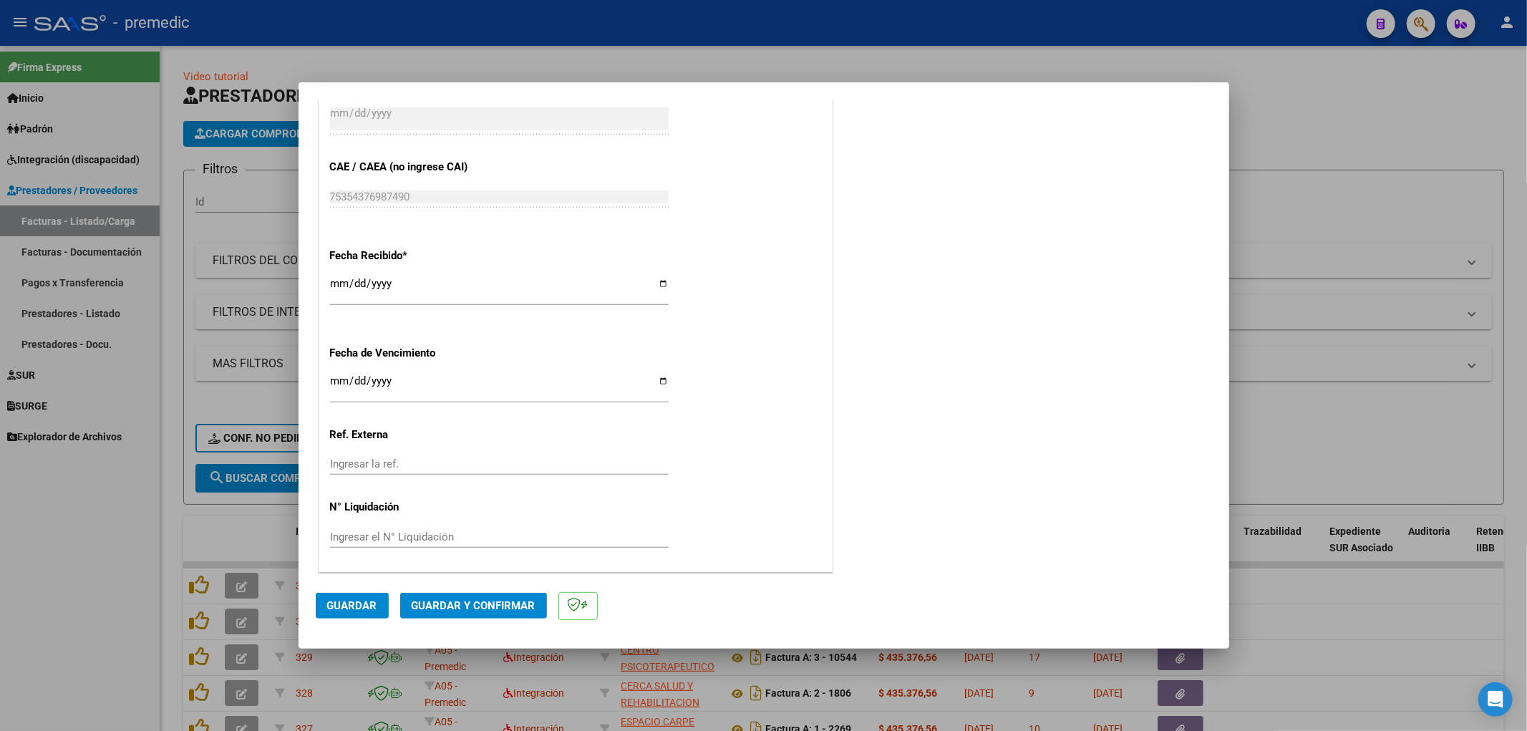
type input "202508"
click at [340, 377] on input "Ingresar la fecha" at bounding box center [499, 386] width 339 height 23
type input "[DATE]"
click at [366, 595] on button "Guardar" at bounding box center [352, 606] width 73 height 26
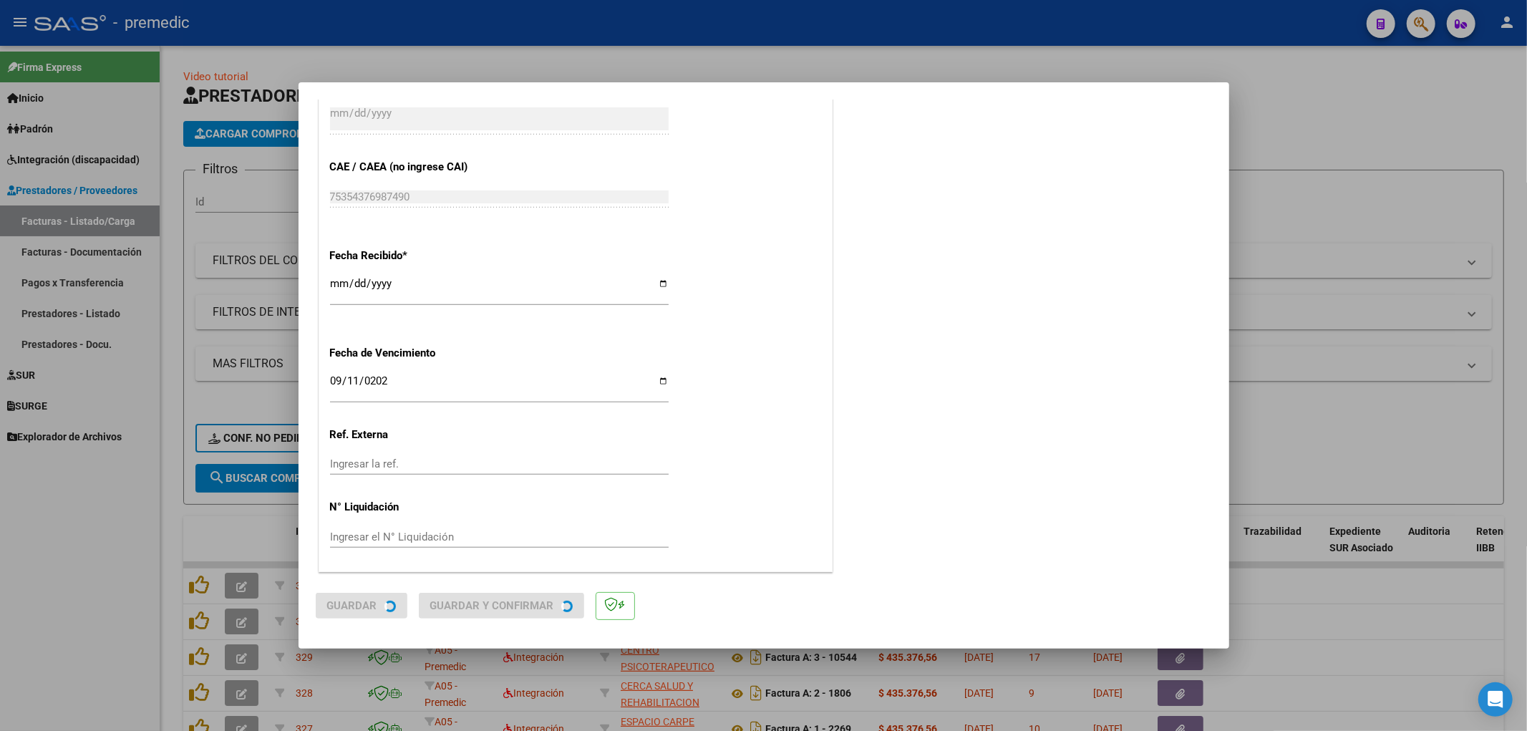
scroll to position [0, 0]
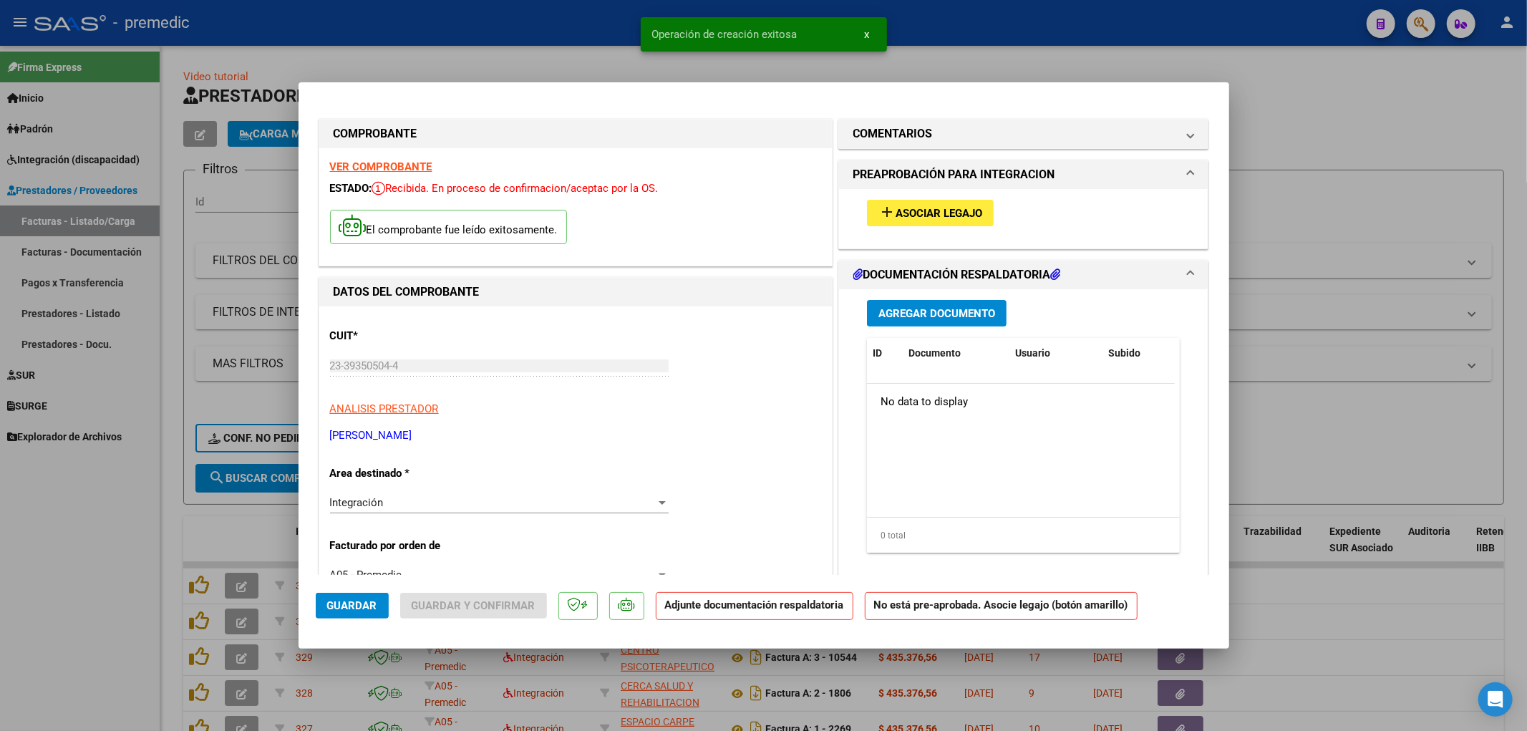
click at [913, 211] on span "Asociar Legajo" at bounding box center [938, 213] width 87 height 13
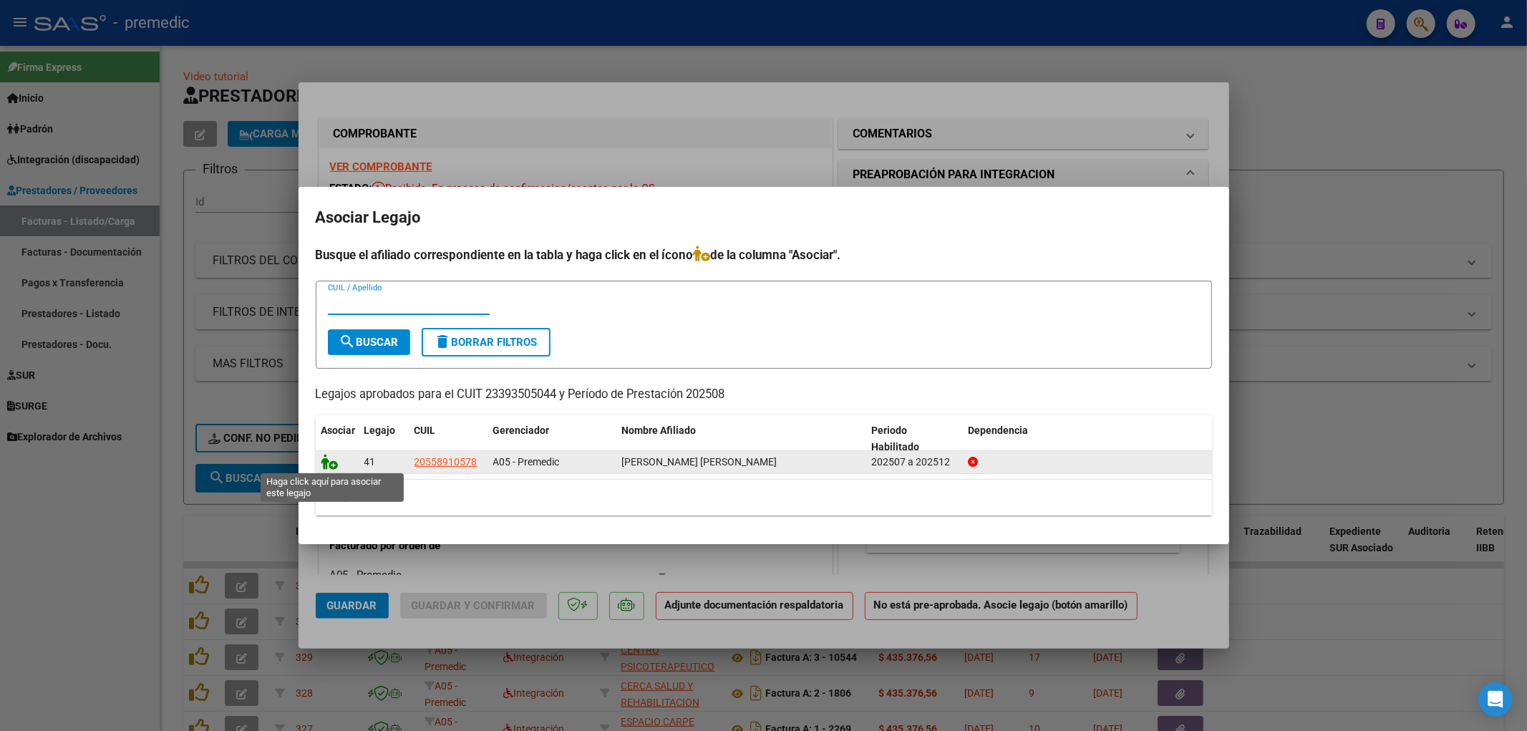
click at [329, 457] on icon at bounding box center [329, 462] width 17 height 16
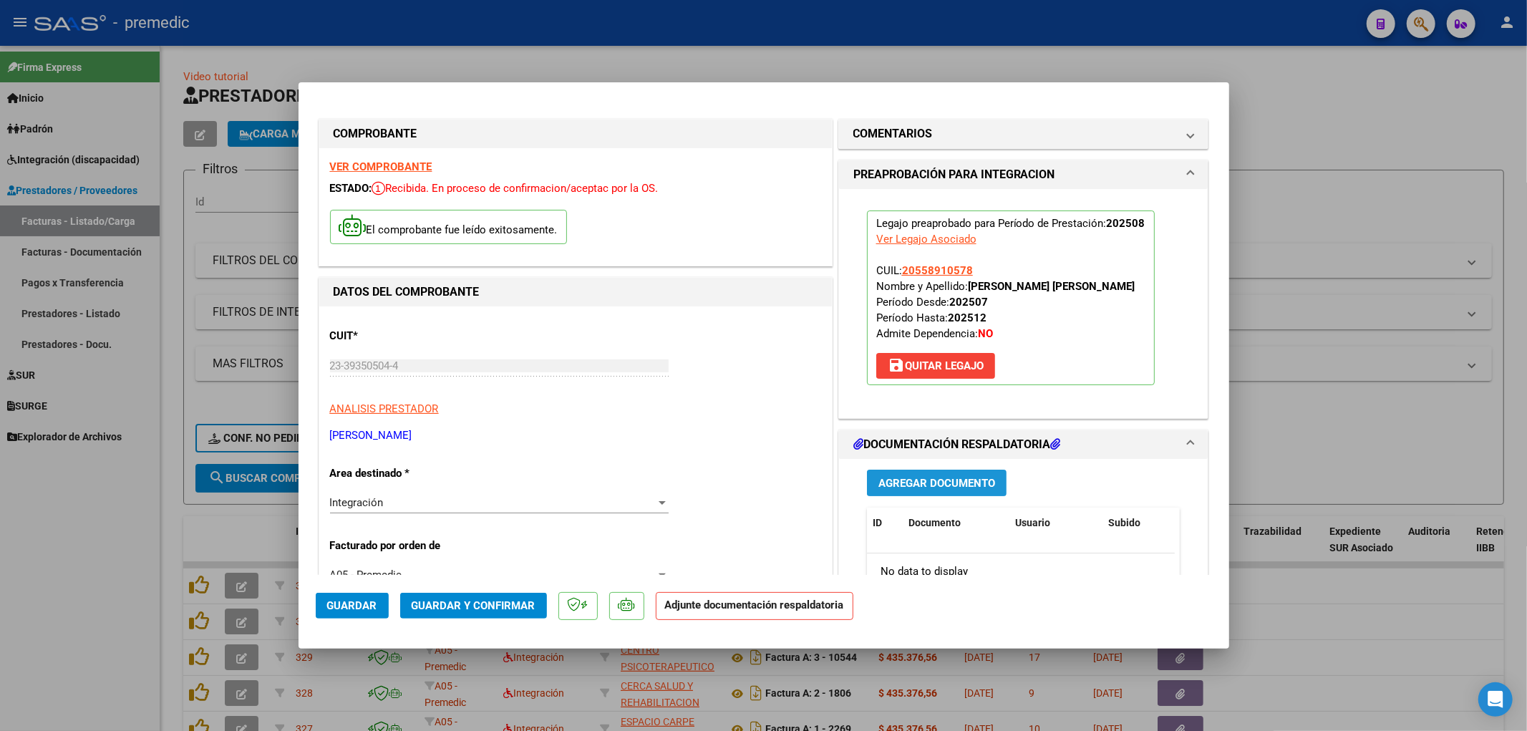
click at [966, 492] on button "Agregar Documento" at bounding box center [937, 483] width 140 height 26
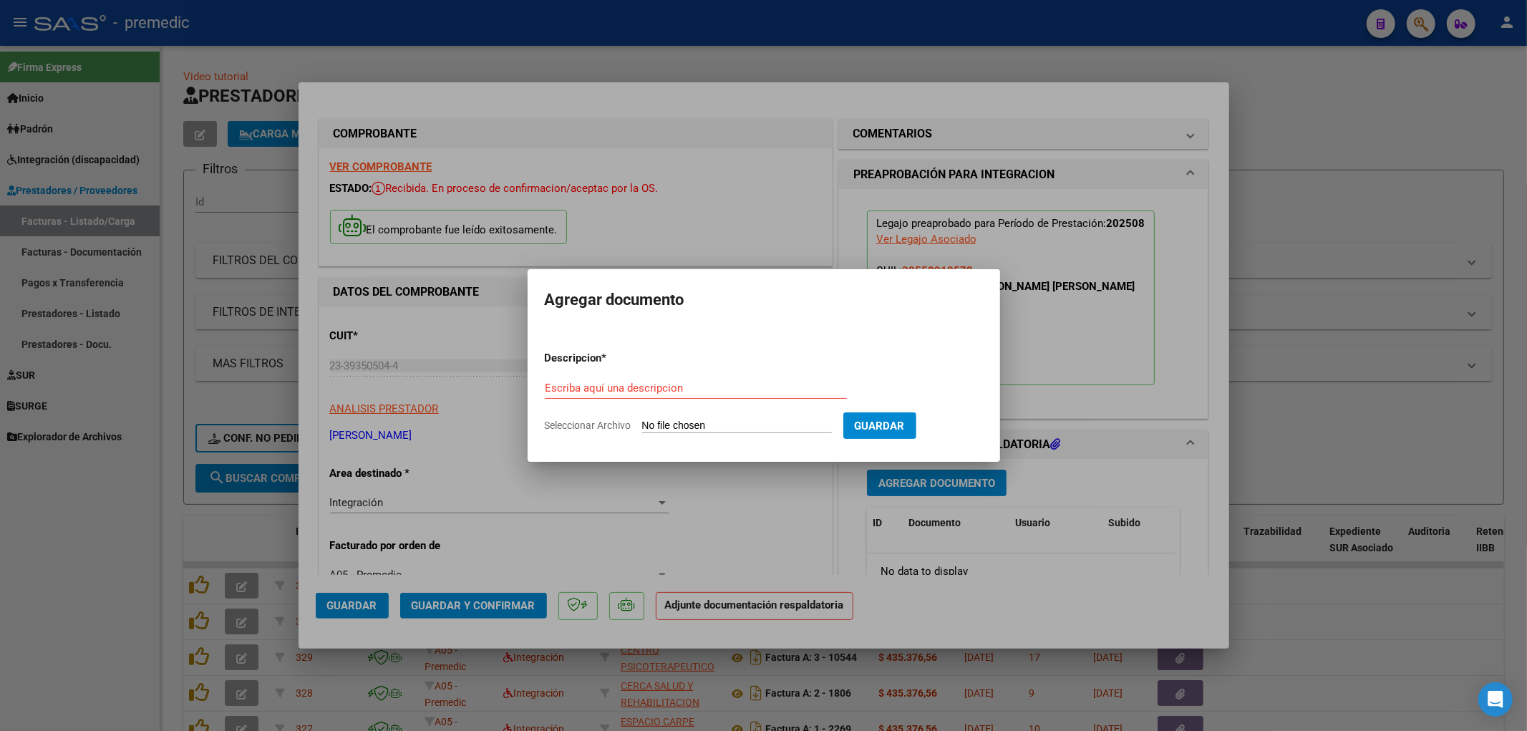
click at [709, 425] on input "Seleccionar Archivo" at bounding box center [737, 426] width 190 height 14
type input "C:\fakepath\Carnero Agosto .pdf"
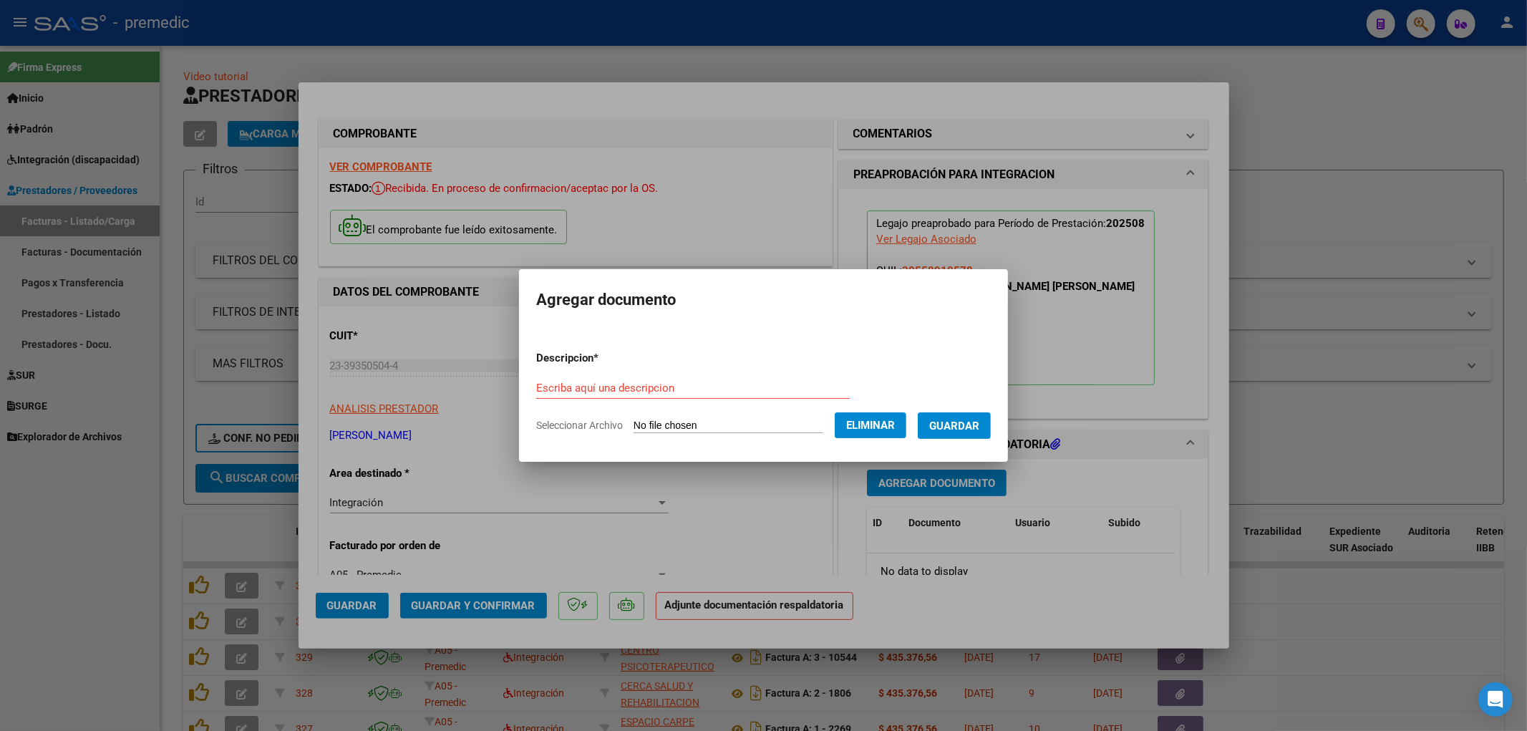
click at [598, 379] on div "Escriba aquí una descripcion" at bounding box center [692, 387] width 313 height 21
type input "ASISTENCIA"
click at [948, 425] on span "Guardar" at bounding box center [954, 425] width 50 height 13
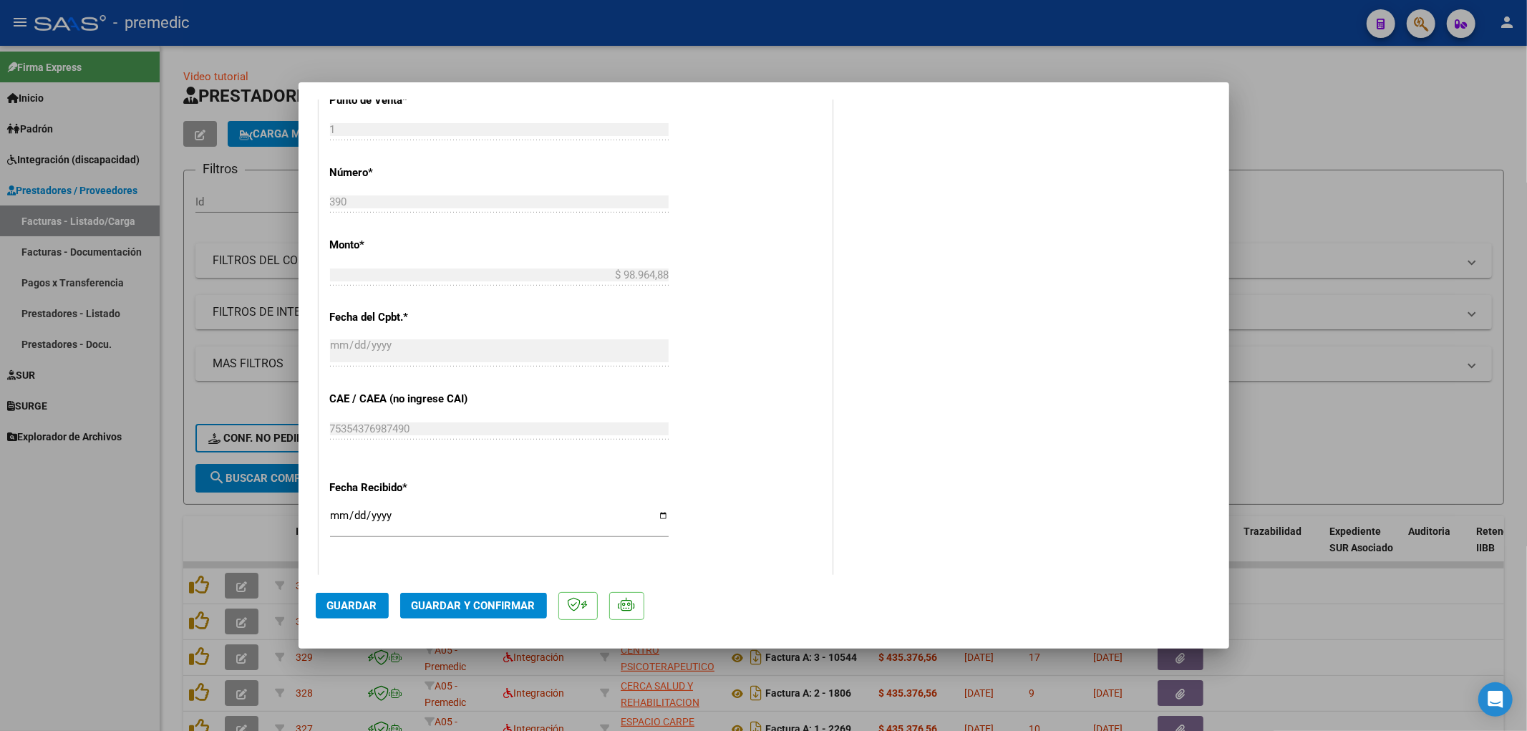
scroll to position [875, 0]
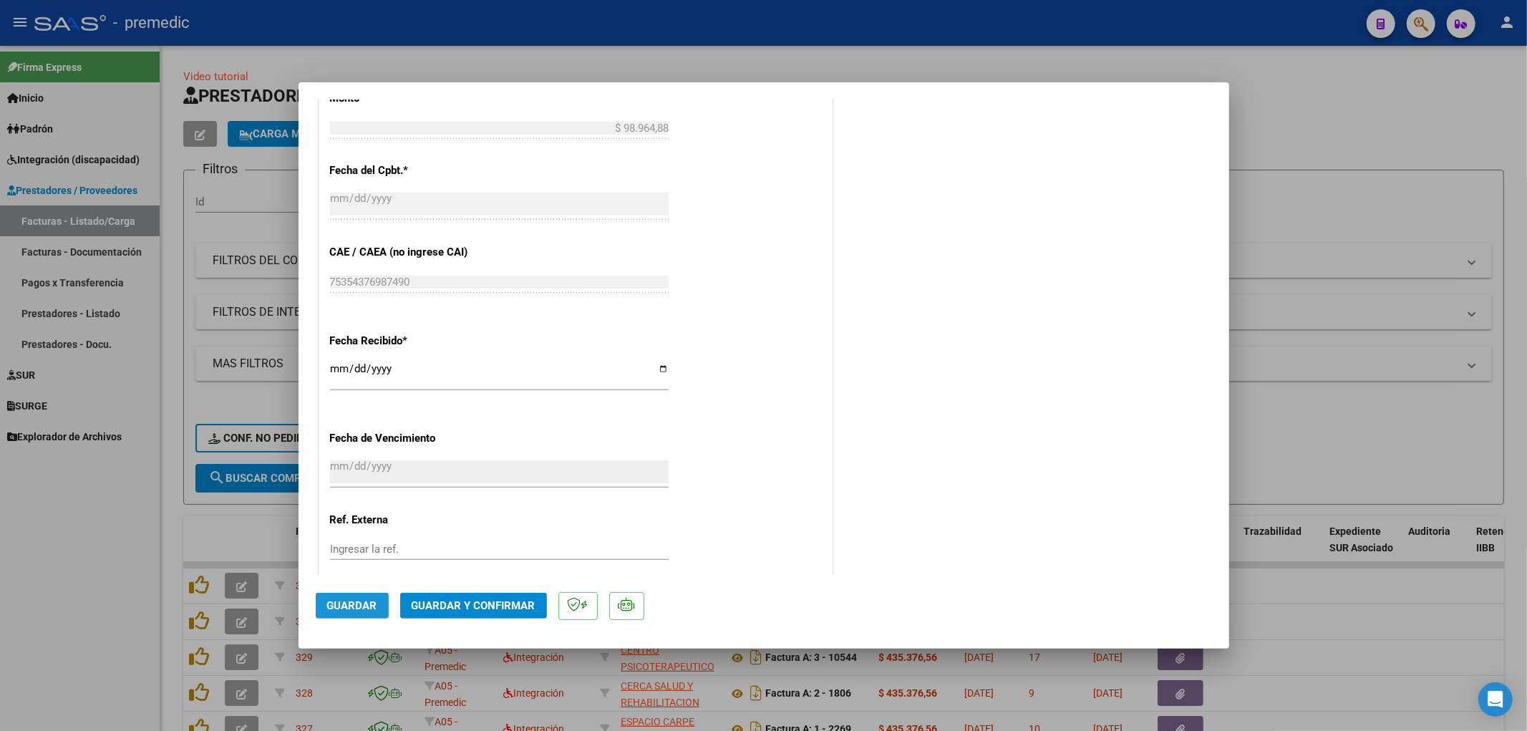
click at [369, 611] on span "Guardar" at bounding box center [352, 605] width 50 height 13
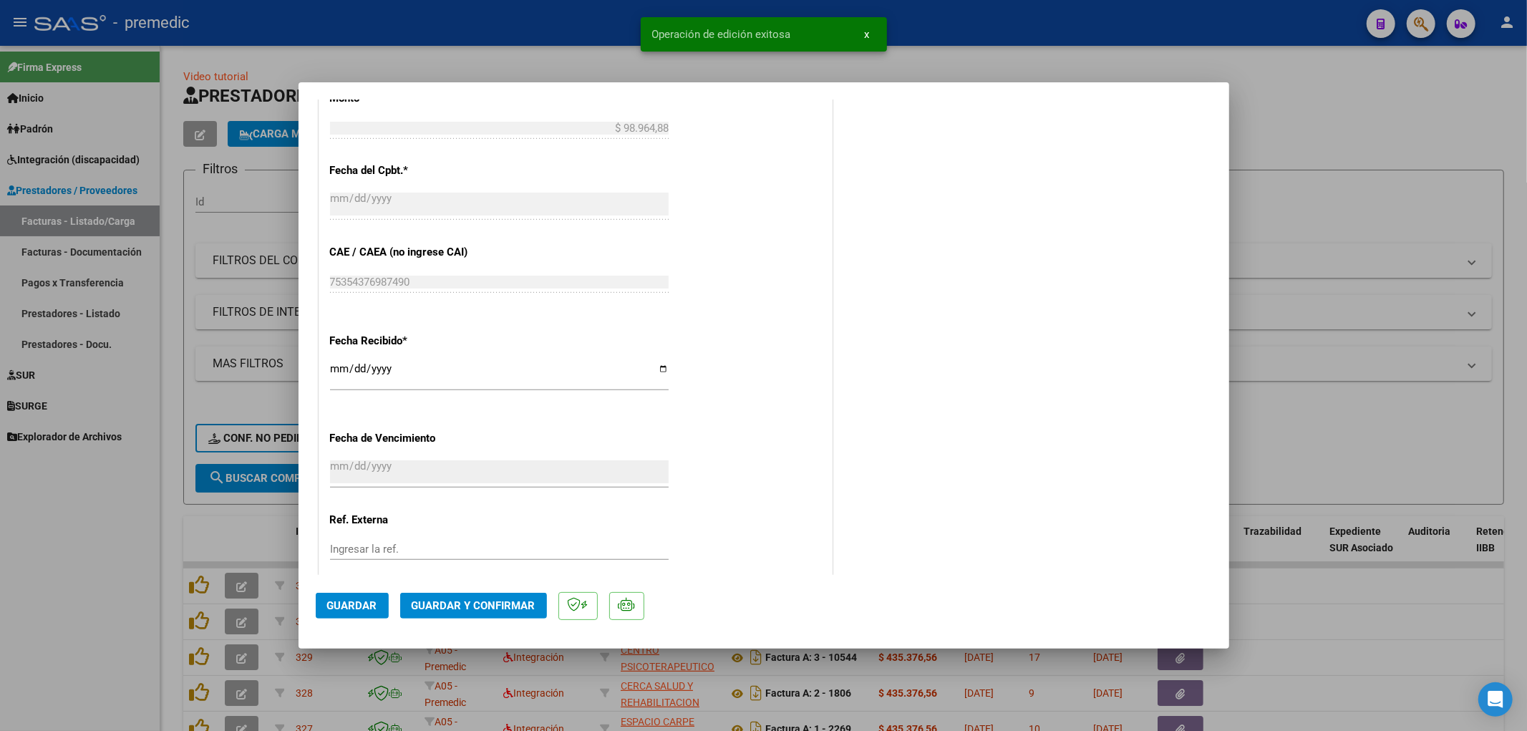
click at [1330, 624] on div at bounding box center [763, 365] width 1527 height 731
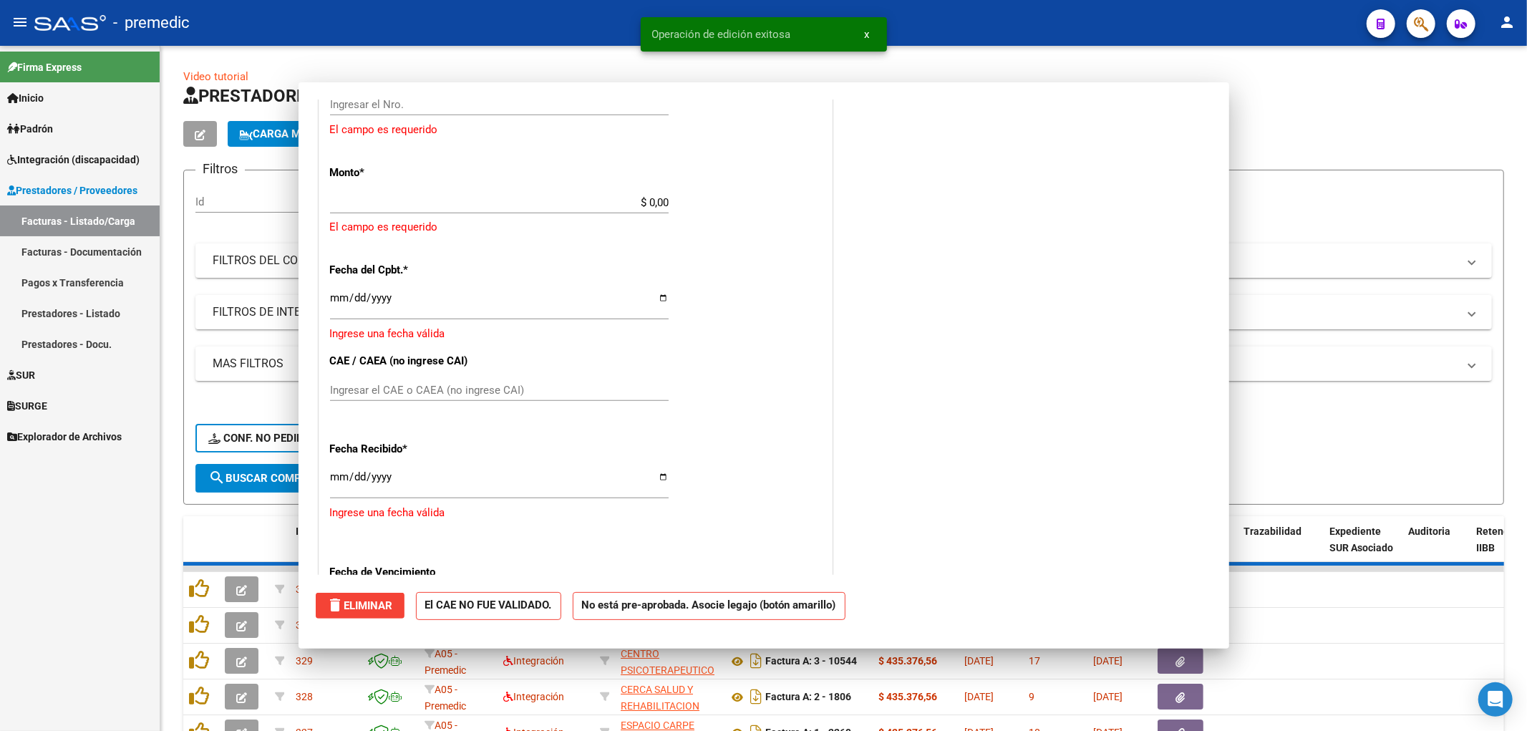
scroll to position [0, 0]
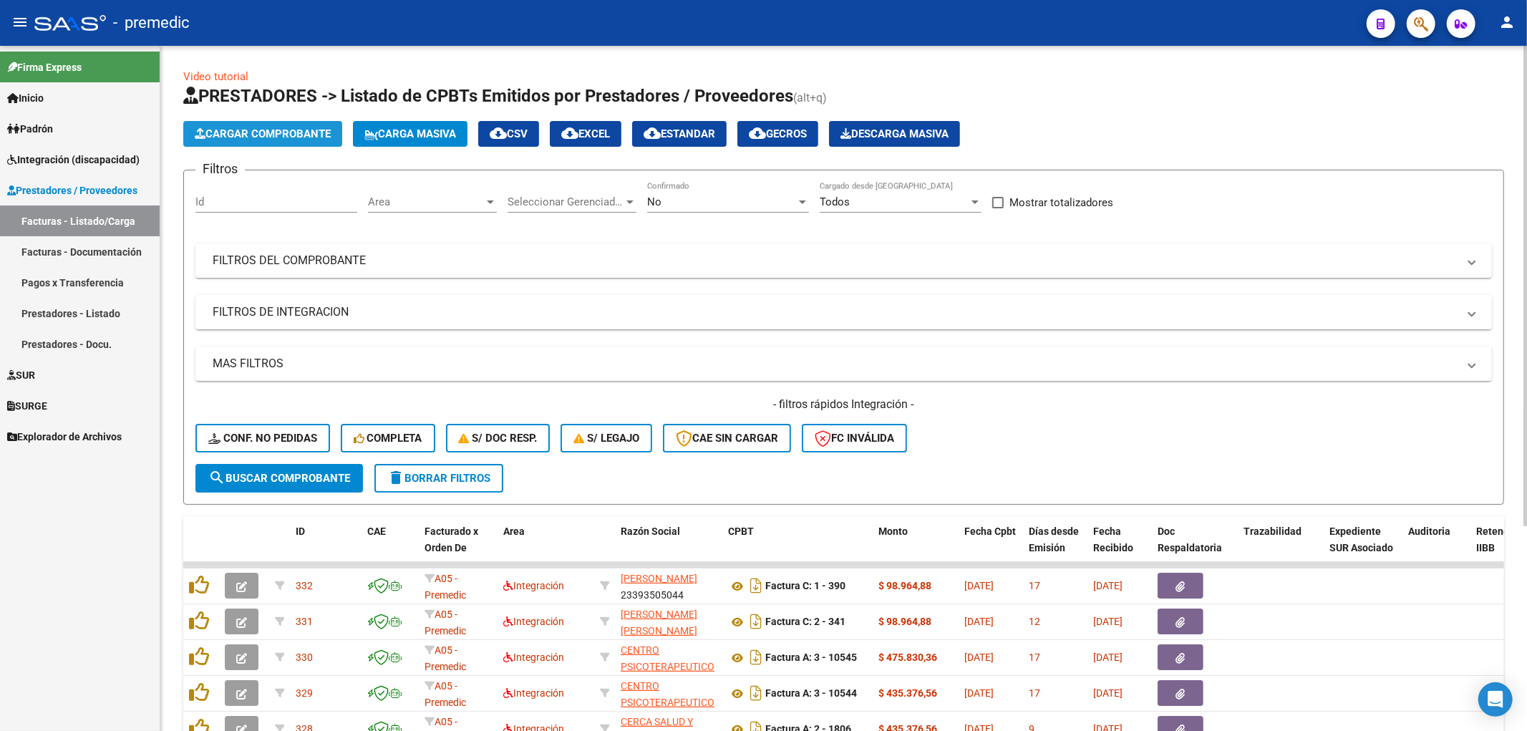
click at [252, 137] on span "Cargar Comprobante" at bounding box center [263, 133] width 136 height 13
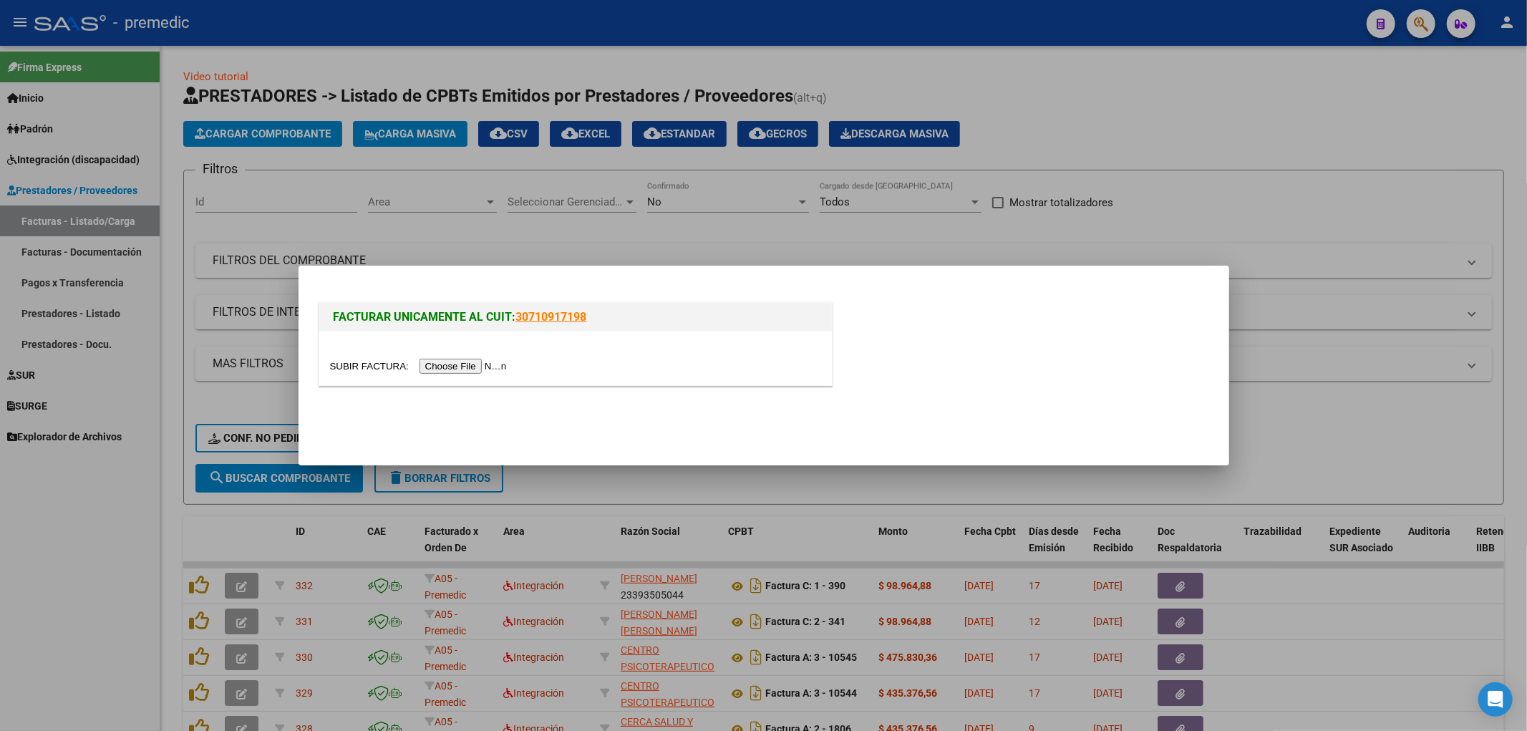
click at [505, 369] on input "file" at bounding box center [420, 366] width 181 height 15
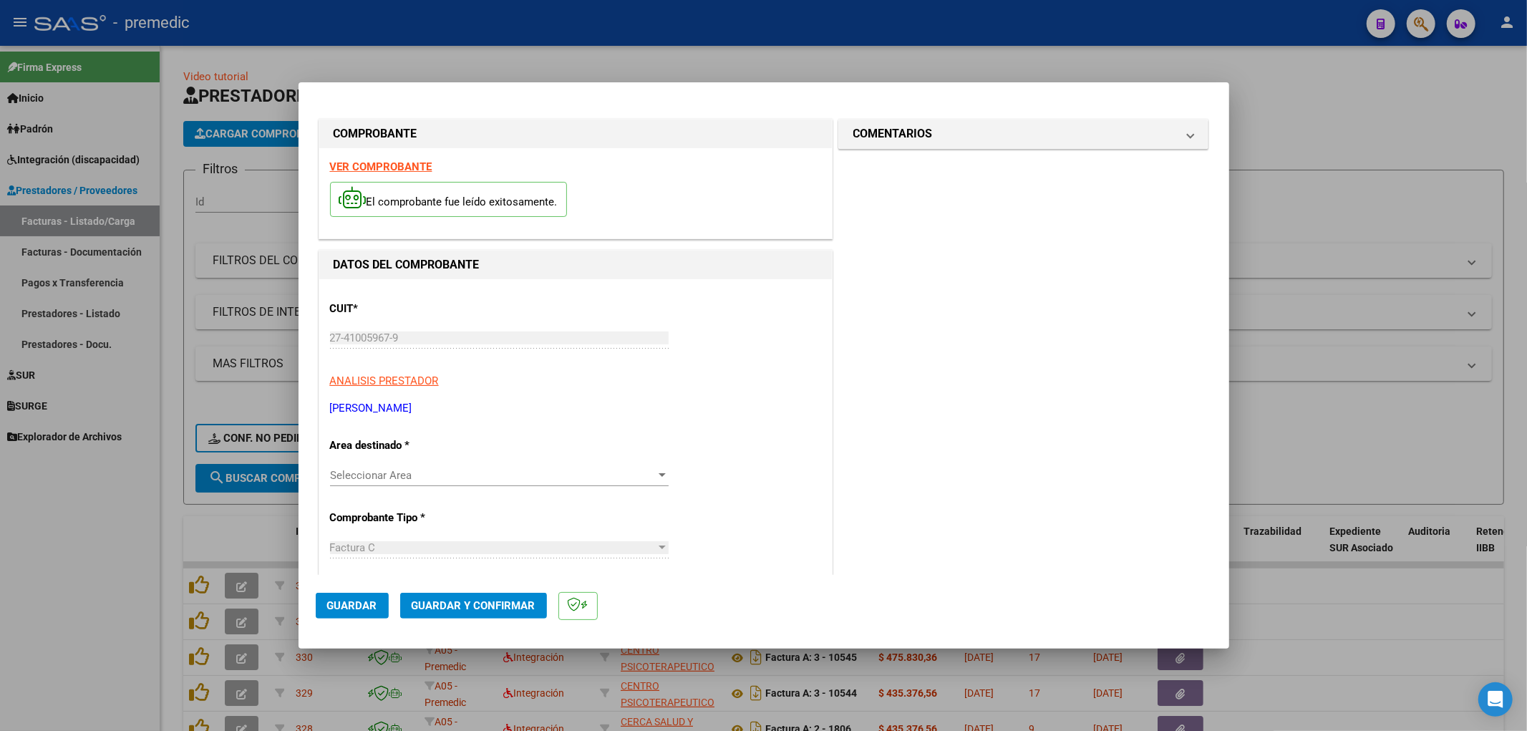
click at [574, 467] on div "Seleccionar Area Seleccionar Area" at bounding box center [499, 474] width 339 height 21
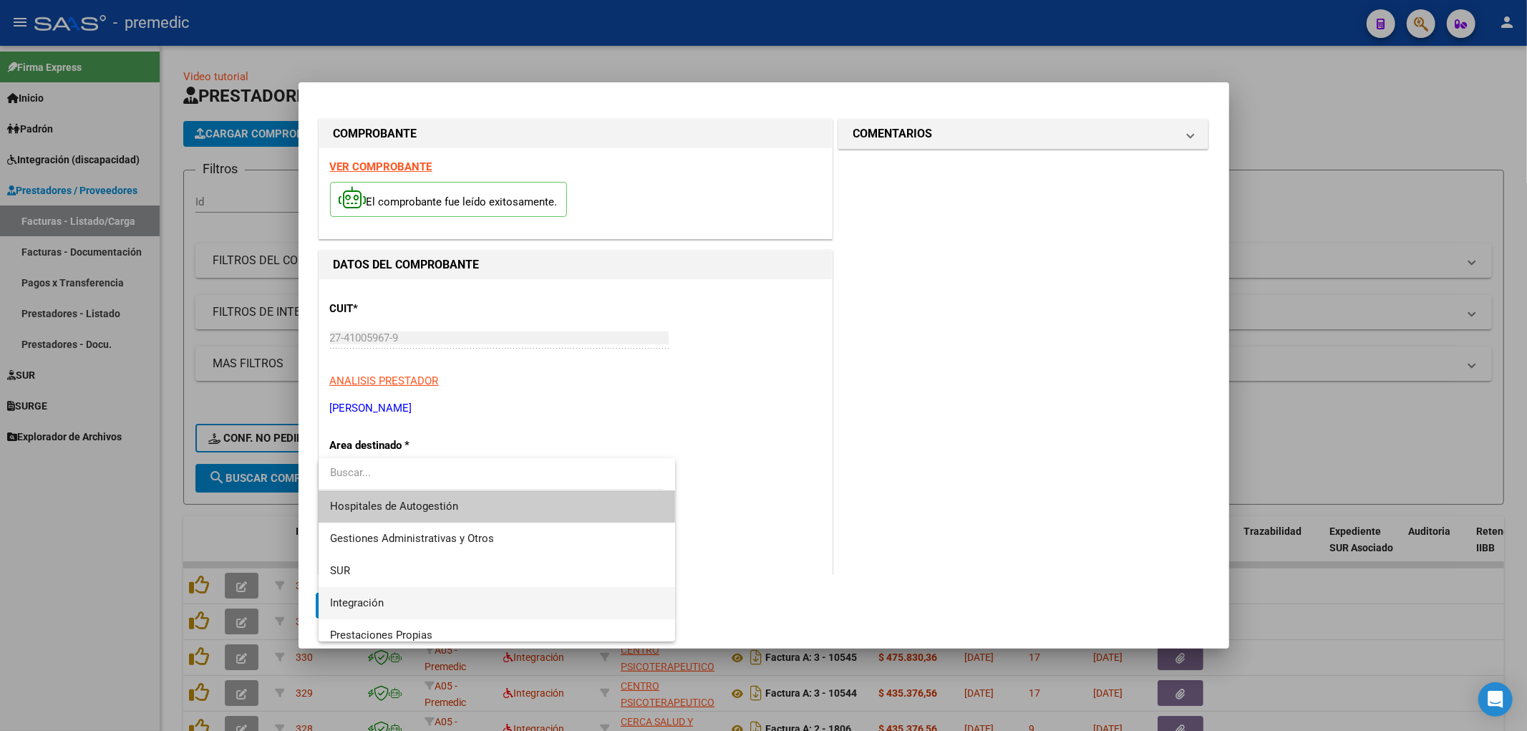
click at [361, 597] on span "Integración" at bounding box center [357, 602] width 54 height 13
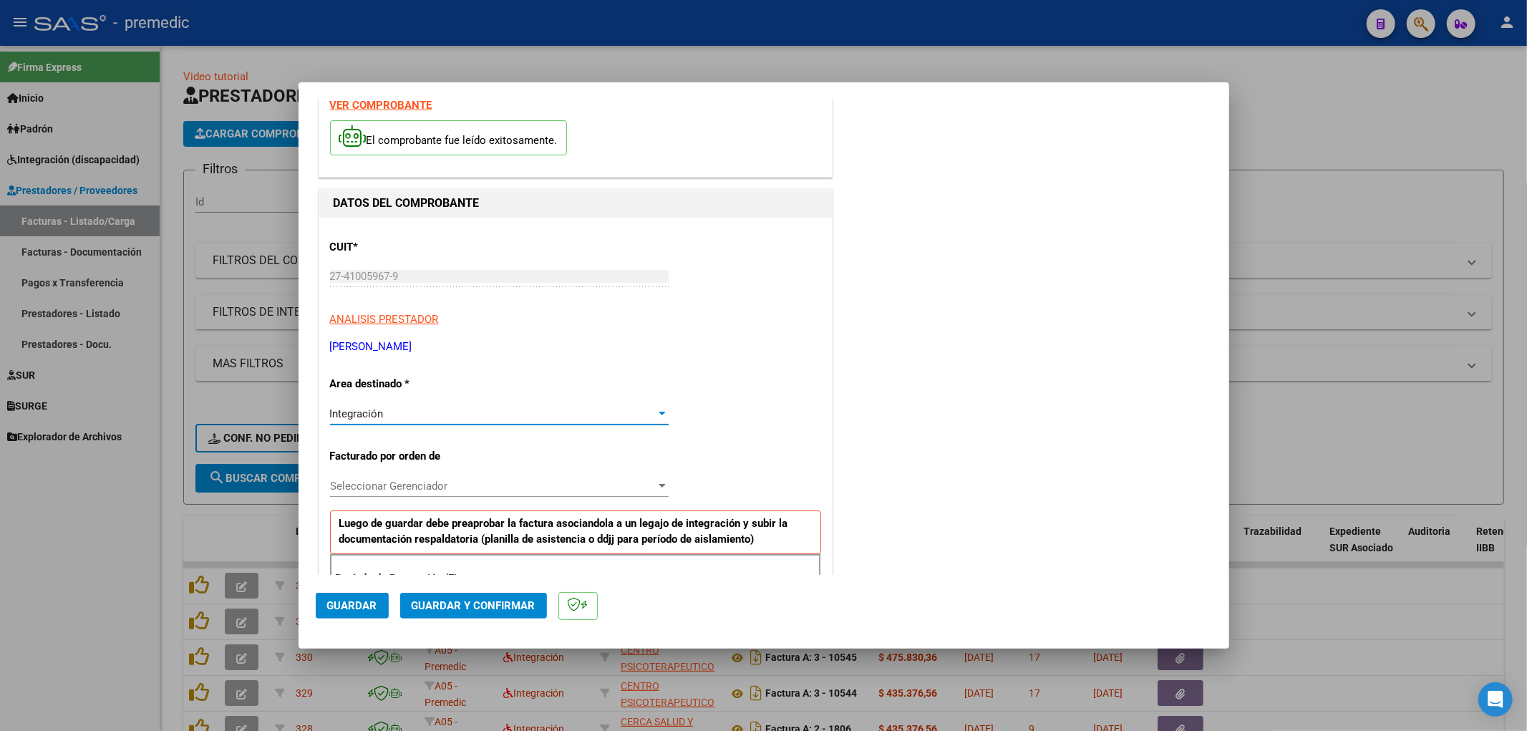
scroll to position [79, 0]
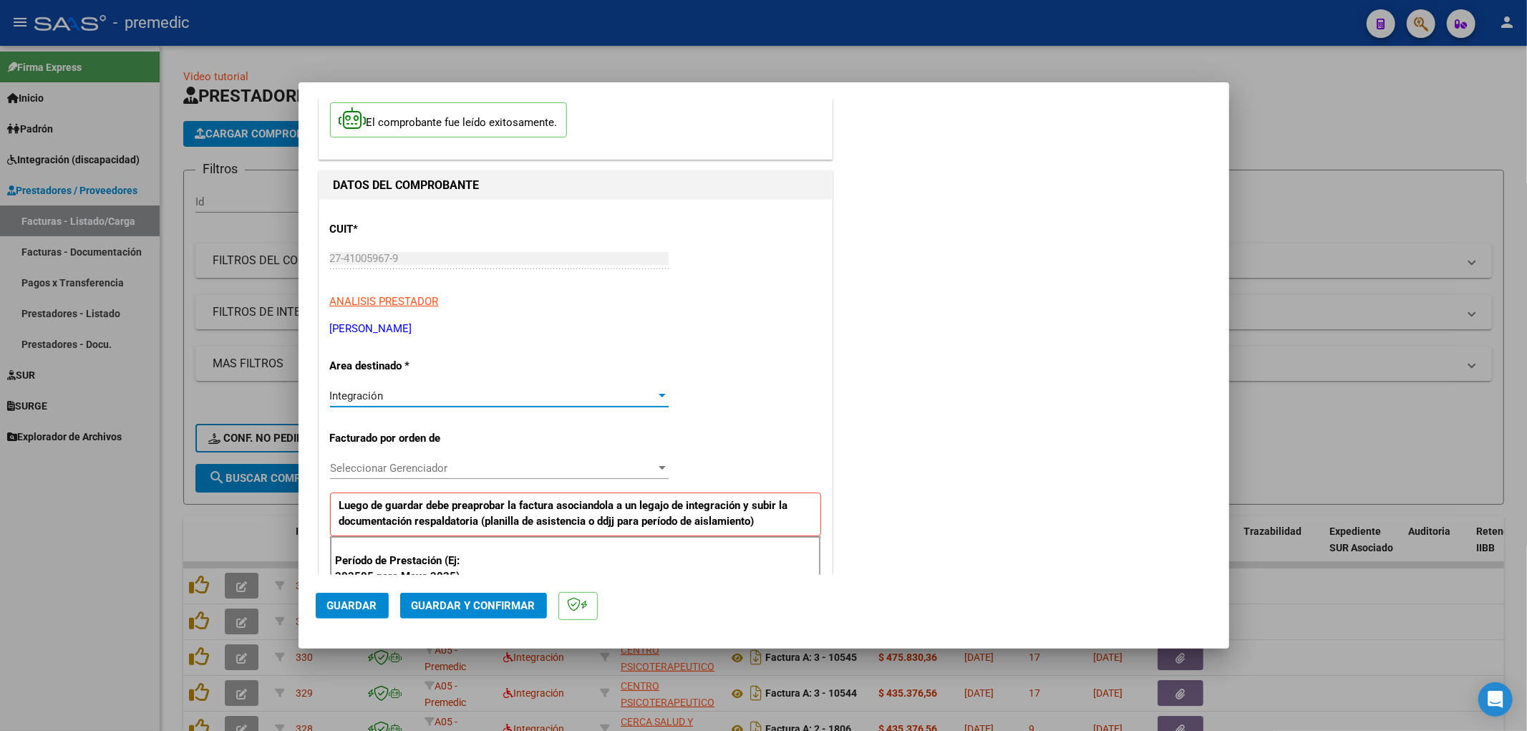
click at [421, 467] on span "Seleccionar Gerenciador" at bounding box center [493, 468] width 326 height 13
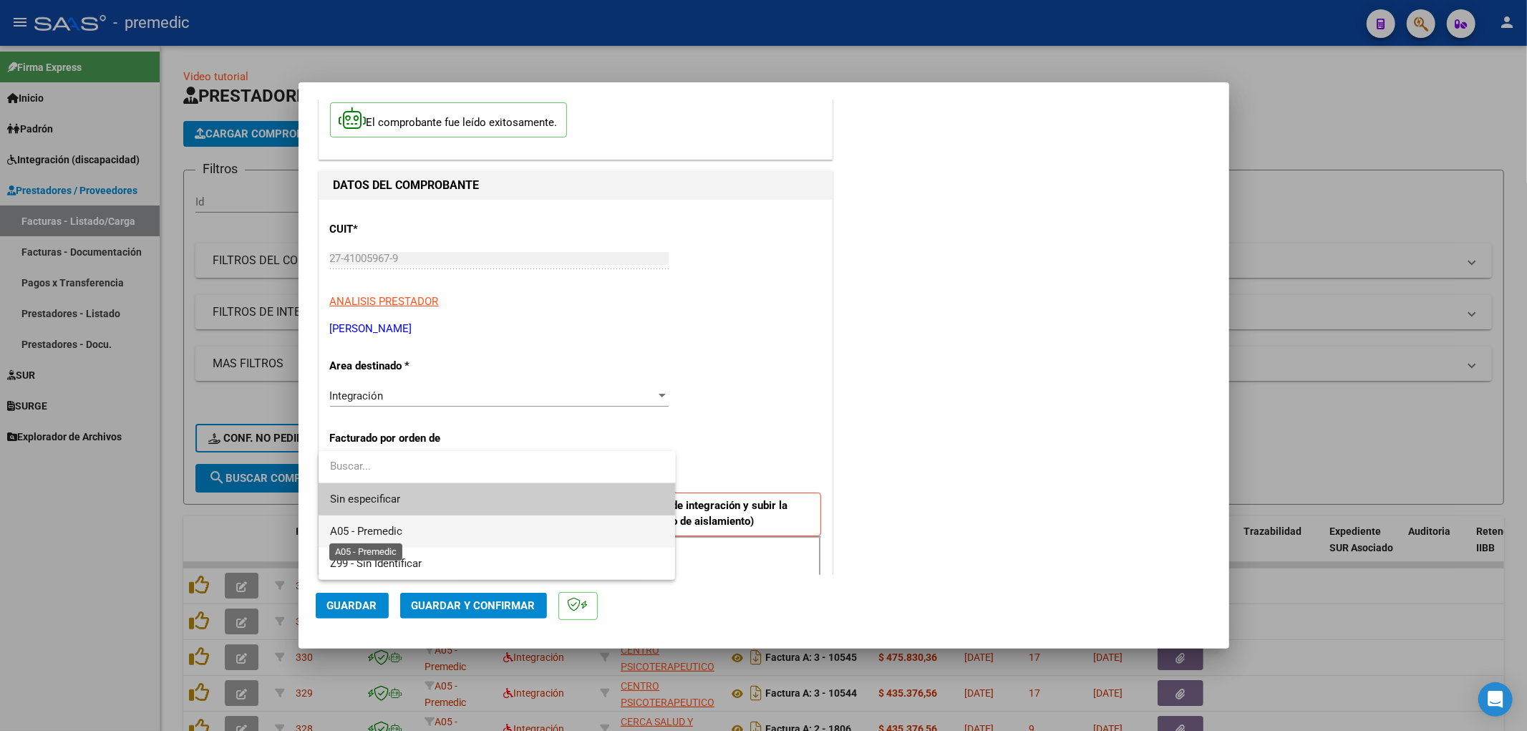
click at [368, 535] on span "A05 - Premedic" at bounding box center [366, 531] width 72 height 13
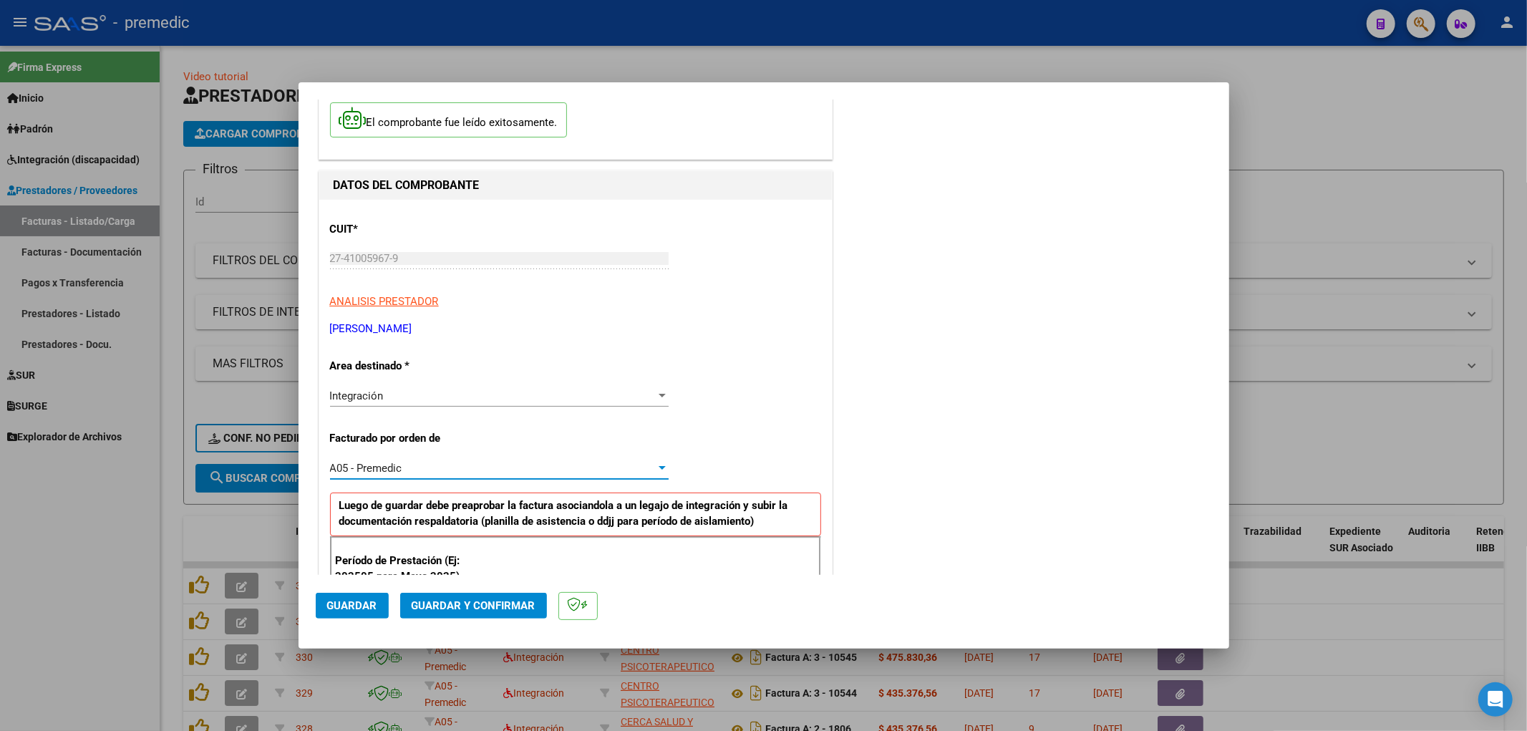
scroll to position [318, 0]
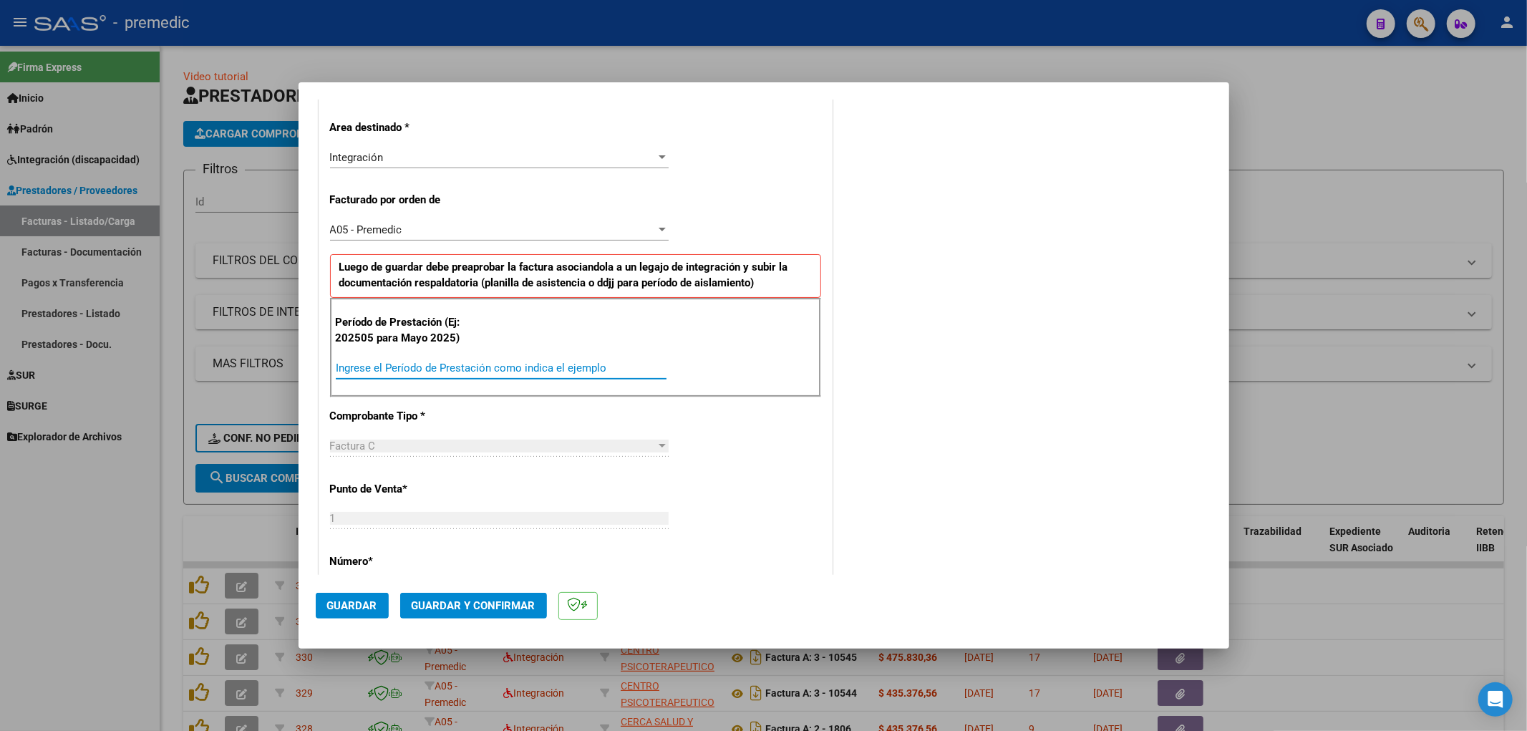
click at [473, 372] on input "Ingrese el Período de Prestación como indica el ejemplo" at bounding box center [501, 367] width 331 height 13
type input "202507"
click at [778, 489] on div "CUIT * 27-41005967-9 Ingresar CUIT ANALISIS PRESTADOR [PERSON_NAME] ARCA Padrón…" at bounding box center [575, 576] width 512 height 1231
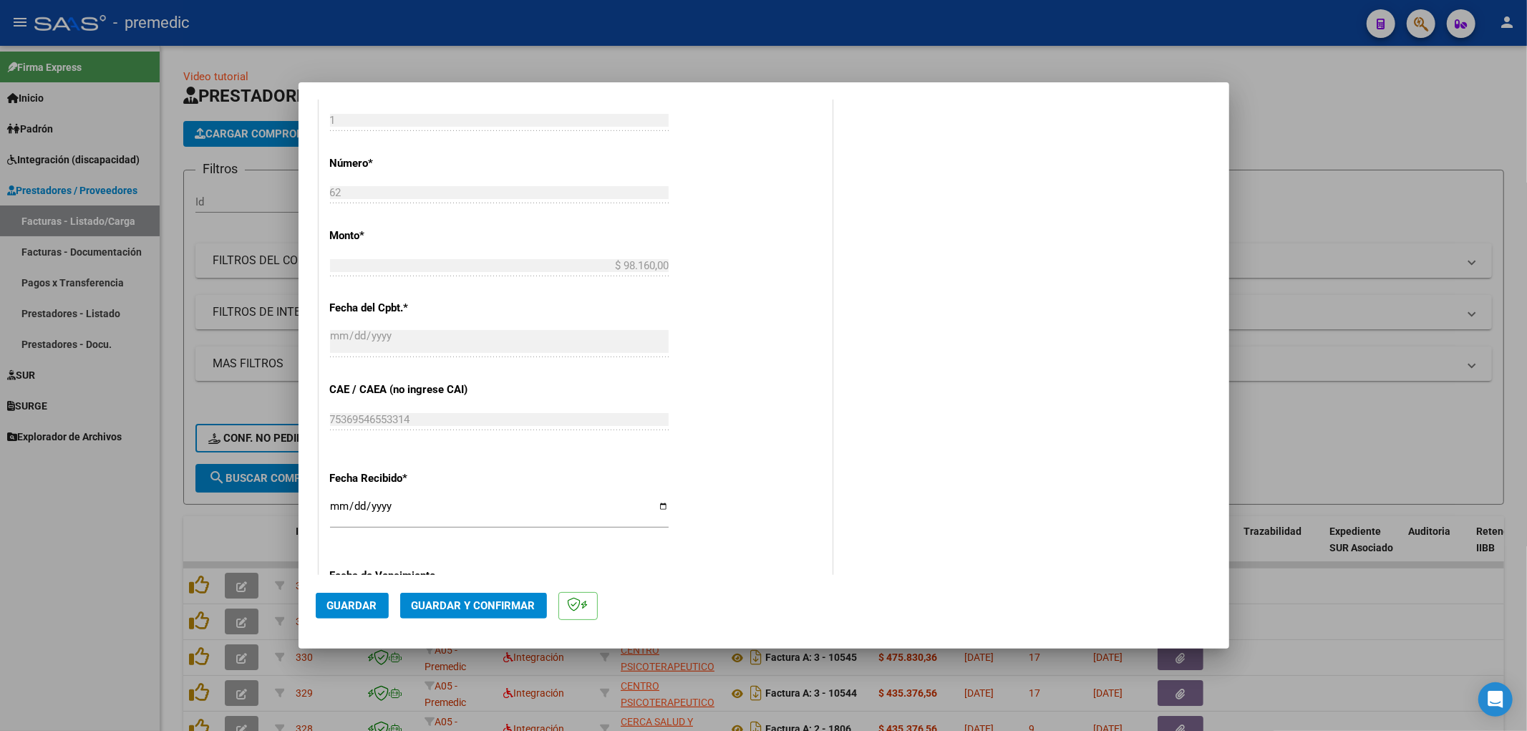
scroll to position [795, 0]
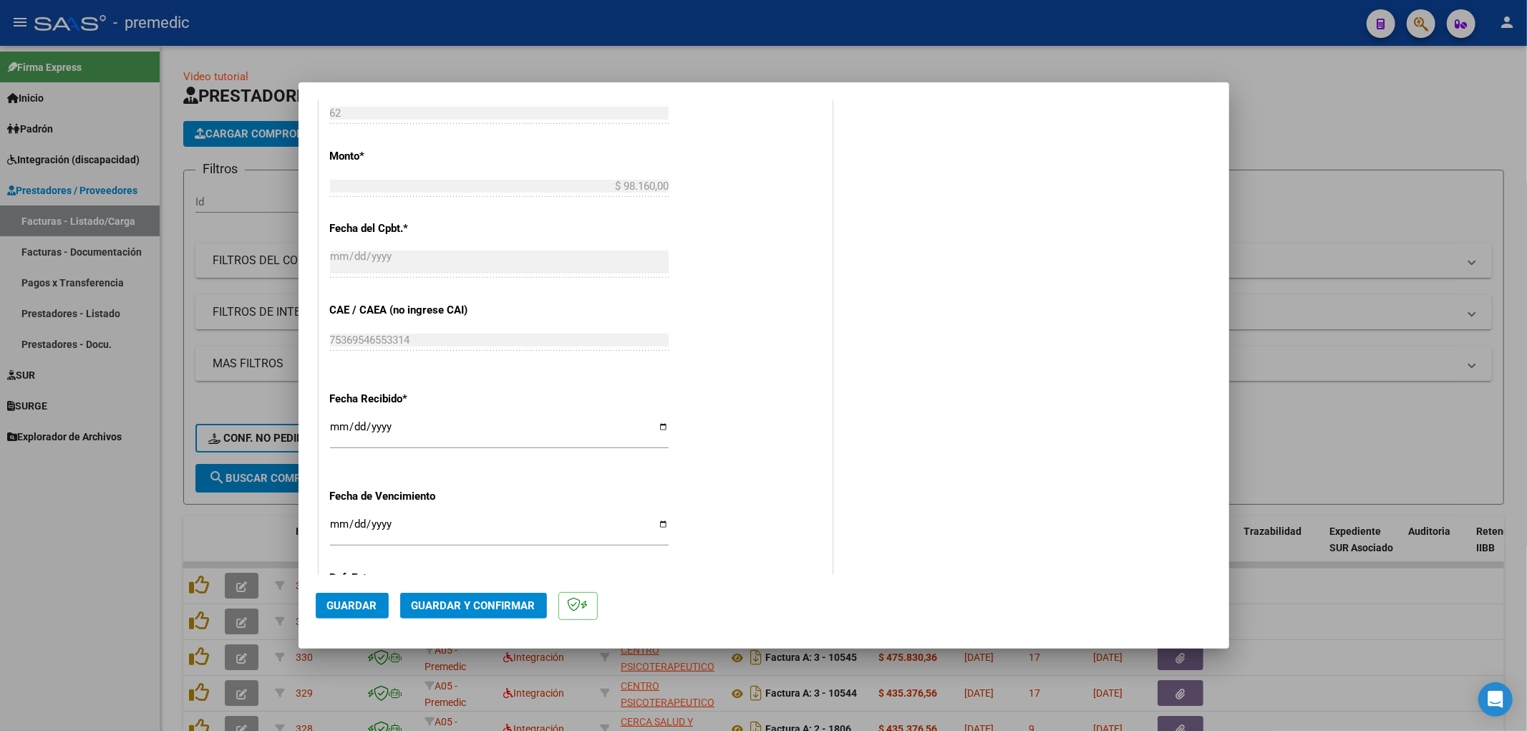
click at [336, 530] on input "Ingresar la fecha" at bounding box center [499, 529] width 339 height 23
type input "[DATE]"
click at [371, 613] on button "Guardar" at bounding box center [352, 606] width 73 height 26
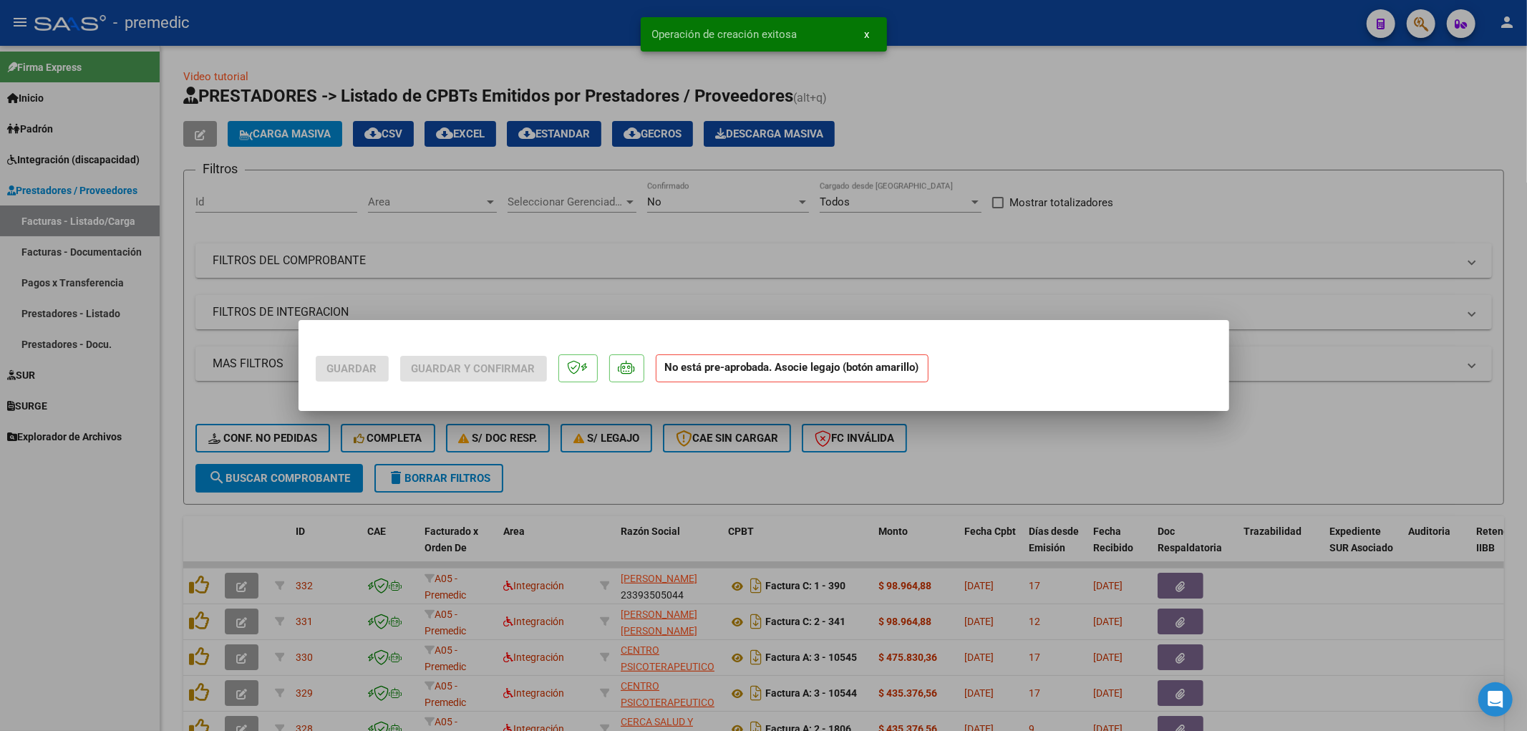
scroll to position [0, 0]
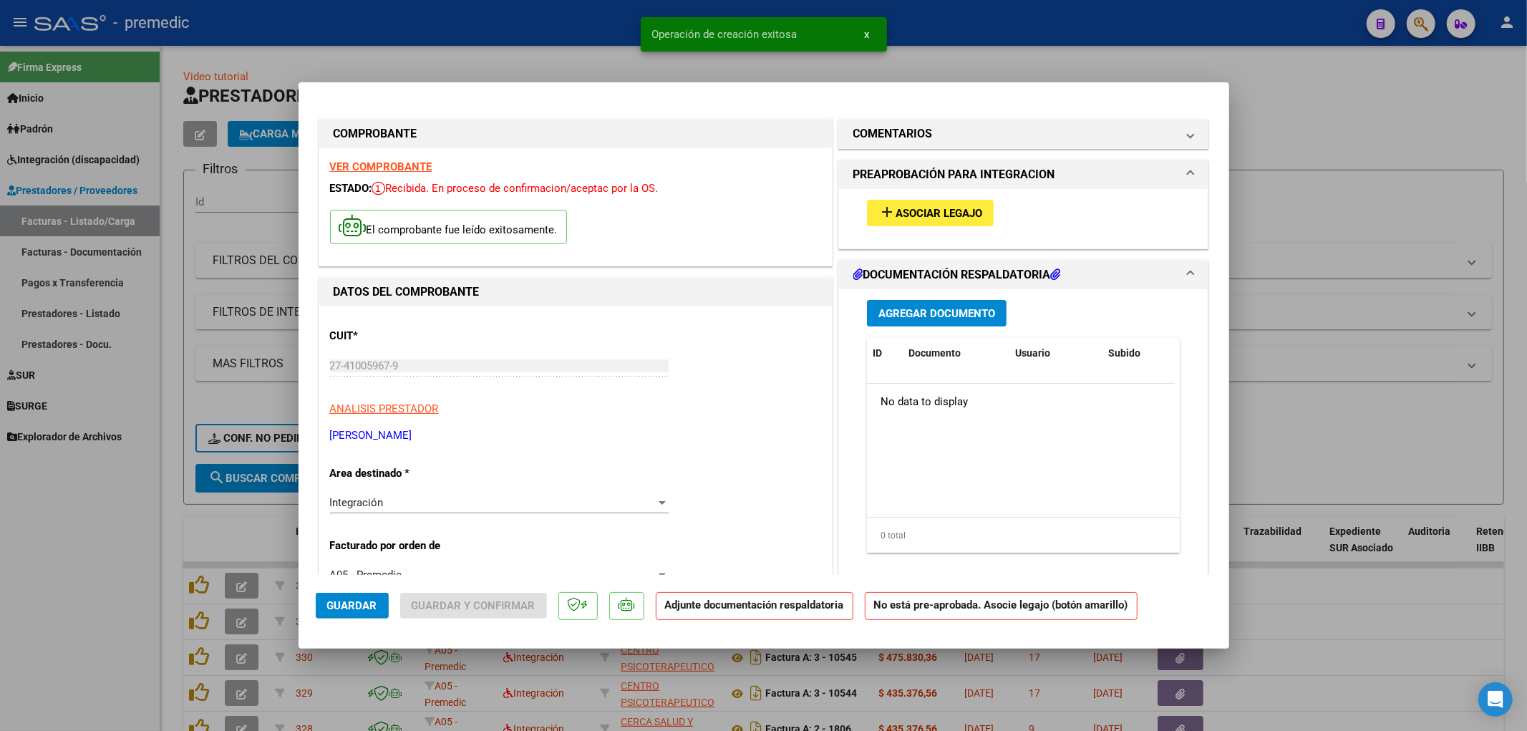
click at [896, 211] on span "Asociar Legajo" at bounding box center [938, 213] width 87 height 13
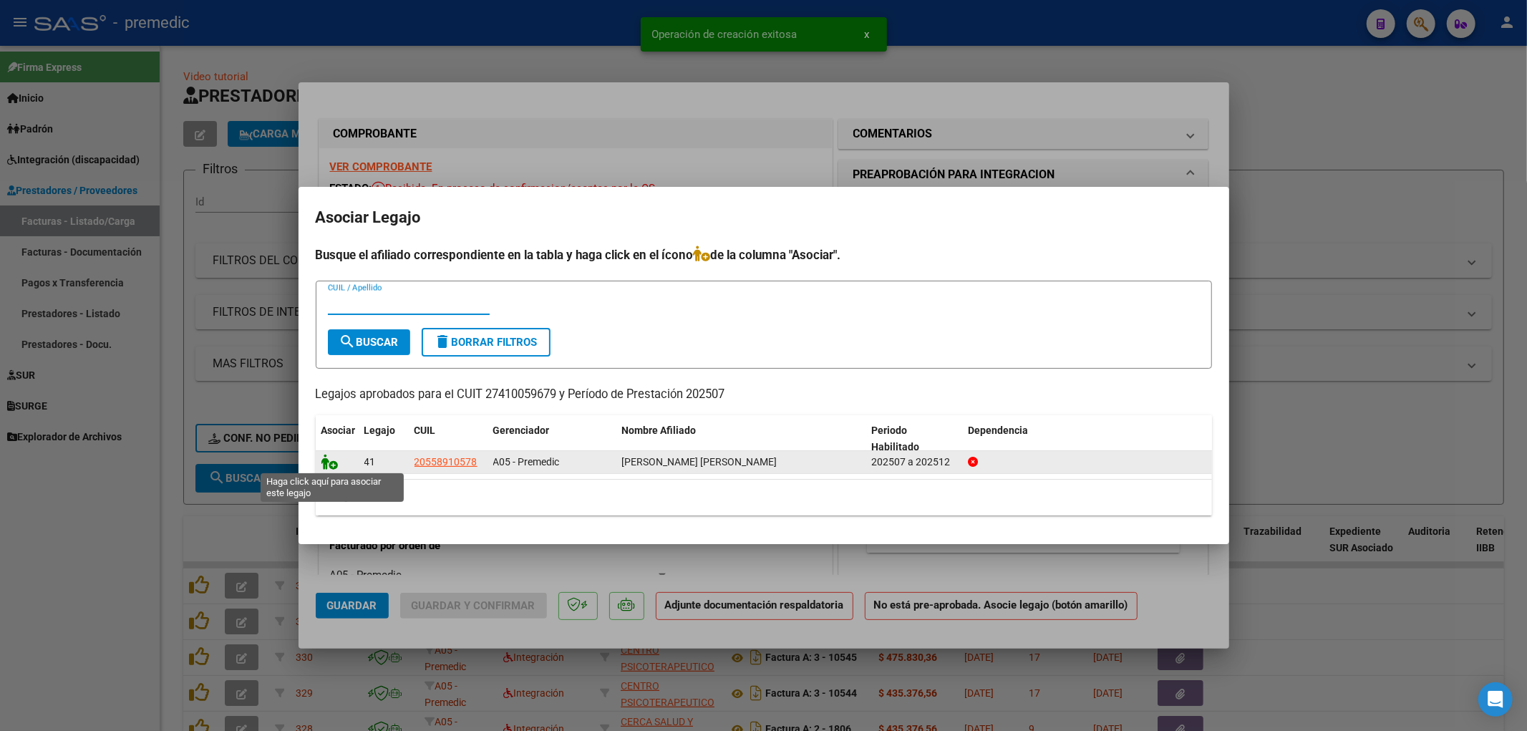
click at [331, 465] on icon at bounding box center [329, 462] width 17 height 16
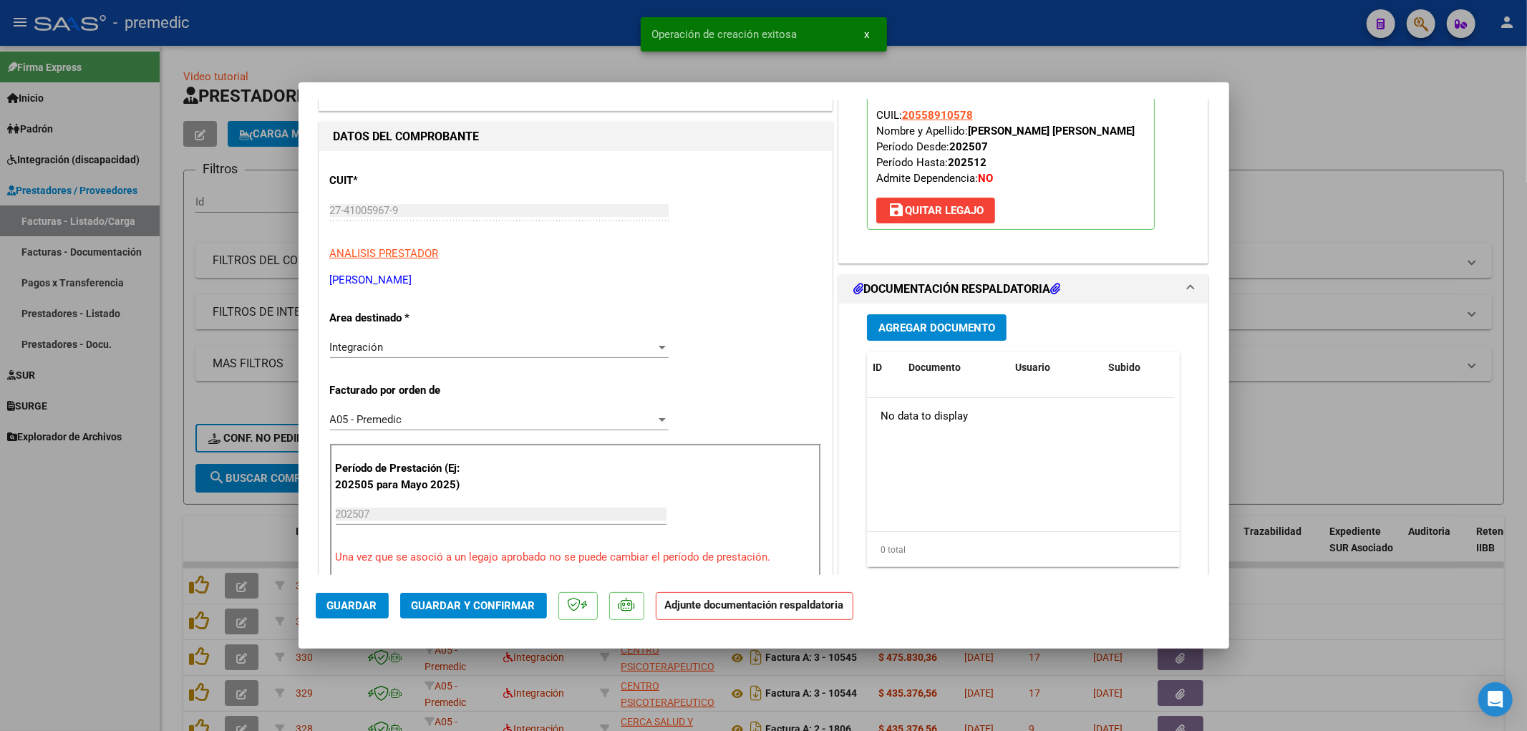
scroll to position [159, 0]
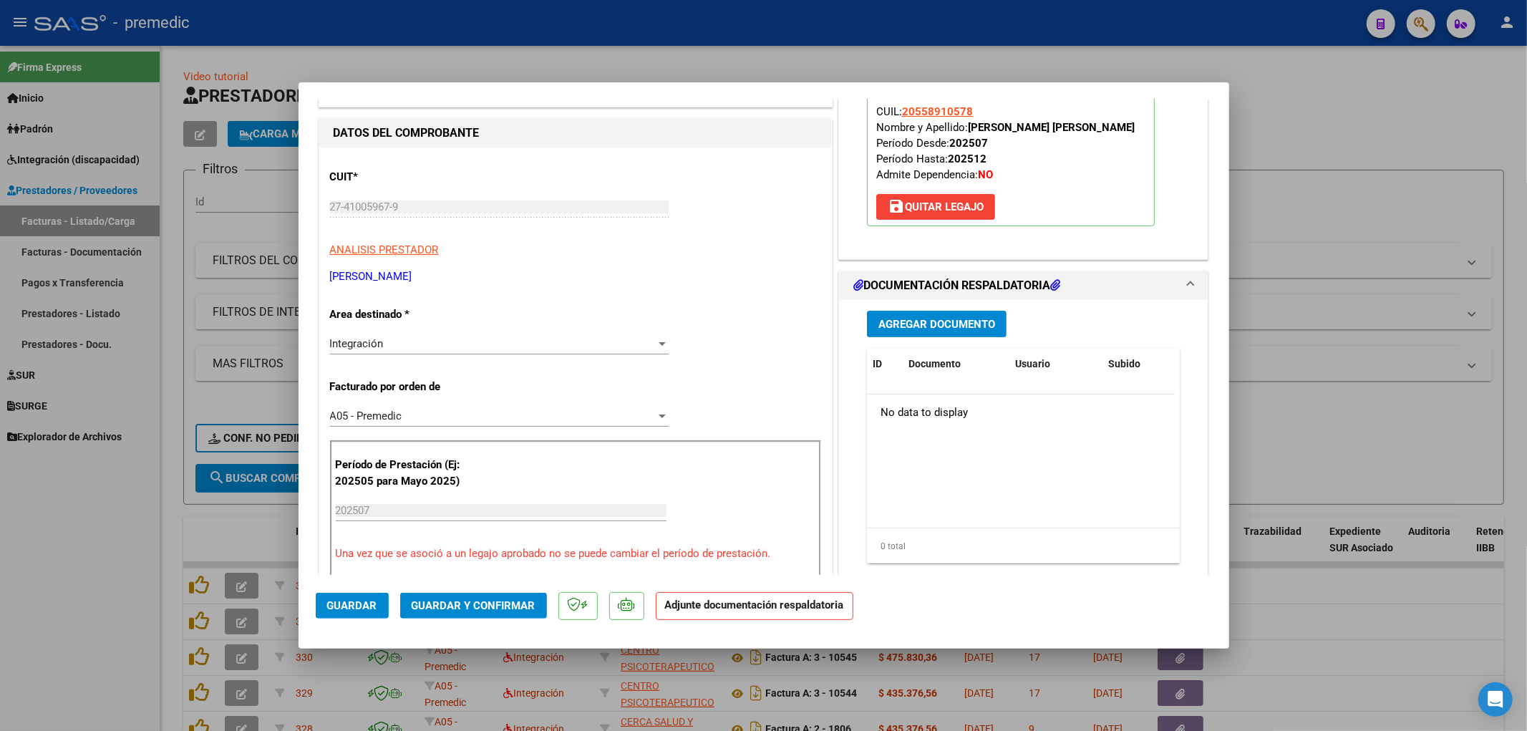
click at [961, 324] on span "Agregar Documento" at bounding box center [936, 324] width 117 height 13
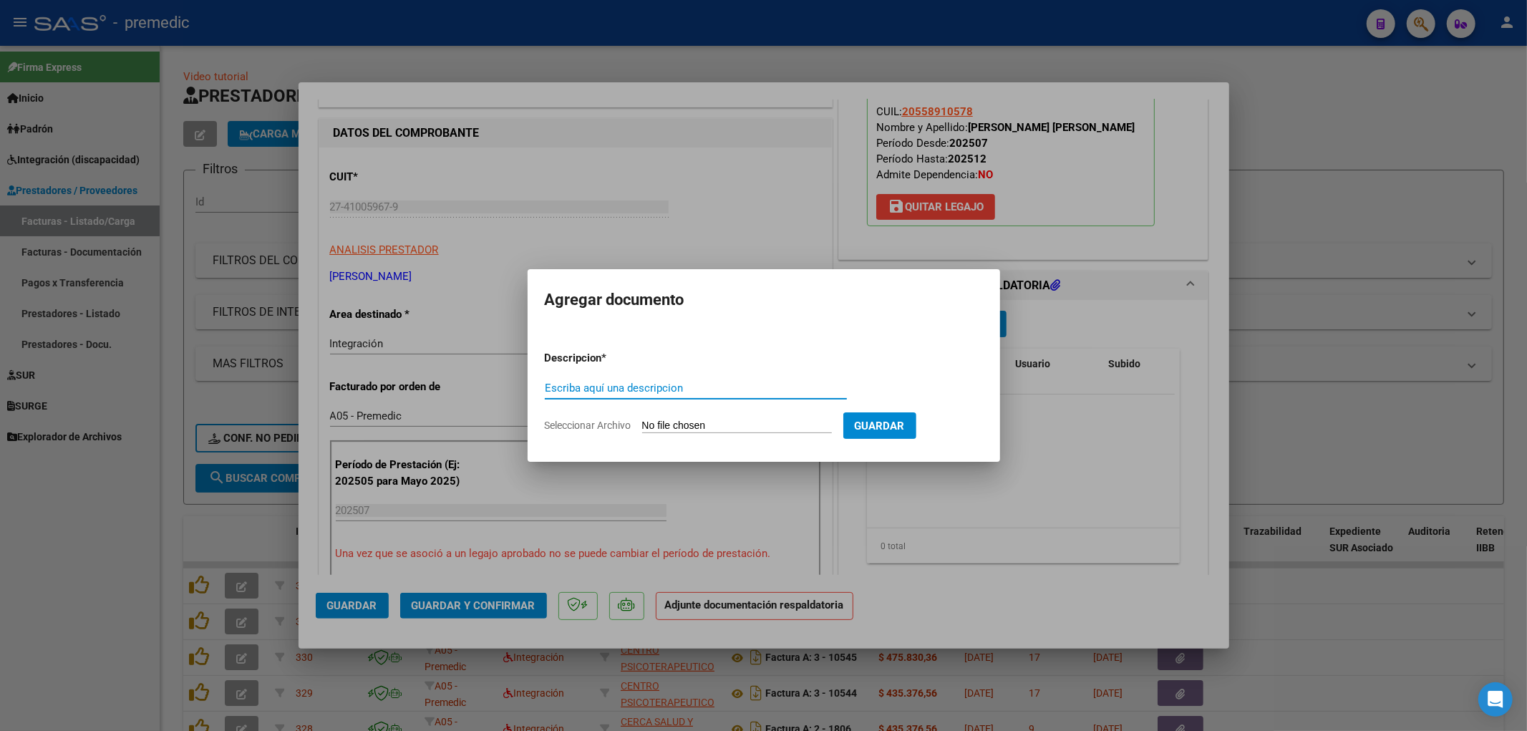
click at [691, 416] on form "Descripcion * Escriba aquí una descripcion Seleccionar Archivo Guardar" at bounding box center [764, 391] width 438 height 104
click at [709, 426] on input "Seleccionar Archivo" at bounding box center [737, 426] width 190 height 14
type input "C:\fakepath\[PERSON_NAME] planilla Julio.pdf"
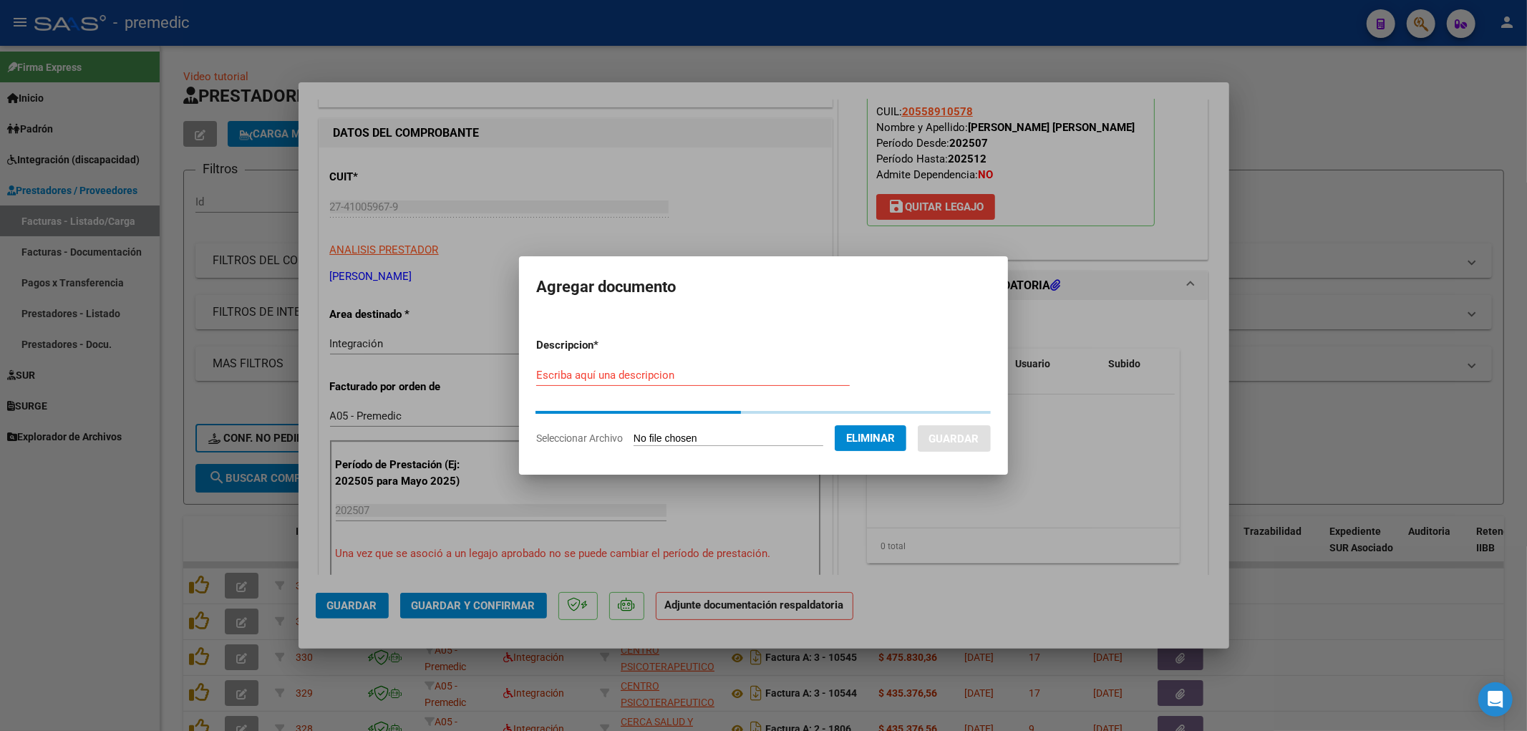
click at [597, 378] on input "Escriba aquí una descripcion" at bounding box center [692, 375] width 313 height 13
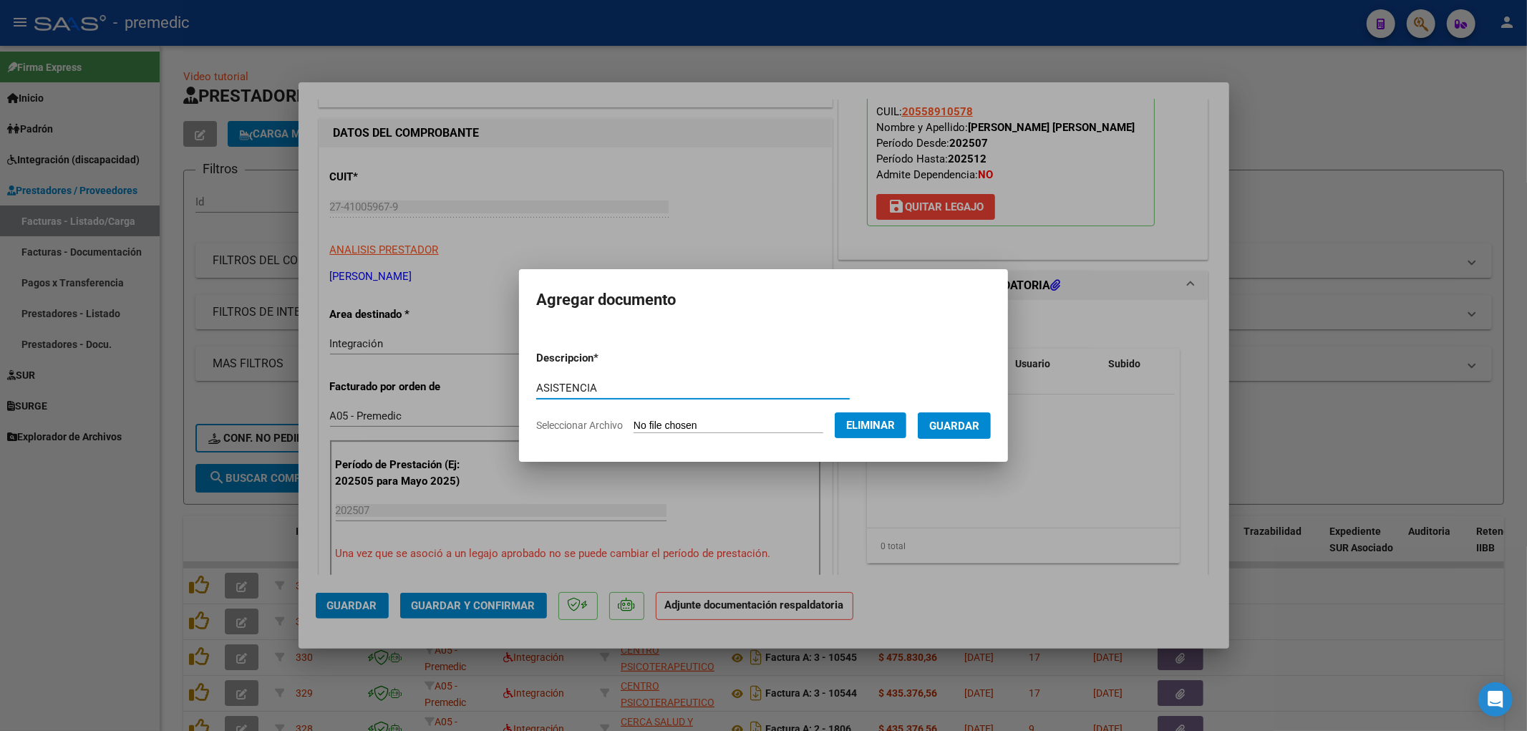
type input "ASISTENCIA"
click at [972, 430] on span "Guardar" at bounding box center [954, 425] width 50 height 13
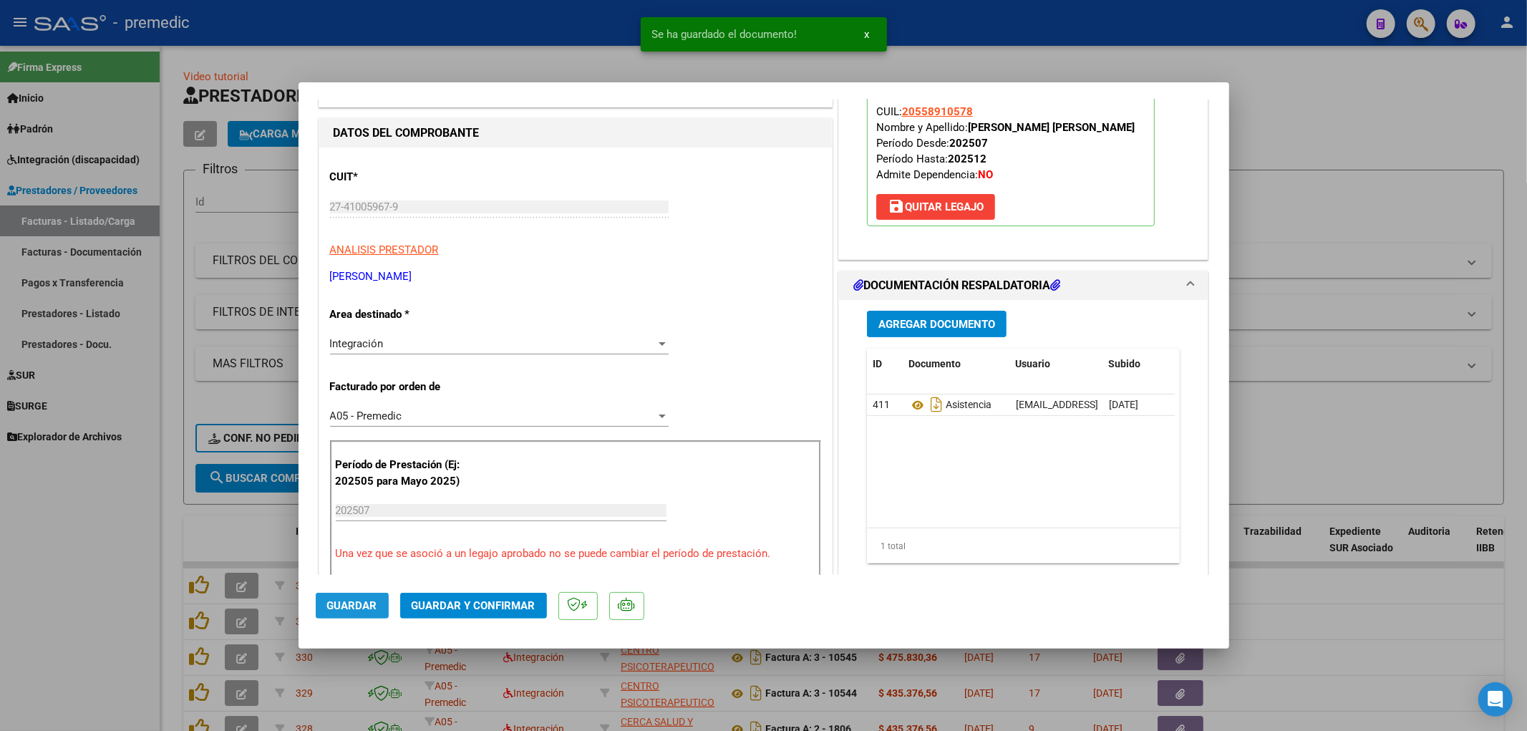
click at [360, 611] on span "Guardar" at bounding box center [352, 605] width 50 height 13
click at [1363, 398] on div at bounding box center [763, 365] width 1527 height 731
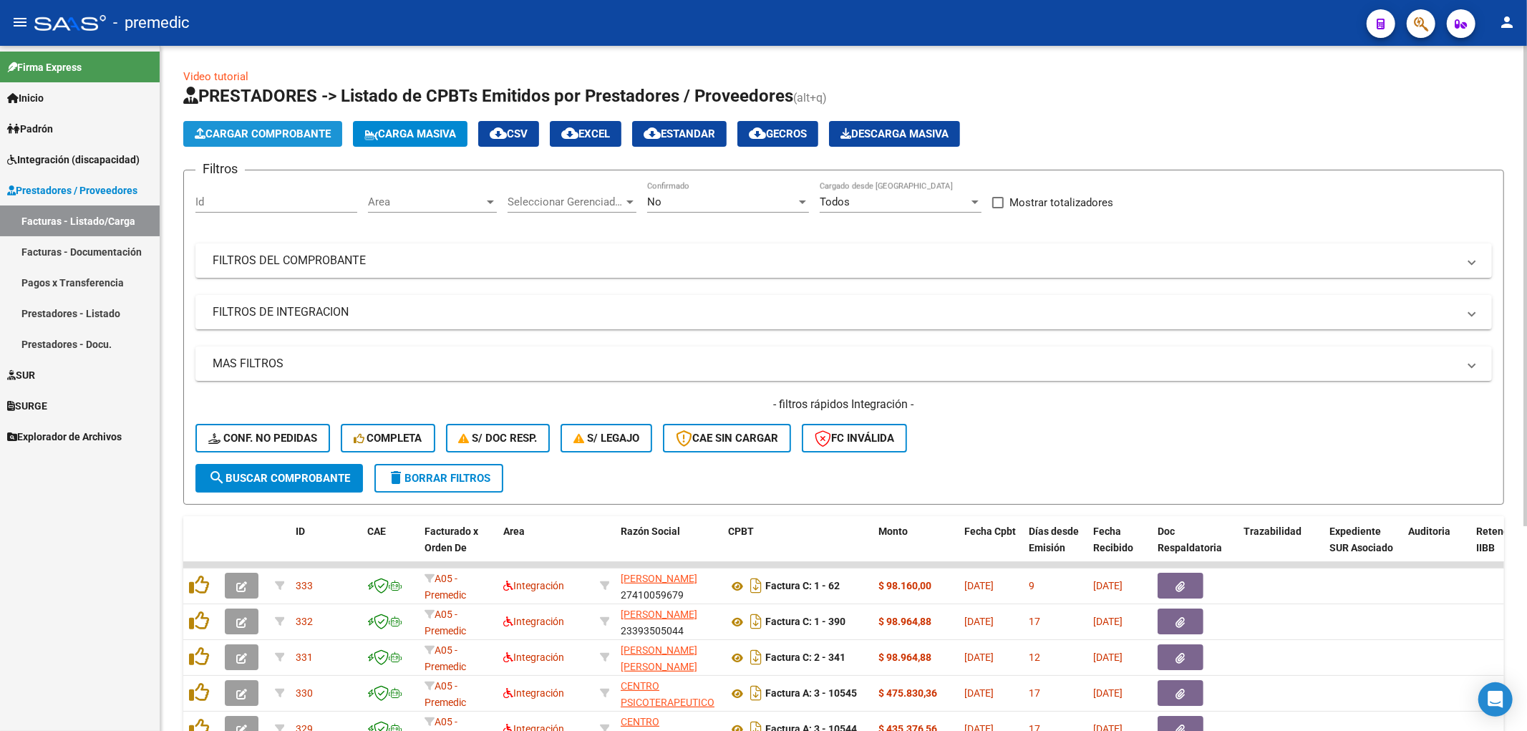
click at [260, 123] on button "Cargar Comprobante" at bounding box center [262, 134] width 159 height 26
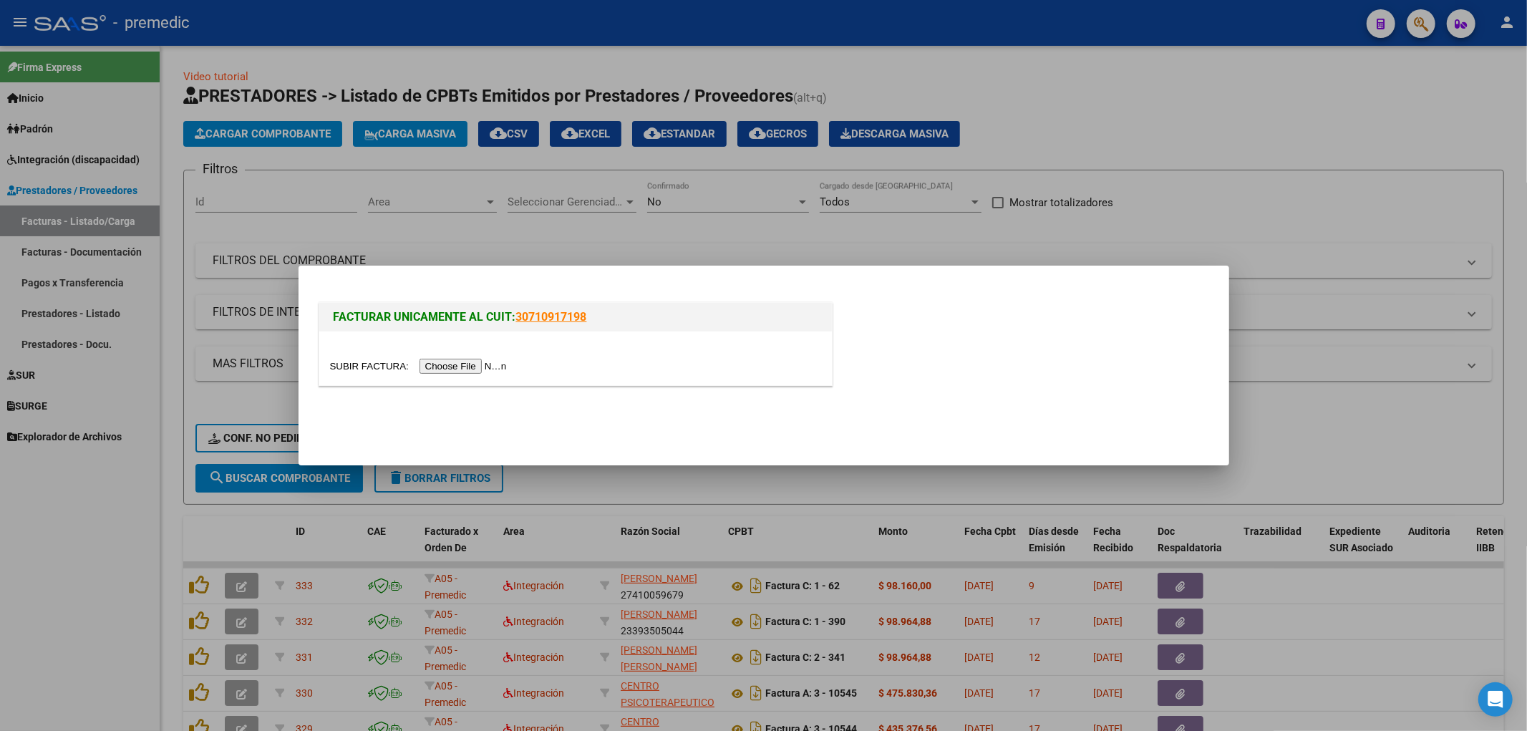
click at [467, 361] on input "file" at bounding box center [420, 366] width 181 height 15
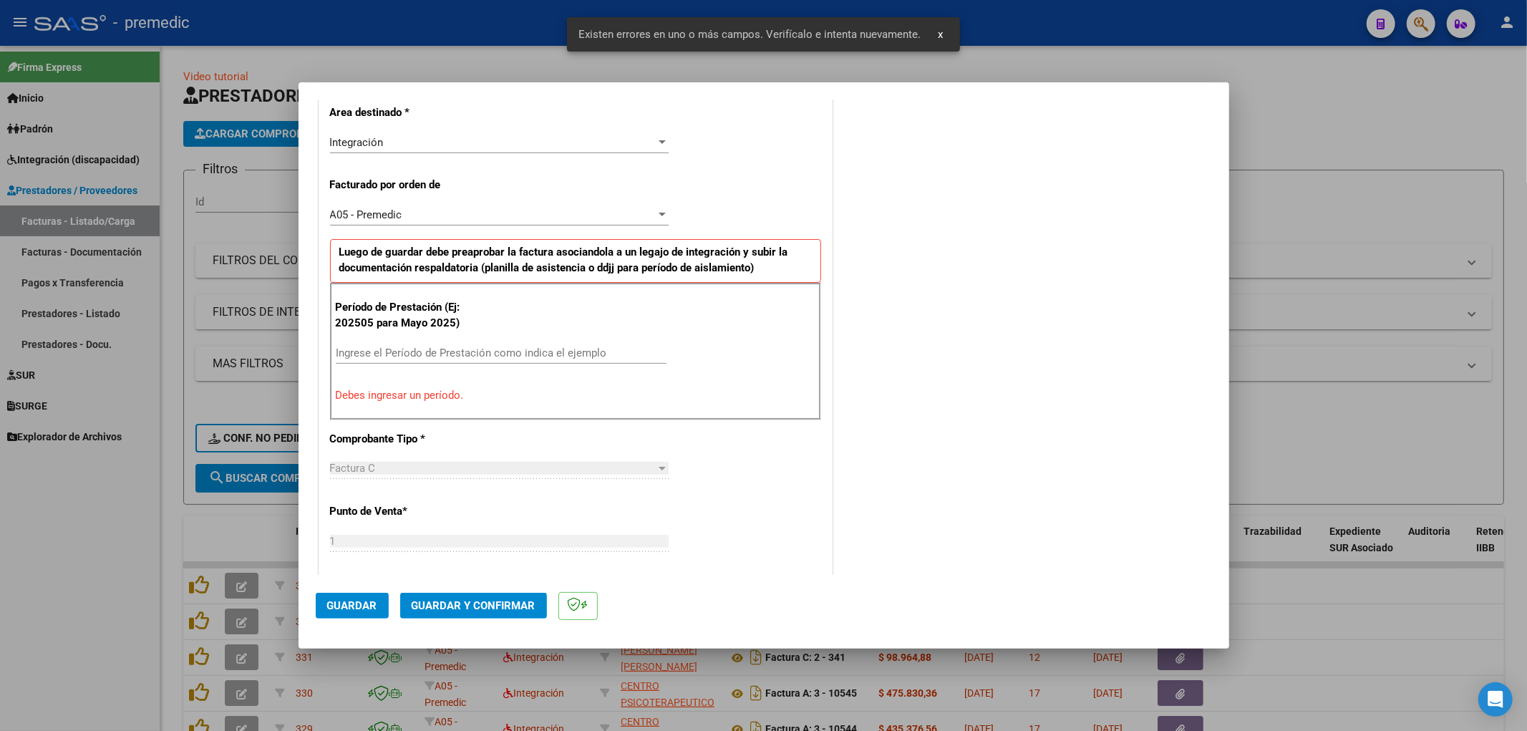
scroll to position [492, 0]
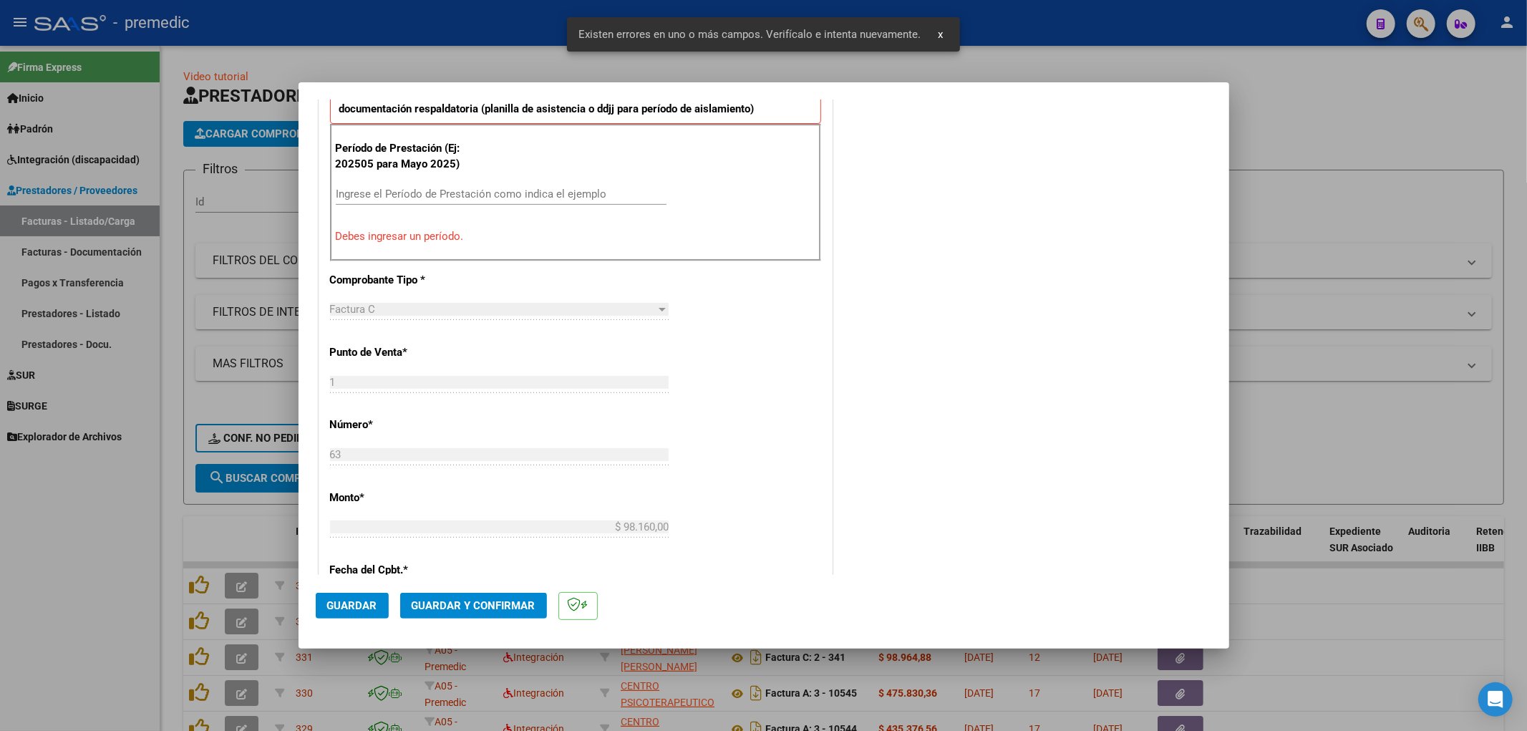
click at [477, 188] on input "Ingrese el Período de Prestación como indica el ejemplo" at bounding box center [501, 194] width 331 height 13
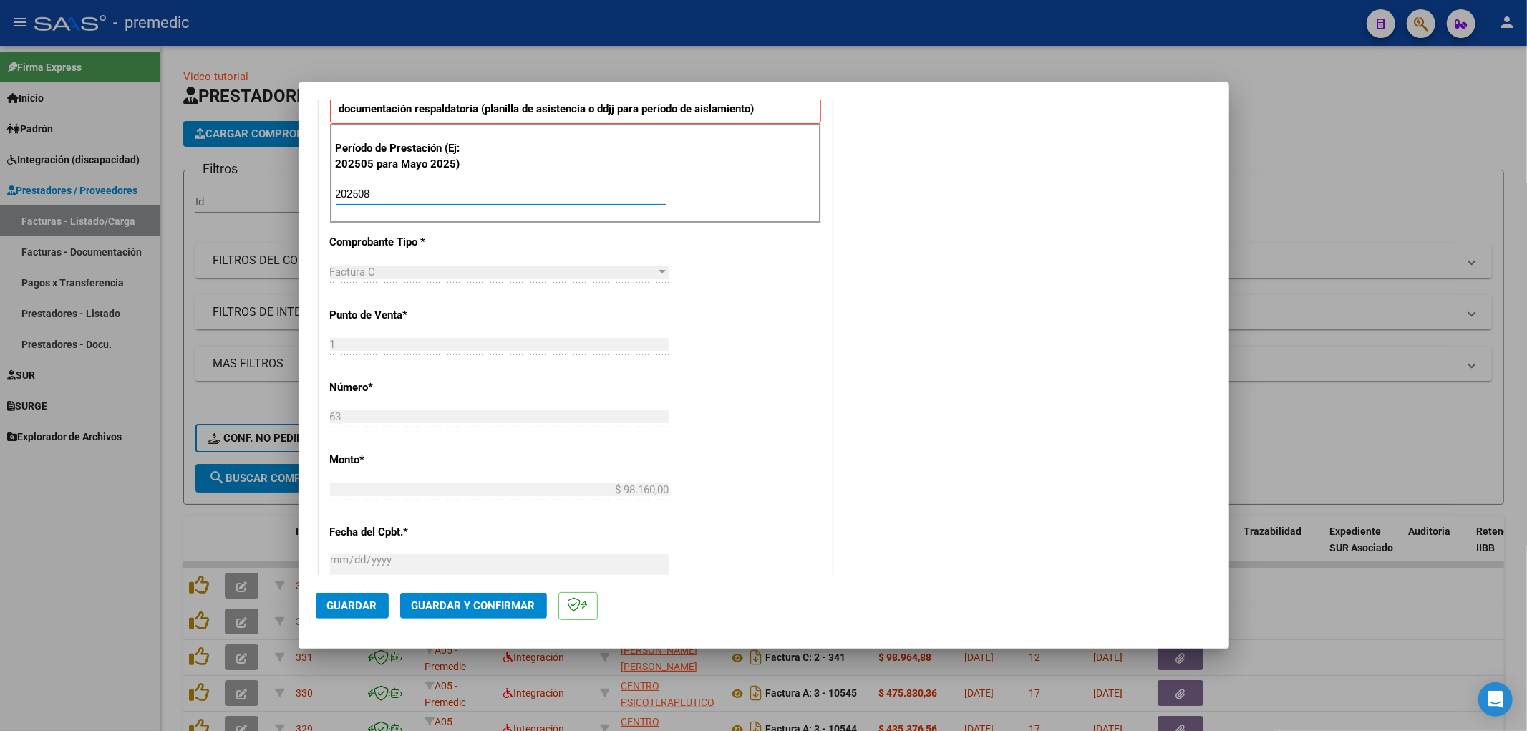
type input "202508"
click at [768, 352] on div "CUIT * 27-41005967-9 Ingresar CUIT ANALISIS PRESTADOR [PERSON_NAME] ARCA Padrón…" at bounding box center [575, 402] width 512 height 1231
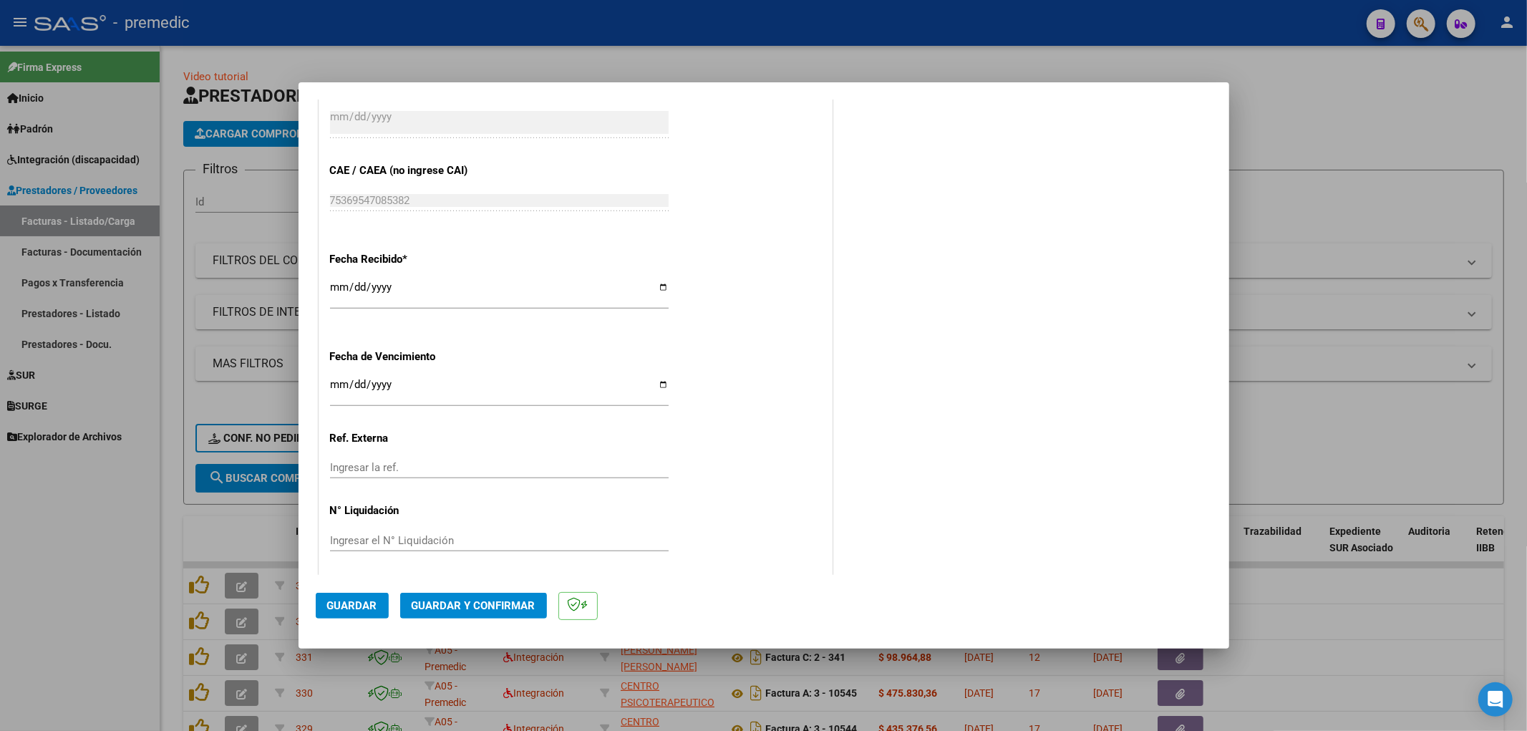
scroll to position [938, 0]
click at [341, 376] on input "Ingresar la fecha" at bounding box center [499, 386] width 339 height 23
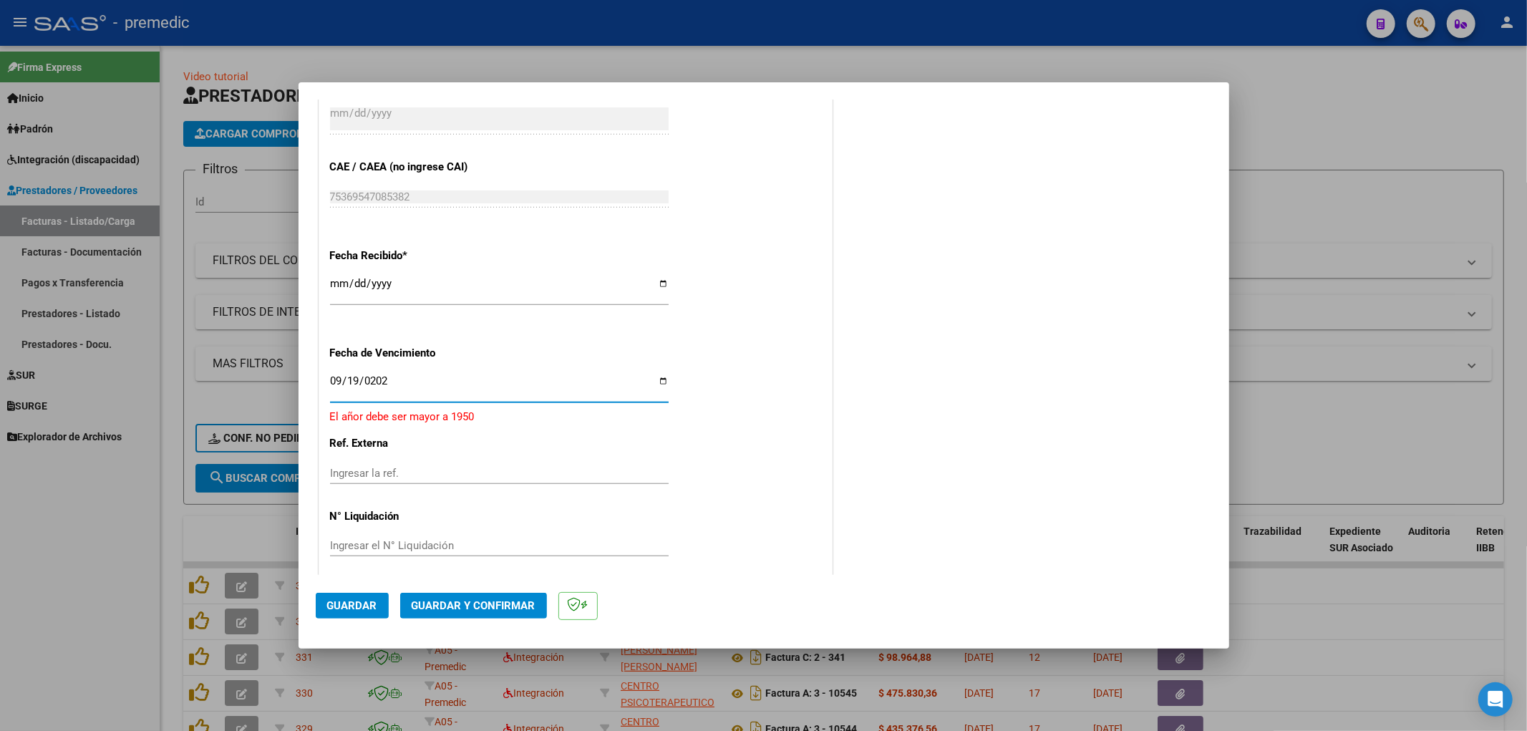
type input "[DATE]"
click at [354, 612] on button "Guardar" at bounding box center [352, 606] width 73 height 26
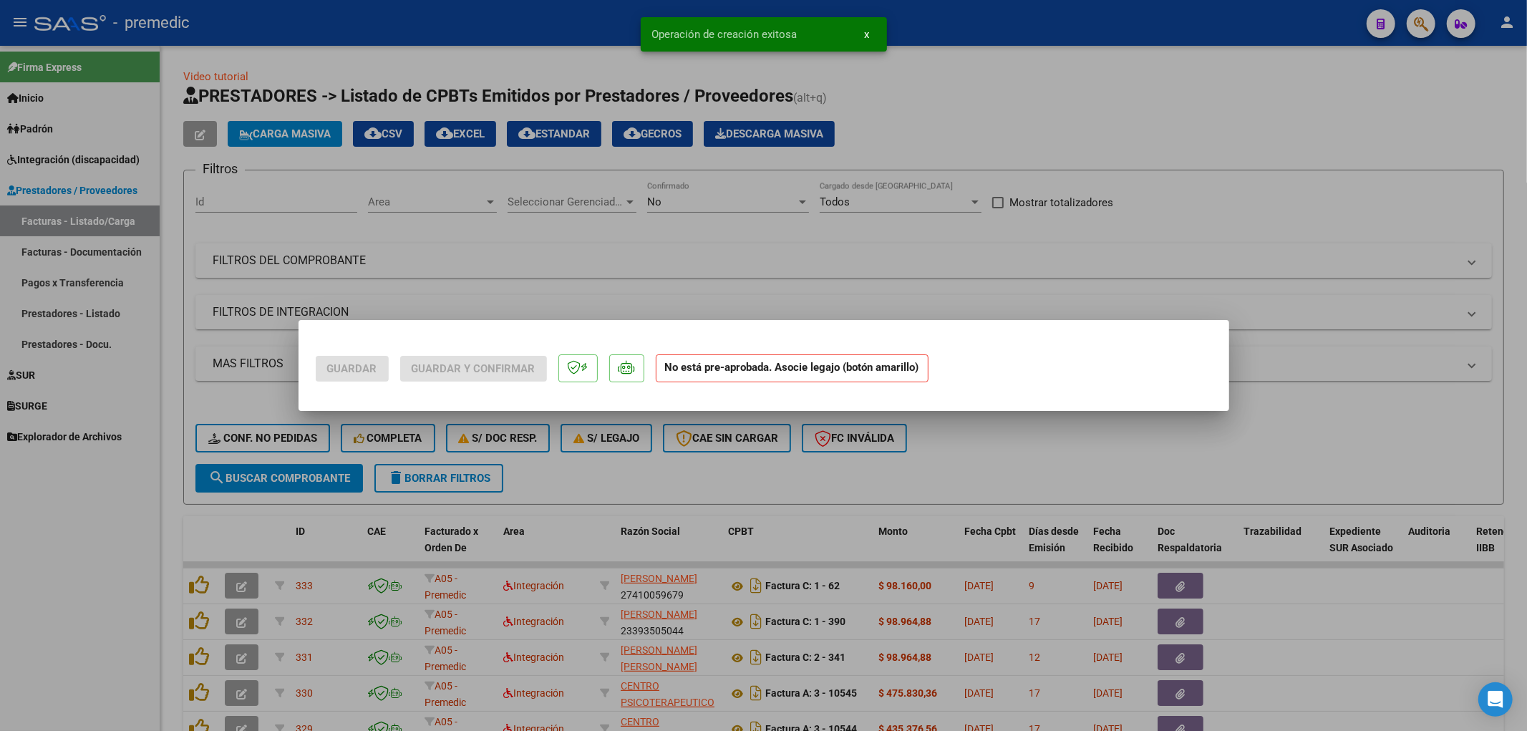
scroll to position [0, 0]
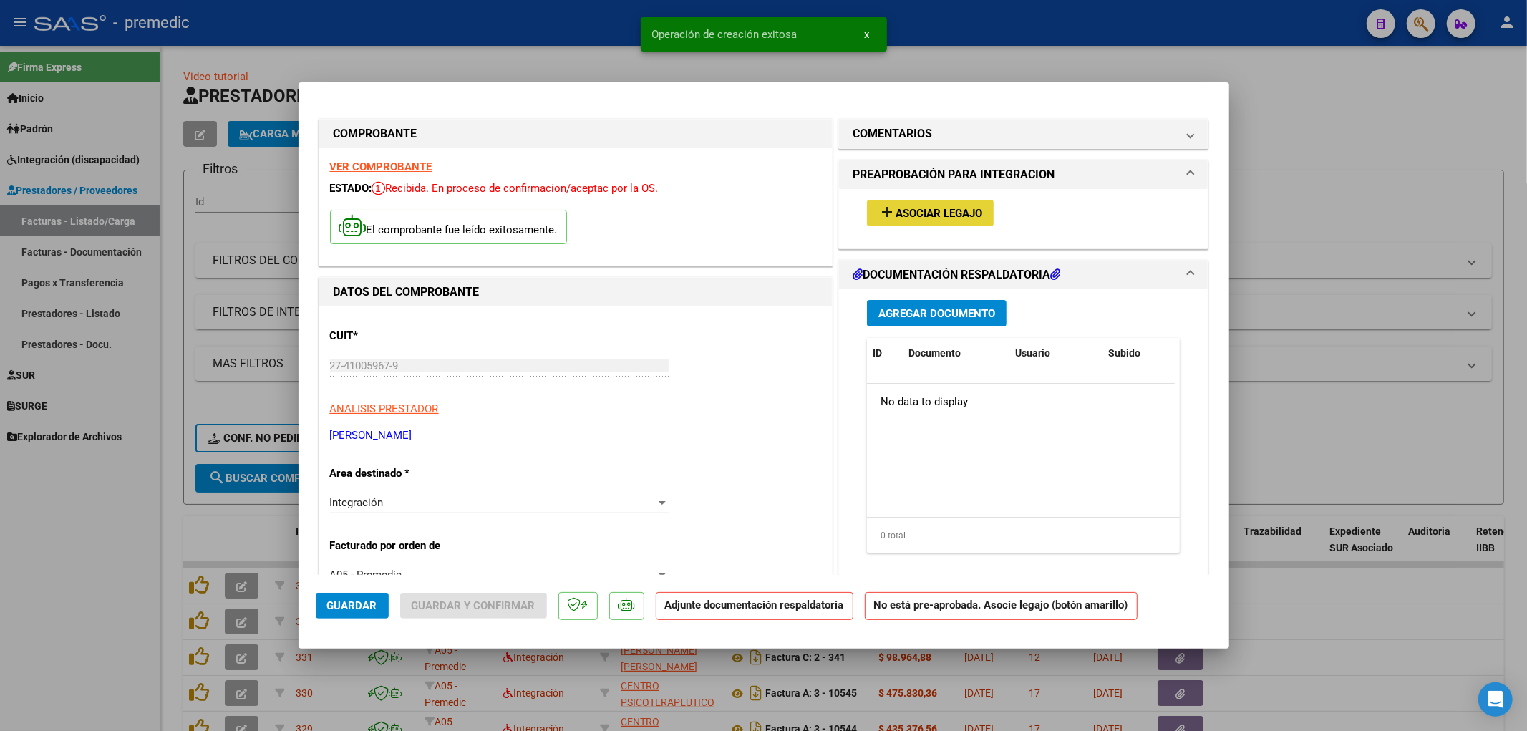
click at [940, 215] on span "Asociar Legajo" at bounding box center [938, 213] width 87 height 13
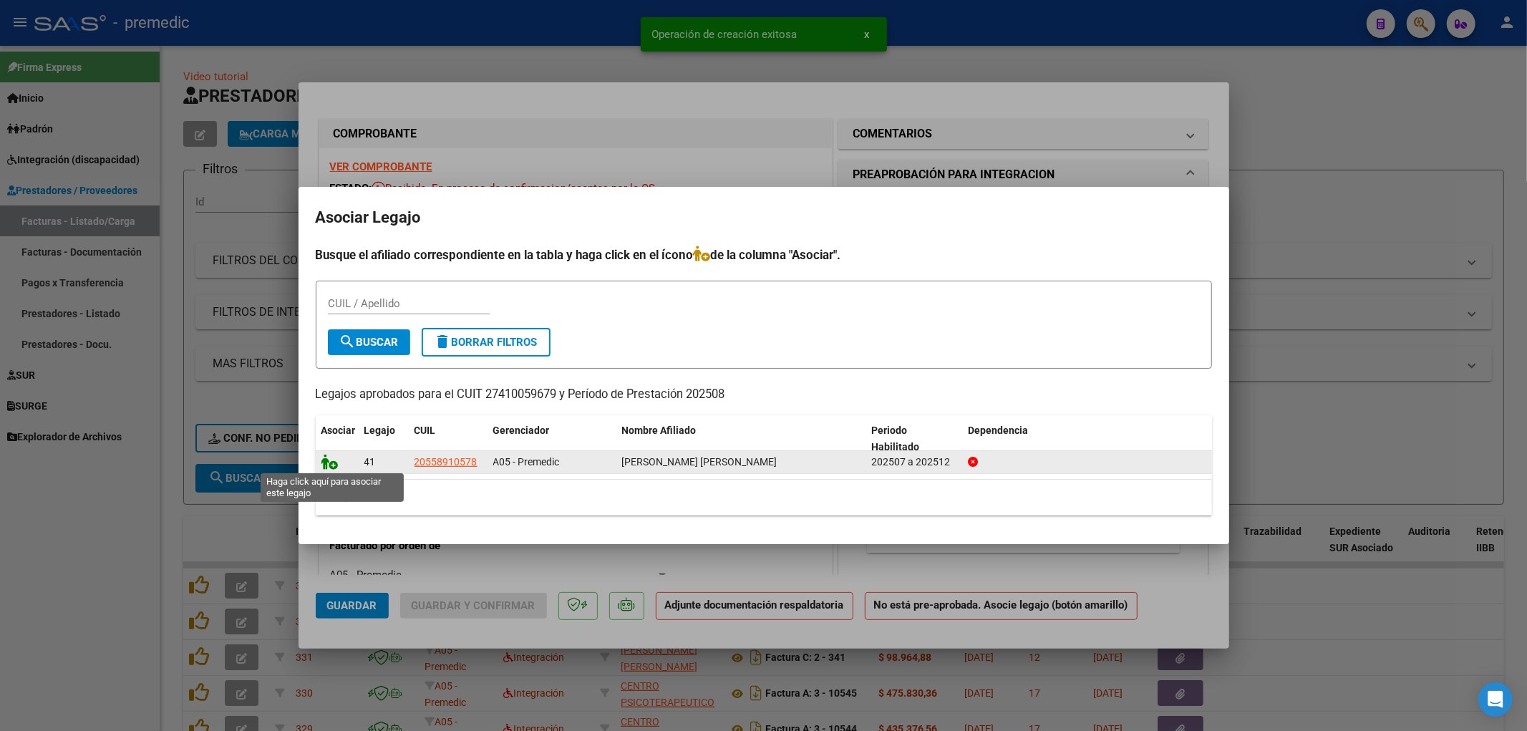
click at [334, 459] on icon at bounding box center [329, 462] width 17 height 16
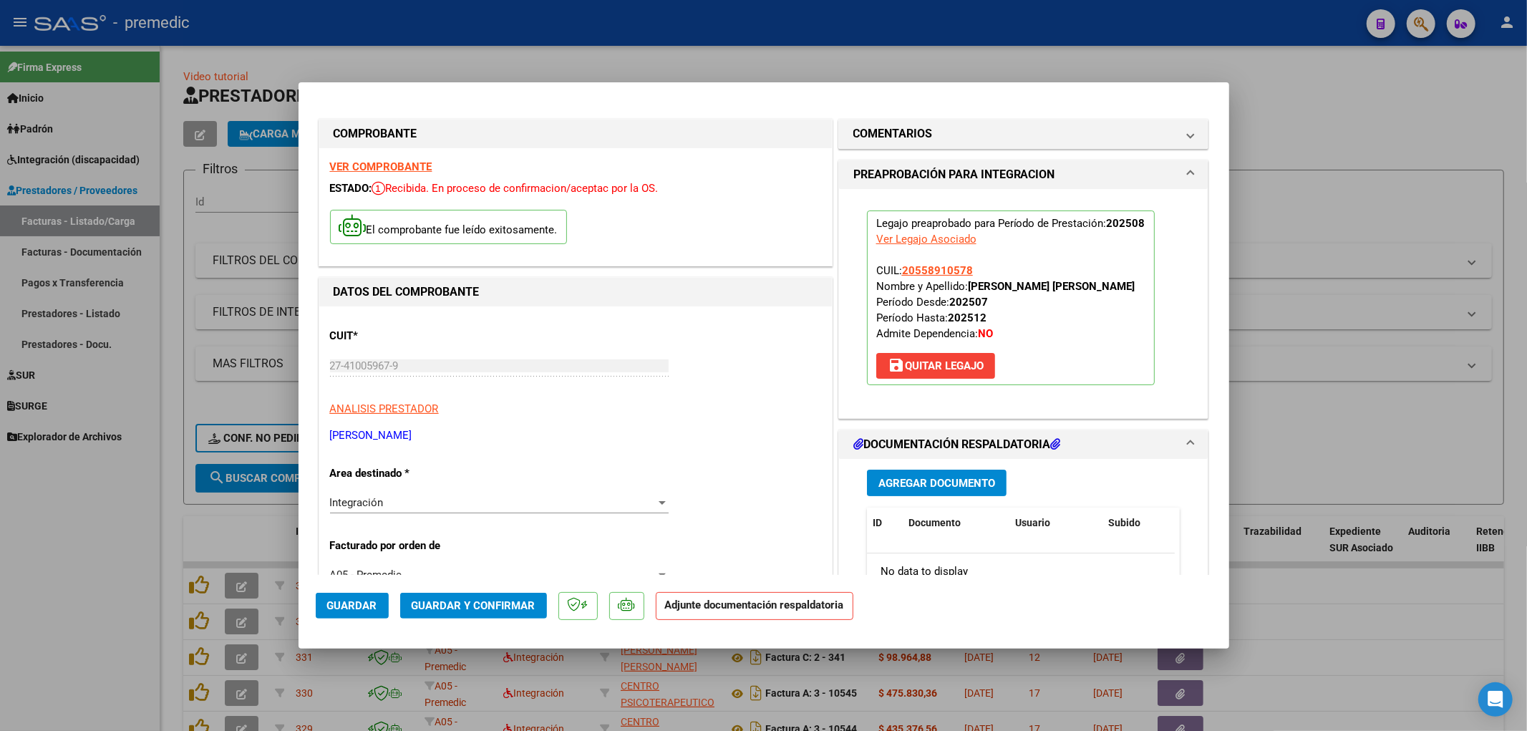
click at [959, 474] on button "Agregar Documento" at bounding box center [937, 483] width 140 height 26
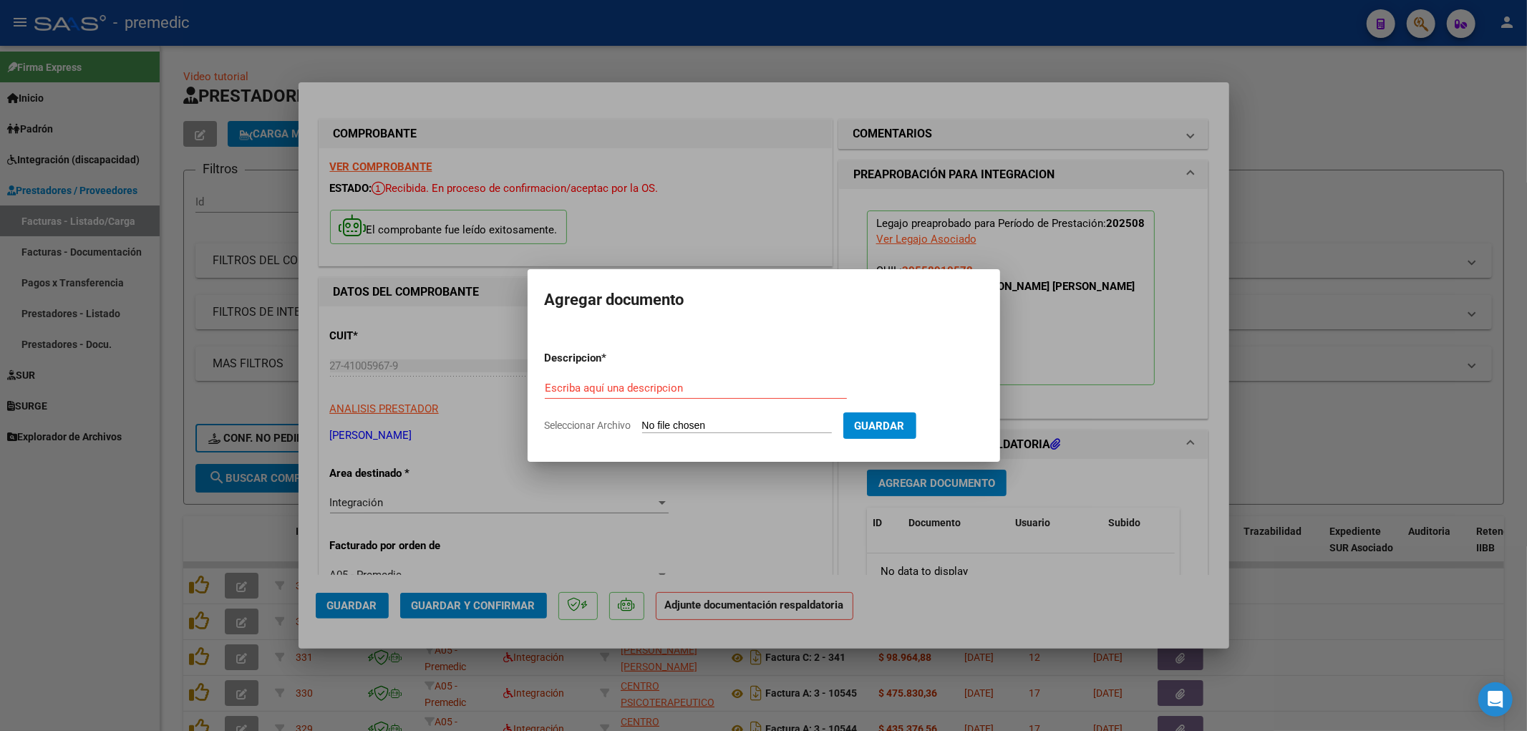
click at [725, 427] on input "Seleccionar Archivo" at bounding box center [737, 426] width 190 height 14
type input "C:\fakepath\Planilla agosto [PERSON_NAME].pdf"
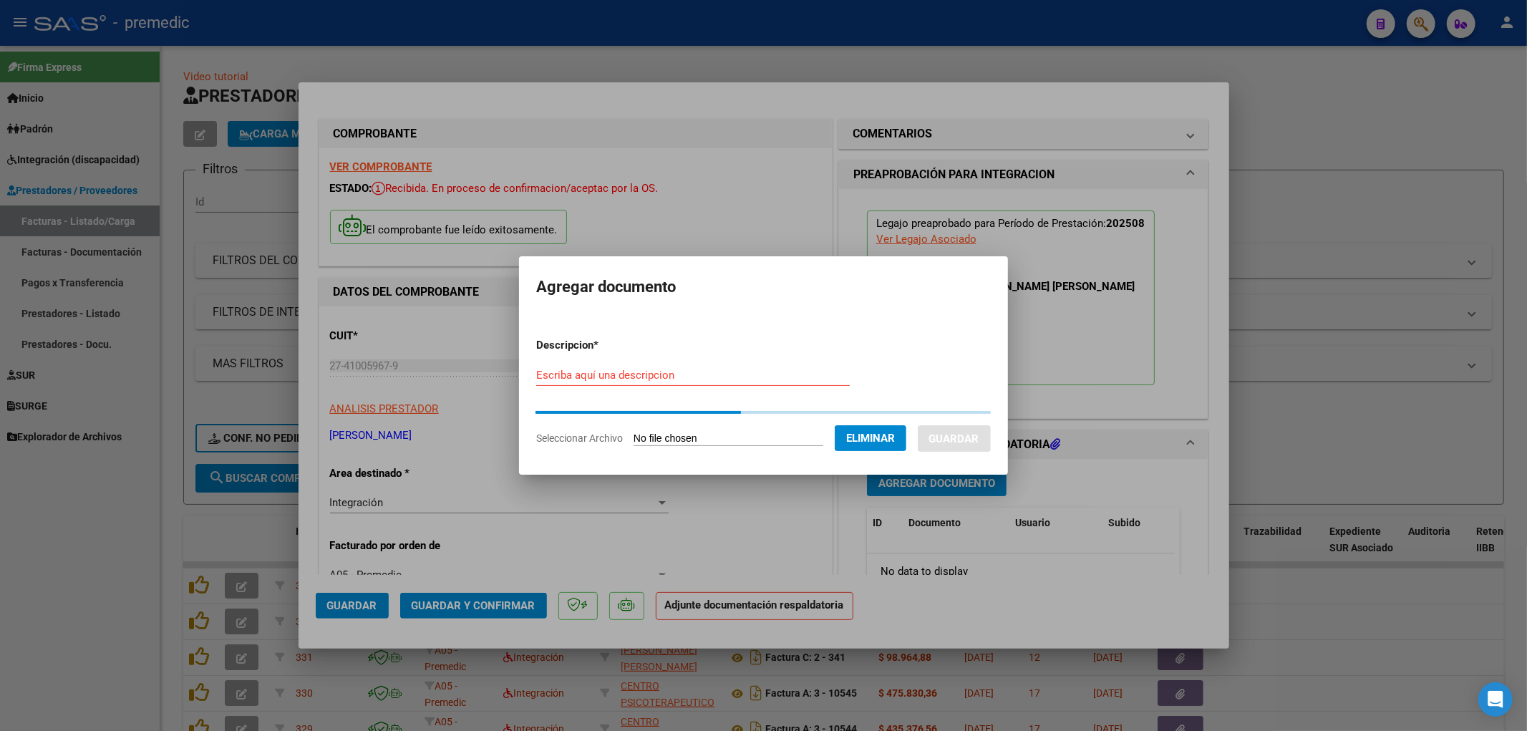
click at [568, 374] on input "Escriba aquí una descripcion" at bounding box center [692, 375] width 313 height 13
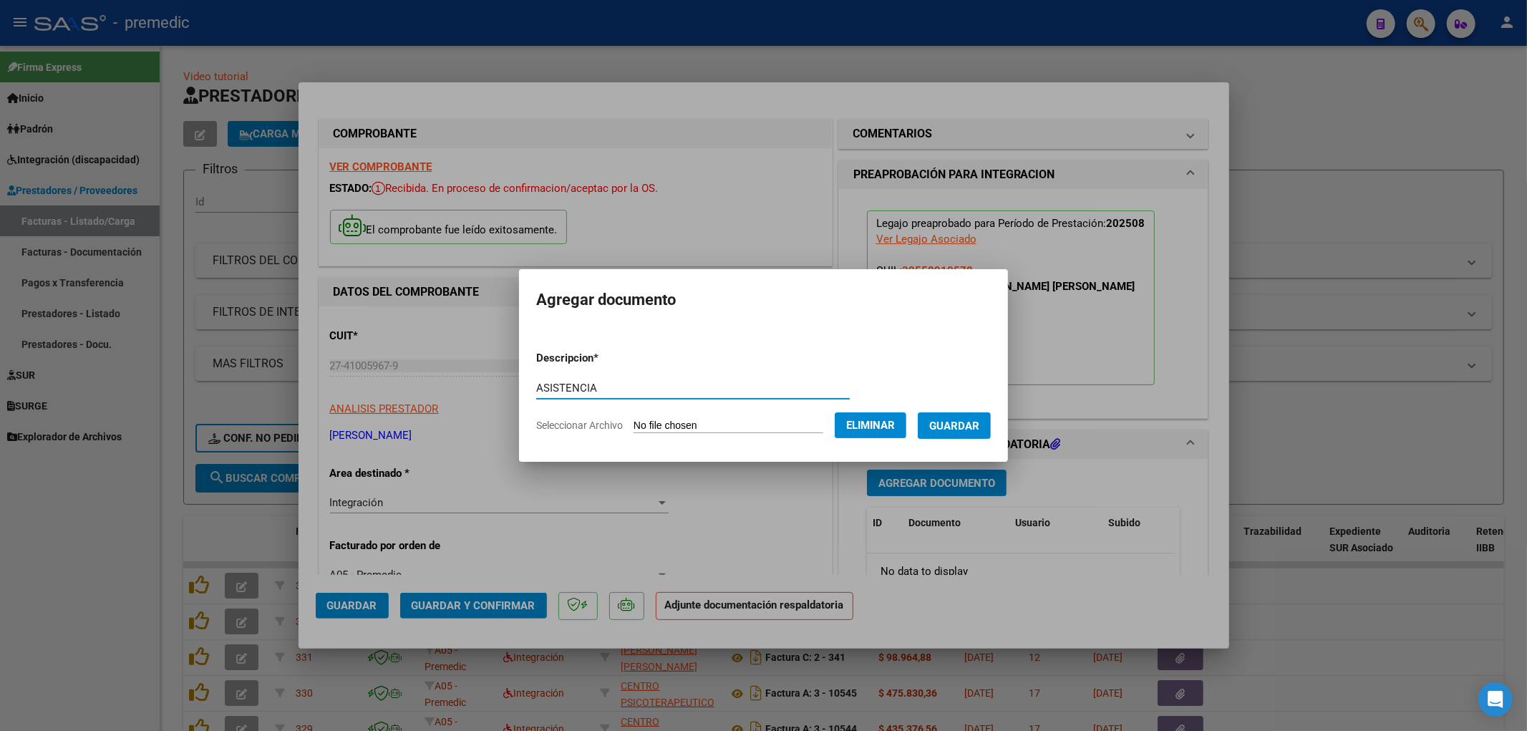
type input "ASISTENCIA"
click at [953, 430] on span "Guardar" at bounding box center [954, 425] width 50 height 13
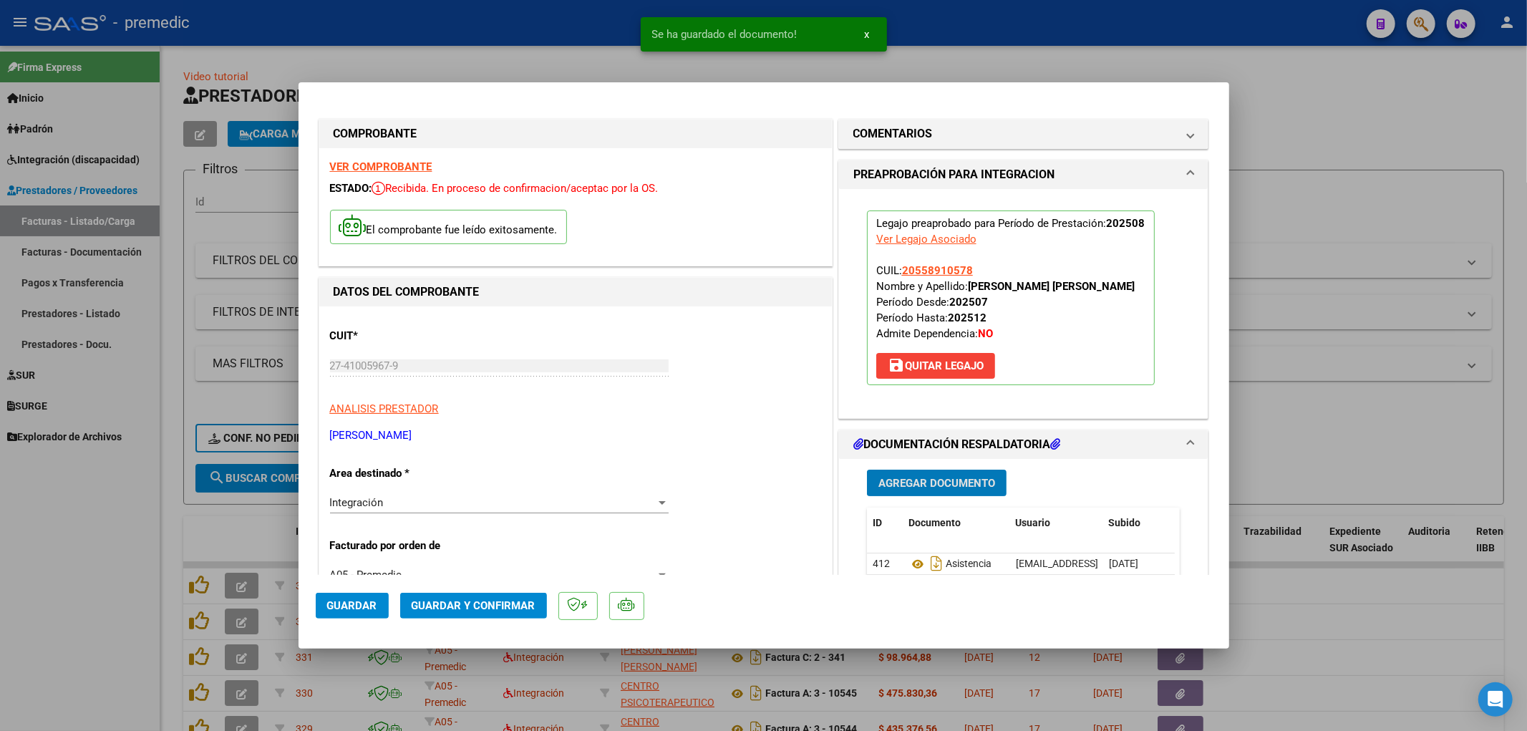
click at [366, 623] on mat-dialog-actions "Guardar Guardar y Confirmar" at bounding box center [764, 603] width 896 height 57
click at [363, 613] on button "Guardar" at bounding box center [352, 606] width 73 height 26
click at [1284, 648] on div at bounding box center [763, 365] width 1527 height 731
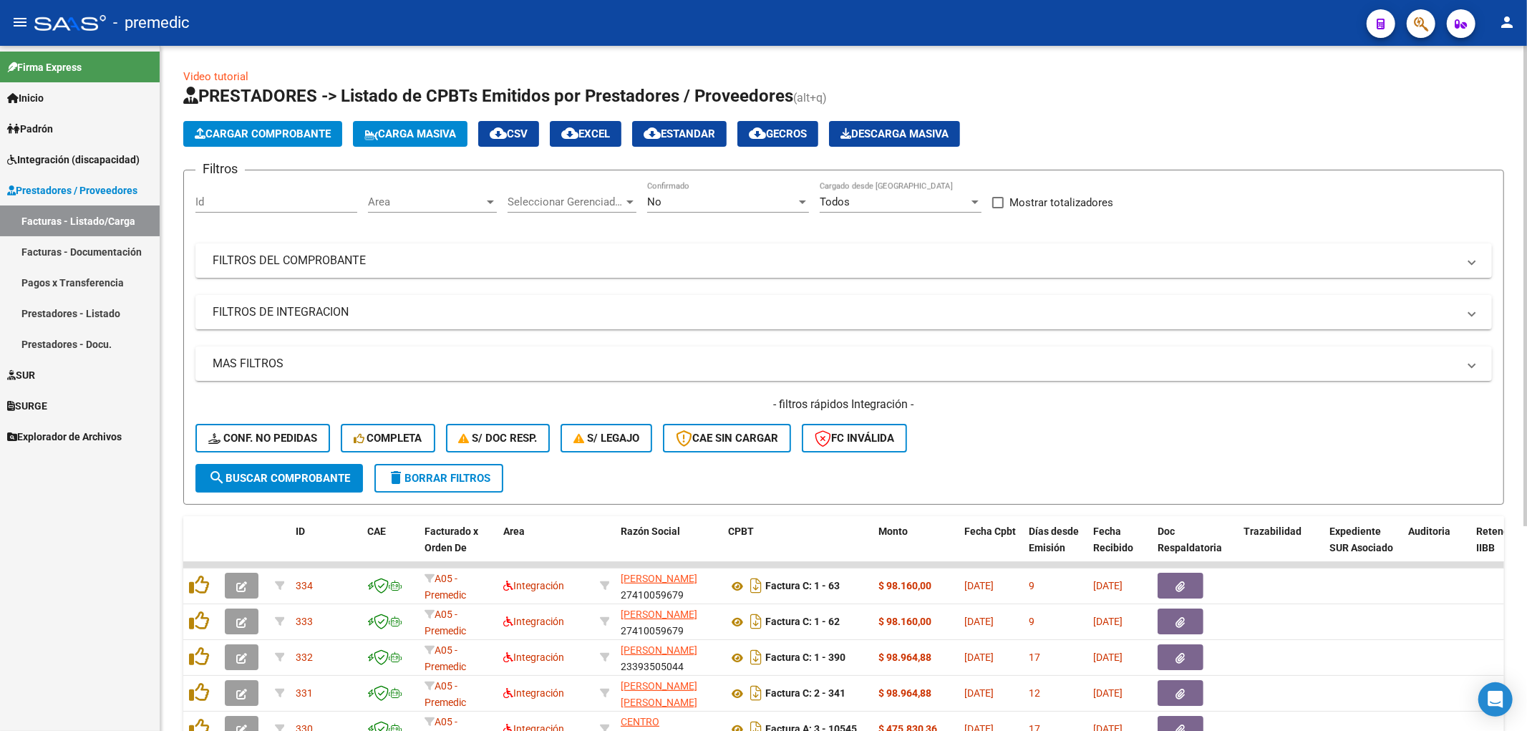
click at [282, 137] on span "Cargar Comprobante" at bounding box center [263, 133] width 136 height 13
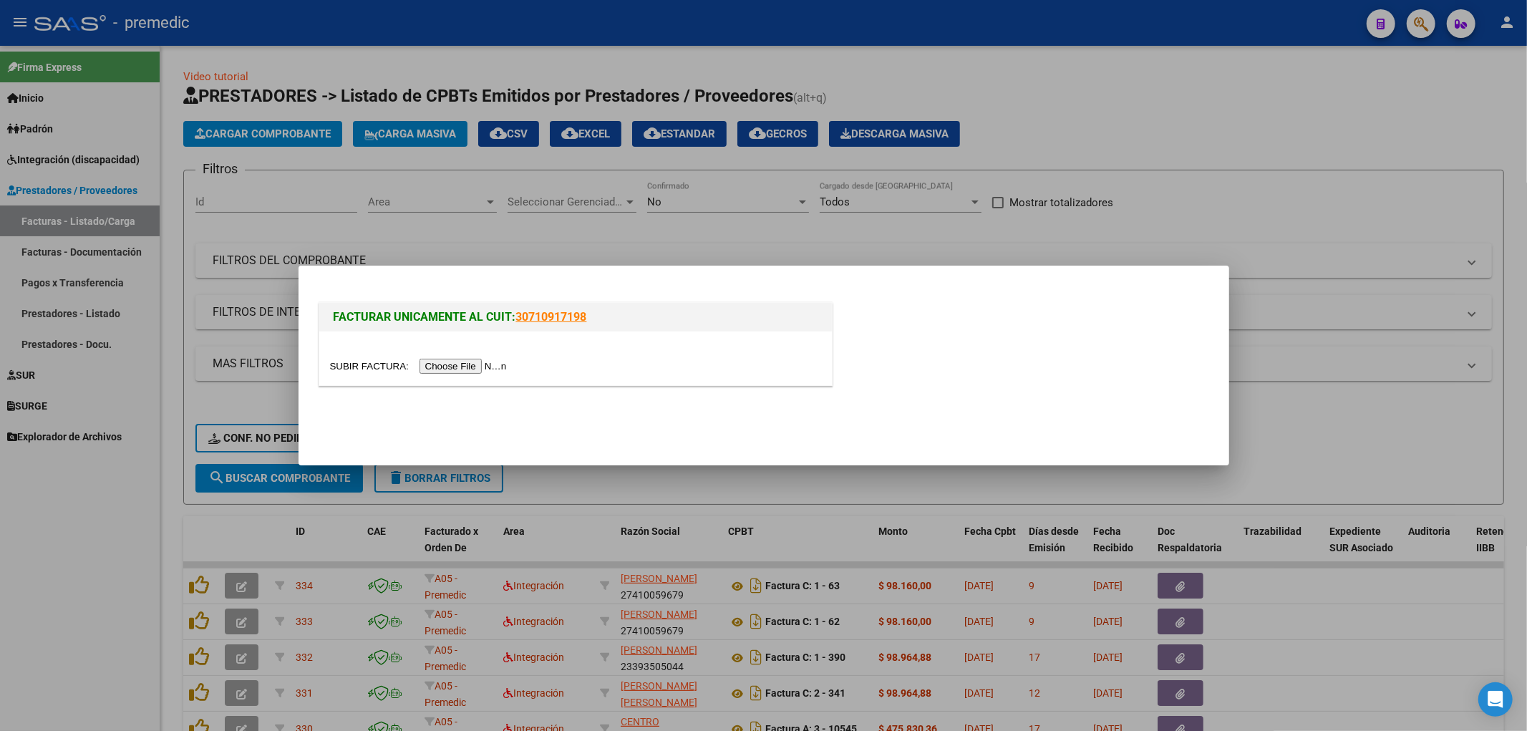
click at [478, 367] on input "file" at bounding box center [420, 366] width 181 height 15
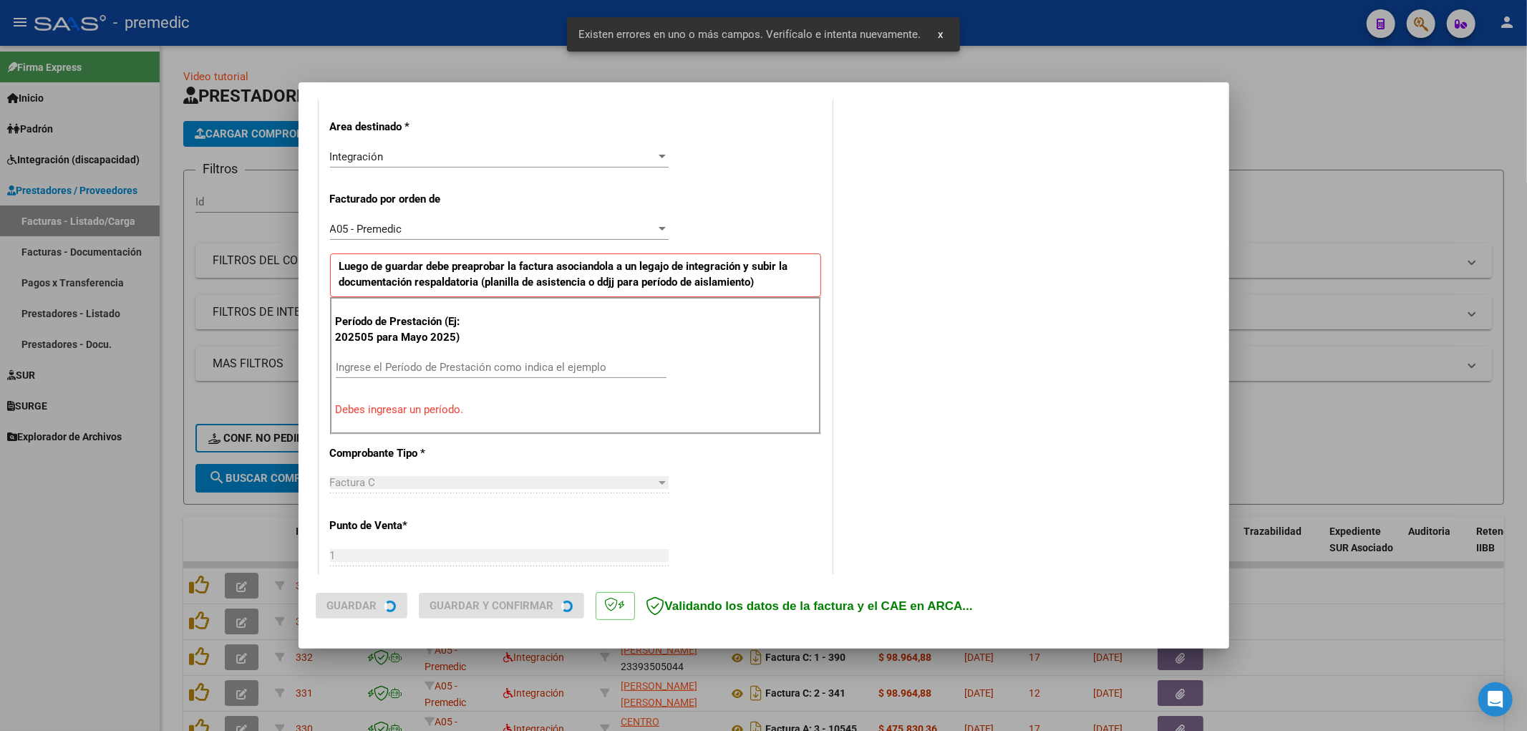
scroll to position [333, 0]
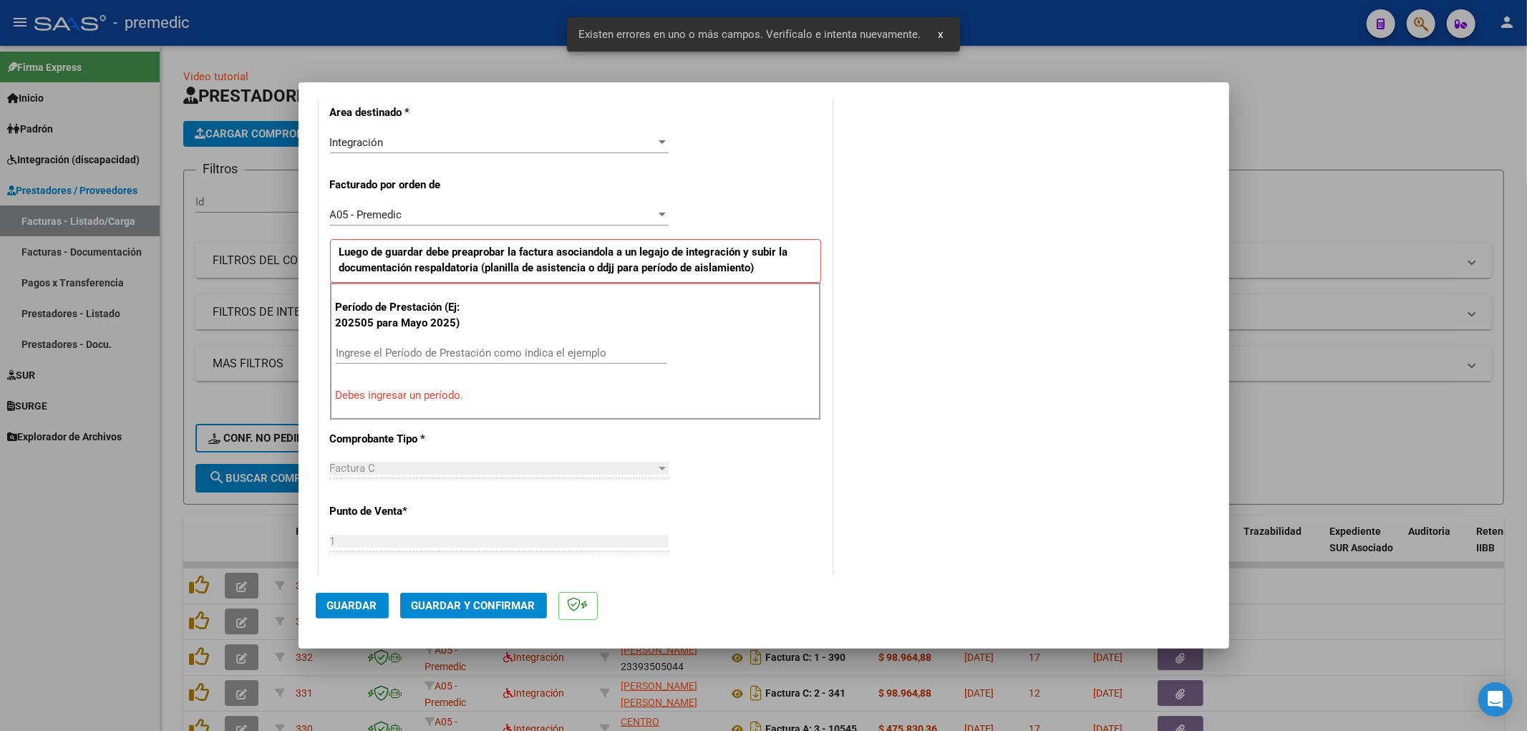
click at [554, 349] on input "Ingrese el Período de Prestación como indica el ejemplo" at bounding box center [501, 352] width 331 height 13
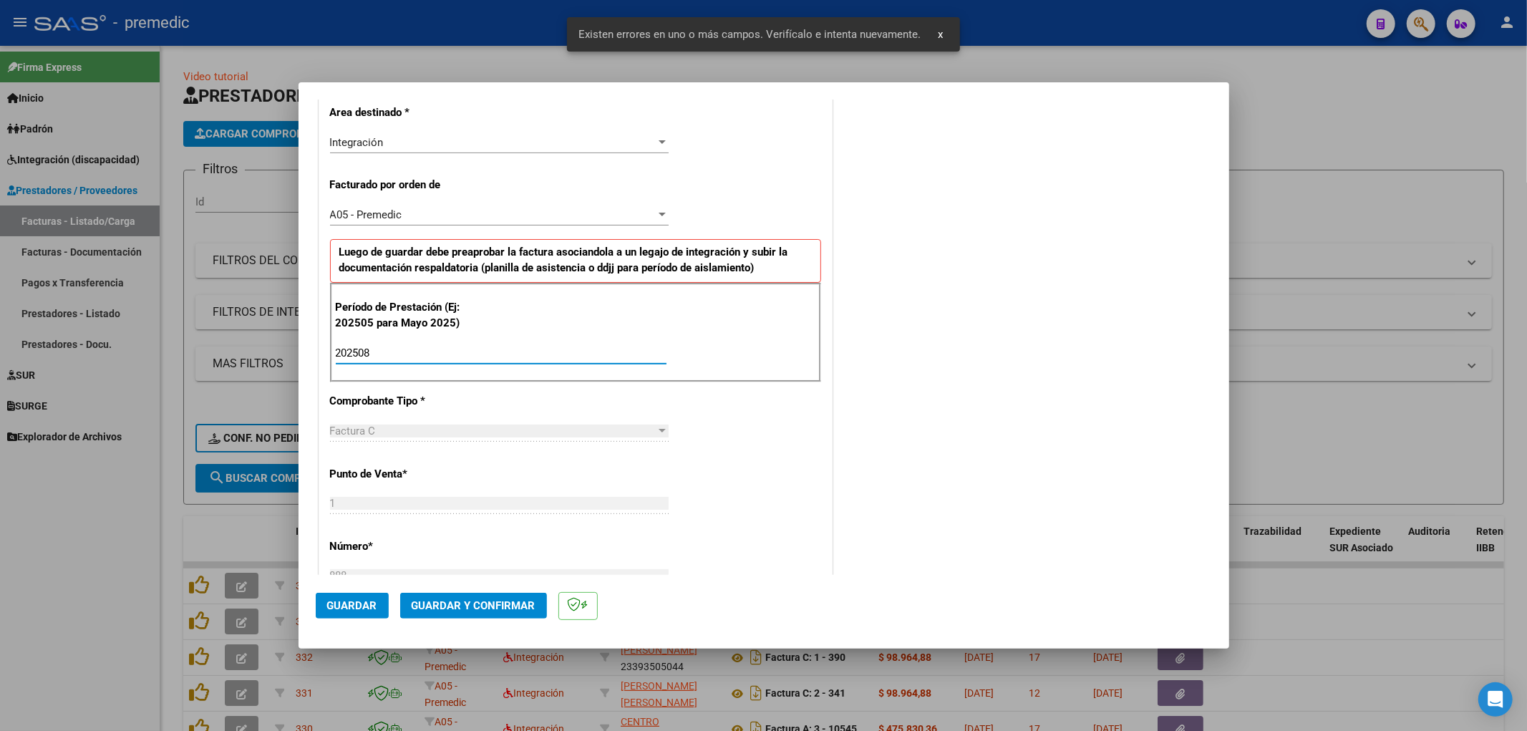
type input "202508"
click at [780, 483] on div "CUIT * 27-37606553-2 Ingresar CUIT ANALISIS PRESTADOR [PERSON_NAME] [PERSON_NAM…" at bounding box center [575, 561] width 512 height 1231
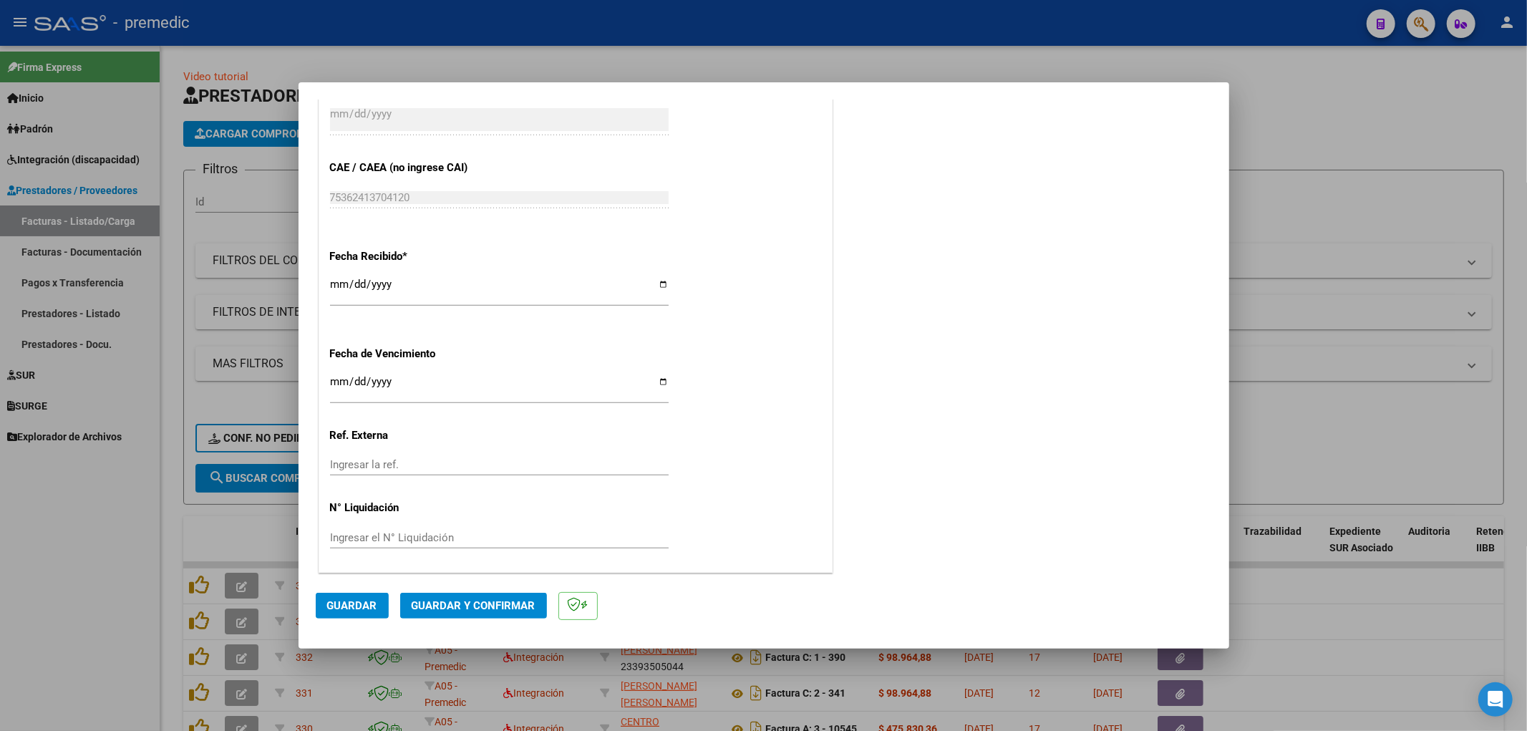
scroll to position [938, 0]
click at [331, 379] on input "Ingresar la fecha" at bounding box center [499, 386] width 339 height 23
type input "[DATE]"
click at [375, 610] on span "Guardar" at bounding box center [352, 605] width 50 height 13
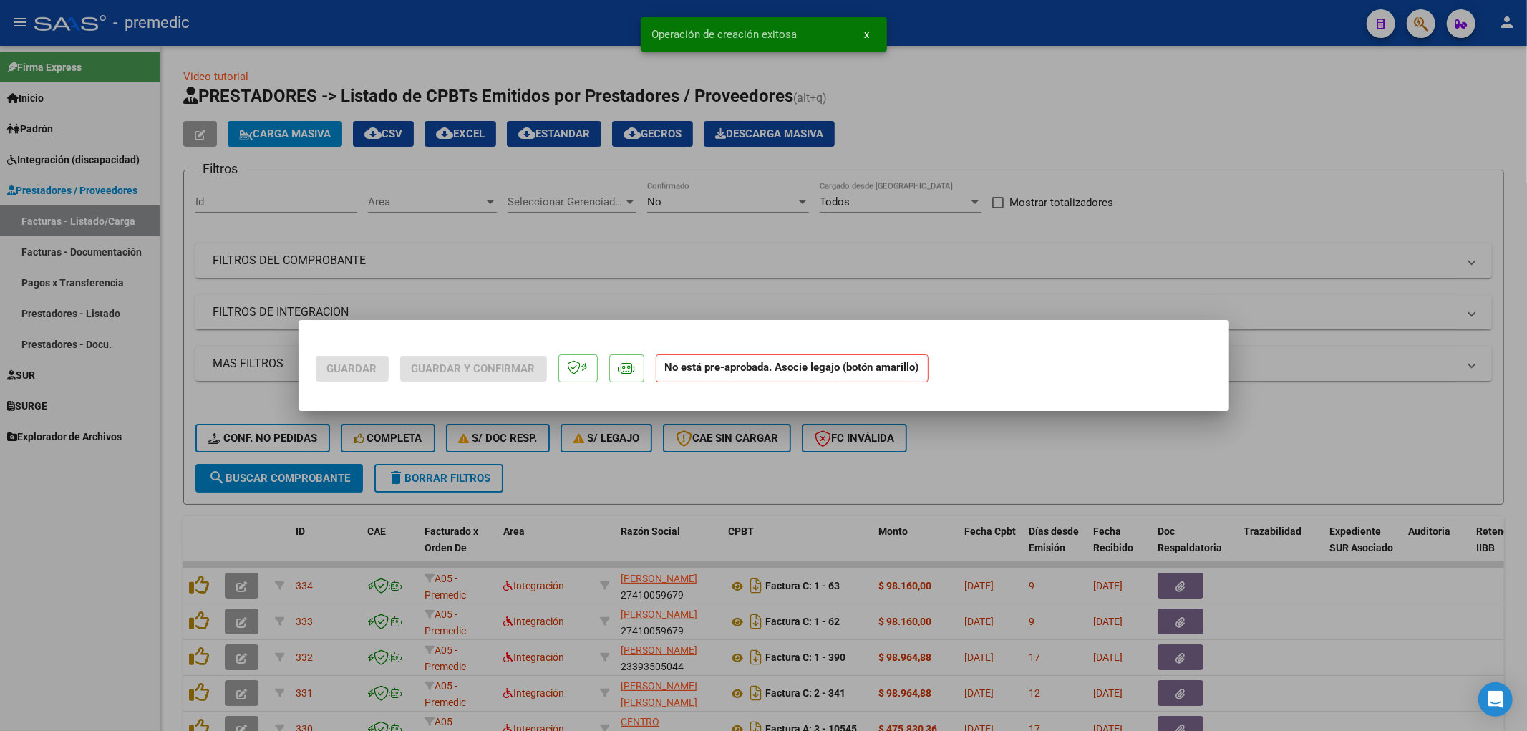
scroll to position [0, 0]
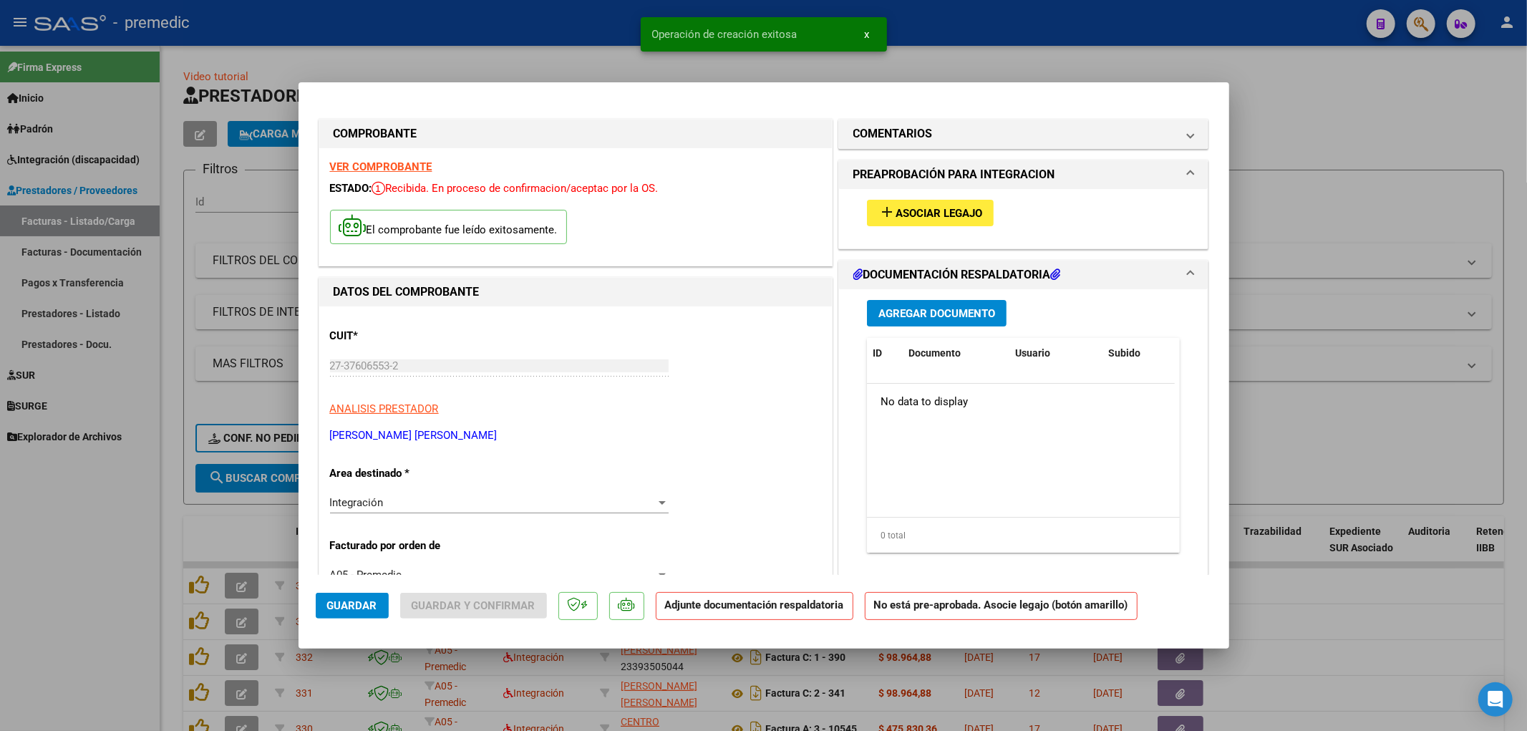
click at [952, 207] on span "Asociar Legajo" at bounding box center [938, 213] width 87 height 13
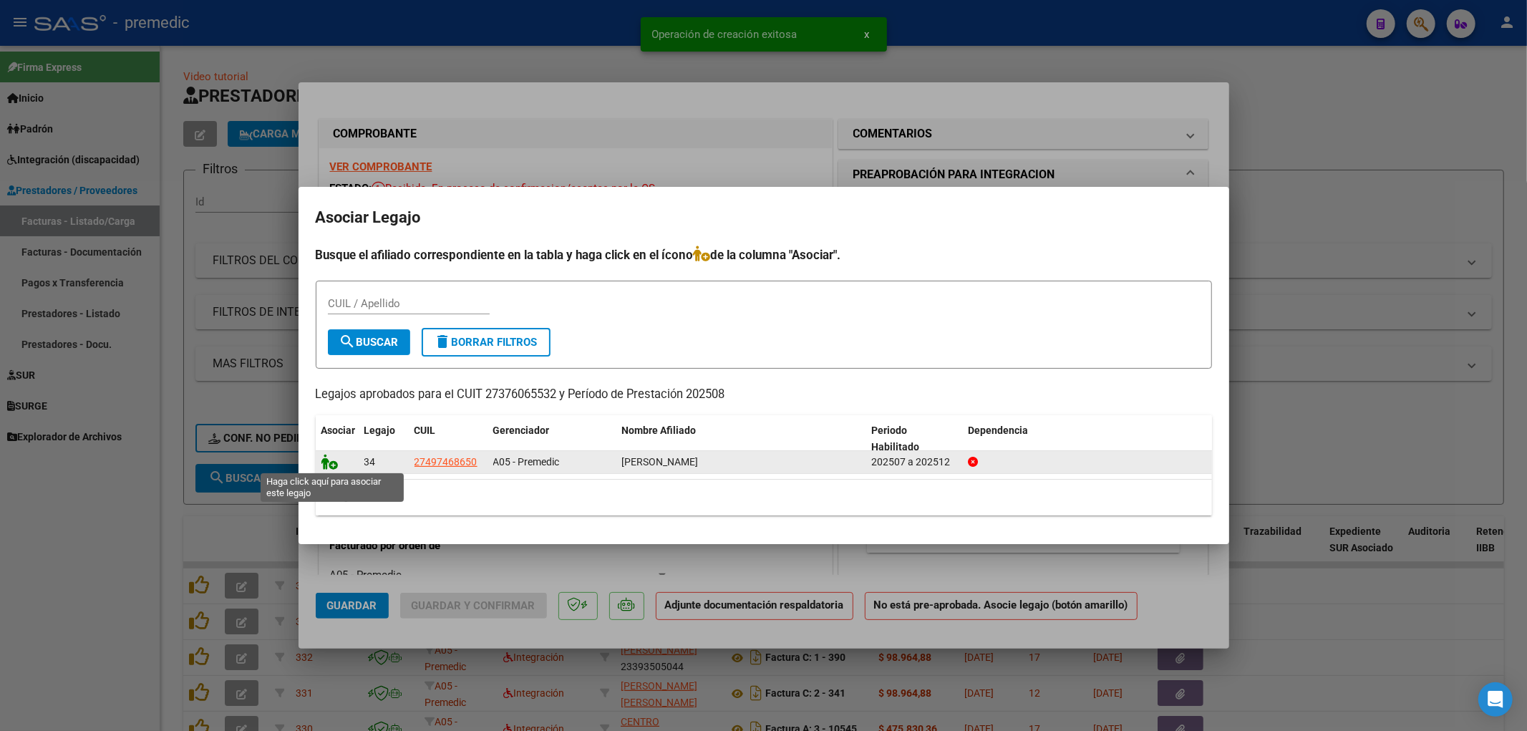
click at [327, 464] on icon at bounding box center [329, 462] width 17 height 16
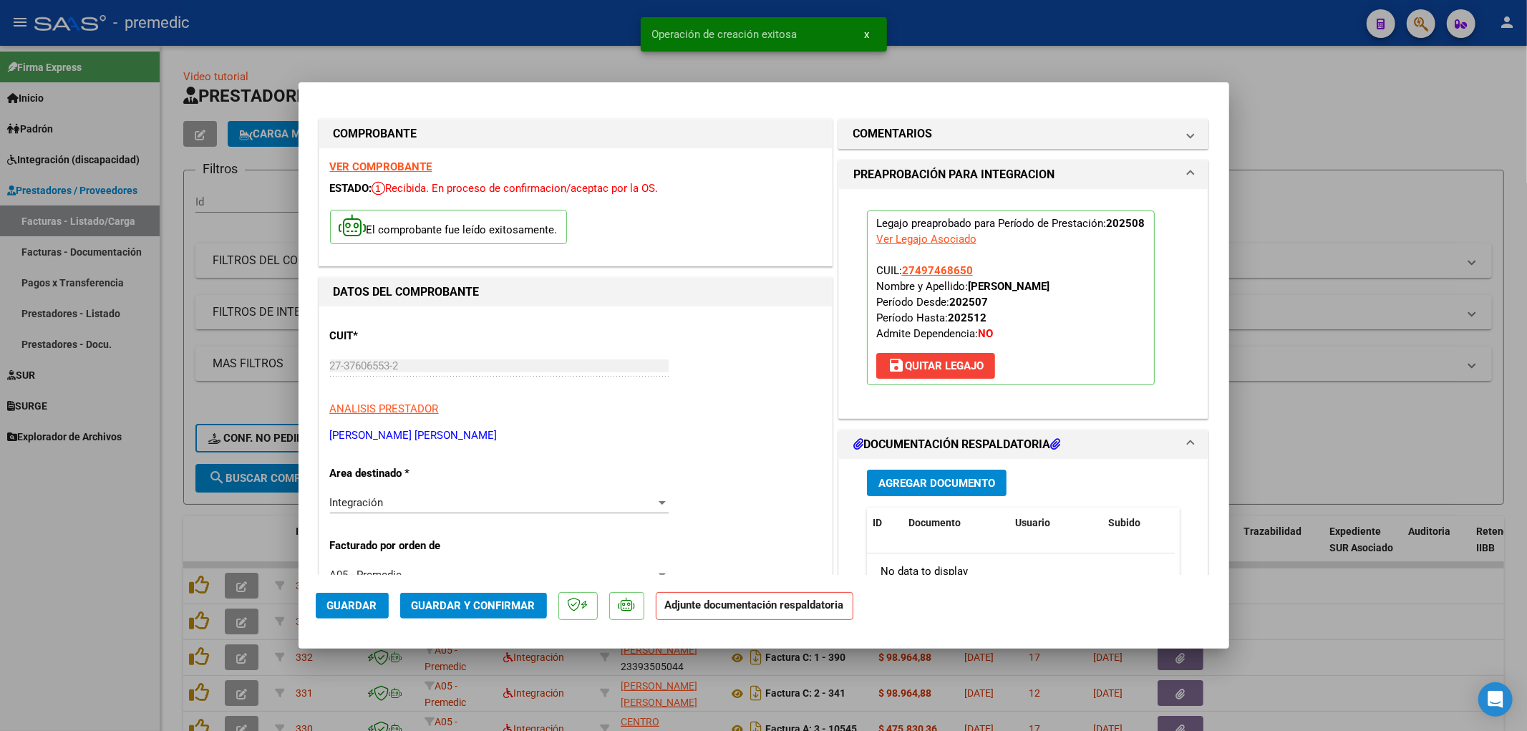
click at [955, 495] on button "Agregar Documento" at bounding box center [937, 483] width 140 height 26
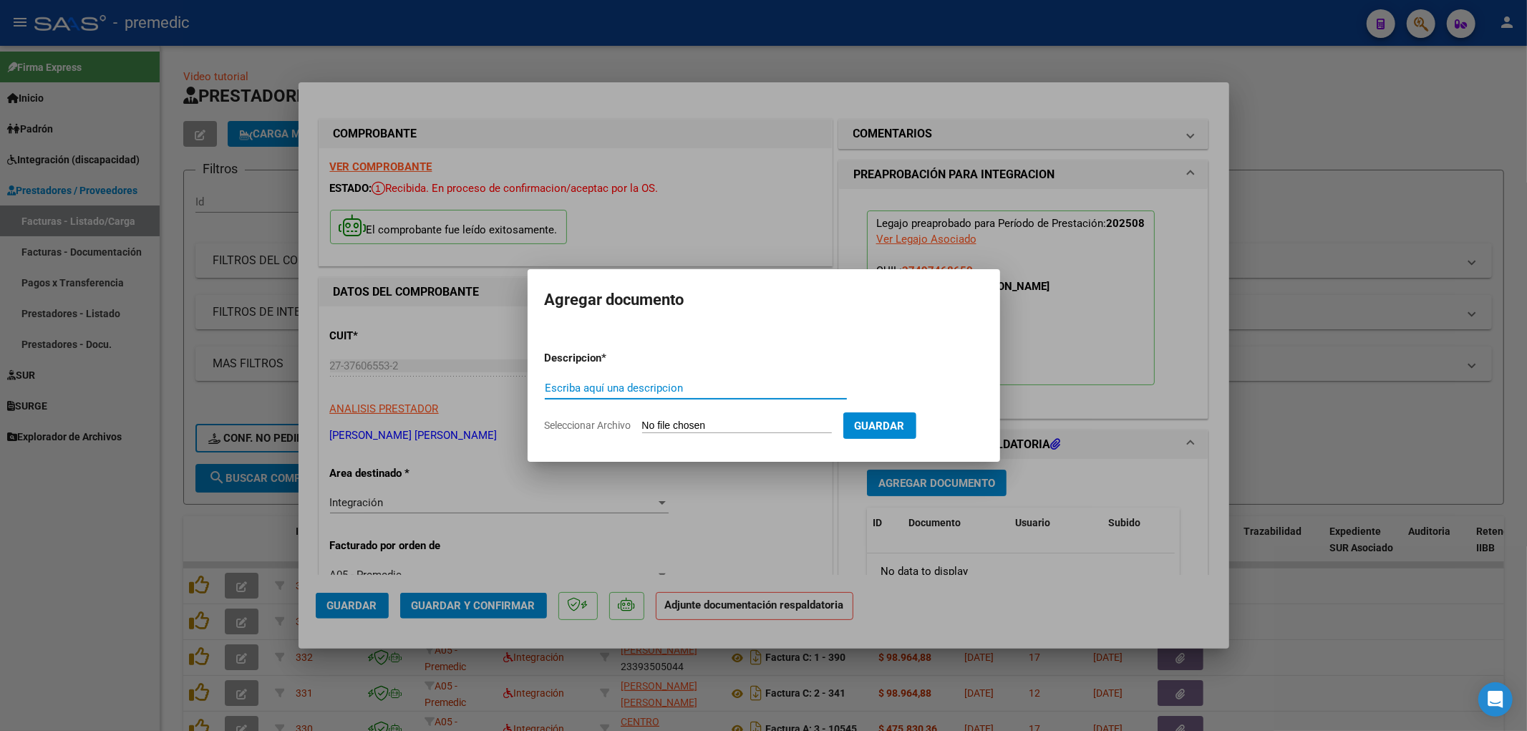
click at [735, 427] on input "Seleccionar Archivo" at bounding box center [737, 426] width 190 height 14
type input "C:\fakepath\IMG_2824 (1).pdf"
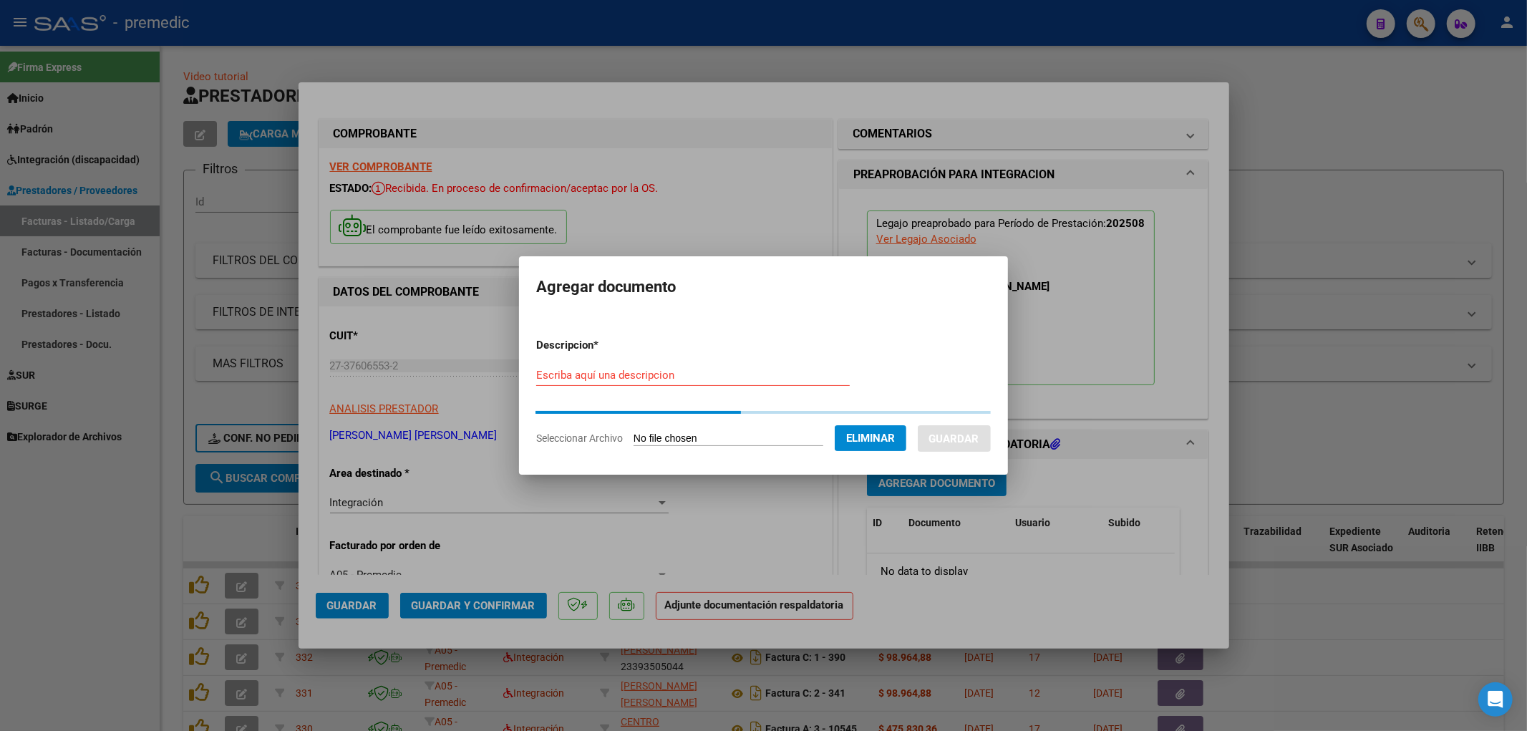
click at [662, 370] on input "Escriba aquí una descripcion" at bounding box center [692, 375] width 313 height 13
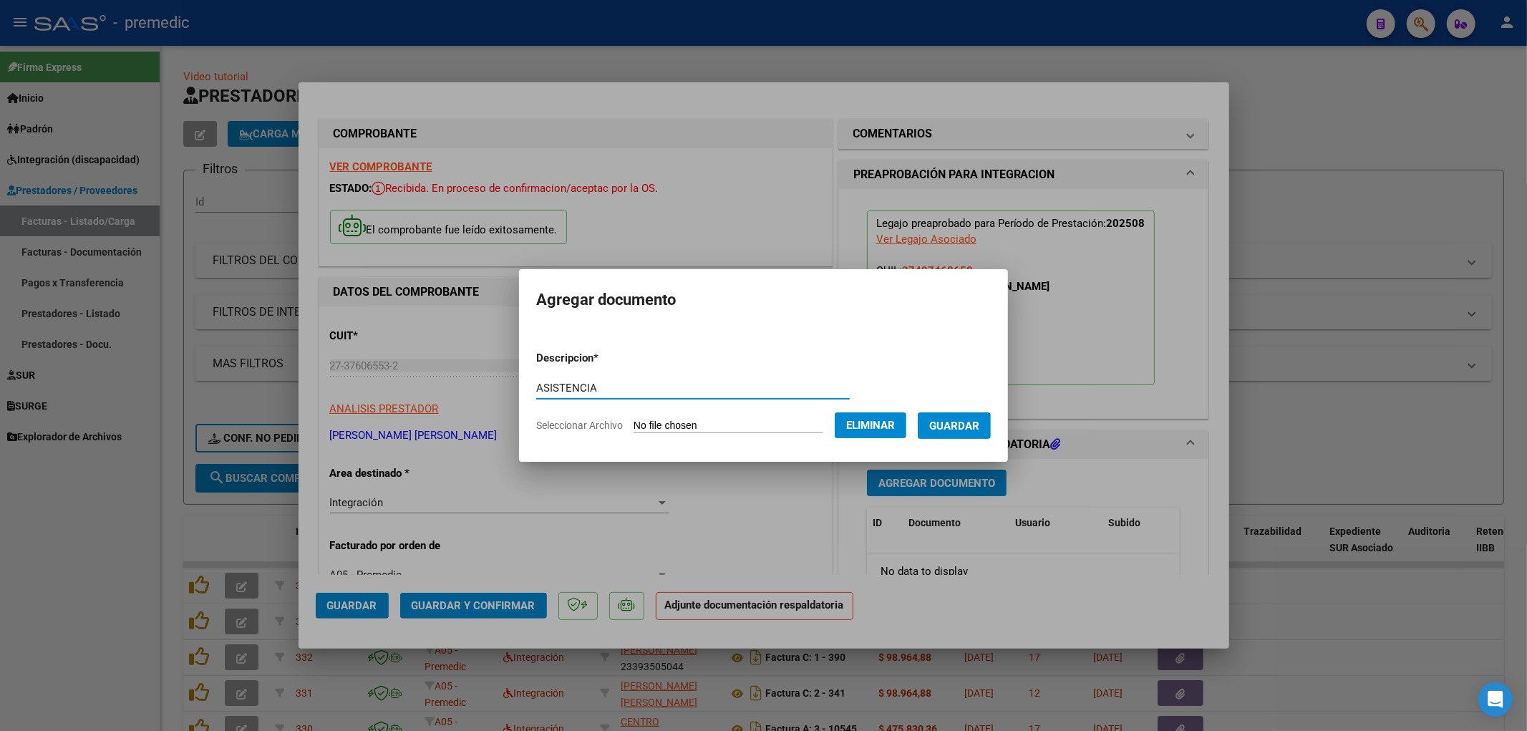
type input "ASISTENCIA"
click at [978, 437] on button "Guardar" at bounding box center [954, 425] width 73 height 26
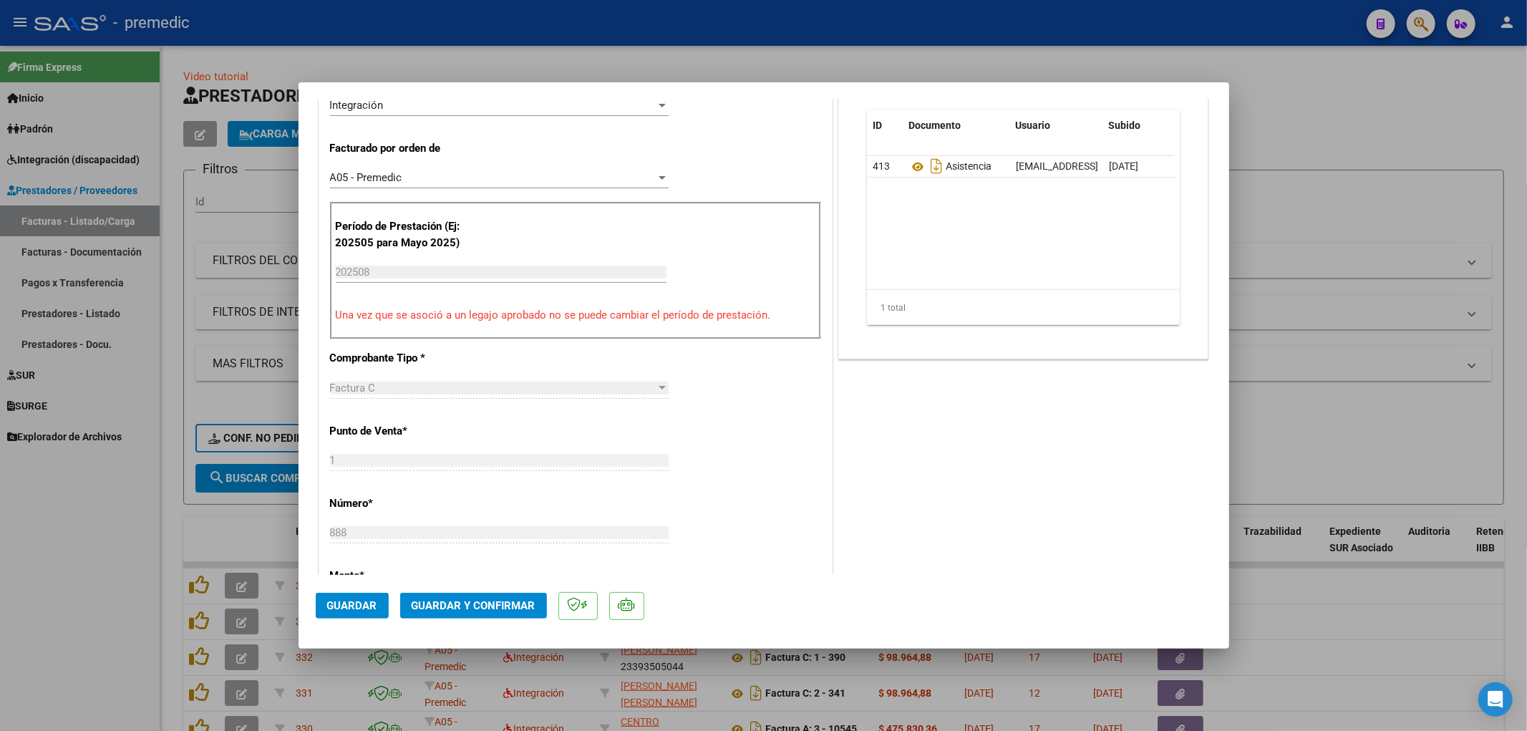
scroll to position [159, 0]
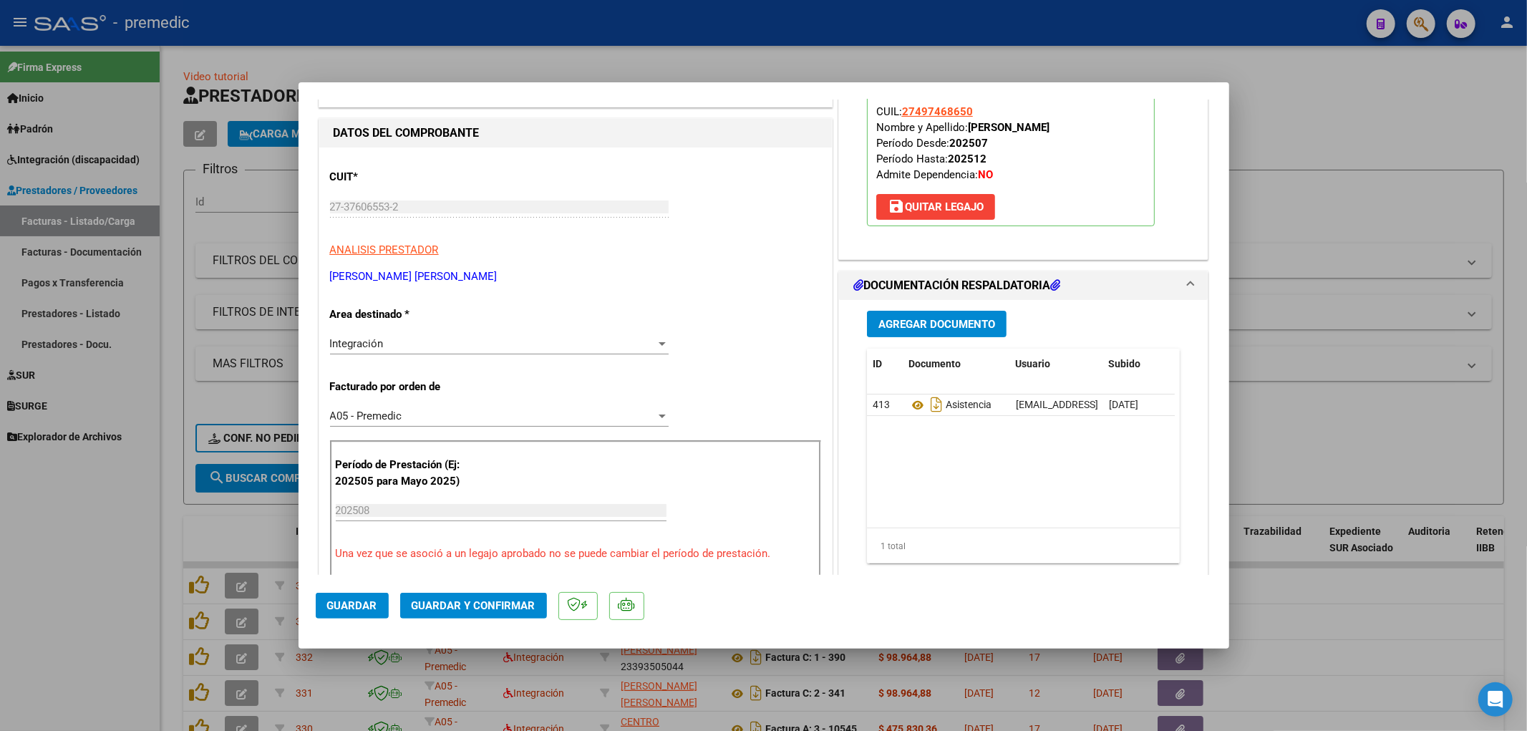
click at [373, 590] on mat-dialog-actions "Guardar Guardar y Confirmar" at bounding box center [764, 603] width 896 height 57
click at [353, 604] on span "Guardar" at bounding box center [352, 605] width 50 height 13
click at [1318, 381] on div at bounding box center [763, 365] width 1527 height 731
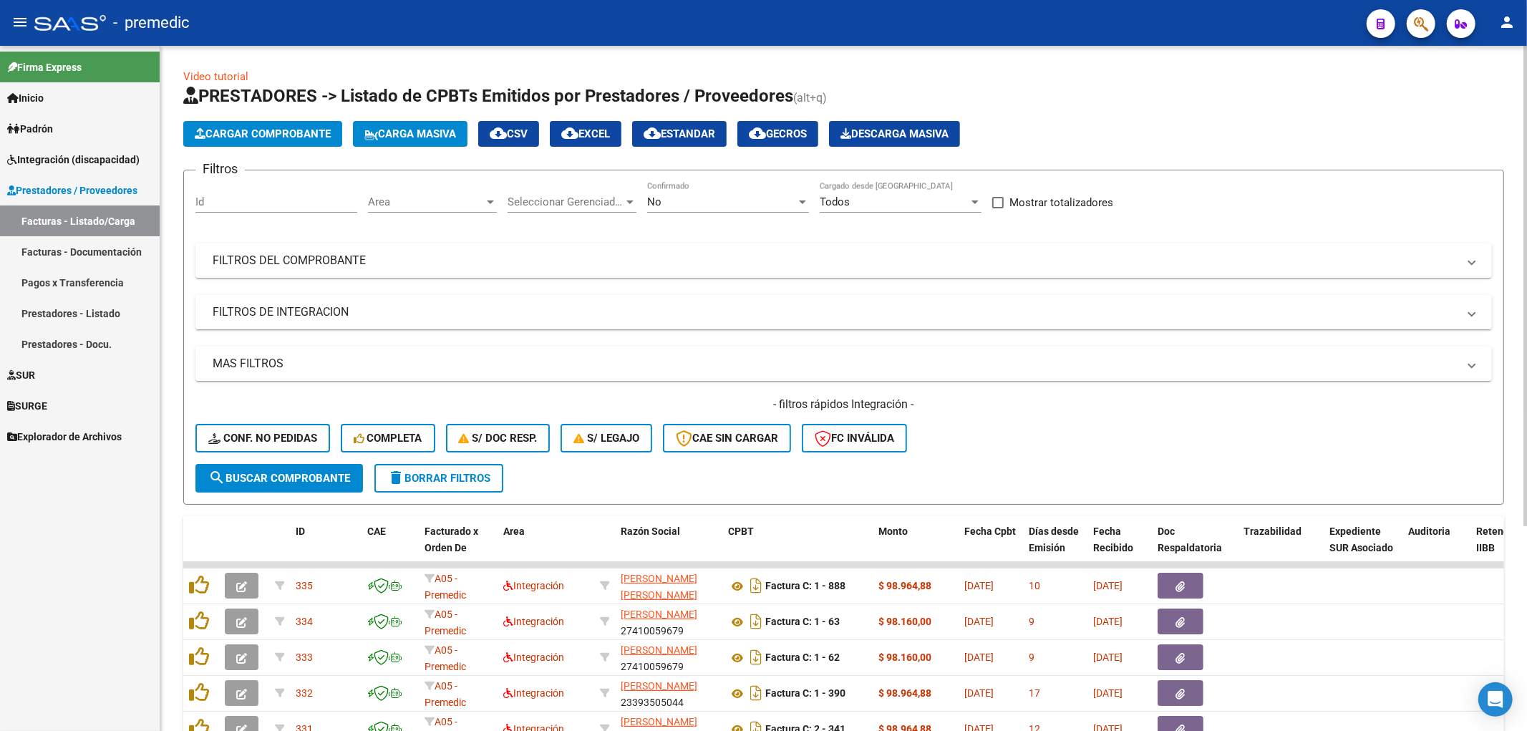
click at [294, 139] on span "Cargar Comprobante" at bounding box center [263, 133] width 136 height 13
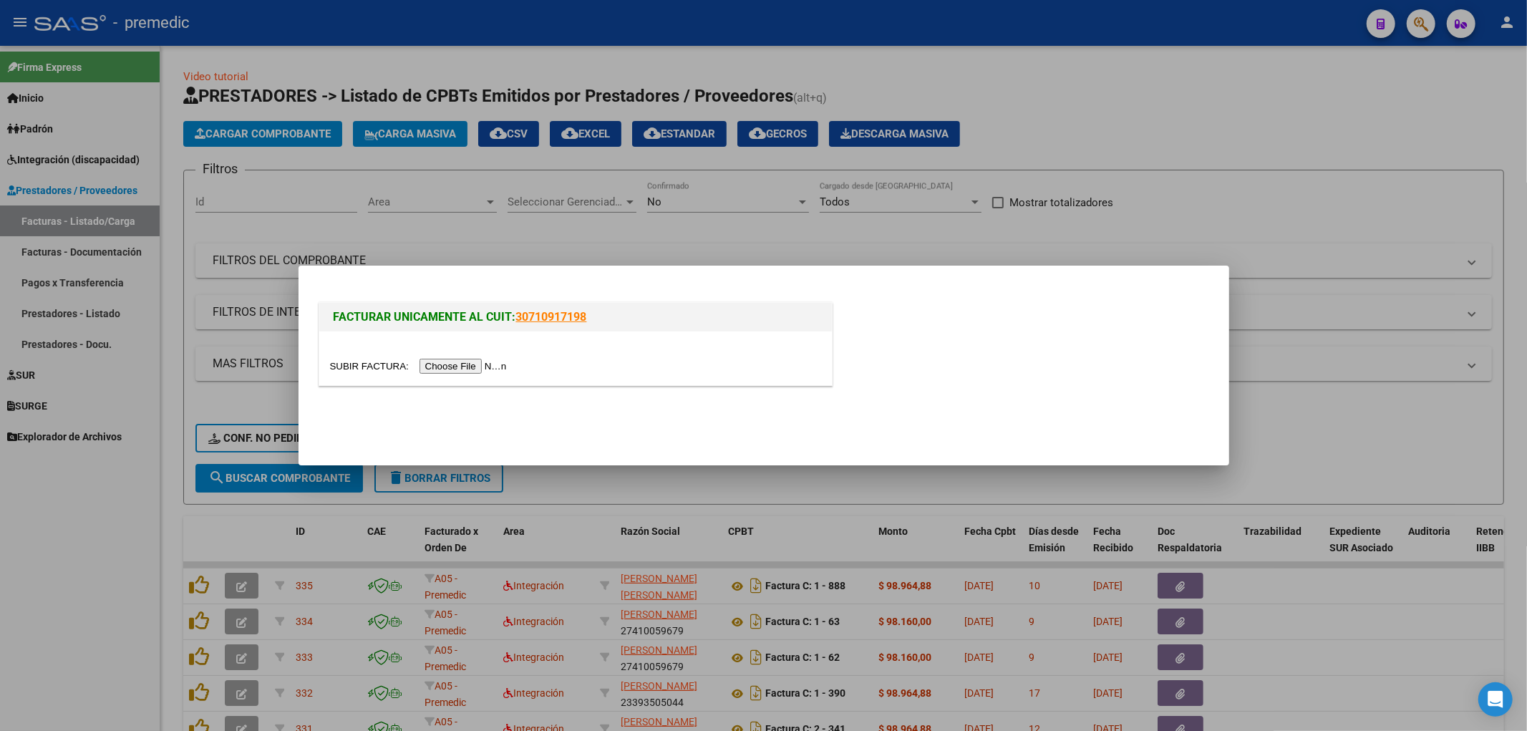
click at [425, 361] on input "file" at bounding box center [420, 366] width 181 height 15
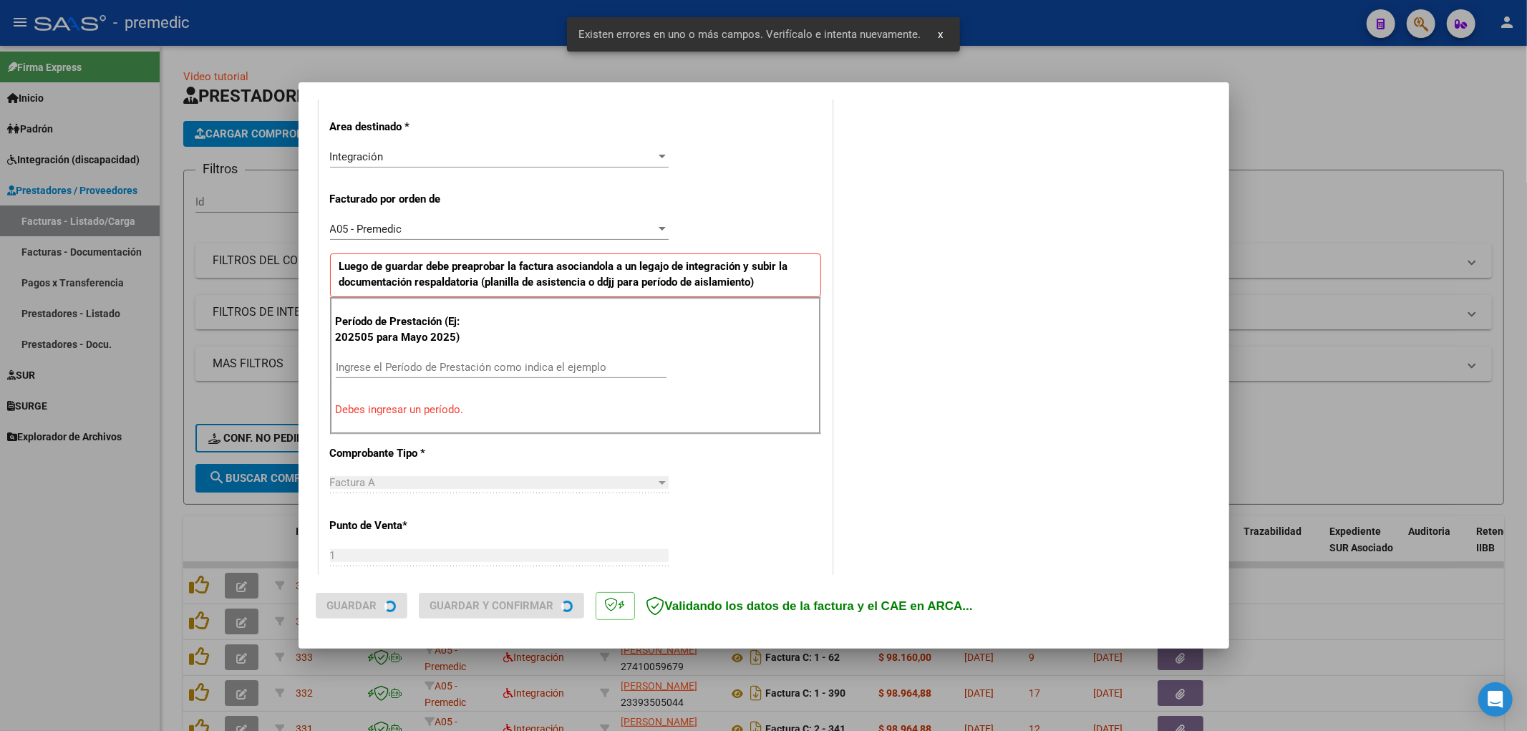
scroll to position [333, 0]
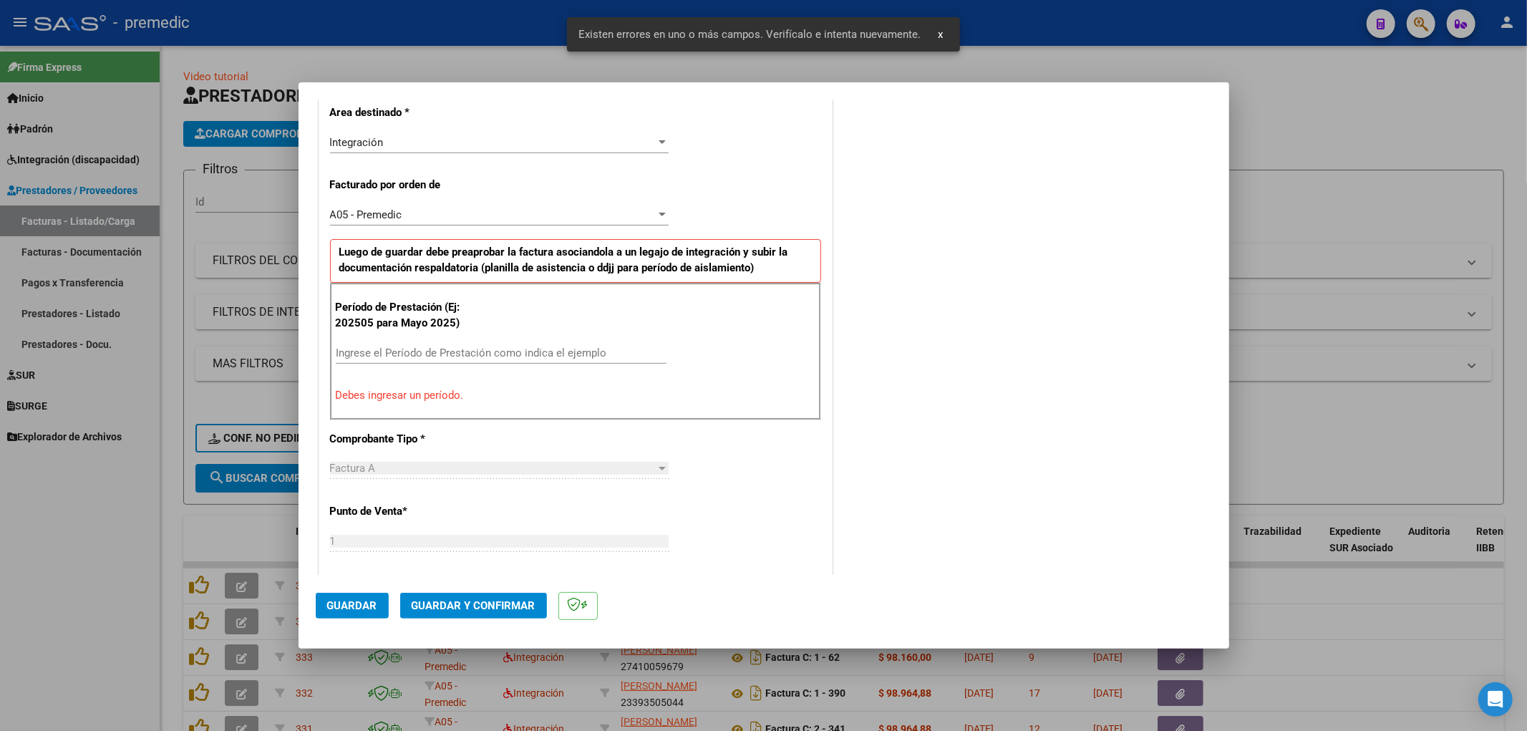
click at [587, 356] on input "Ingrese el Período de Prestación como indica el ejemplo" at bounding box center [501, 352] width 331 height 13
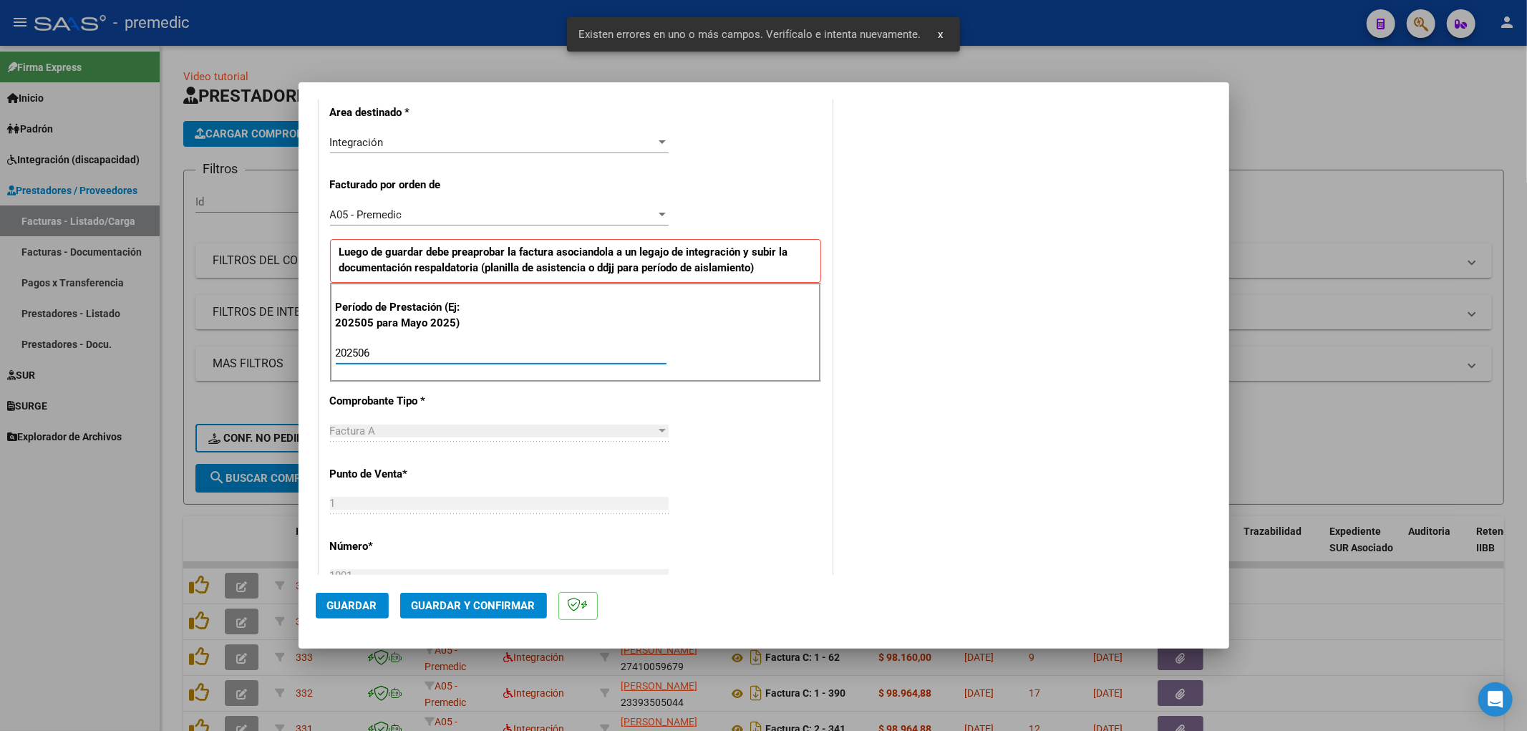
type input "202506"
click at [1168, 438] on div "COMENTARIOS Comentarios De la Obra Social: Comentarios de la Obra Social (no vi…" at bounding box center [1023, 482] width 376 height 1398
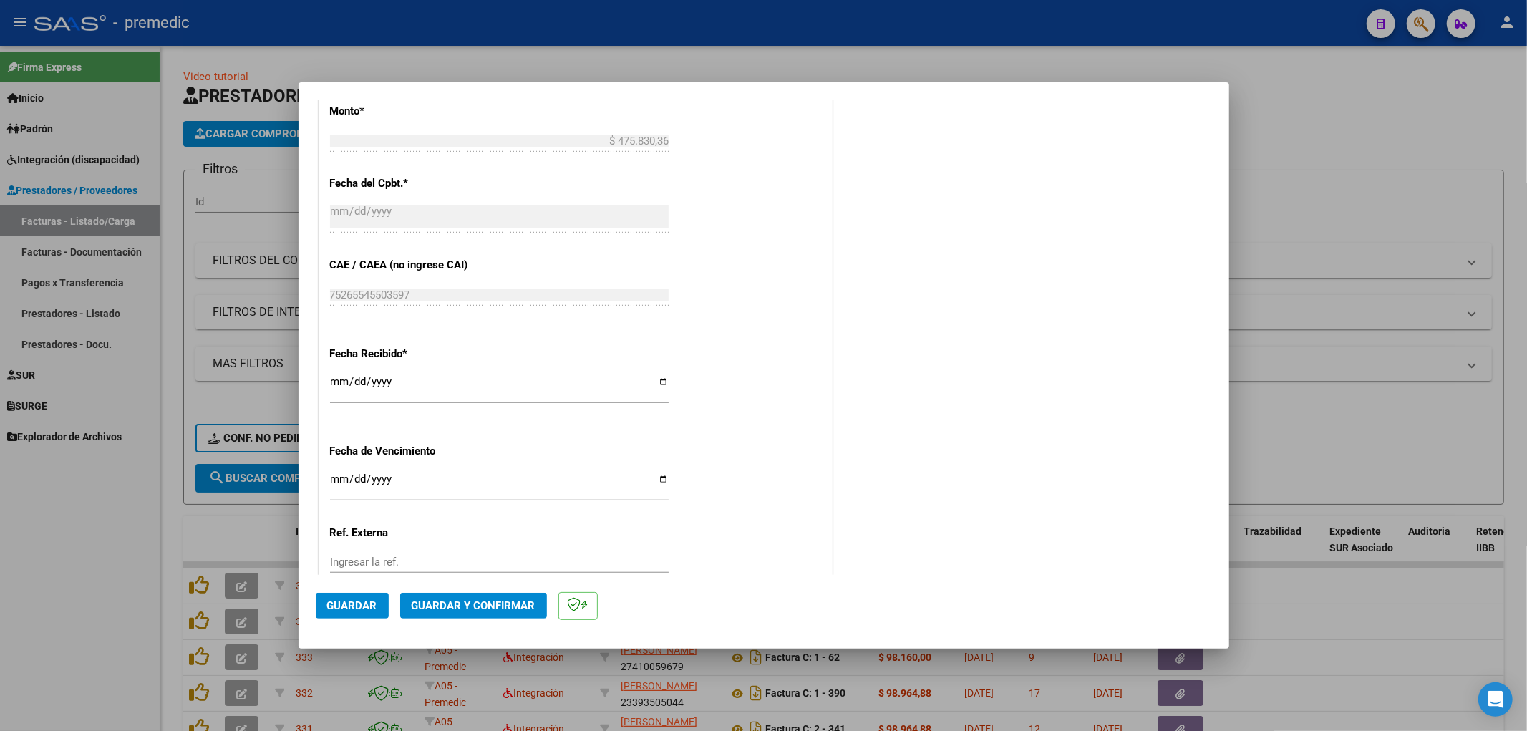
scroll to position [890, 0]
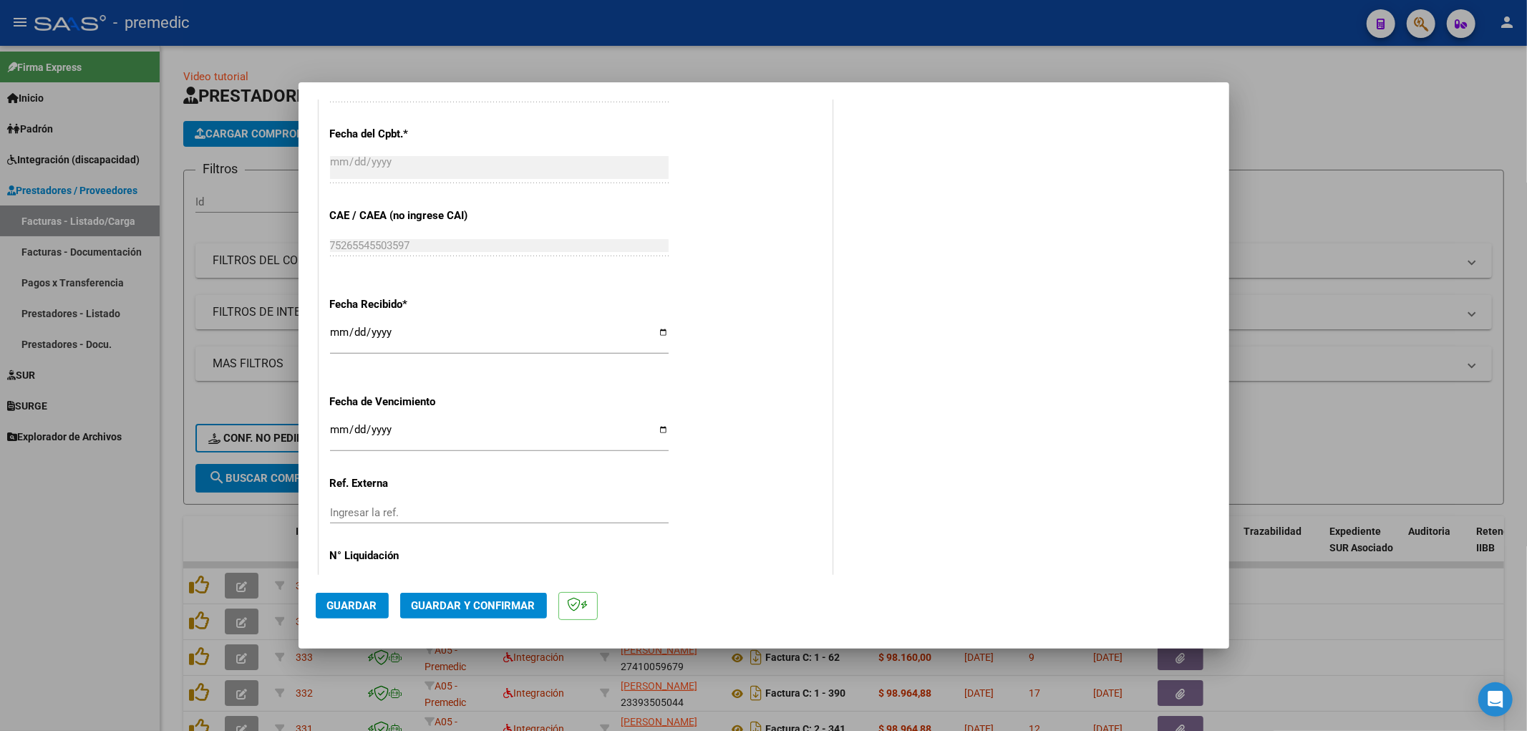
click at [332, 426] on input "Ingresar la fecha" at bounding box center [499, 435] width 339 height 23
type input "[DATE]"
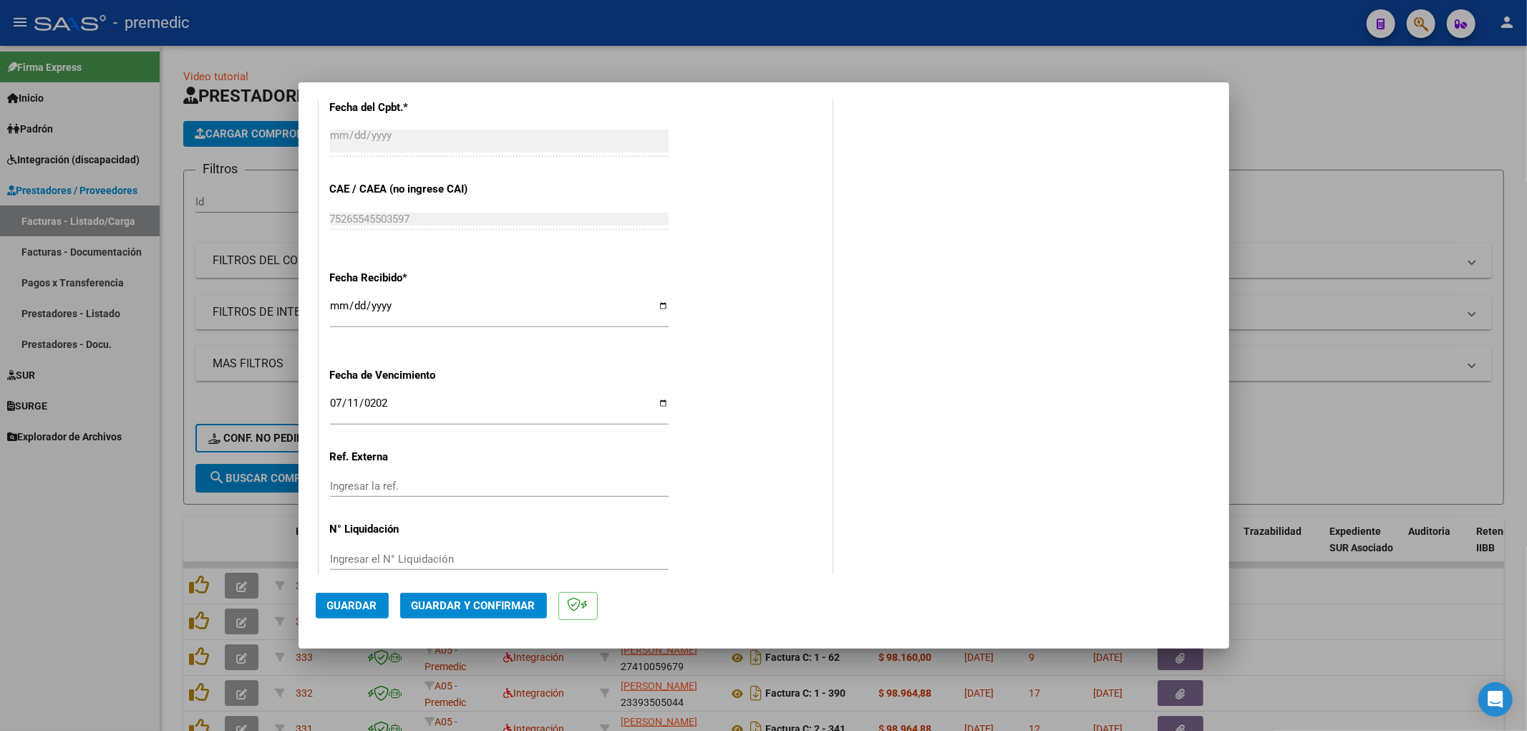
scroll to position [938, 0]
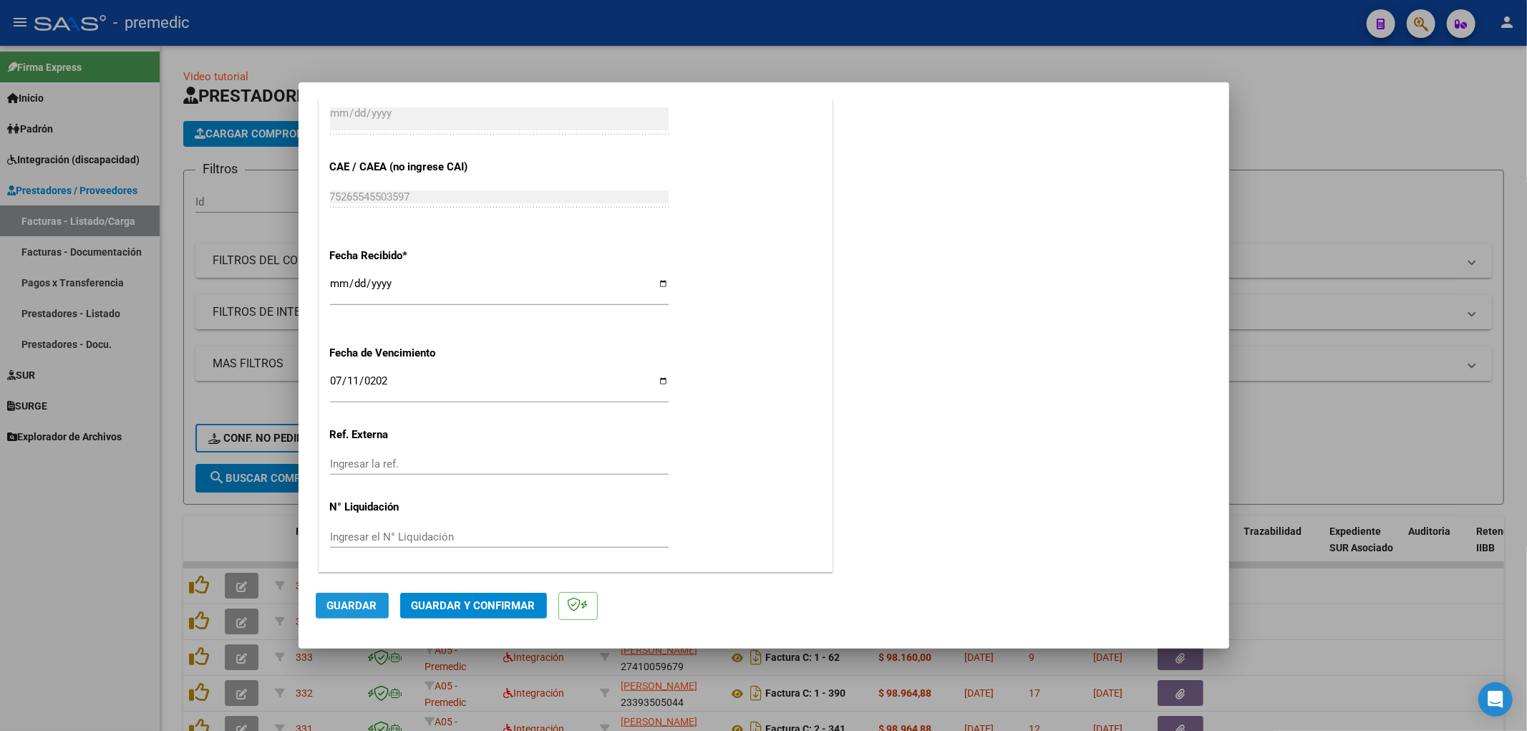
click at [348, 599] on span "Guardar" at bounding box center [352, 605] width 50 height 13
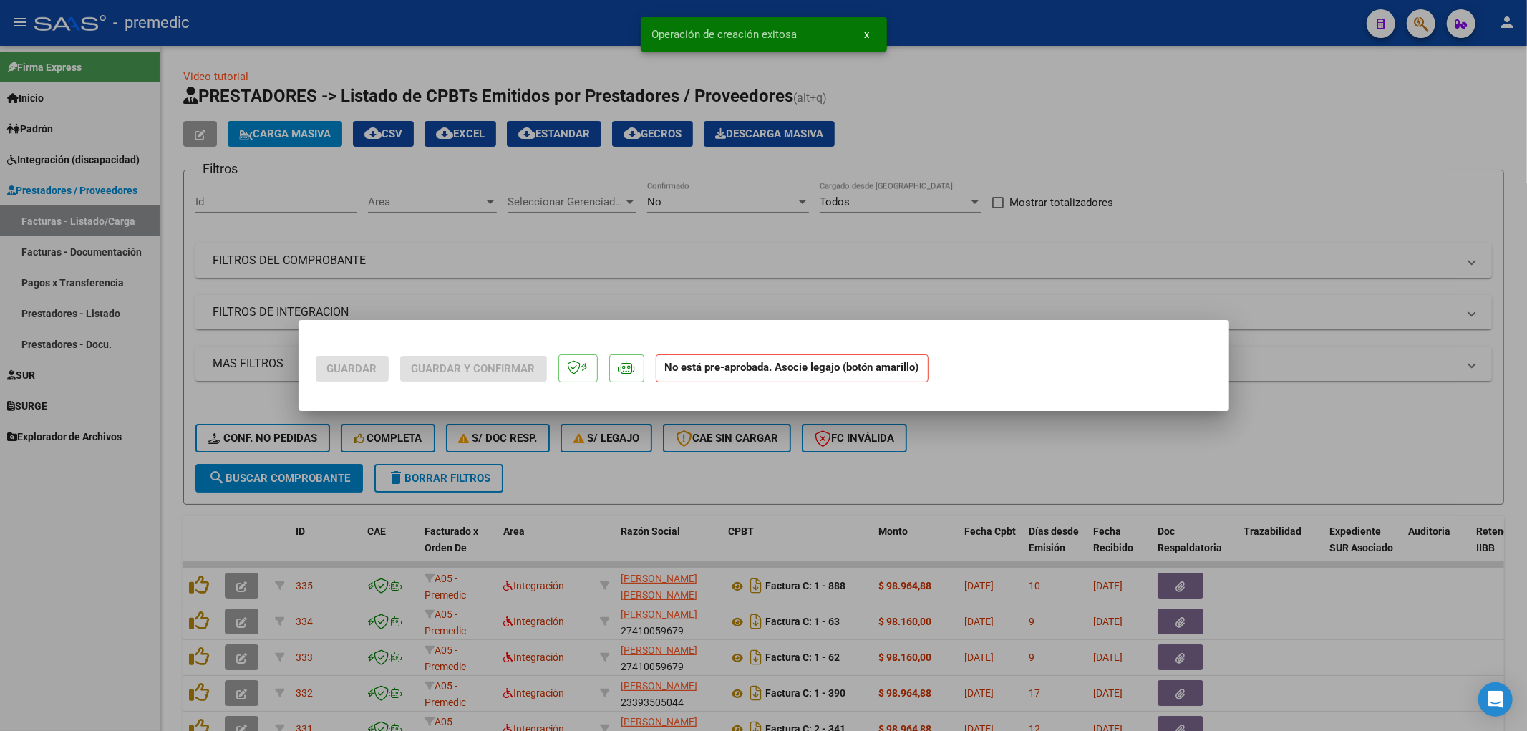
scroll to position [0, 0]
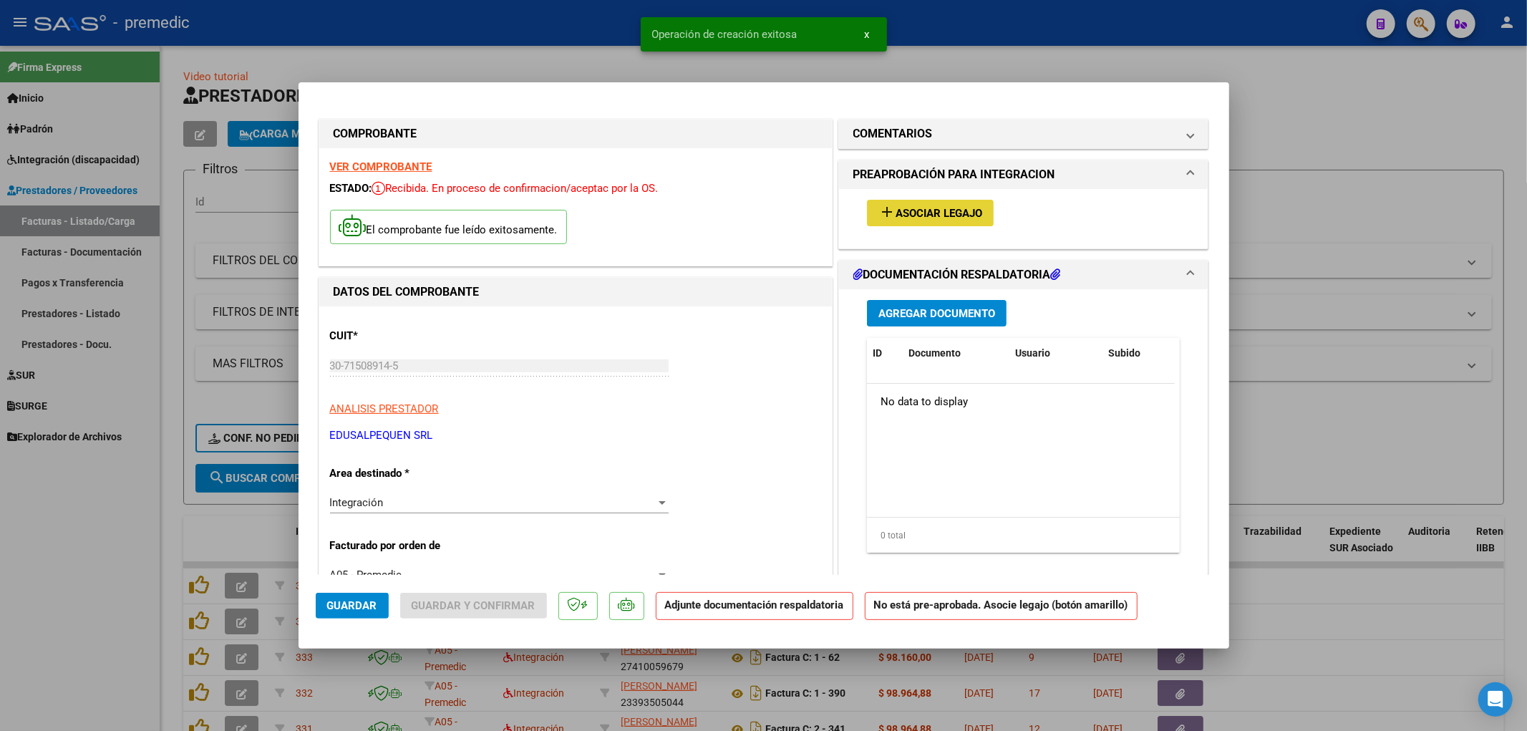
click at [922, 218] on span "Asociar Legajo" at bounding box center [938, 213] width 87 height 13
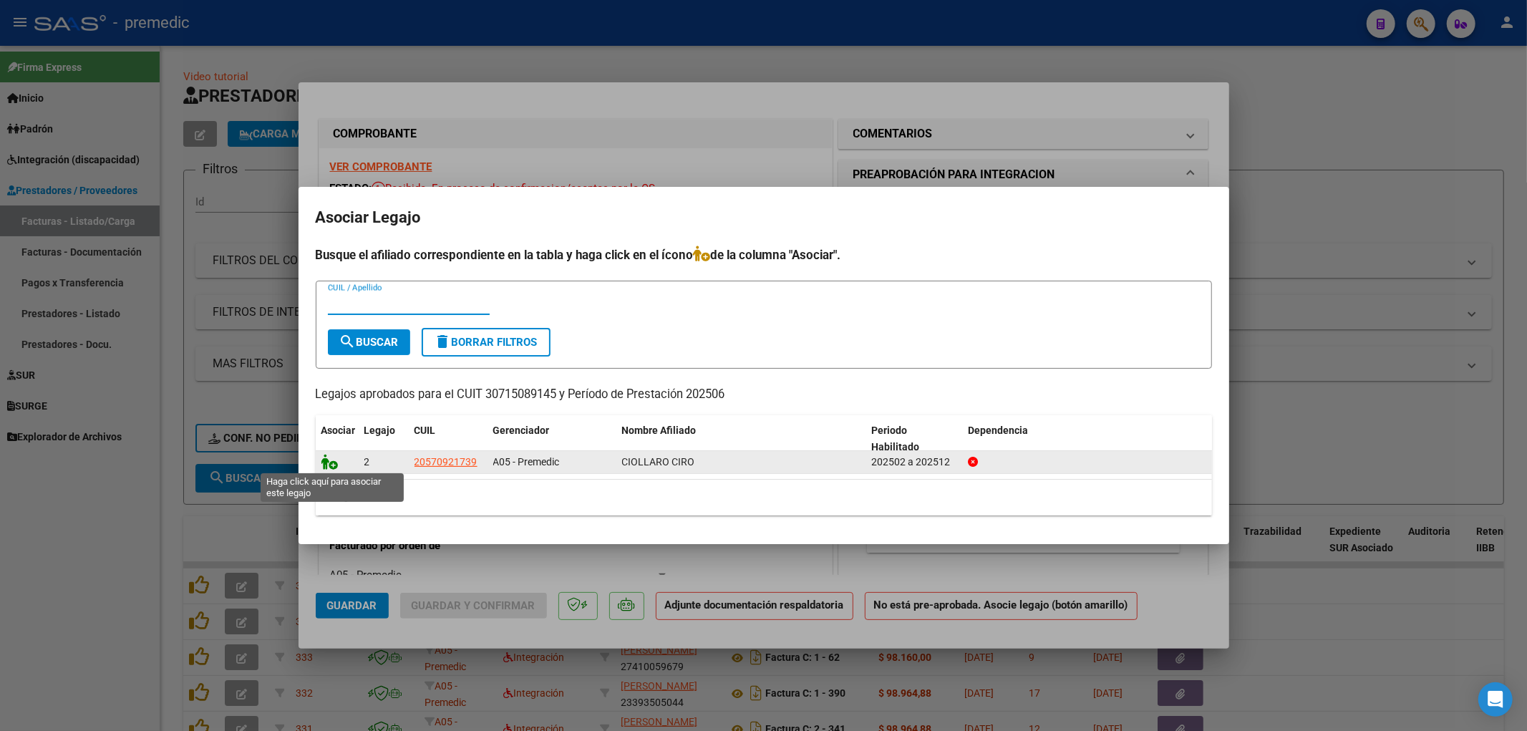
click at [326, 459] on icon at bounding box center [329, 462] width 17 height 16
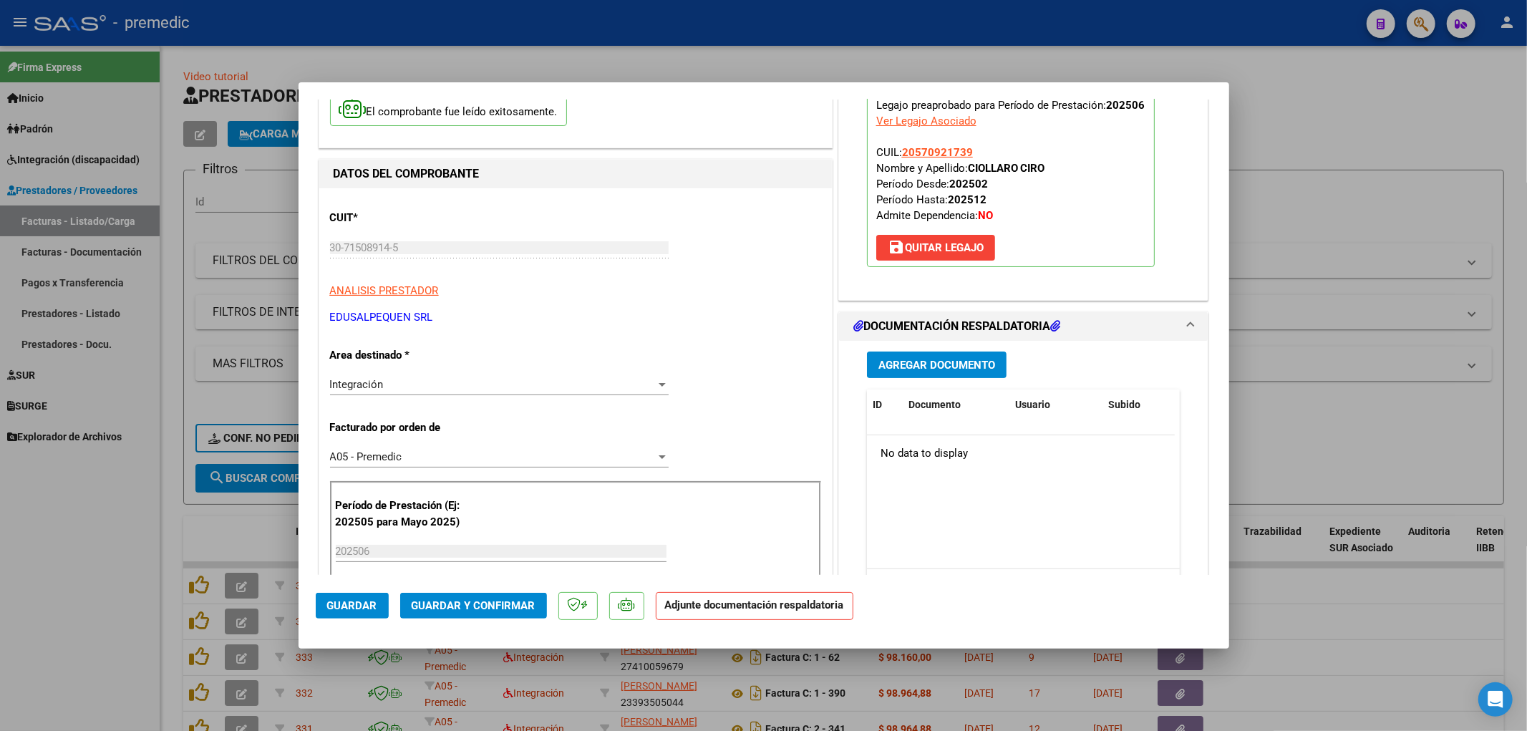
scroll to position [159, 0]
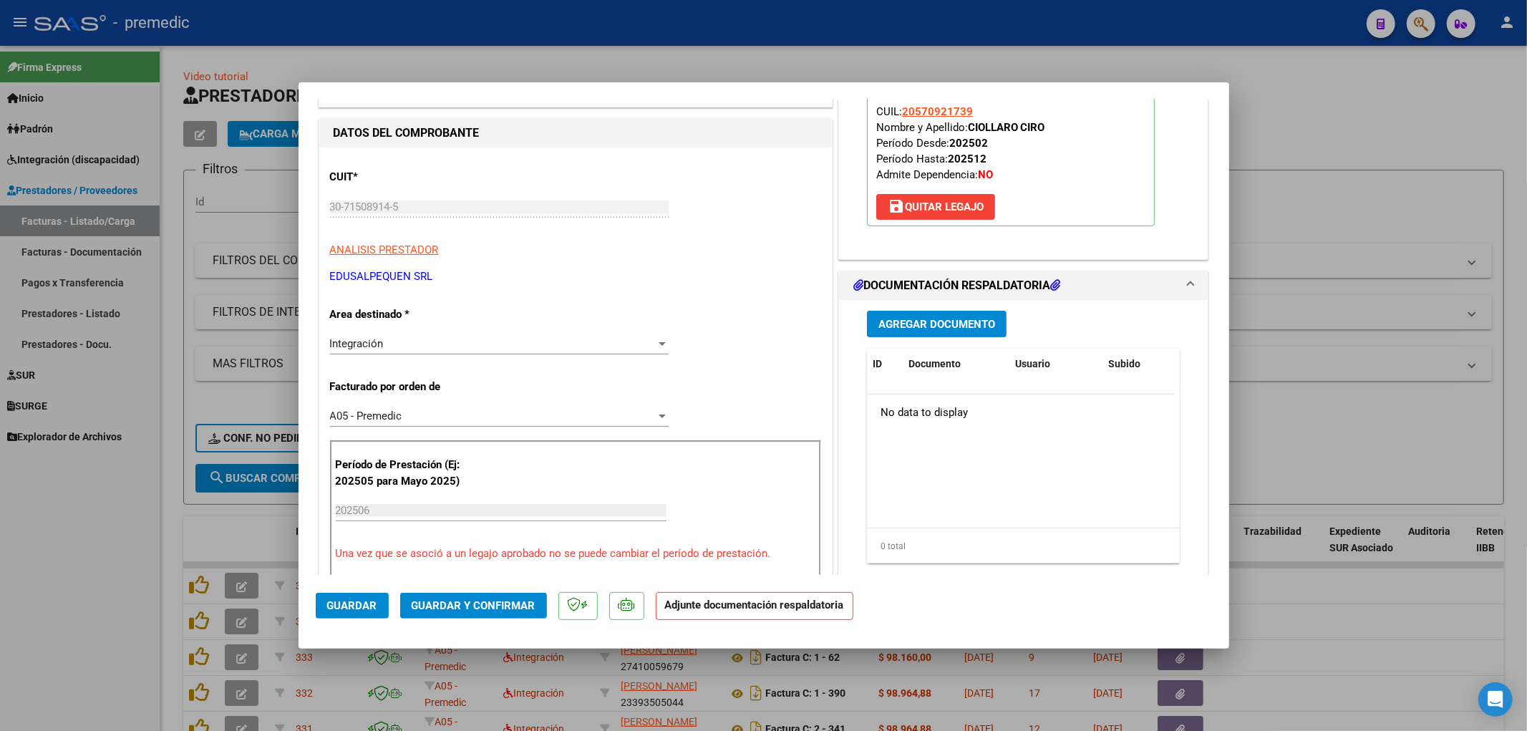
click at [940, 329] on span "Agregar Documento" at bounding box center [936, 324] width 117 height 13
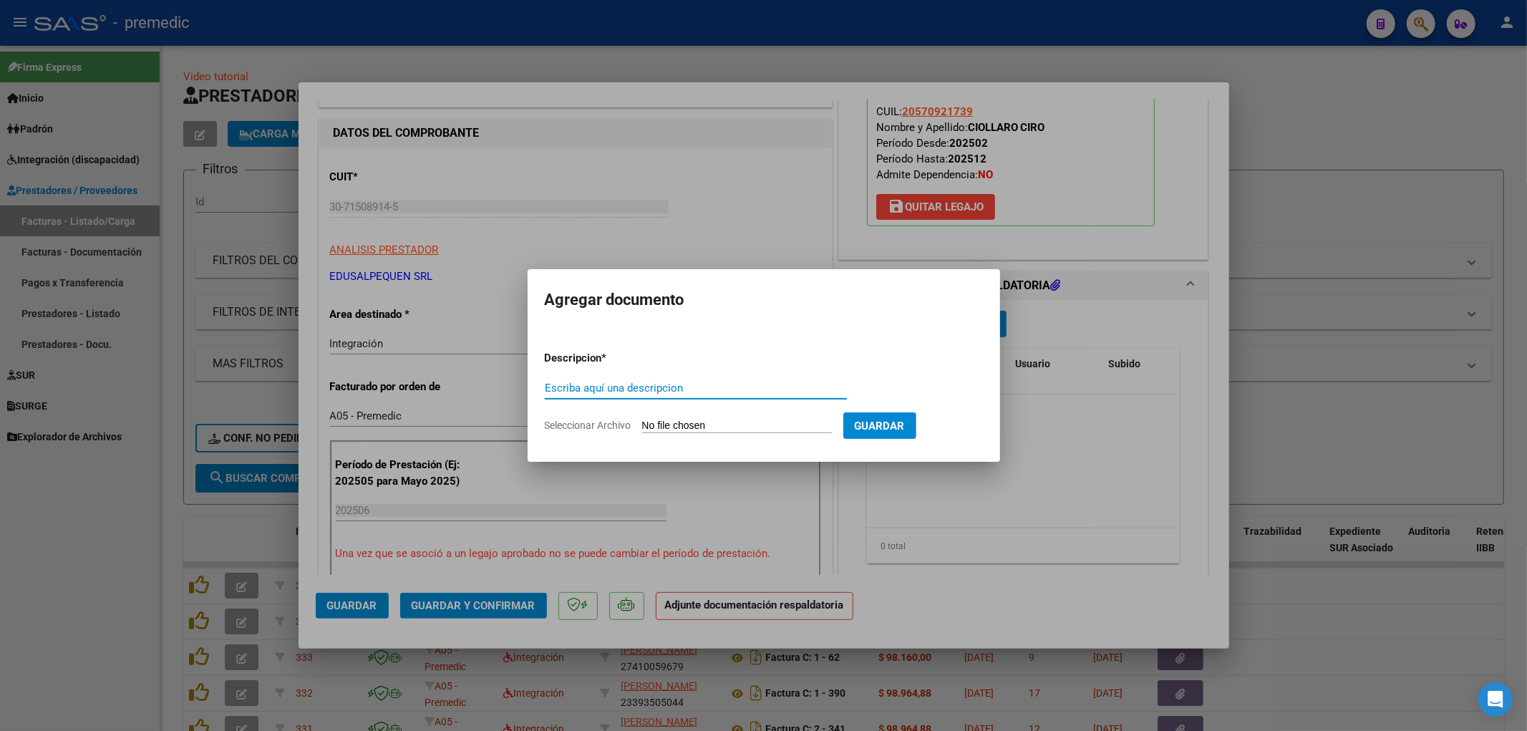
click at [760, 424] on input "Seleccionar Archivo" at bounding box center [737, 426] width 190 height 14
type input "C:\fakepath\informe [PERSON_NAME].pdf"
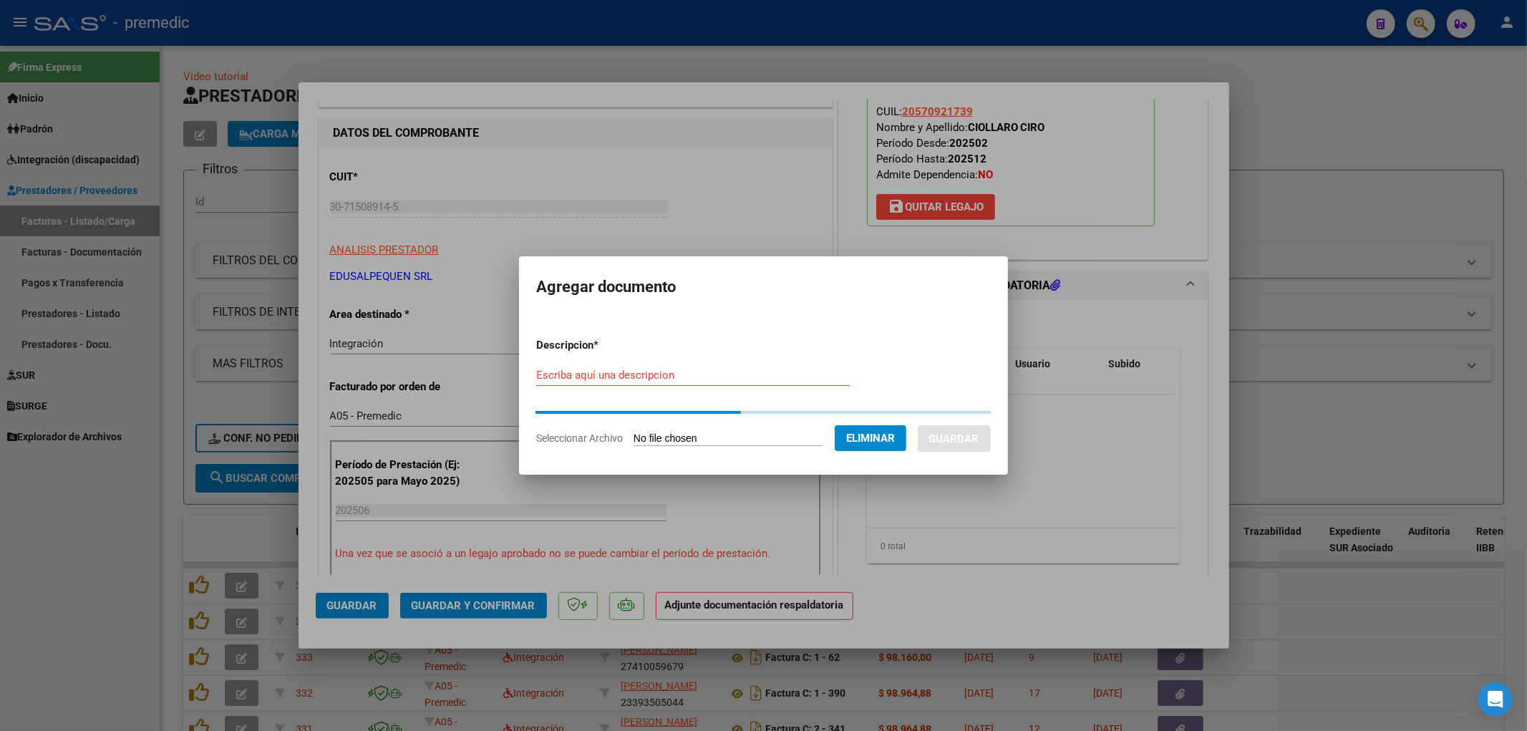
click at [598, 369] on input "Escriba aquí una descripcion" at bounding box center [692, 375] width 313 height 13
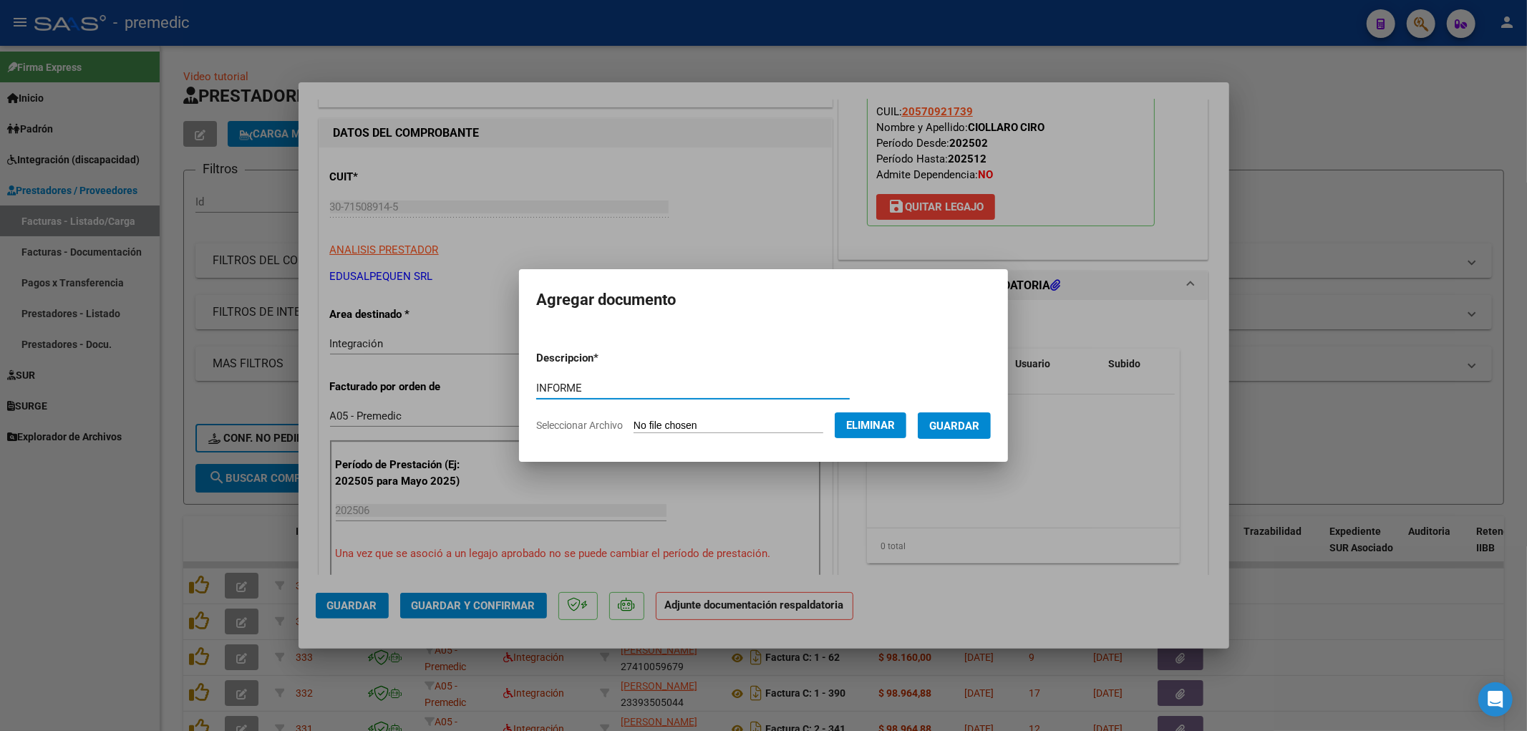
type input "INFORME"
click at [967, 427] on span "Guardar" at bounding box center [954, 425] width 50 height 13
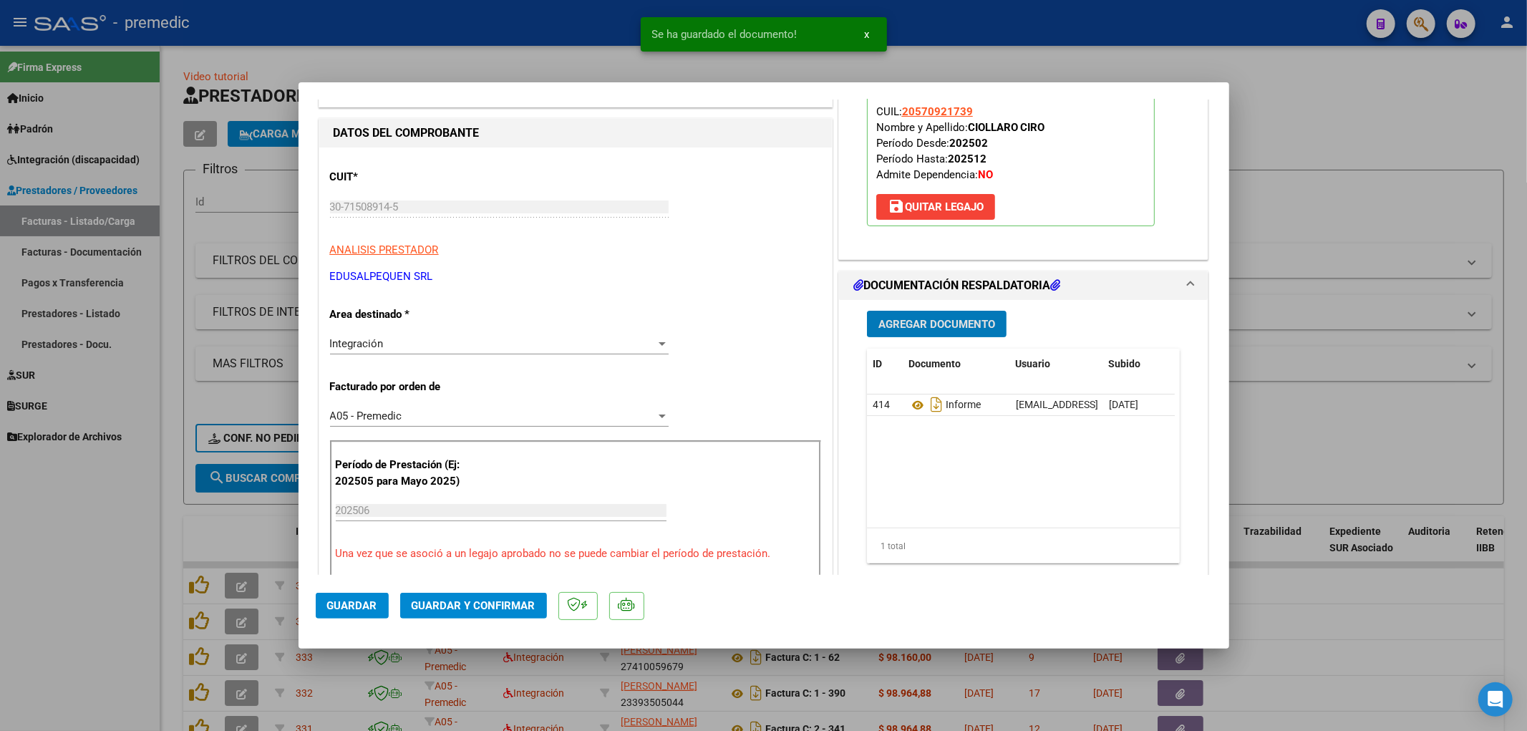
click at [957, 322] on span "Agregar Documento" at bounding box center [936, 324] width 117 height 13
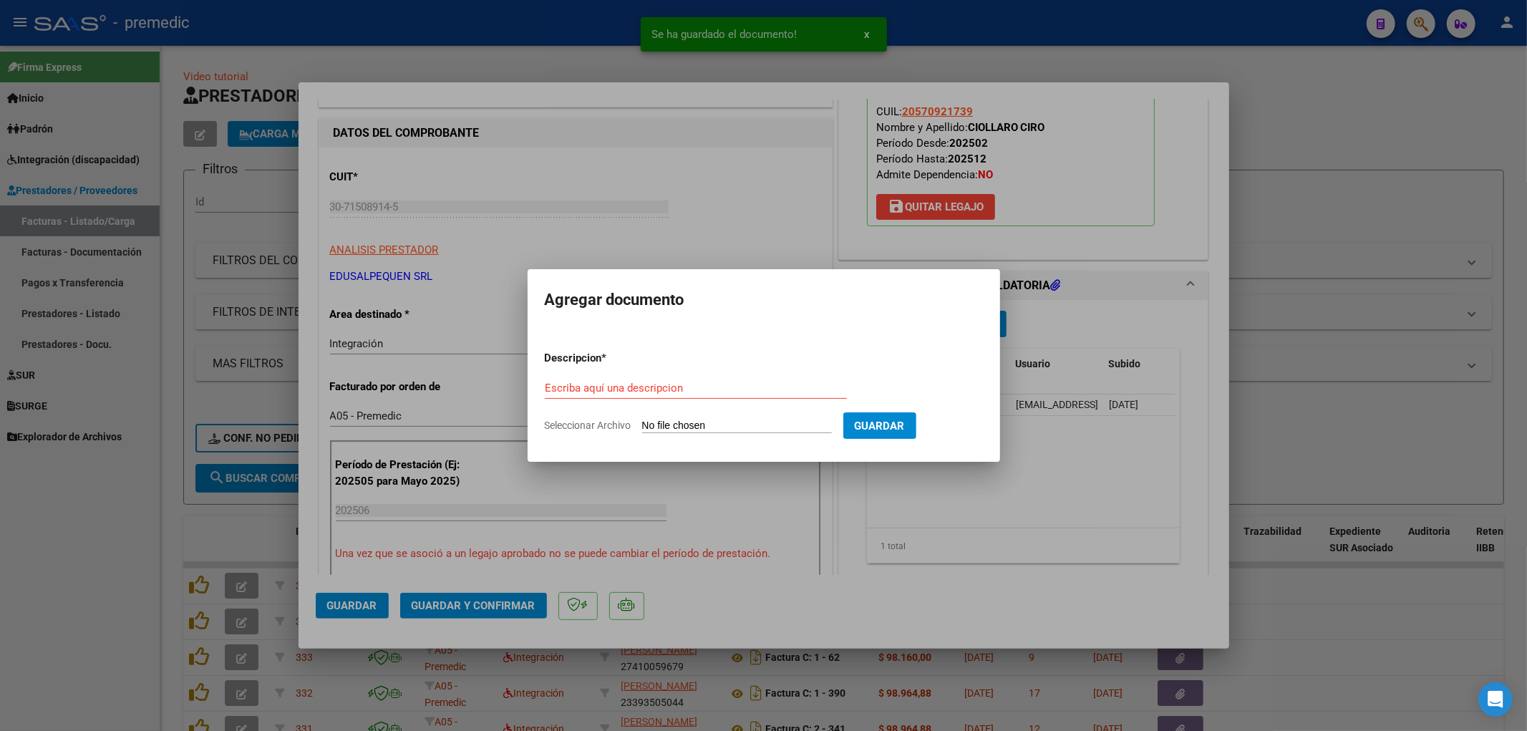
click at [743, 422] on input "Seleccionar Archivo" at bounding box center [737, 426] width 190 height 14
type input "C:\fakepath\[PERSON_NAME] 06.pdf"
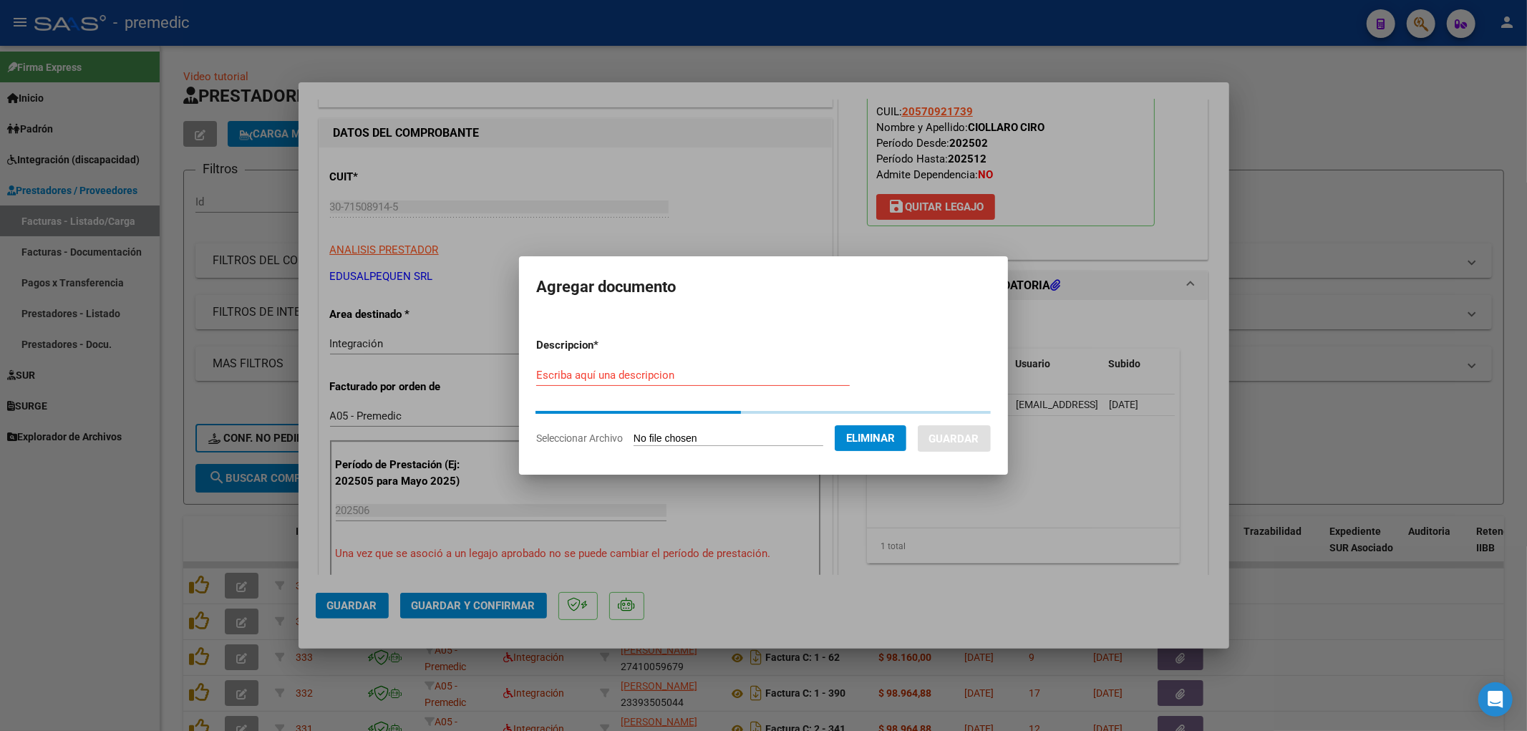
click at [661, 379] on input "Escriba aquí una descripcion" at bounding box center [692, 375] width 313 height 13
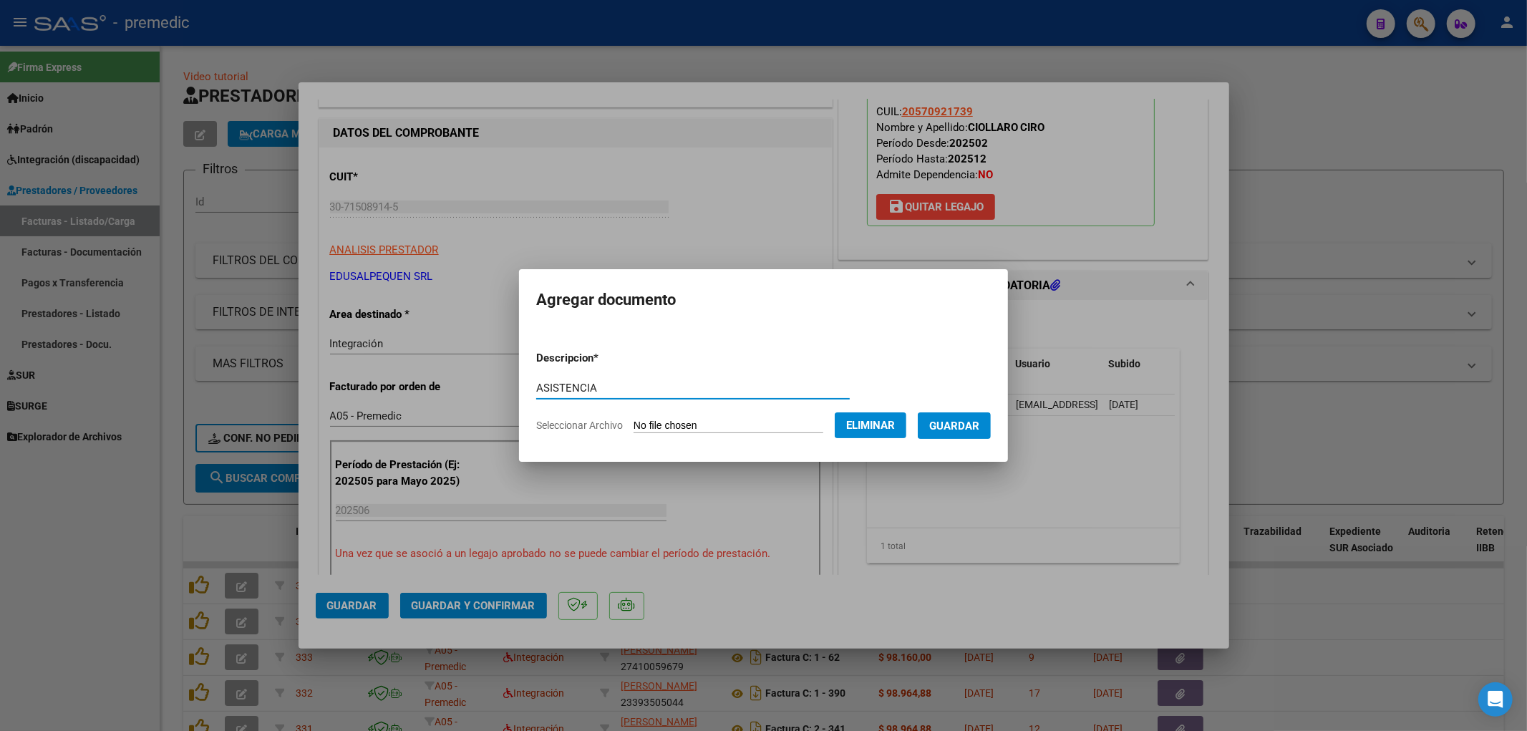
type input "ASISTENCIA"
click at [977, 424] on span "Guardar" at bounding box center [954, 425] width 50 height 13
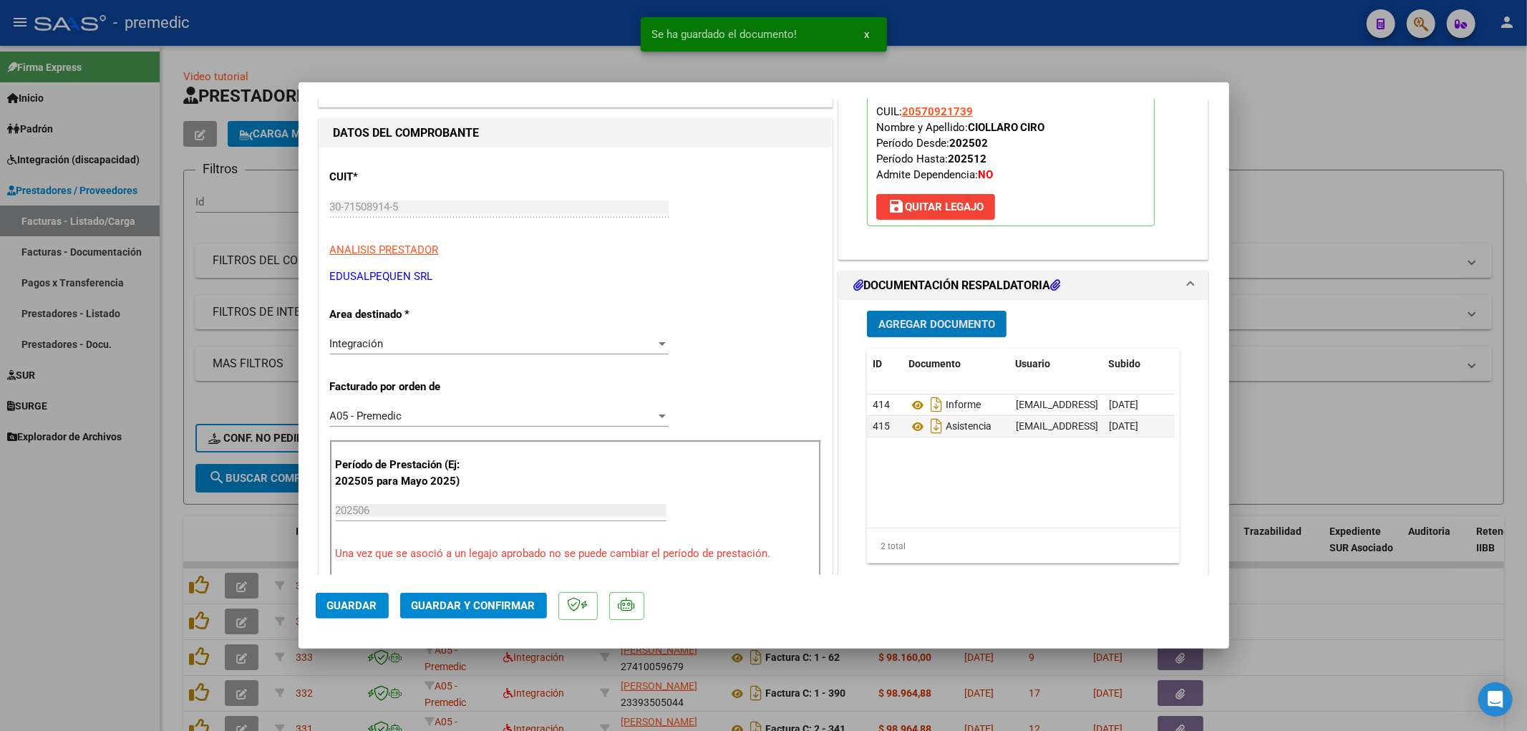
click at [369, 598] on button "Guardar" at bounding box center [352, 606] width 73 height 26
click at [1358, 605] on div at bounding box center [763, 365] width 1527 height 731
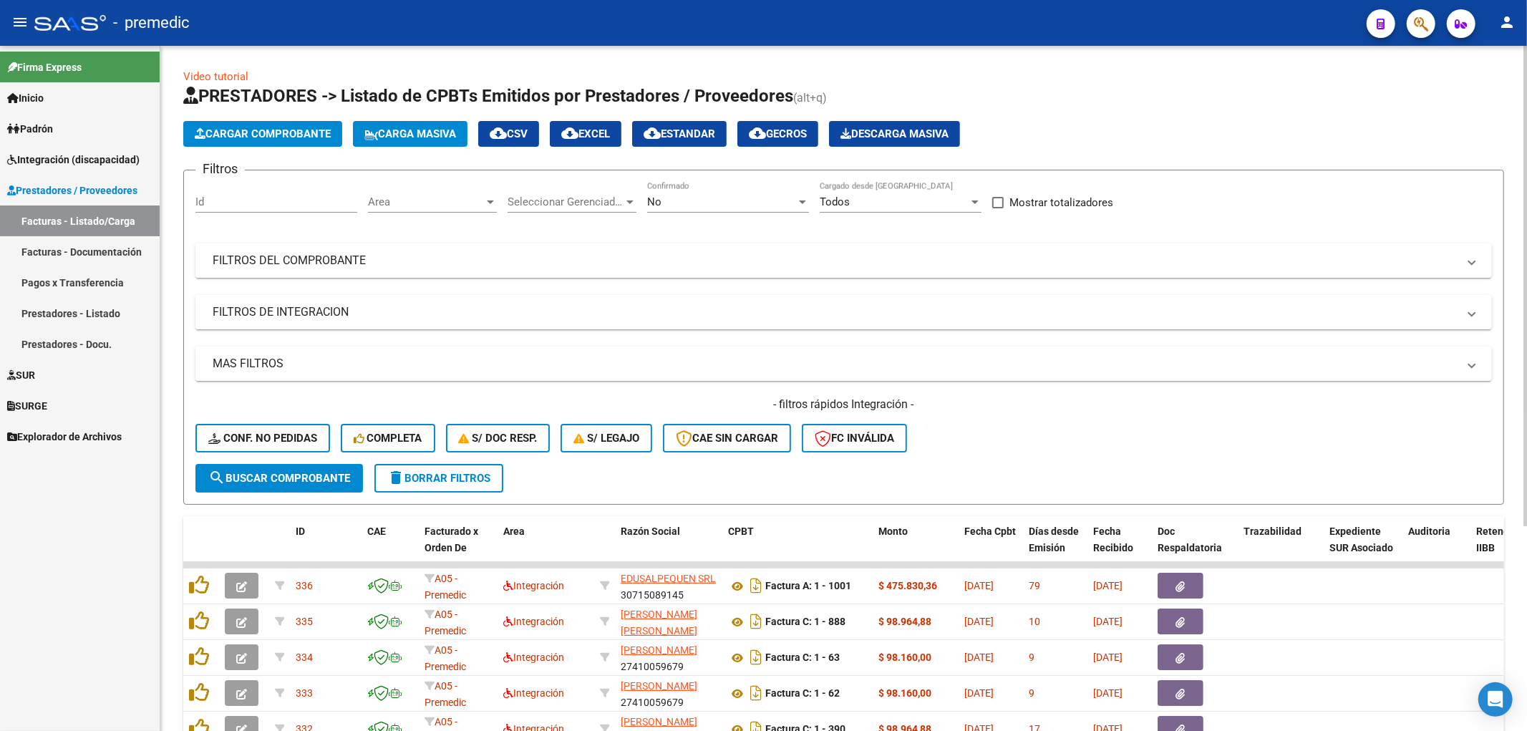
click at [244, 137] on span "Cargar Comprobante" at bounding box center [263, 133] width 136 height 13
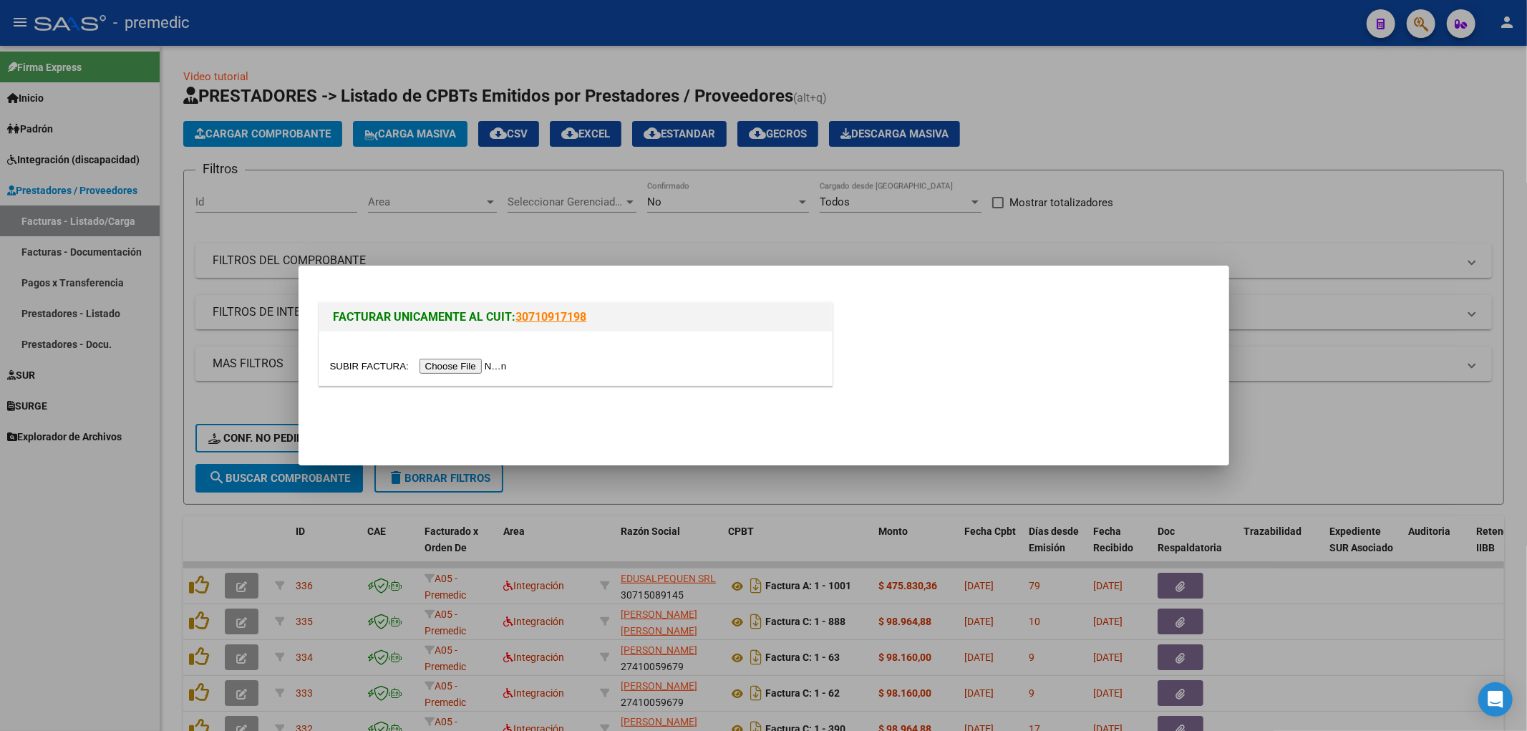
click at [462, 370] on input "file" at bounding box center [420, 366] width 181 height 15
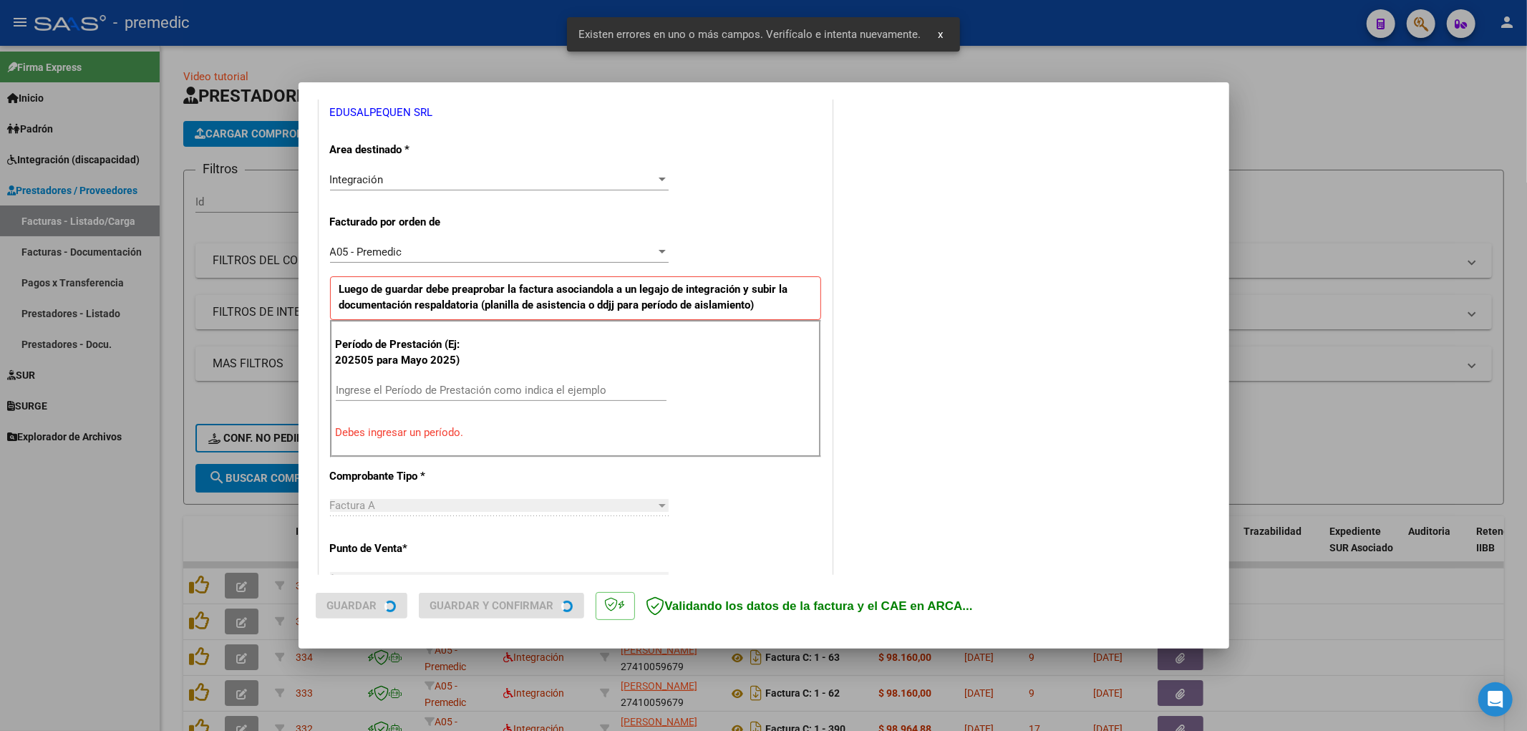
scroll to position [306, 0]
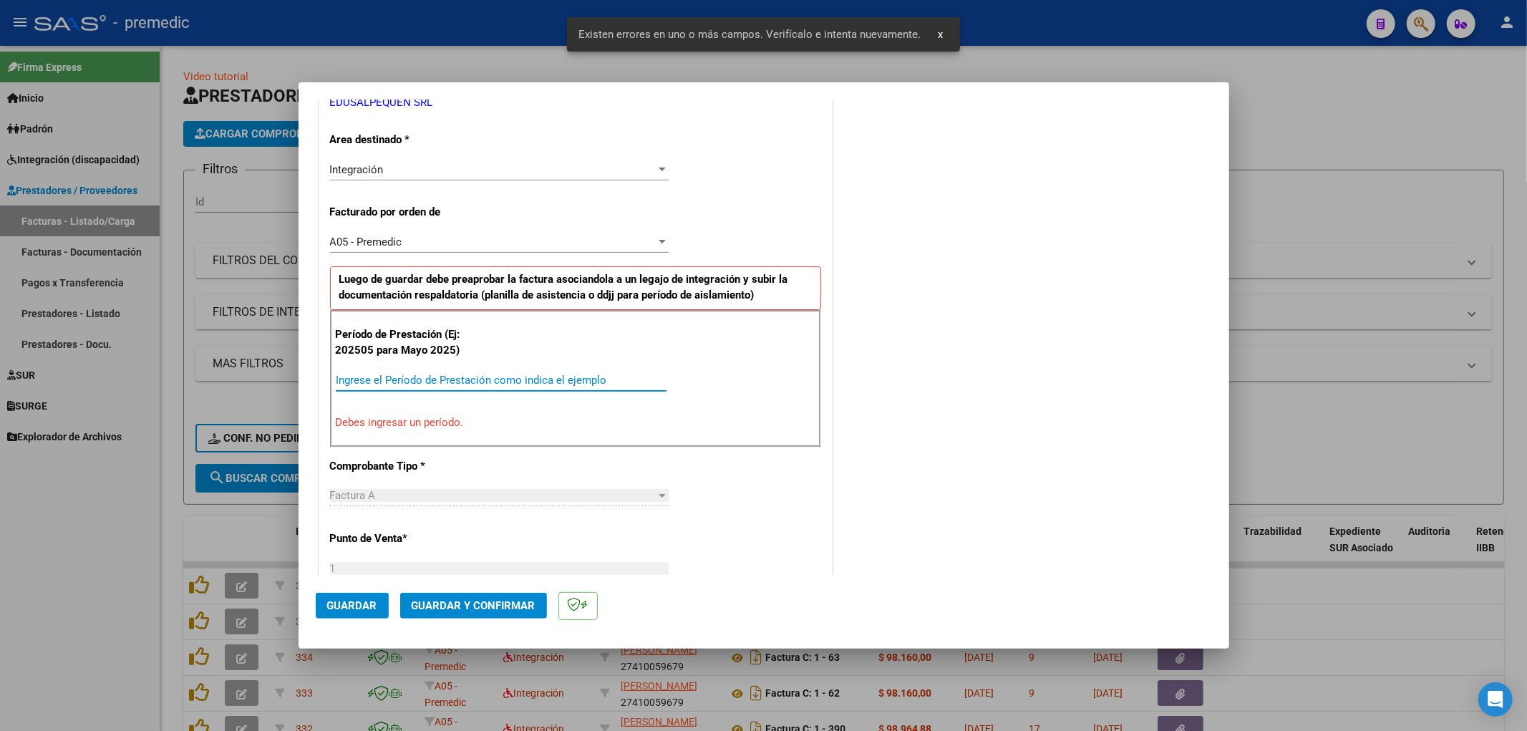
click at [483, 374] on input "Ingrese el Período de Prestación como indica el ejemplo" at bounding box center [501, 380] width 331 height 13
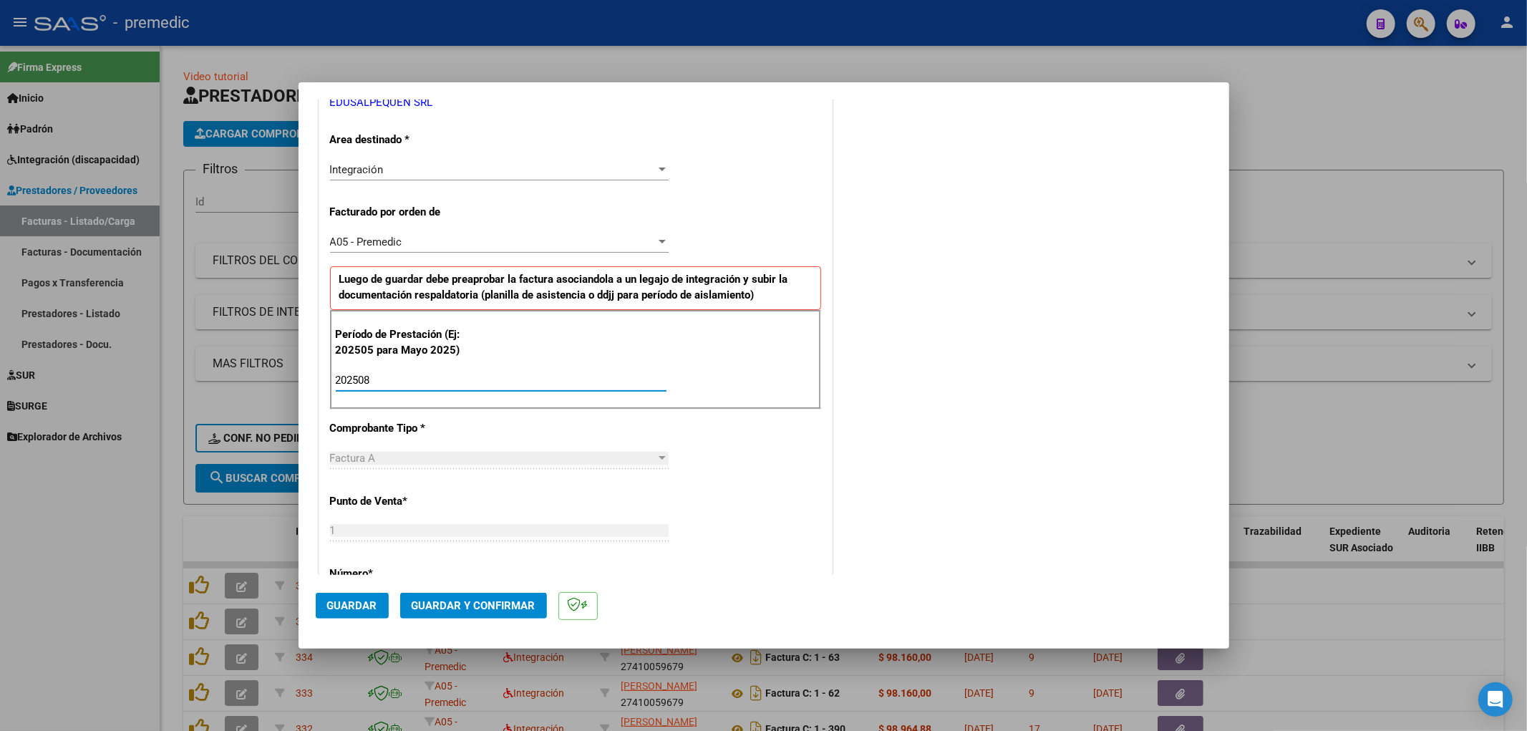
type input "202508"
click at [898, 384] on div "COMENTARIOS Comentarios De la Obra Social: Comentarios de la Obra Social (no vi…" at bounding box center [1023, 509] width 376 height 1398
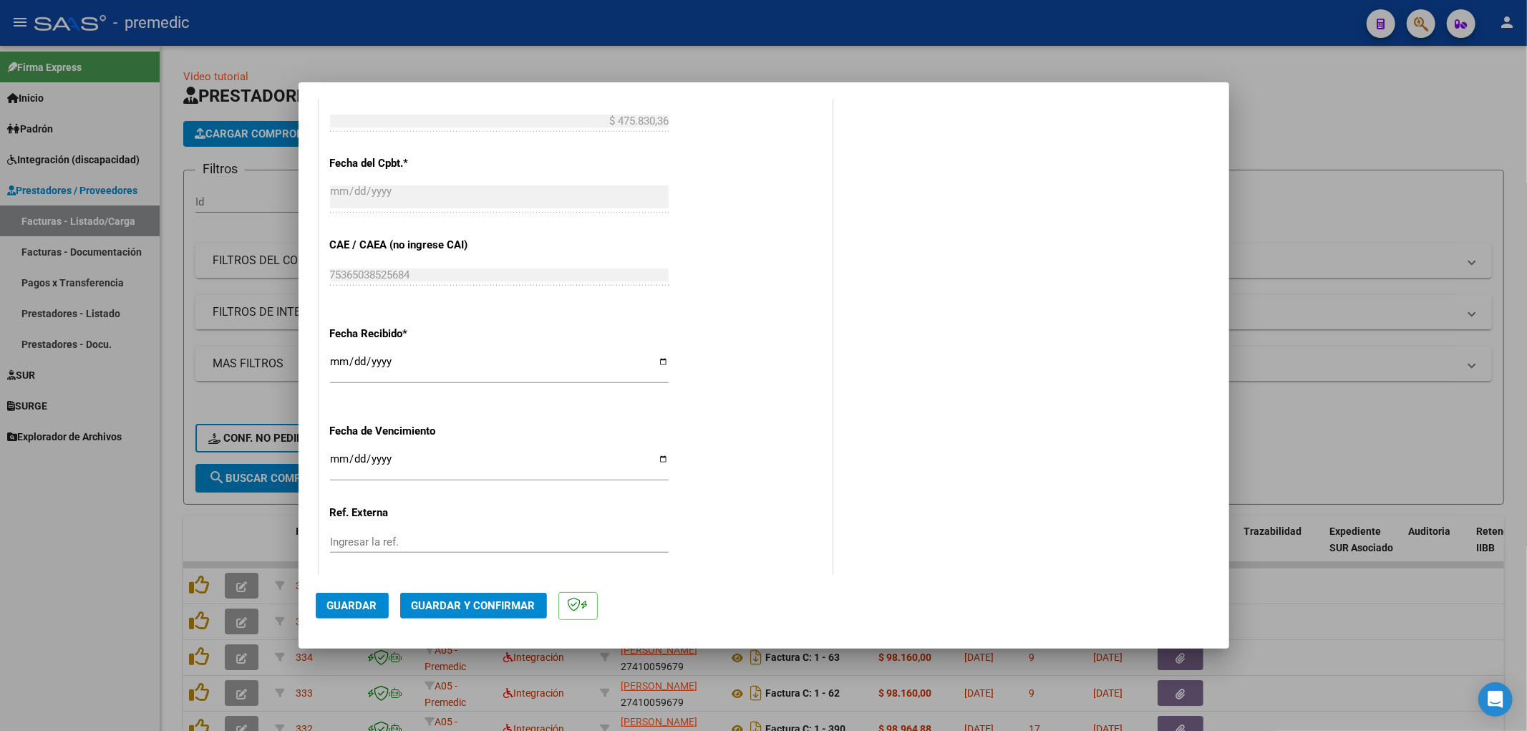
scroll to position [875, 0]
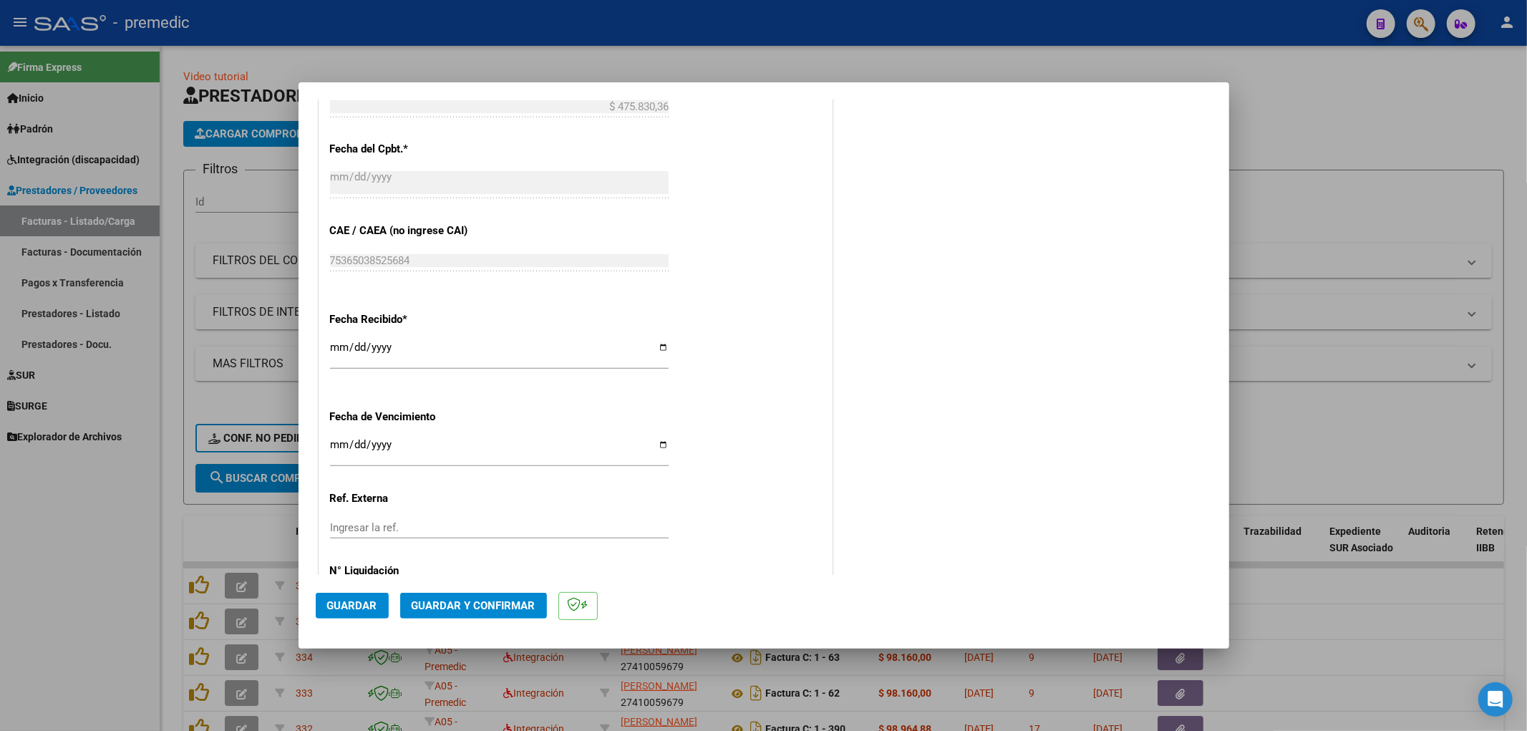
click at [336, 445] on input "Ingresar la fecha" at bounding box center [499, 450] width 339 height 23
type input "[DATE]"
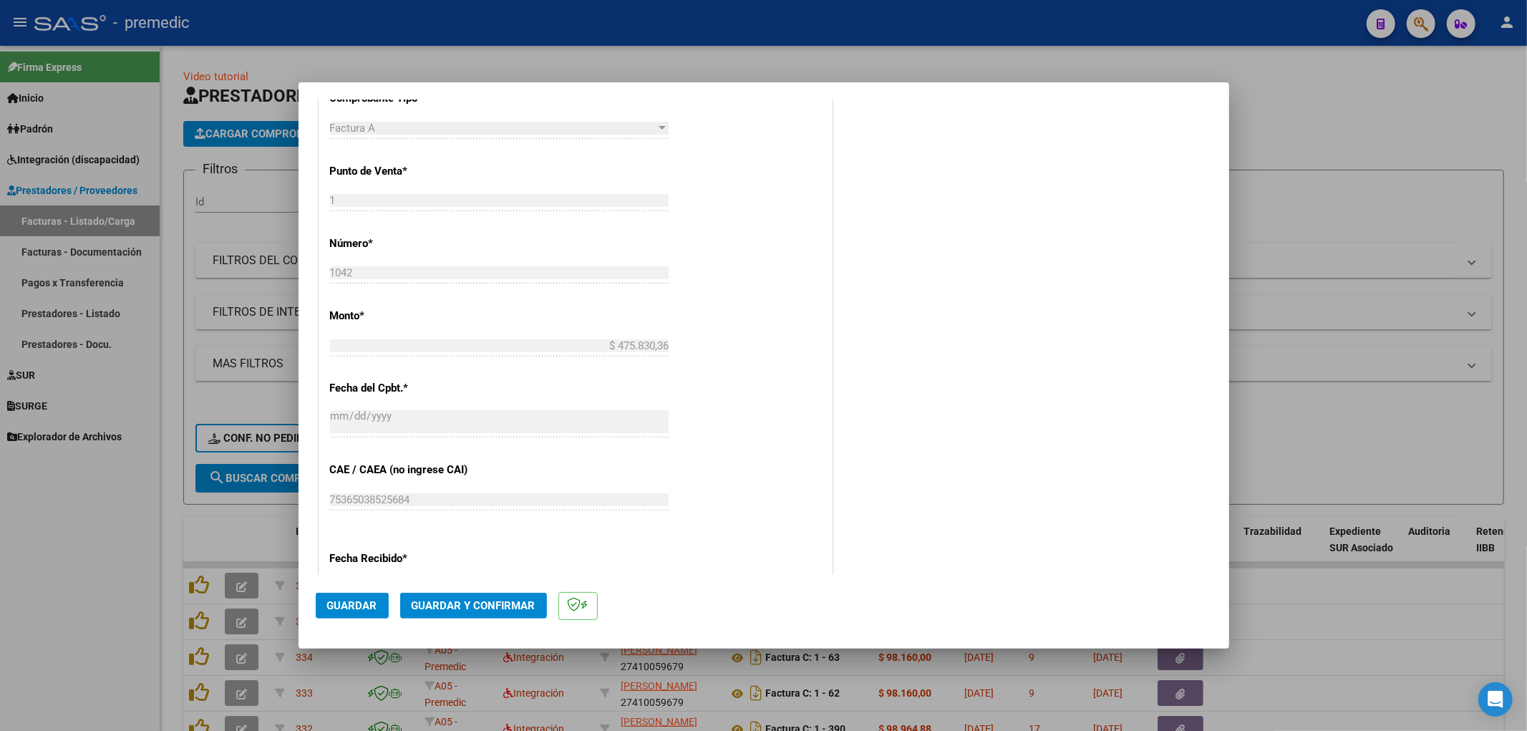
scroll to position [477, 0]
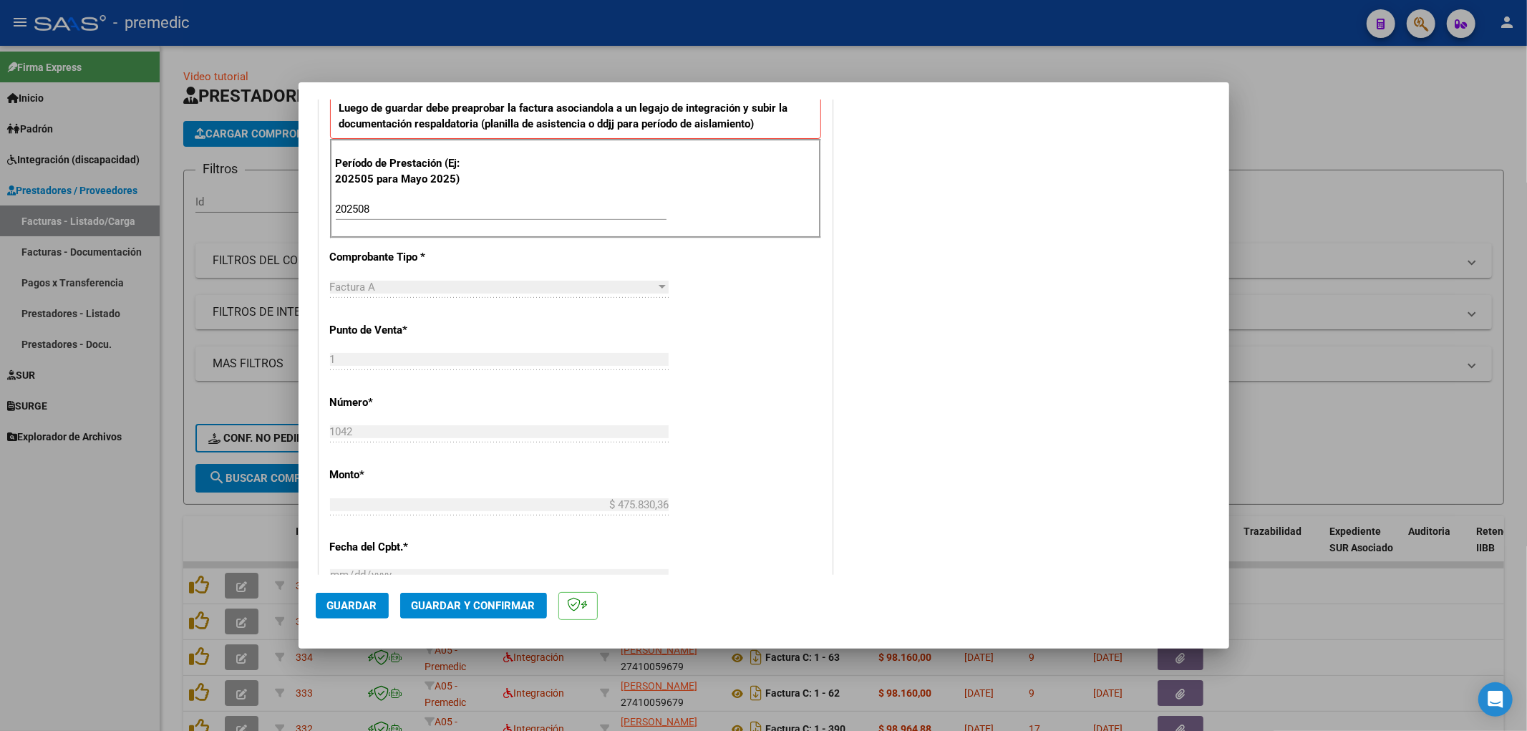
click at [354, 595] on button "Guardar" at bounding box center [352, 606] width 73 height 26
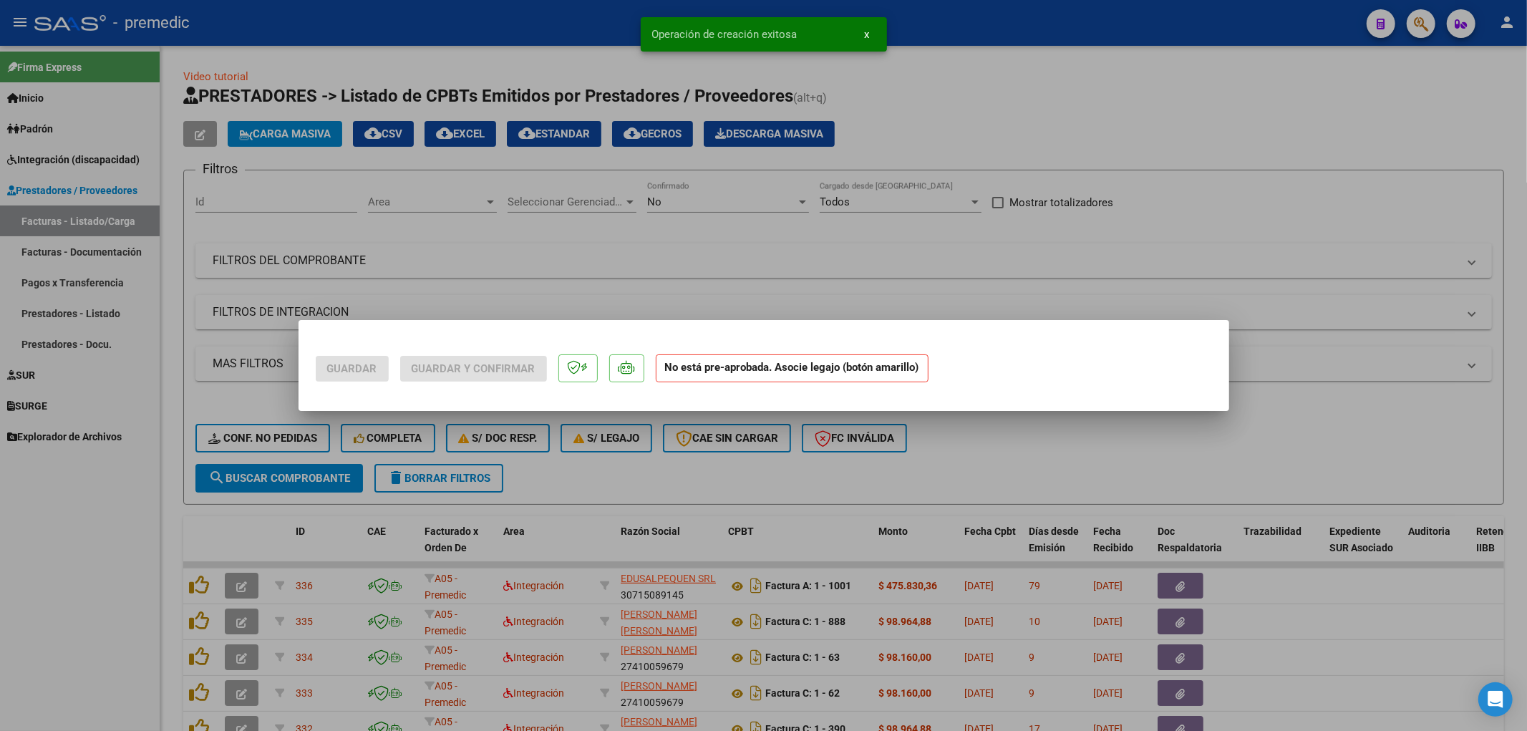
scroll to position [0, 0]
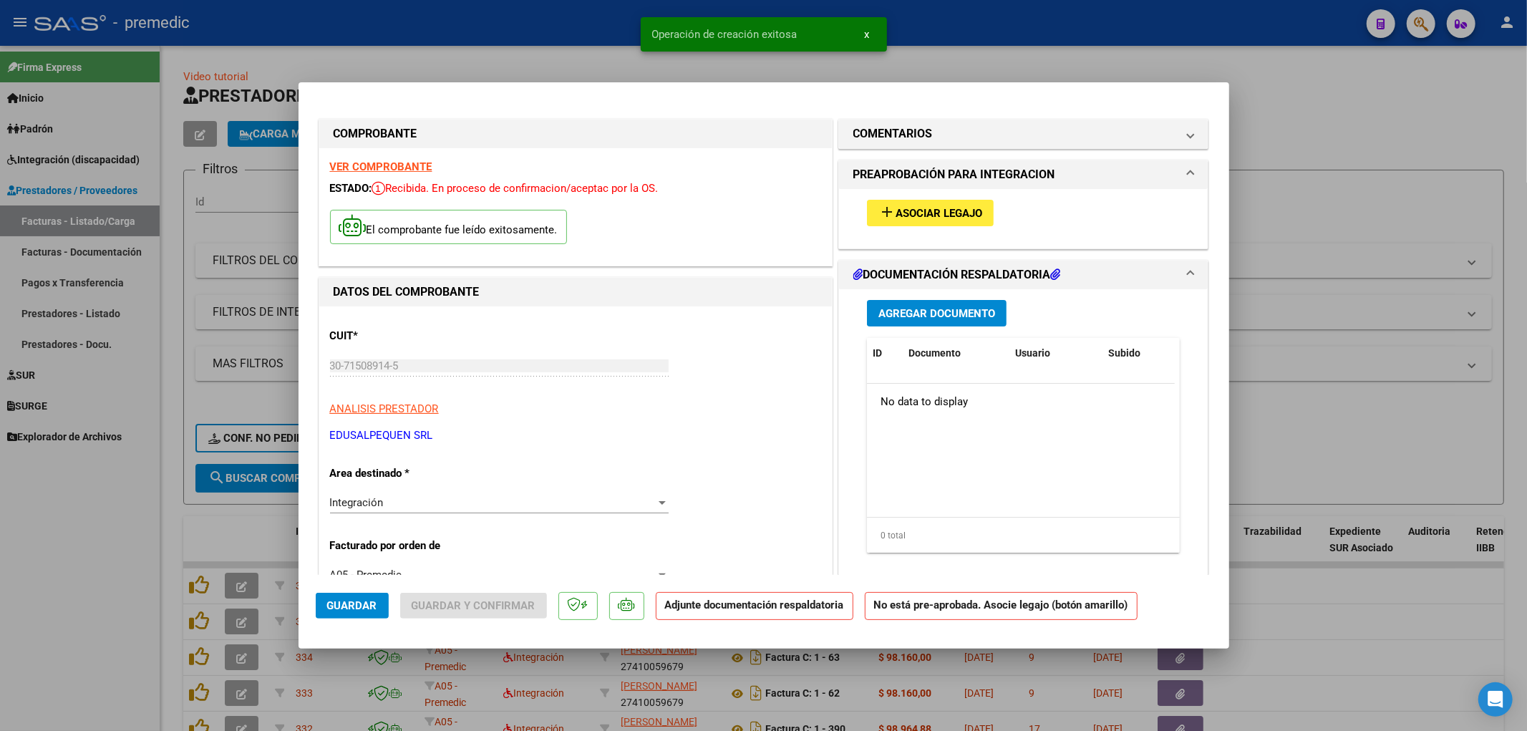
click at [948, 203] on button "add Asociar Legajo" at bounding box center [930, 213] width 127 height 26
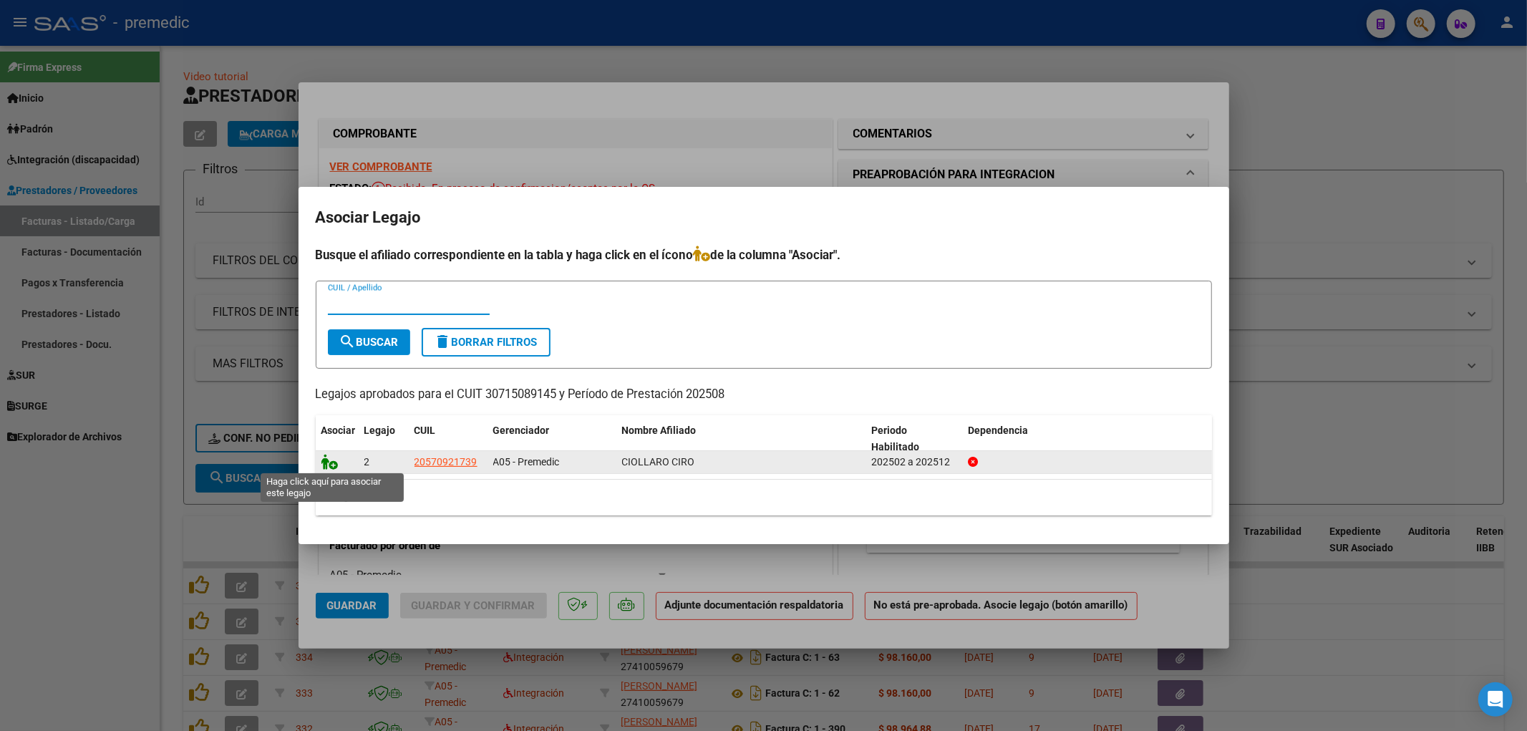
click at [332, 465] on icon at bounding box center [329, 462] width 17 height 16
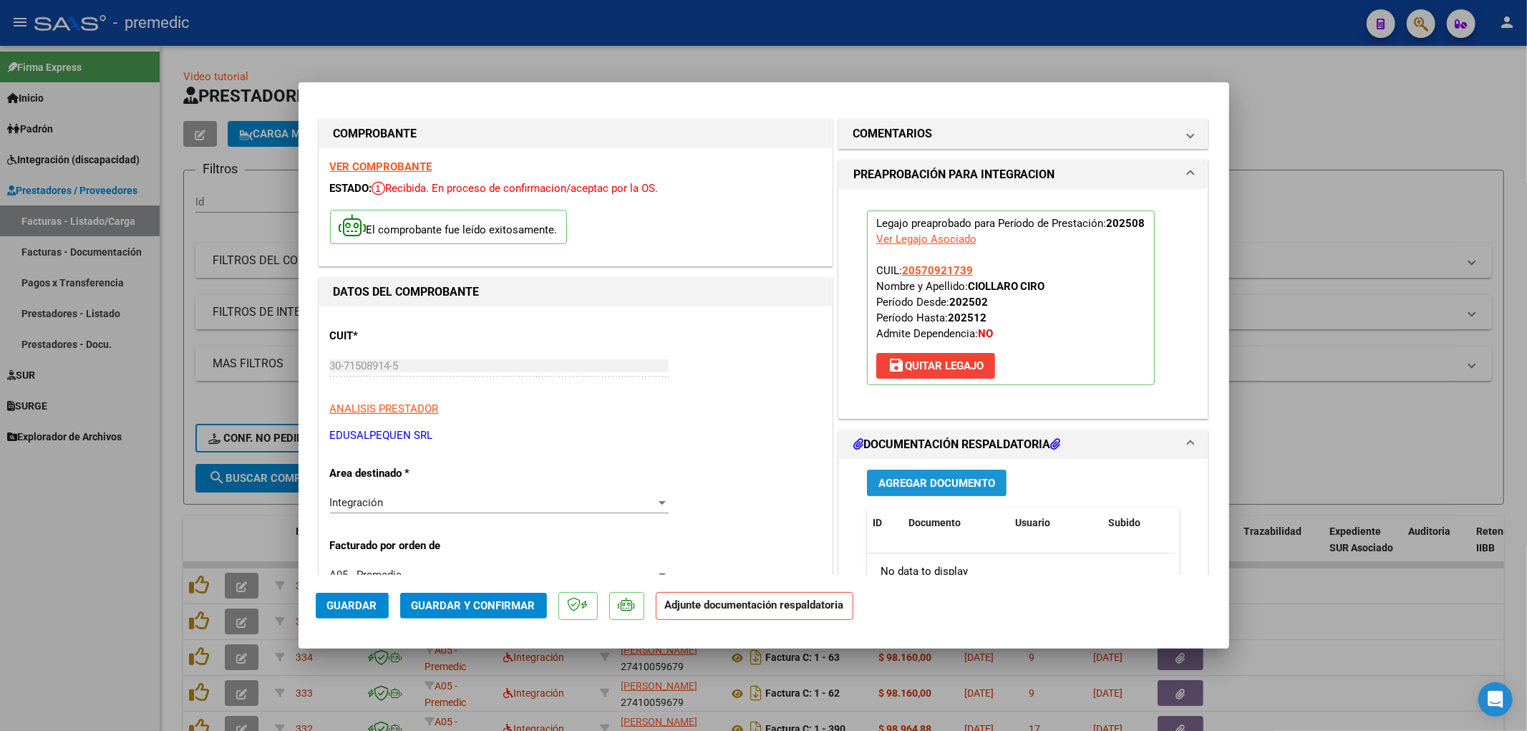
click at [903, 483] on span "Agregar Documento" at bounding box center [936, 483] width 117 height 13
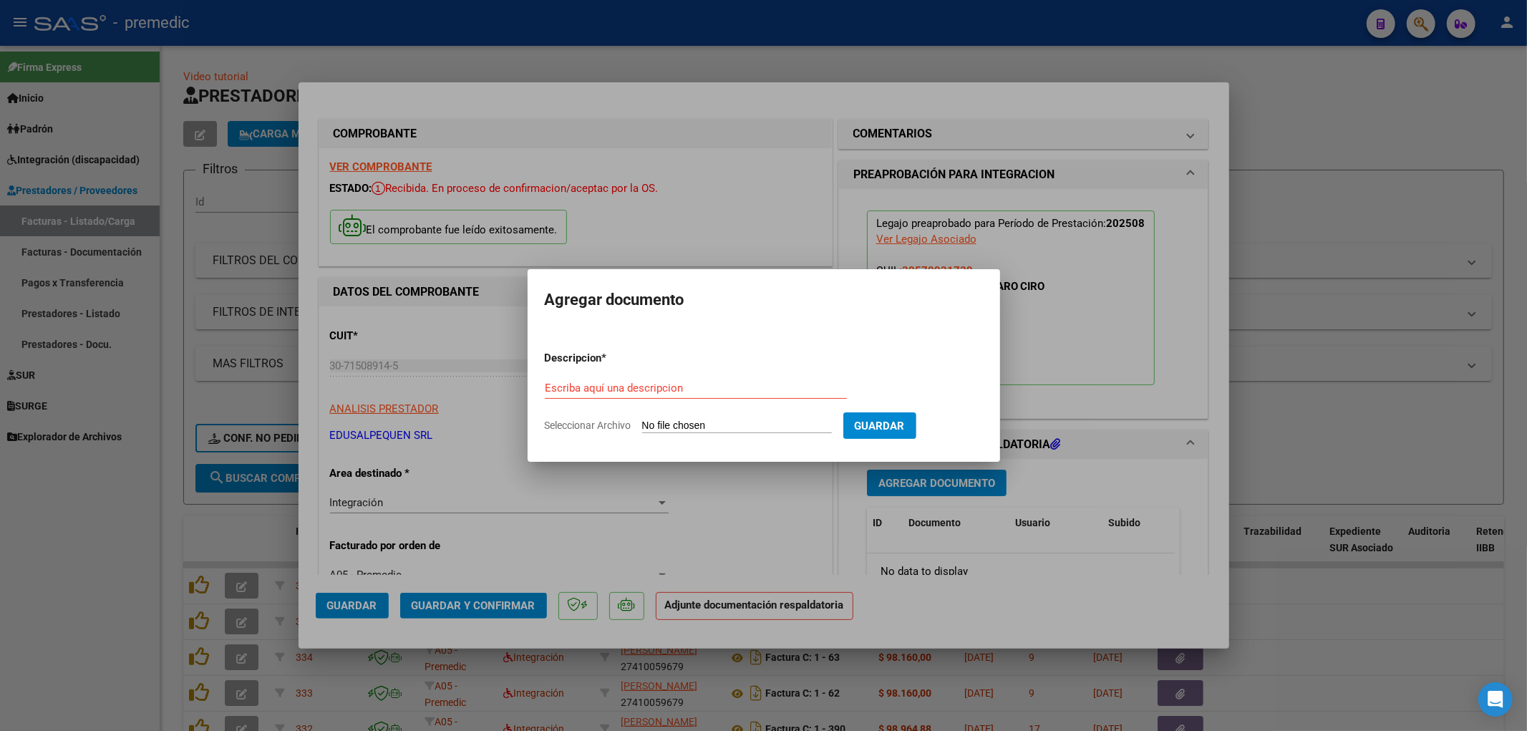
click at [734, 424] on input "Seleccionar Archivo" at bounding box center [737, 426] width 190 height 14
type input "C:\fakepath\[PERSON_NAME] 08.pdf"
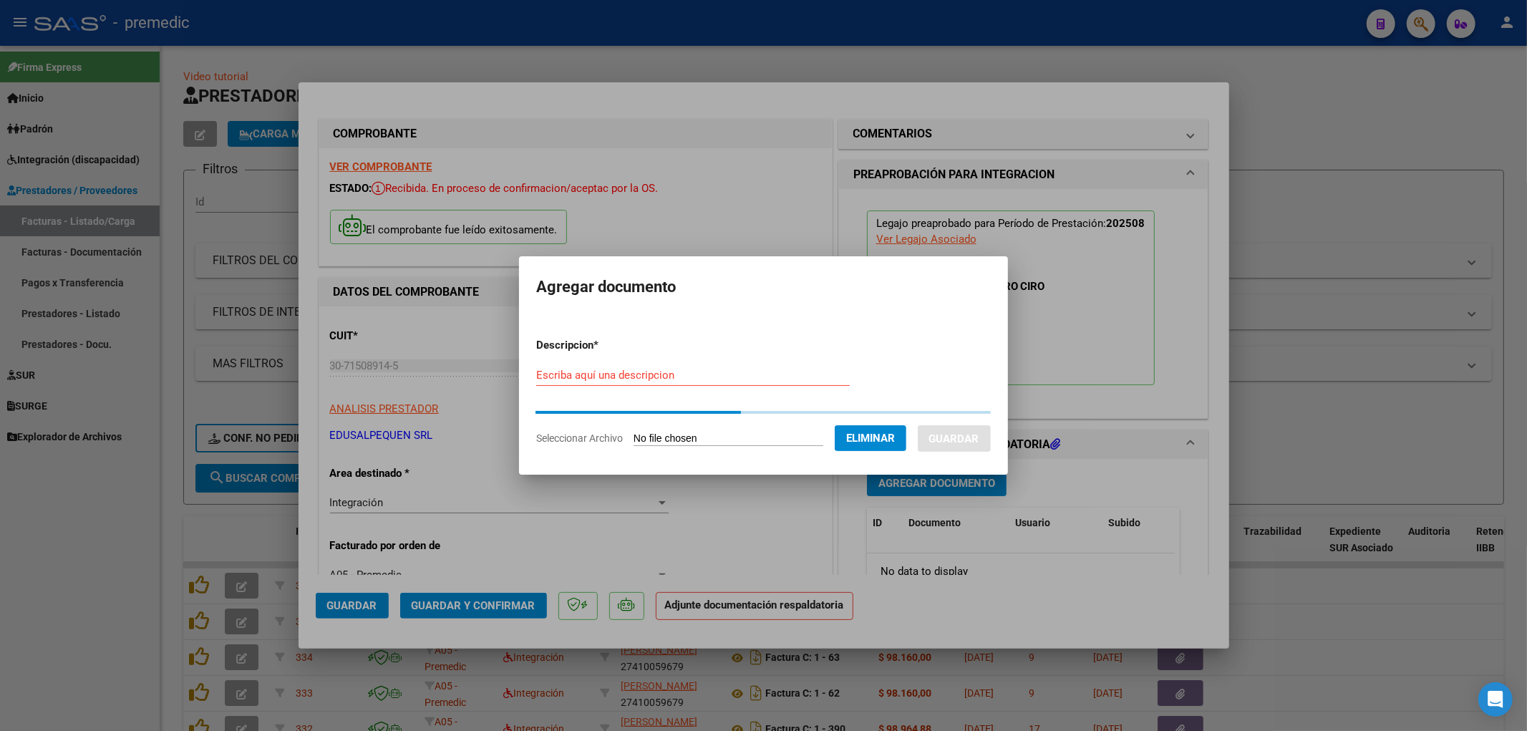
click at [611, 381] on input "Escriba aquí una descripcion" at bounding box center [692, 375] width 313 height 13
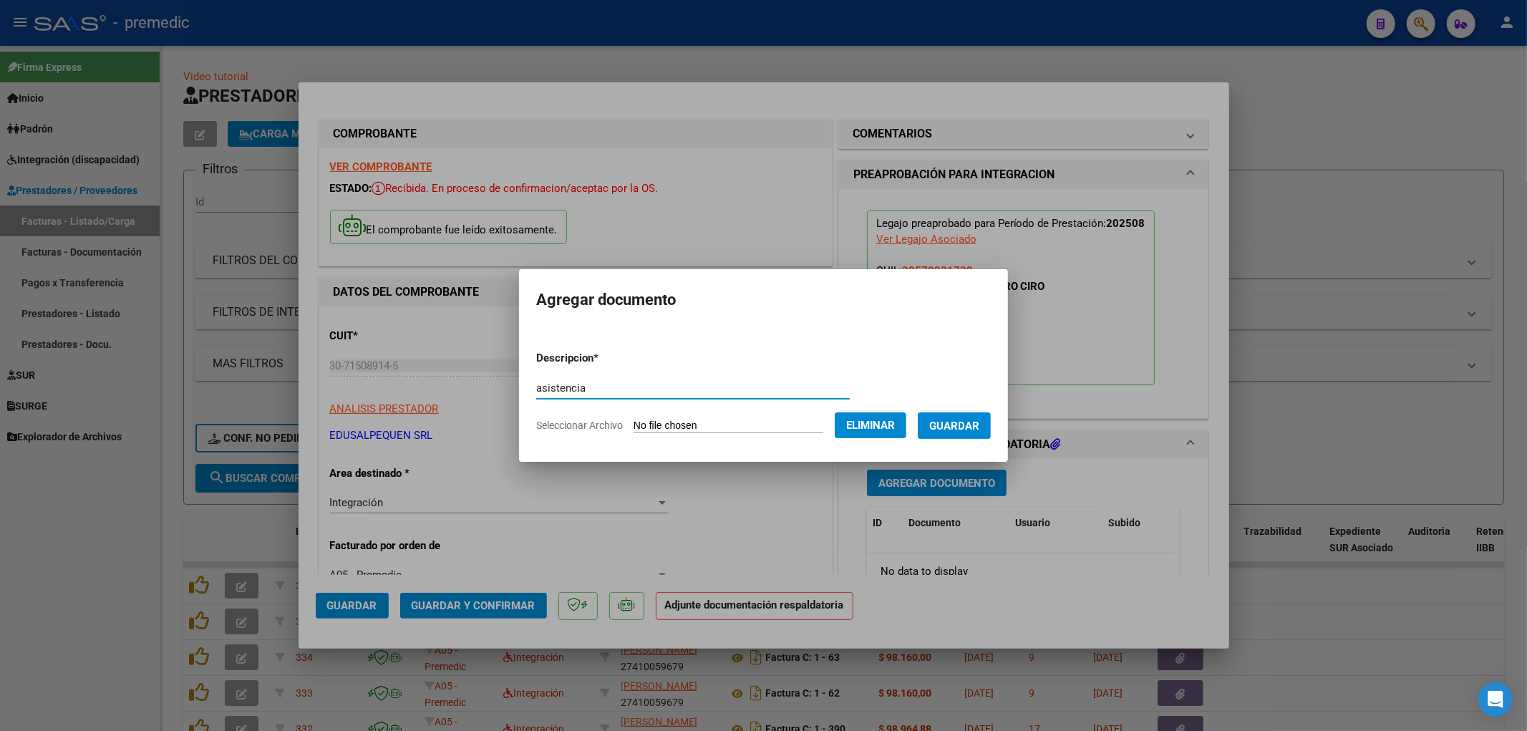
type input "asistencia"
click at [976, 432] on button "Guardar" at bounding box center [954, 425] width 73 height 26
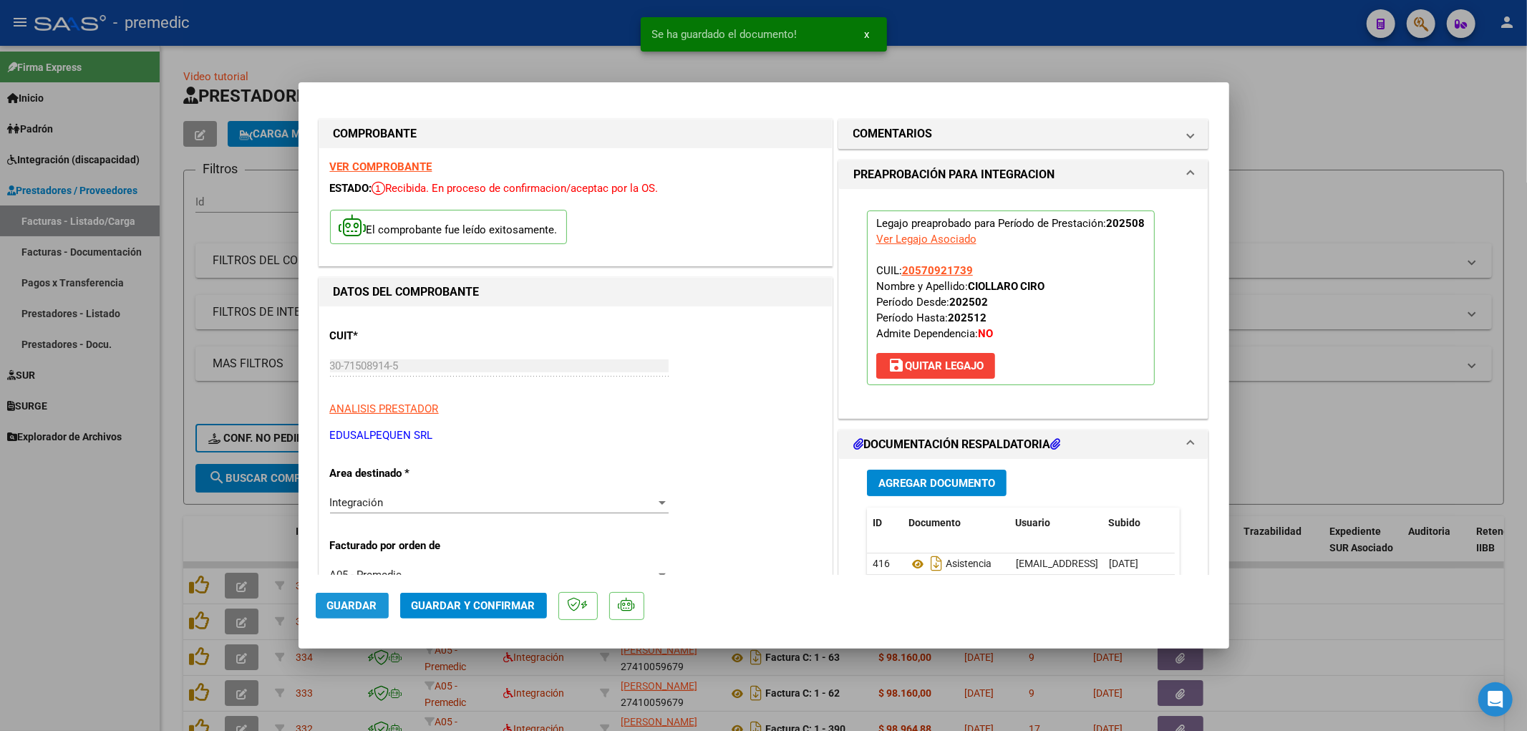
click at [373, 602] on span "Guardar" at bounding box center [352, 605] width 50 height 13
click at [361, 608] on span "Guardar" at bounding box center [352, 605] width 50 height 13
click at [1315, 429] on div at bounding box center [763, 365] width 1527 height 731
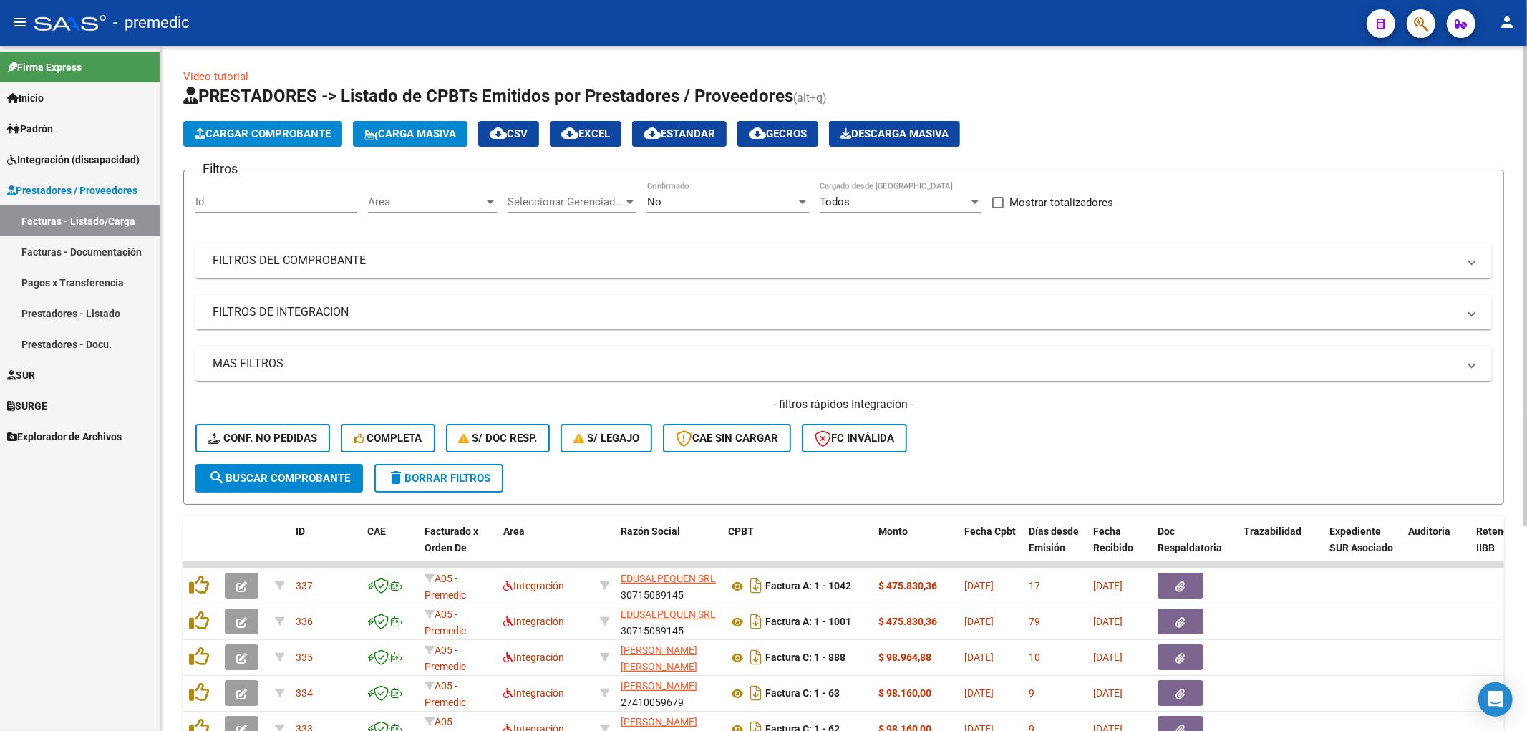
click at [277, 137] on span "Cargar Comprobante" at bounding box center [263, 133] width 136 height 13
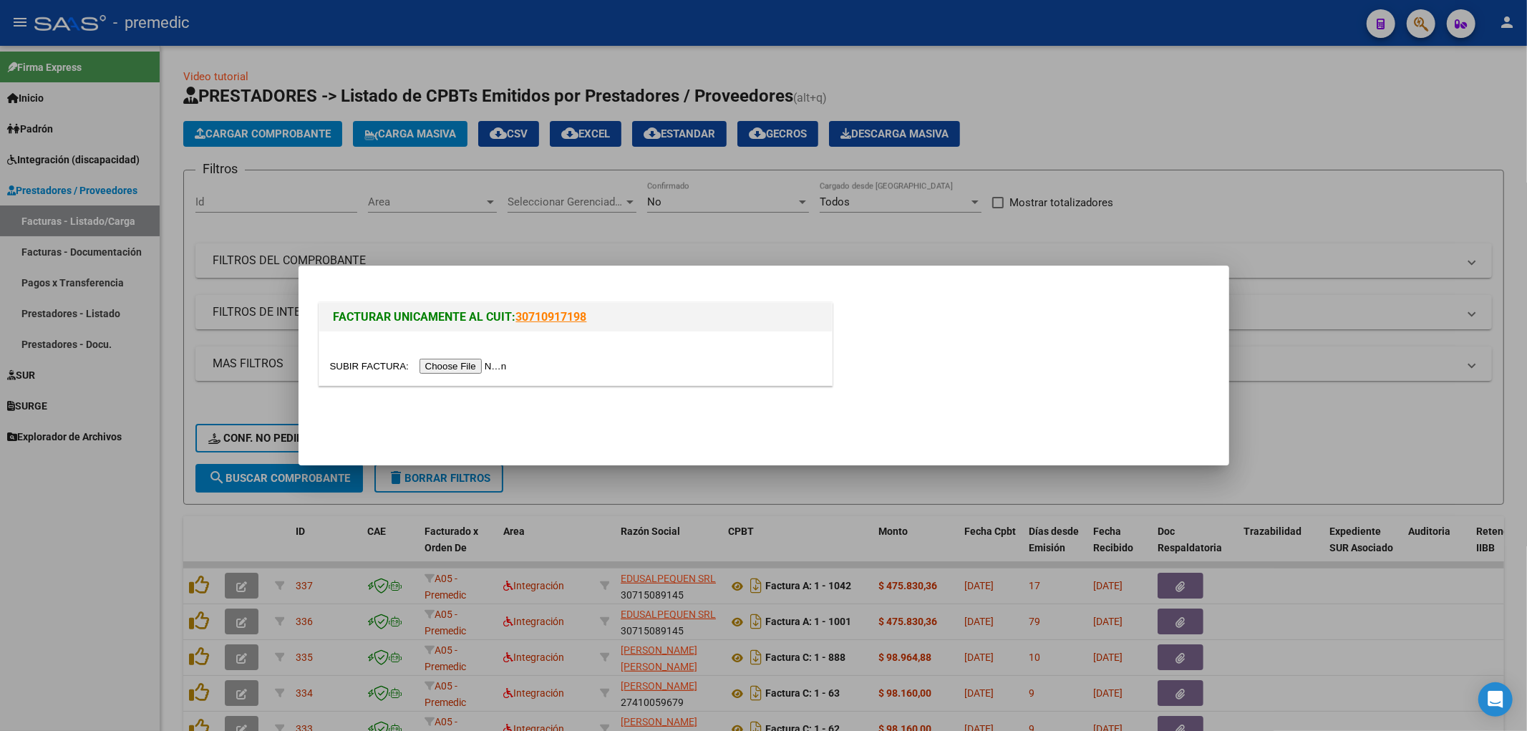
click at [478, 369] on input "file" at bounding box center [420, 366] width 181 height 15
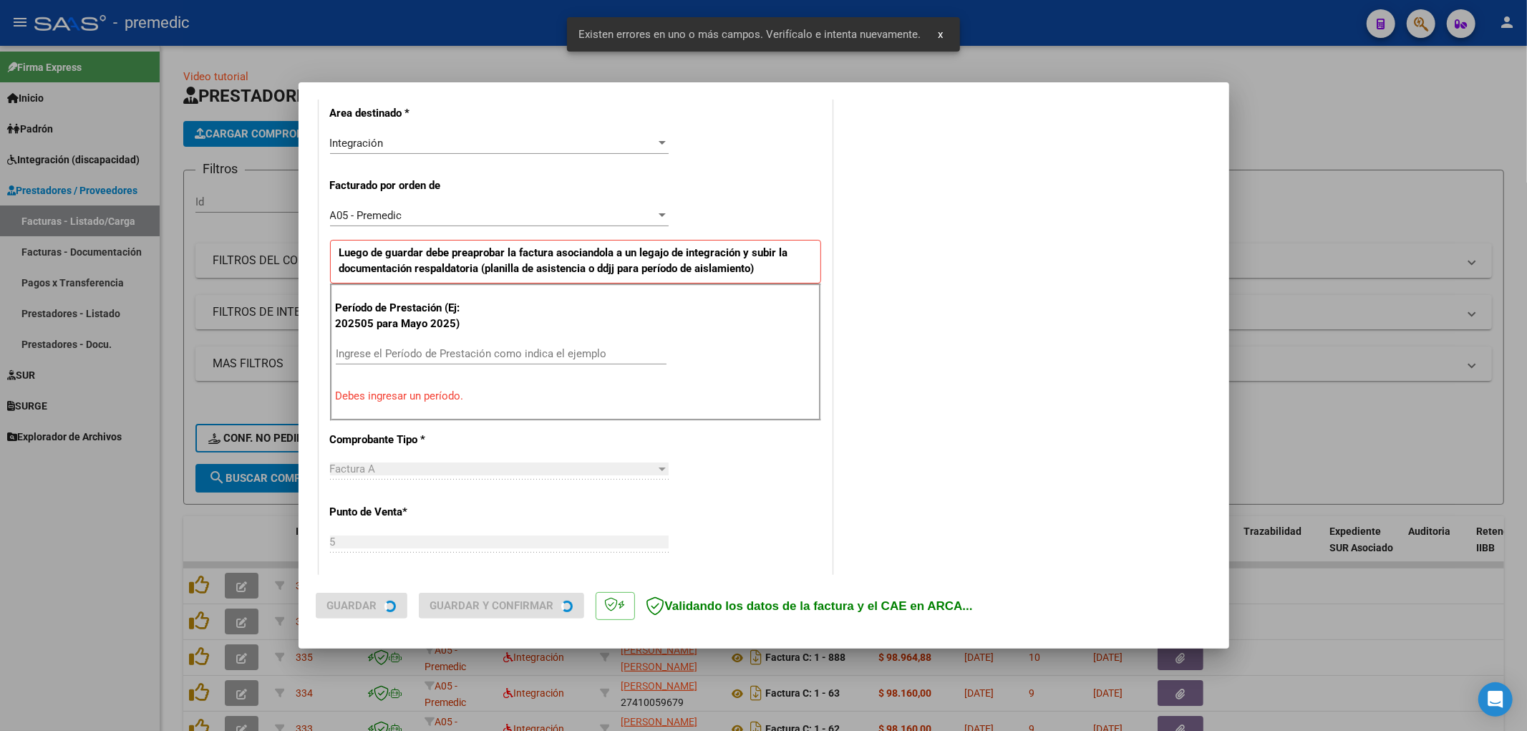
scroll to position [333, 0]
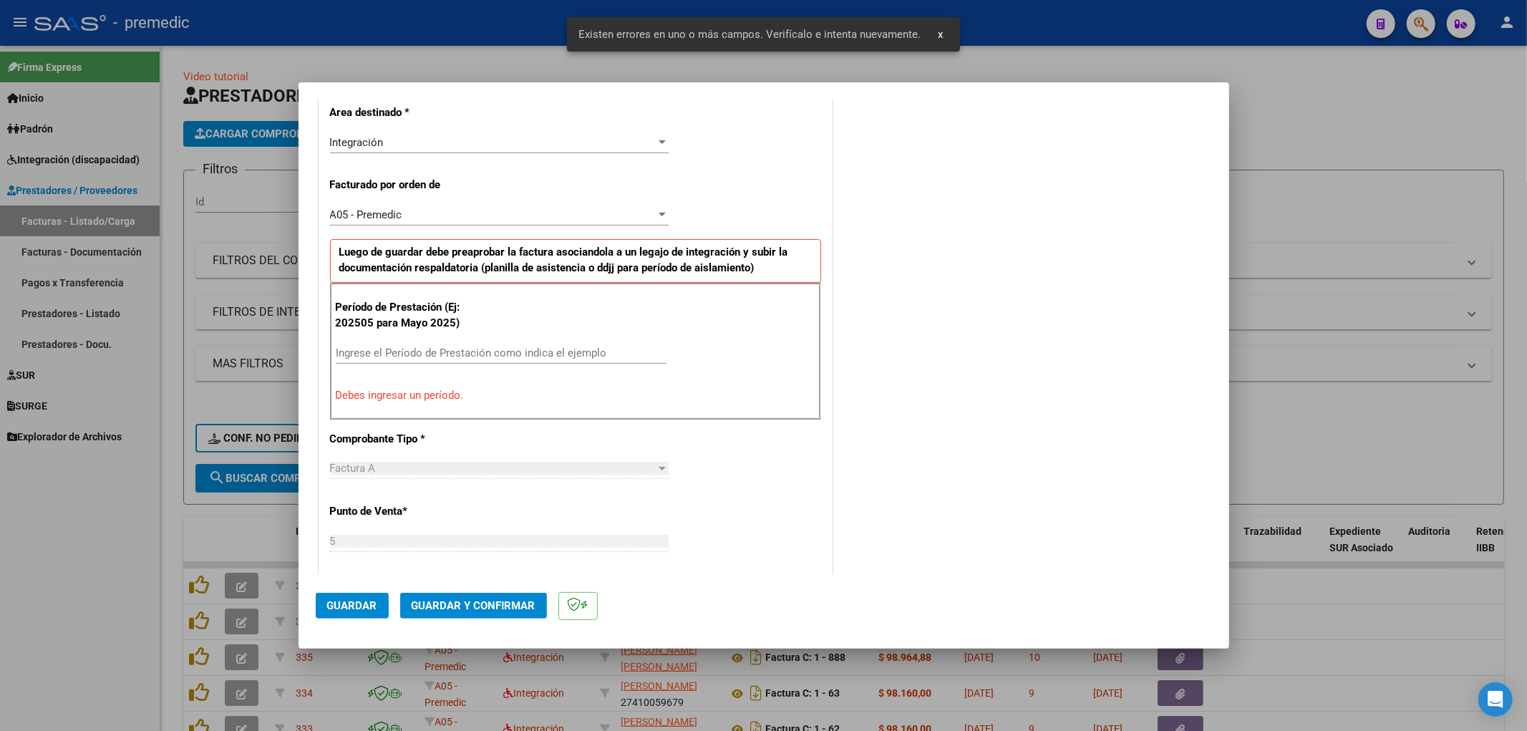
click at [489, 353] on input "Ingrese el Período de Prestación como indica el ejemplo" at bounding box center [501, 352] width 331 height 13
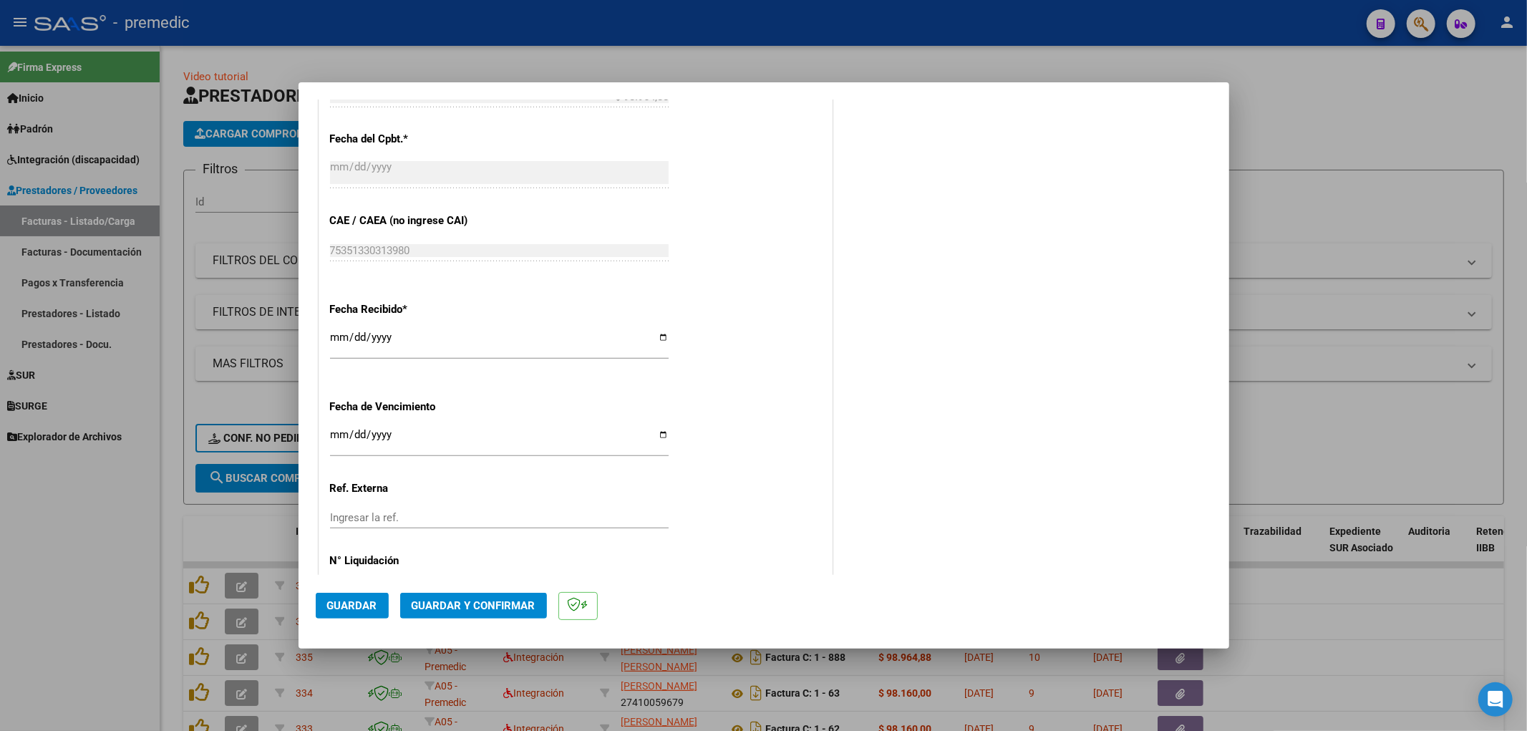
scroll to position [938, 0]
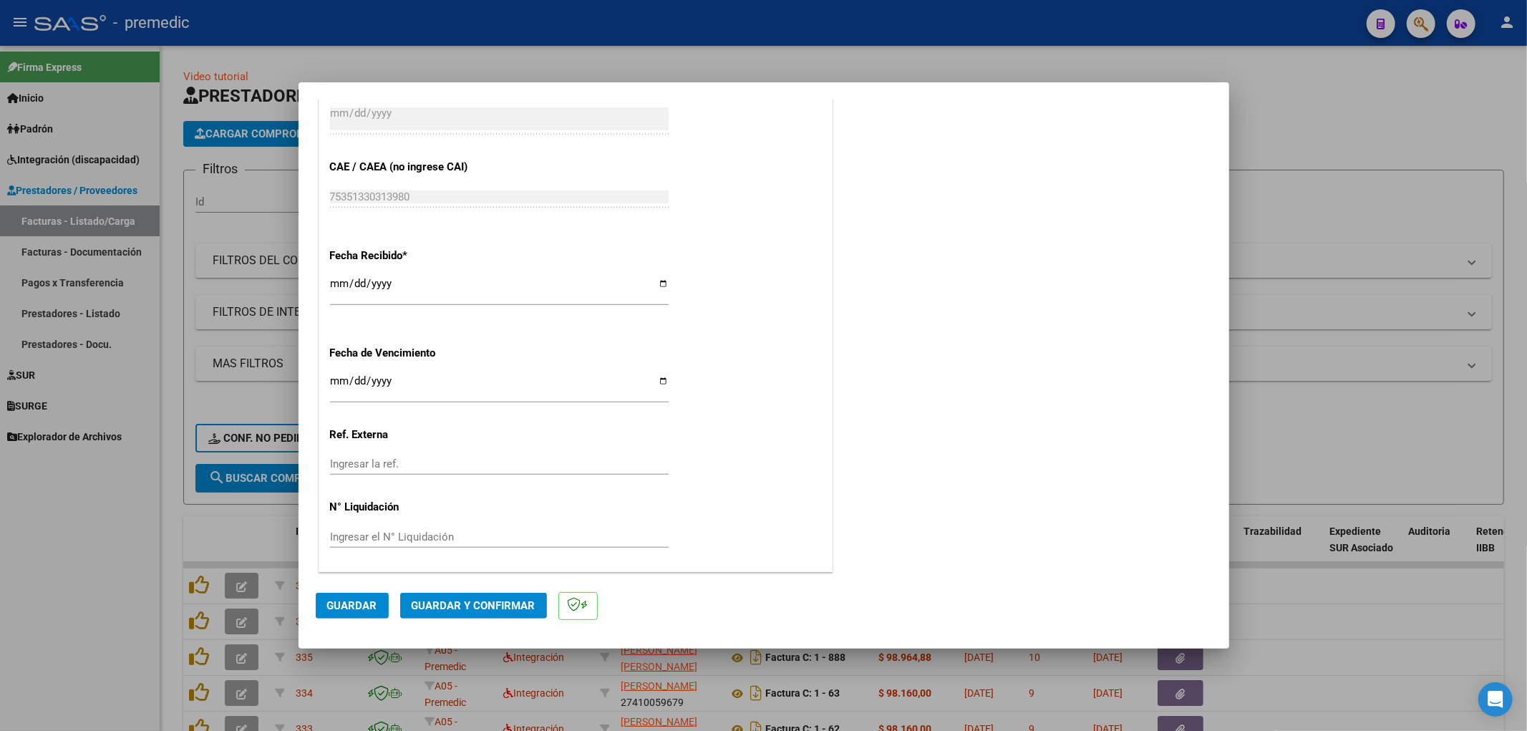
type input "202508"
click at [337, 380] on input "Ingresar la fecha" at bounding box center [499, 386] width 339 height 23
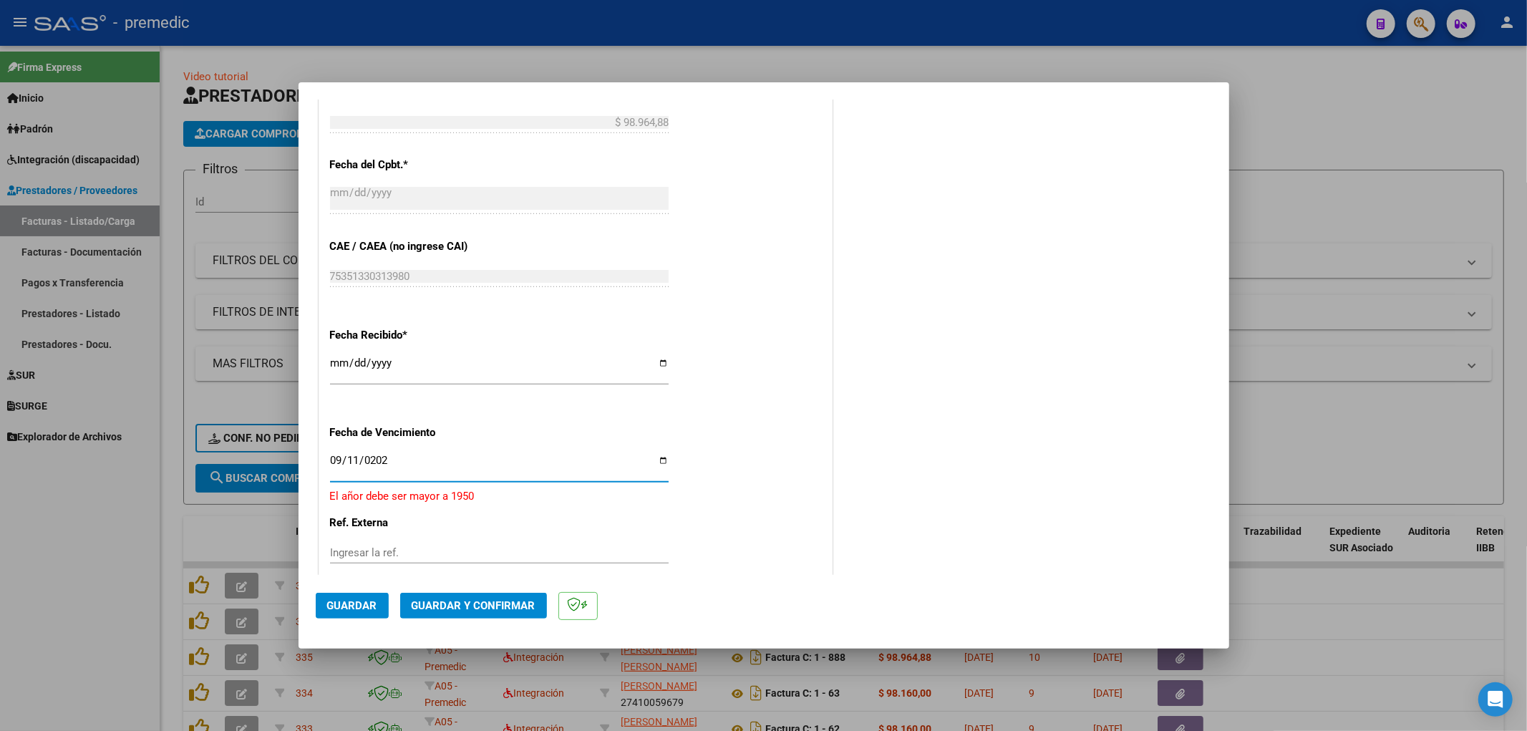
type input "[DATE]"
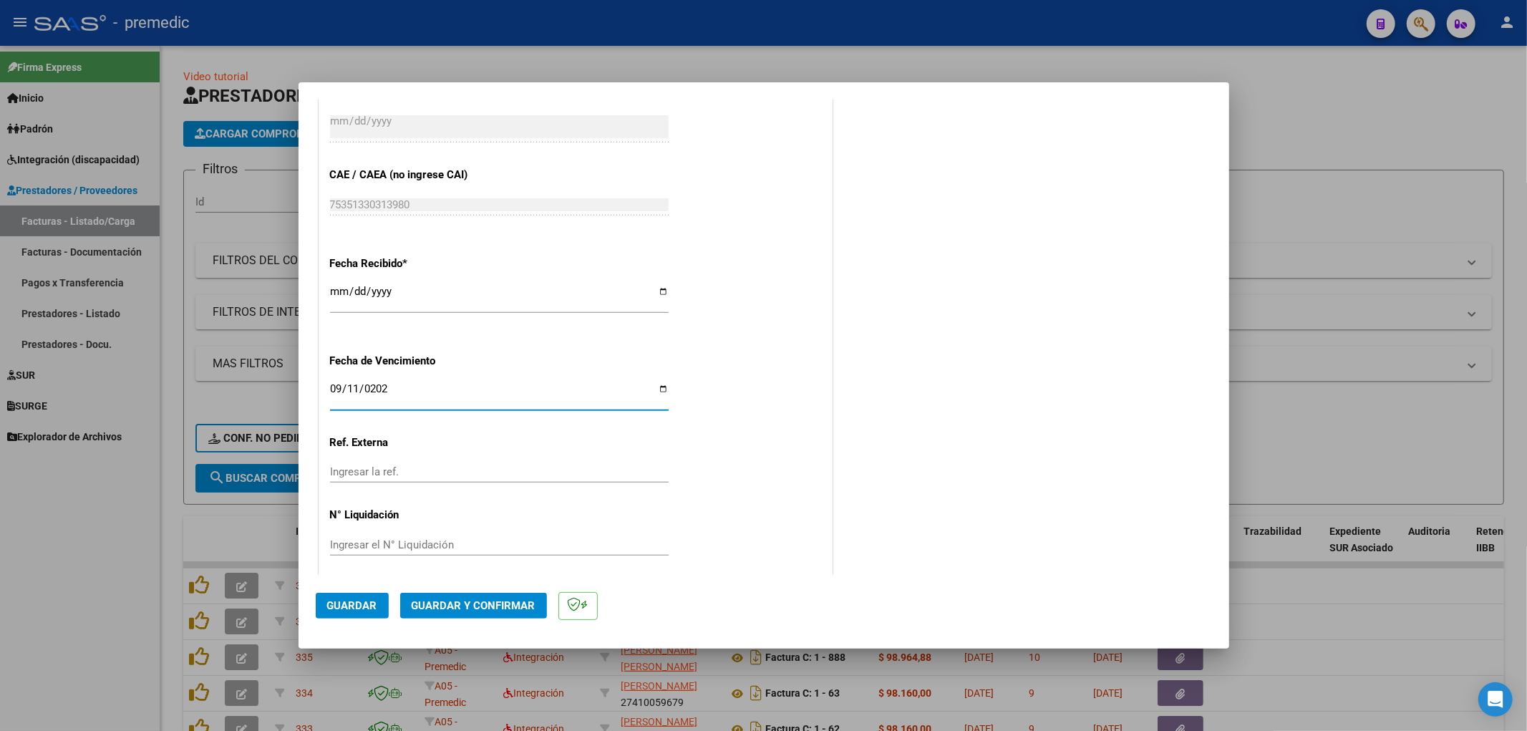
scroll to position [938, 0]
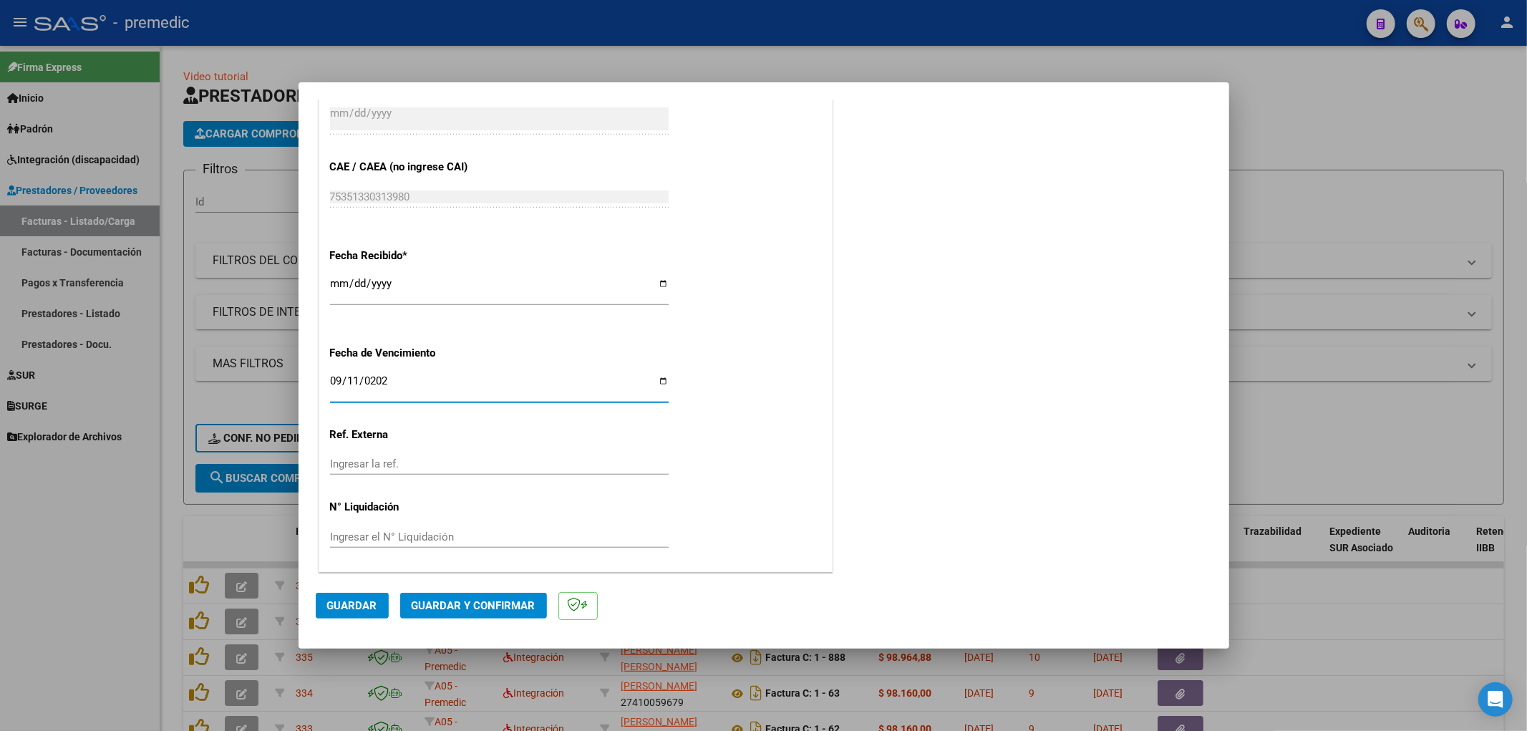
click at [365, 606] on span "Guardar" at bounding box center [352, 605] width 50 height 13
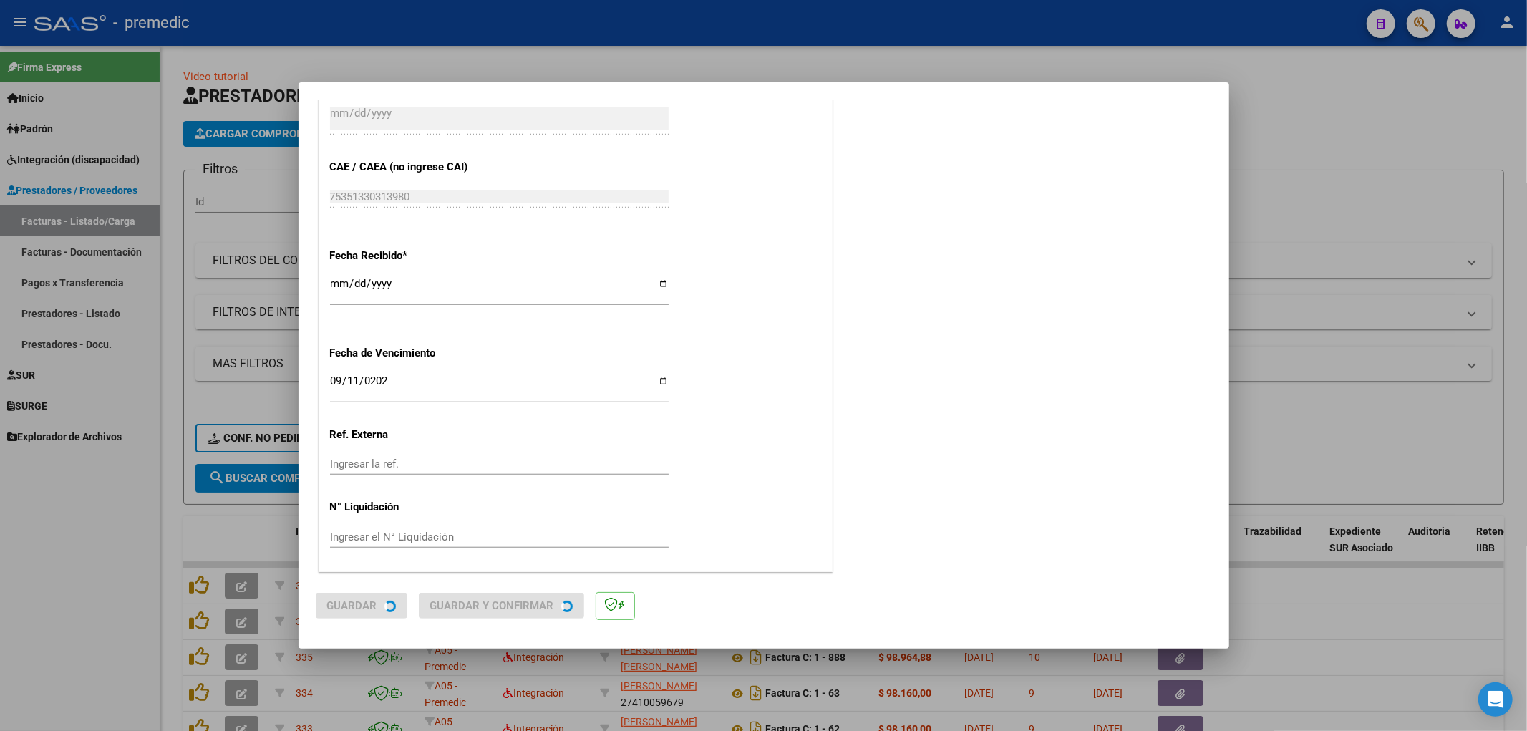
scroll to position [0, 0]
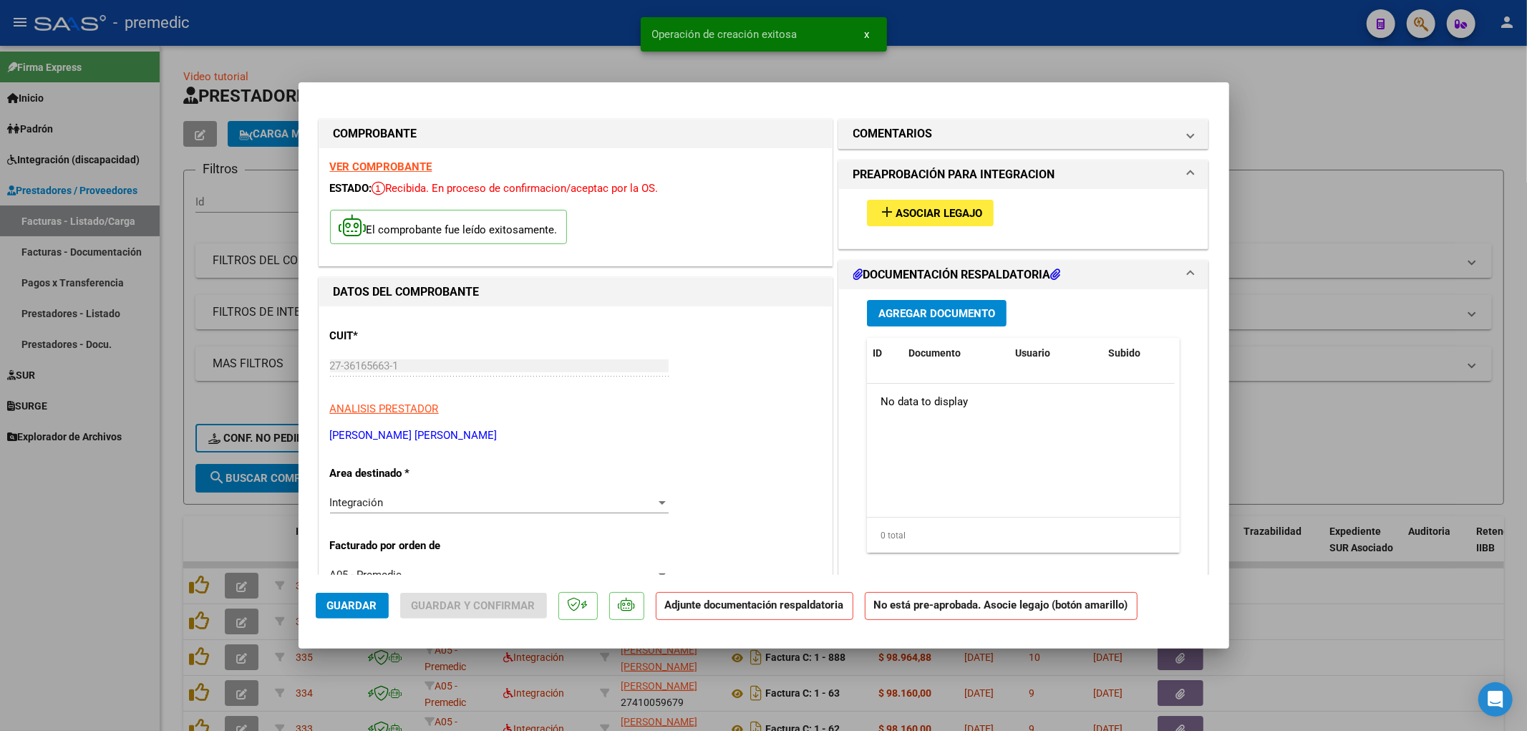
click at [938, 205] on button "add Asociar Legajo" at bounding box center [930, 213] width 127 height 26
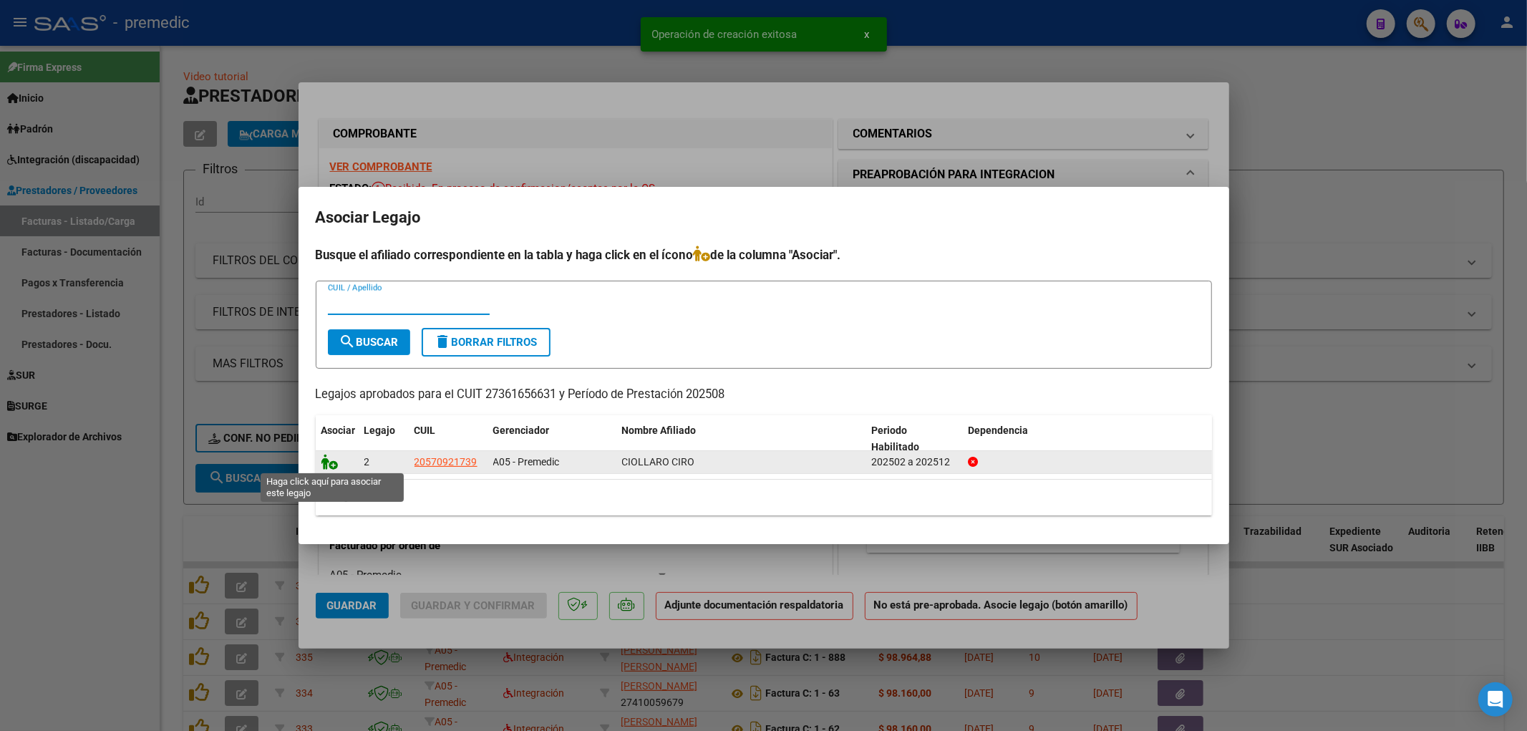
click at [324, 457] on icon at bounding box center [329, 462] width 17 height 16
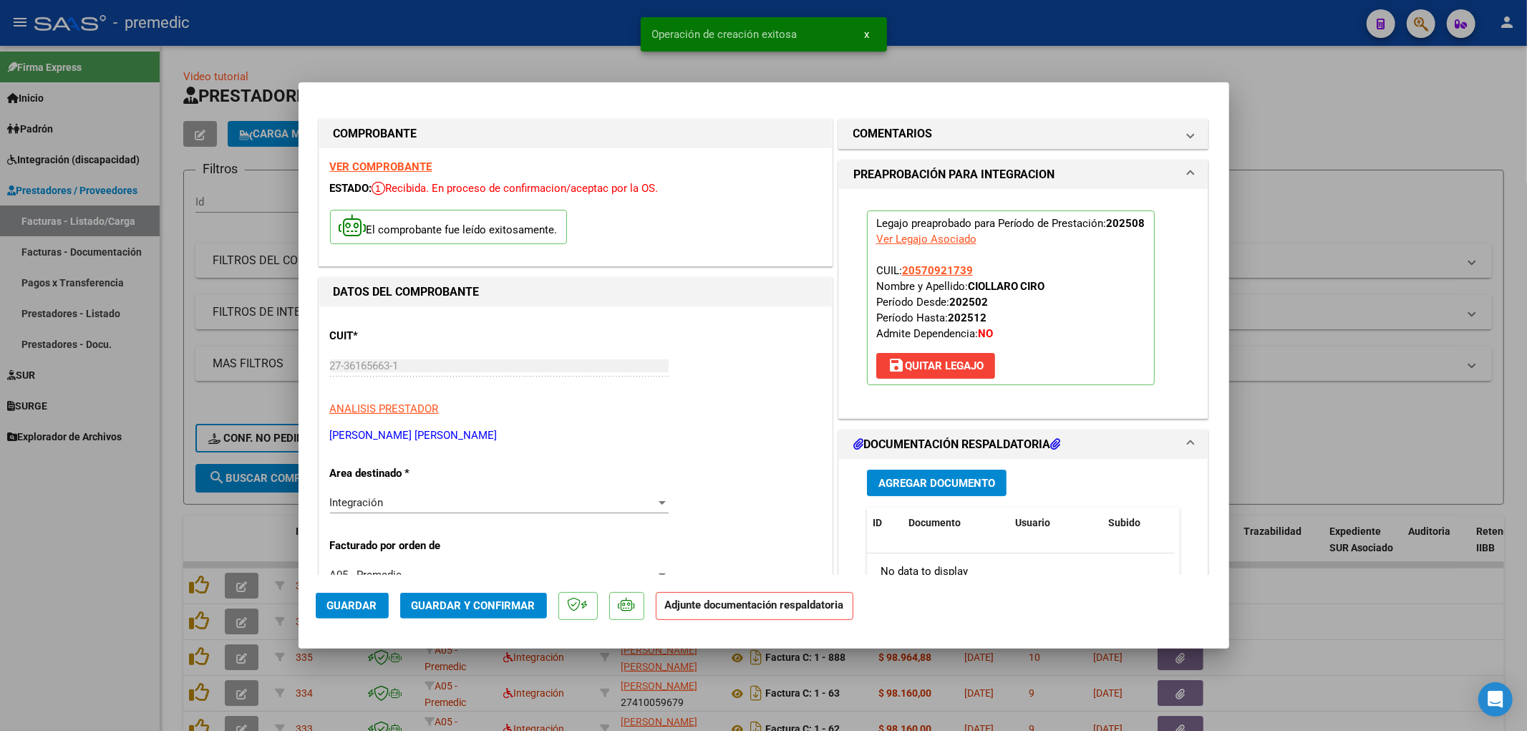
scroll to position [238, 0]
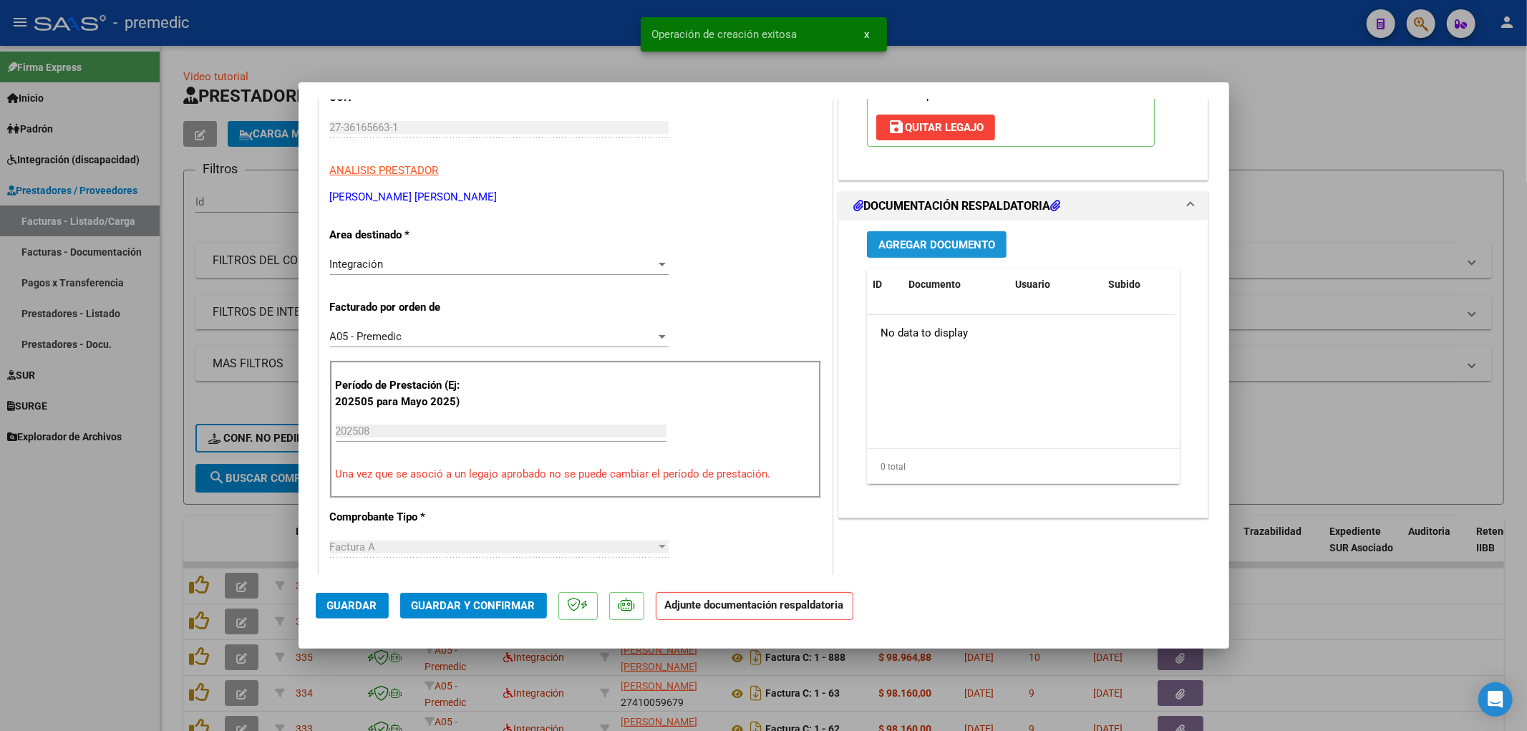
click at [933, 241] on span "Agregar Documento" at bounding box center [936, 244] width 117 height 13
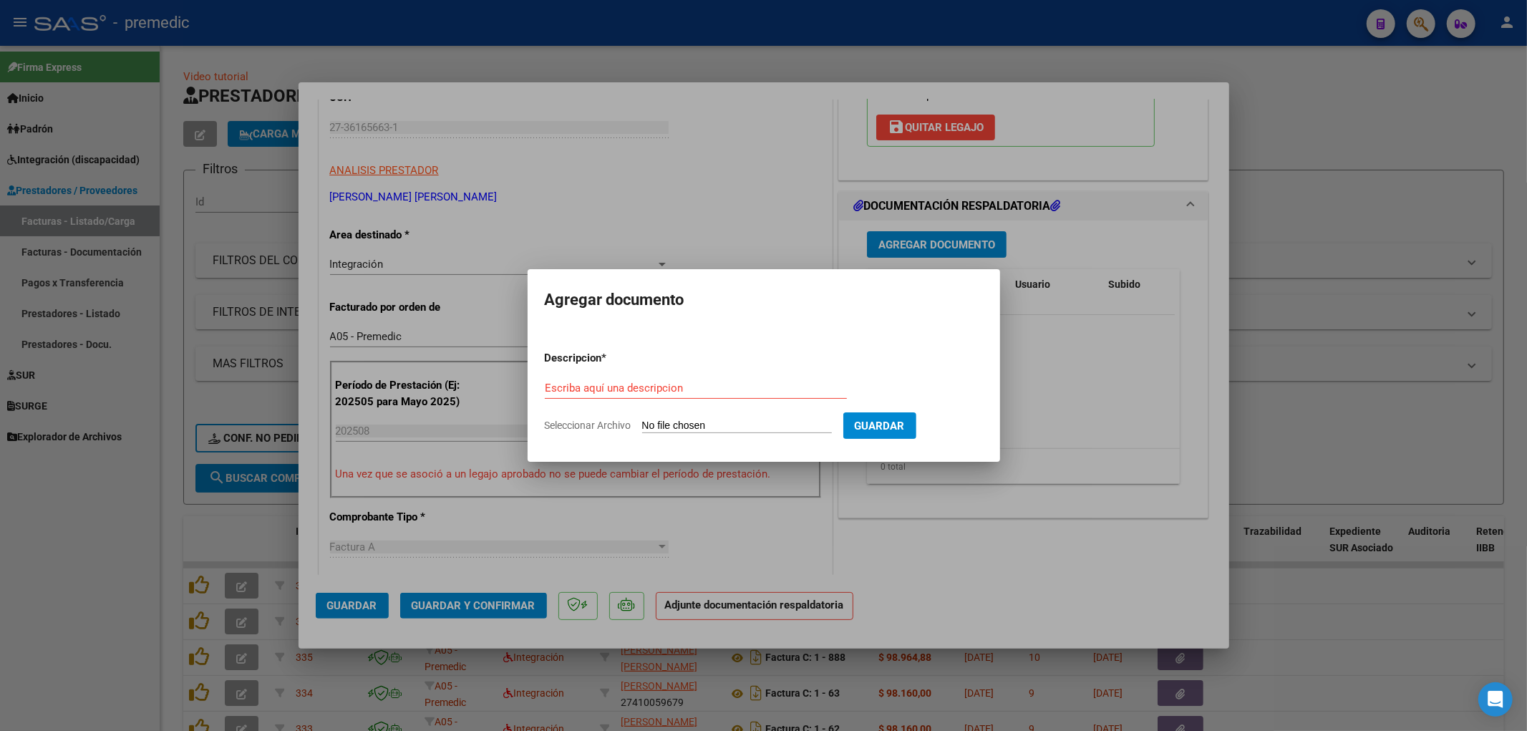
click at [684, 427] on input "Seleccionar Archivo" at bounding box center [737, 426] width 190 height 14
type input "C:\fakepath\[PERSON_NAME] PLANILLA DE ASISTENCIA.pdf"
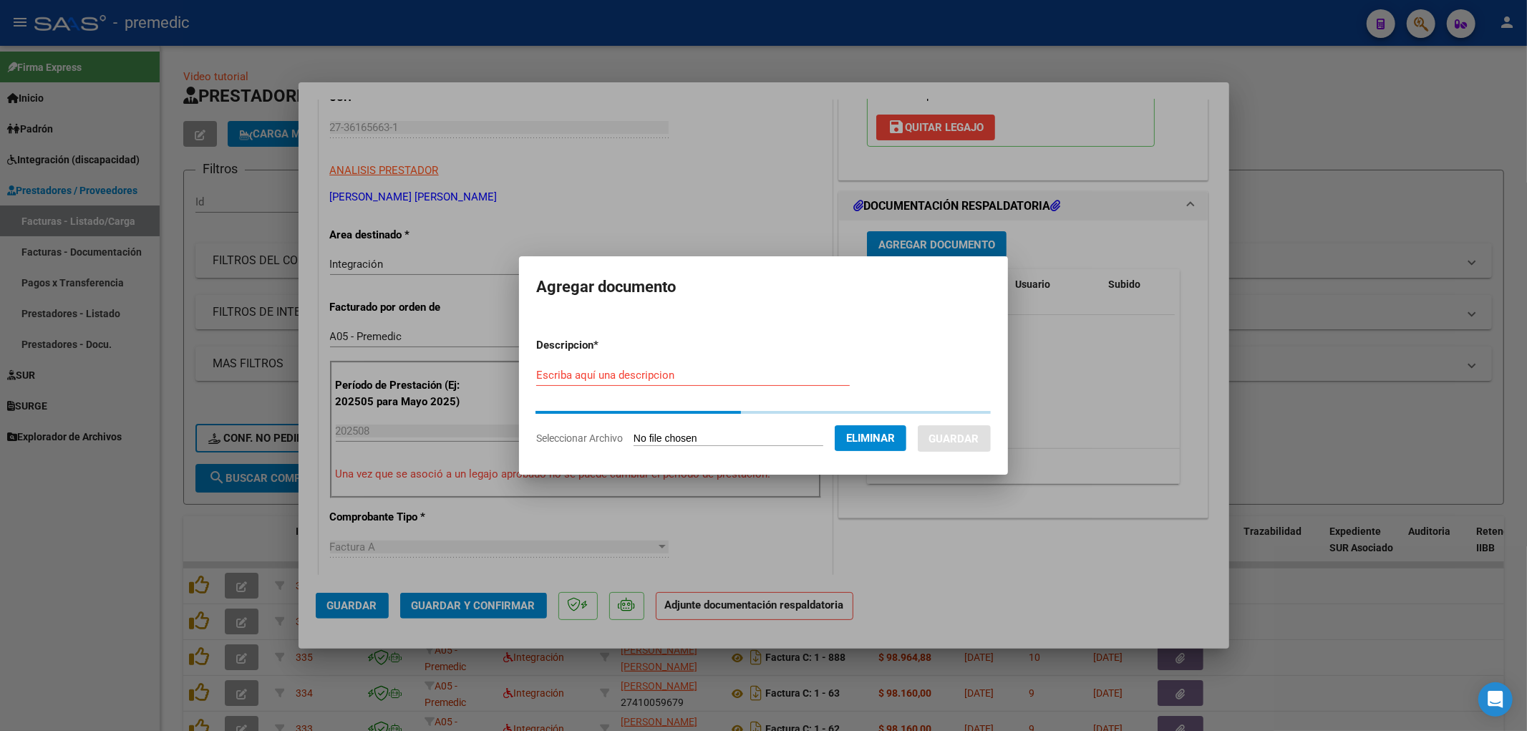
click at [538, 369] on input "Escriba aquí una descripcion" at bounding box center [692, 375] width 313 height 13
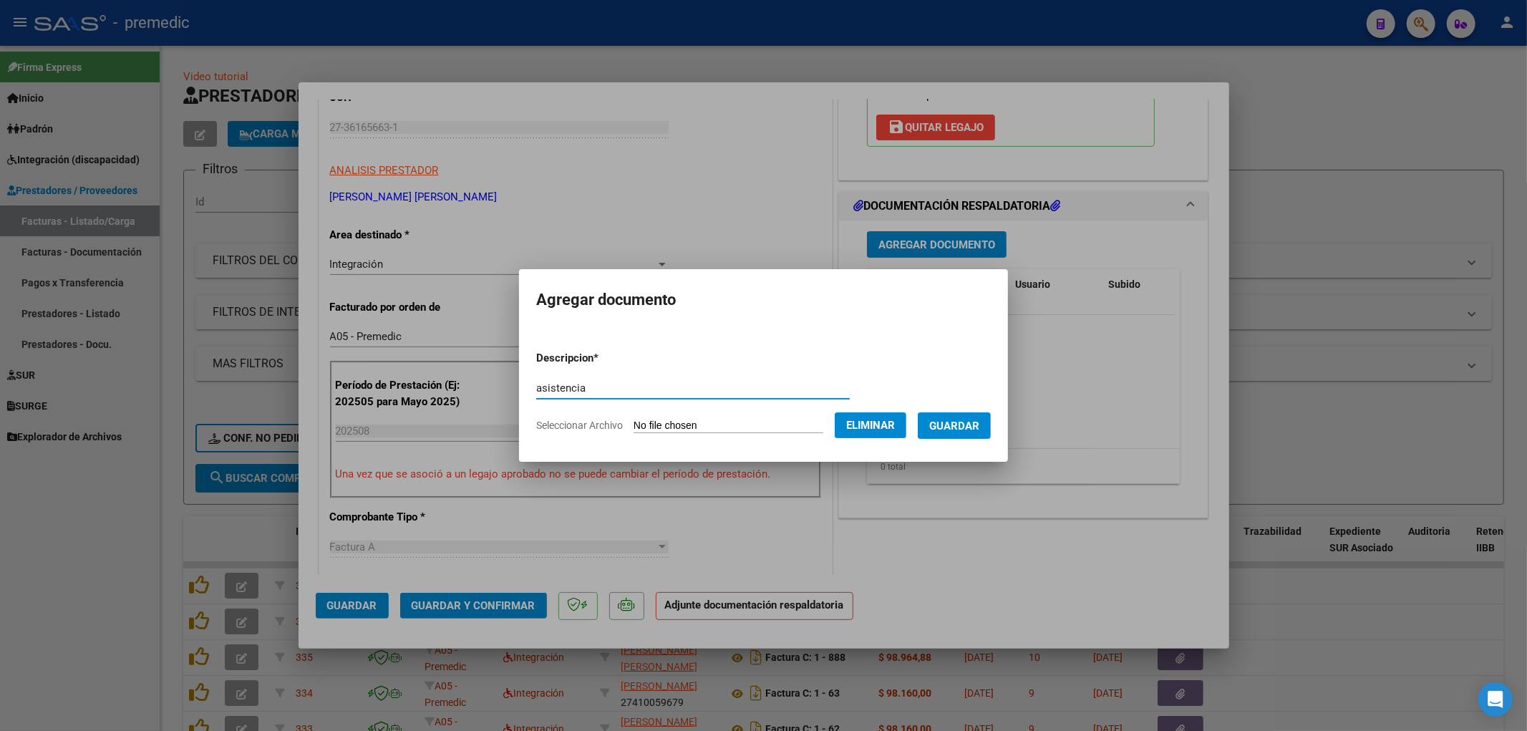
type input "asistencia"
click at [979, 425] on span "Guardar" at bounding box center [954, 425] width 50 height 13
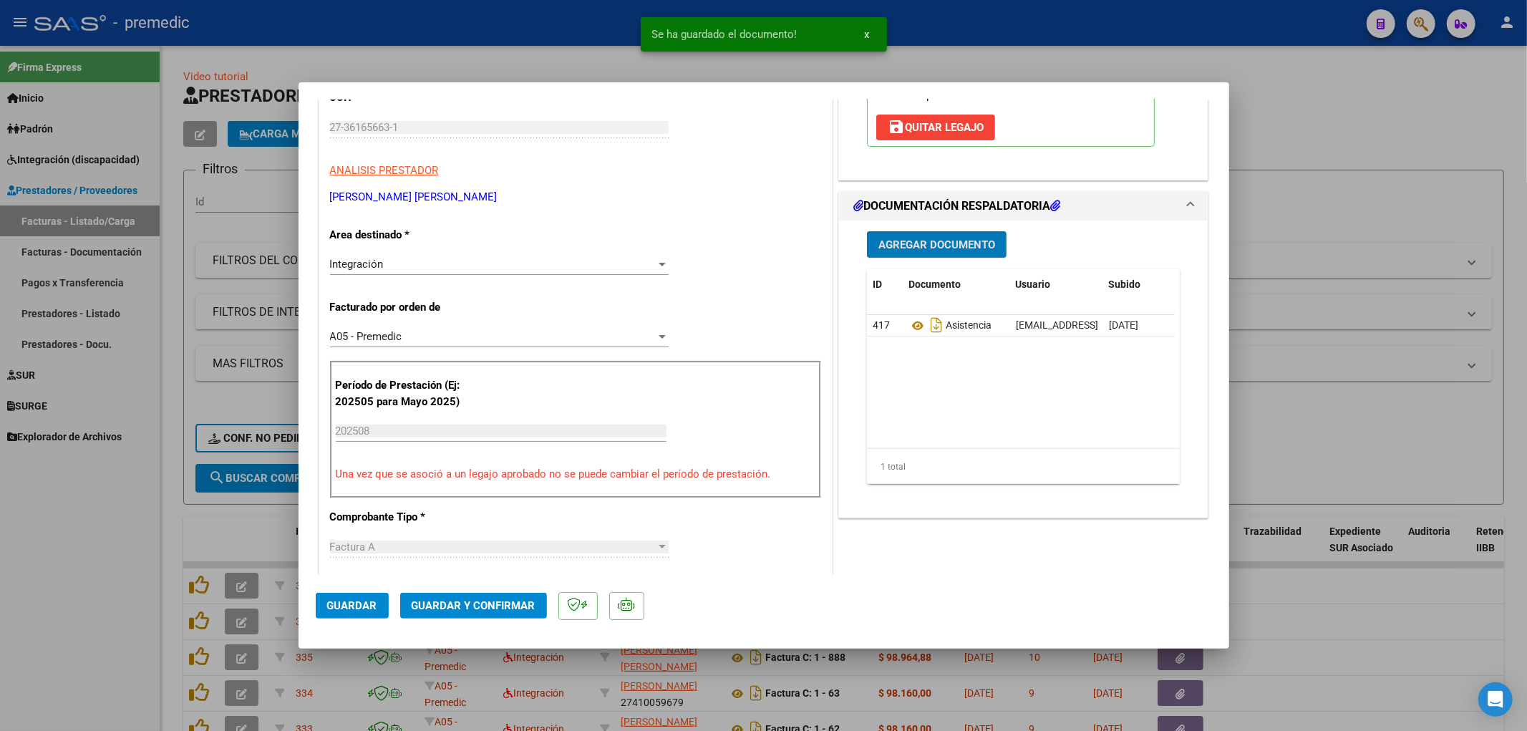
click at [341, 603] on span "Guardar" at bounding box center [352, 605] width 50 height 13
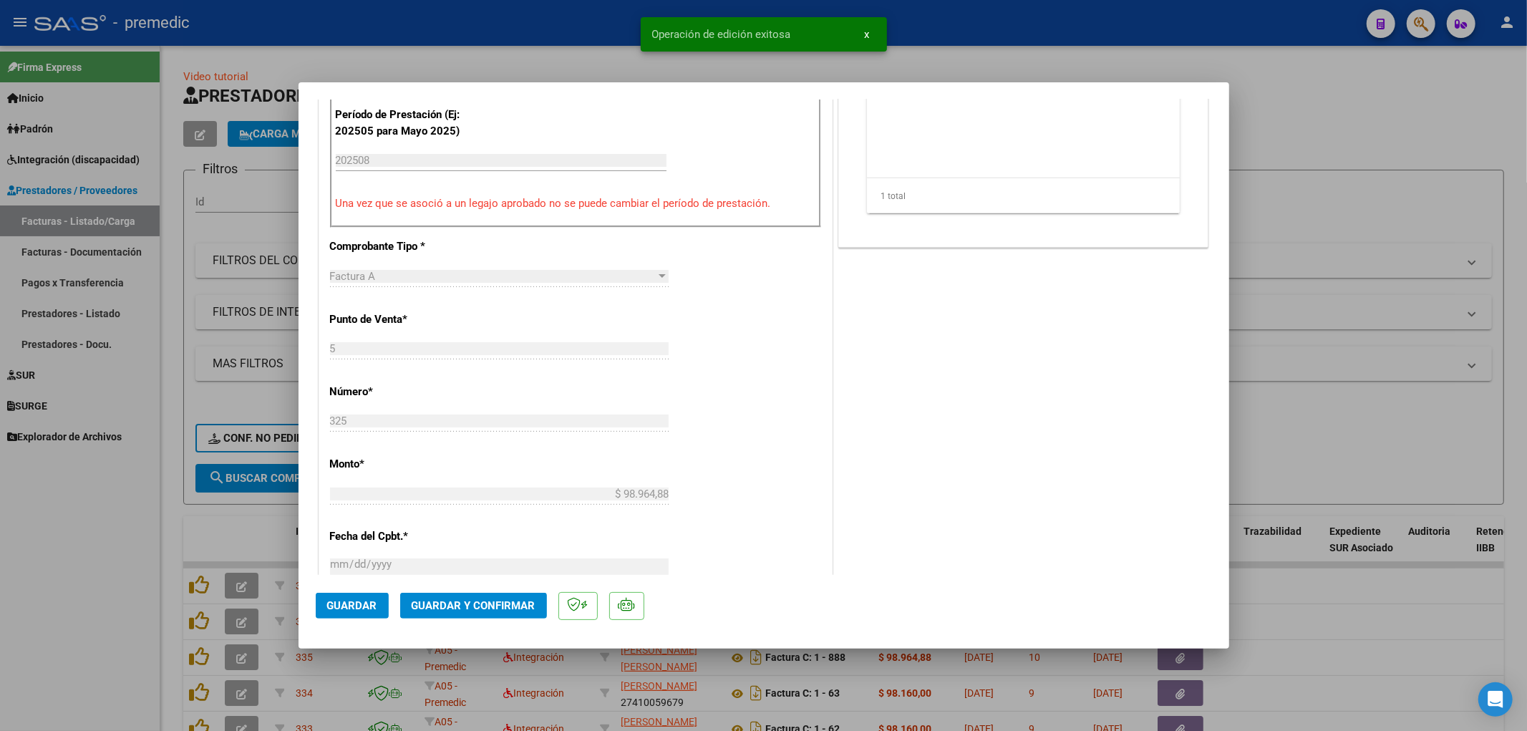
scroll to position [636, 0]
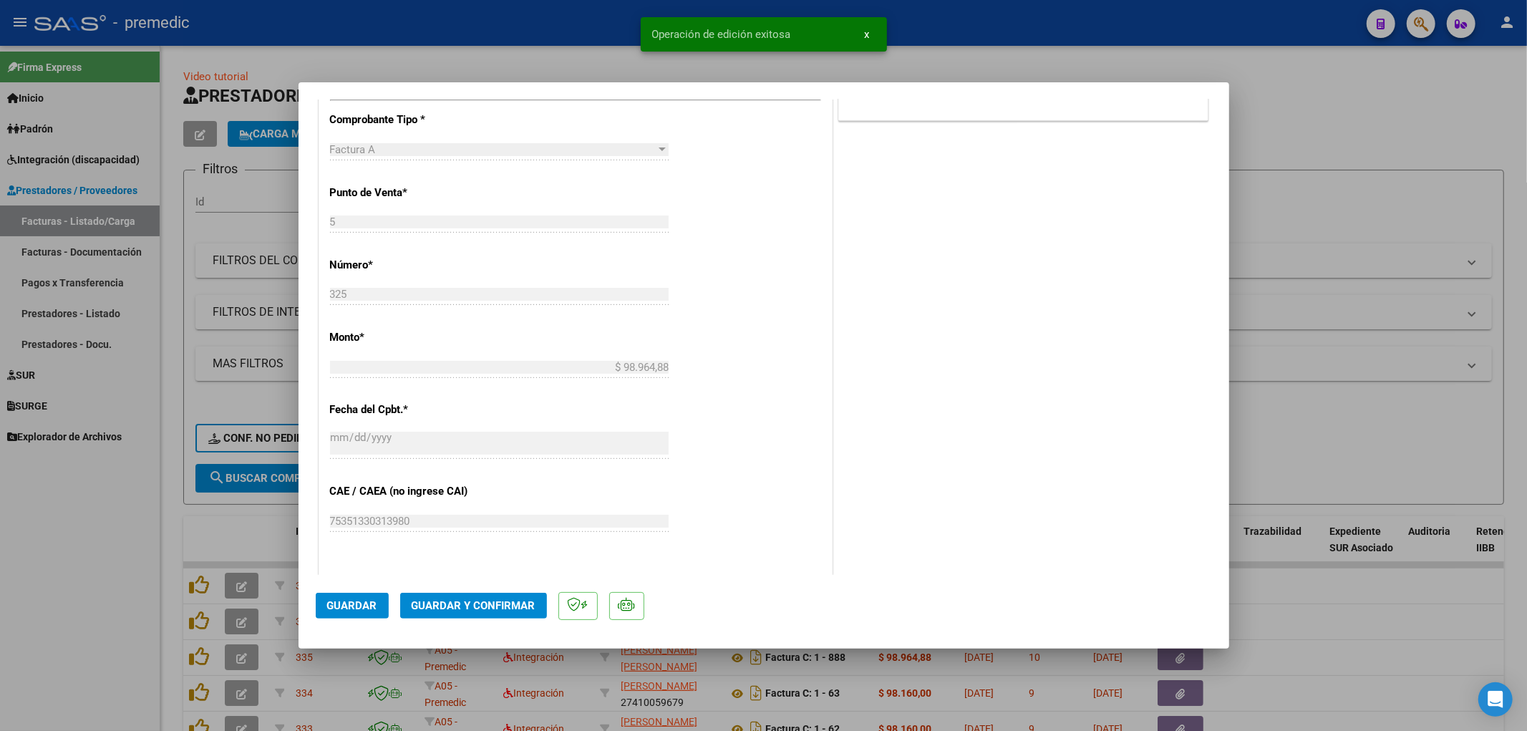
click at [1496, 386] on div at bounding box center [763, 365] width 1527 height 731
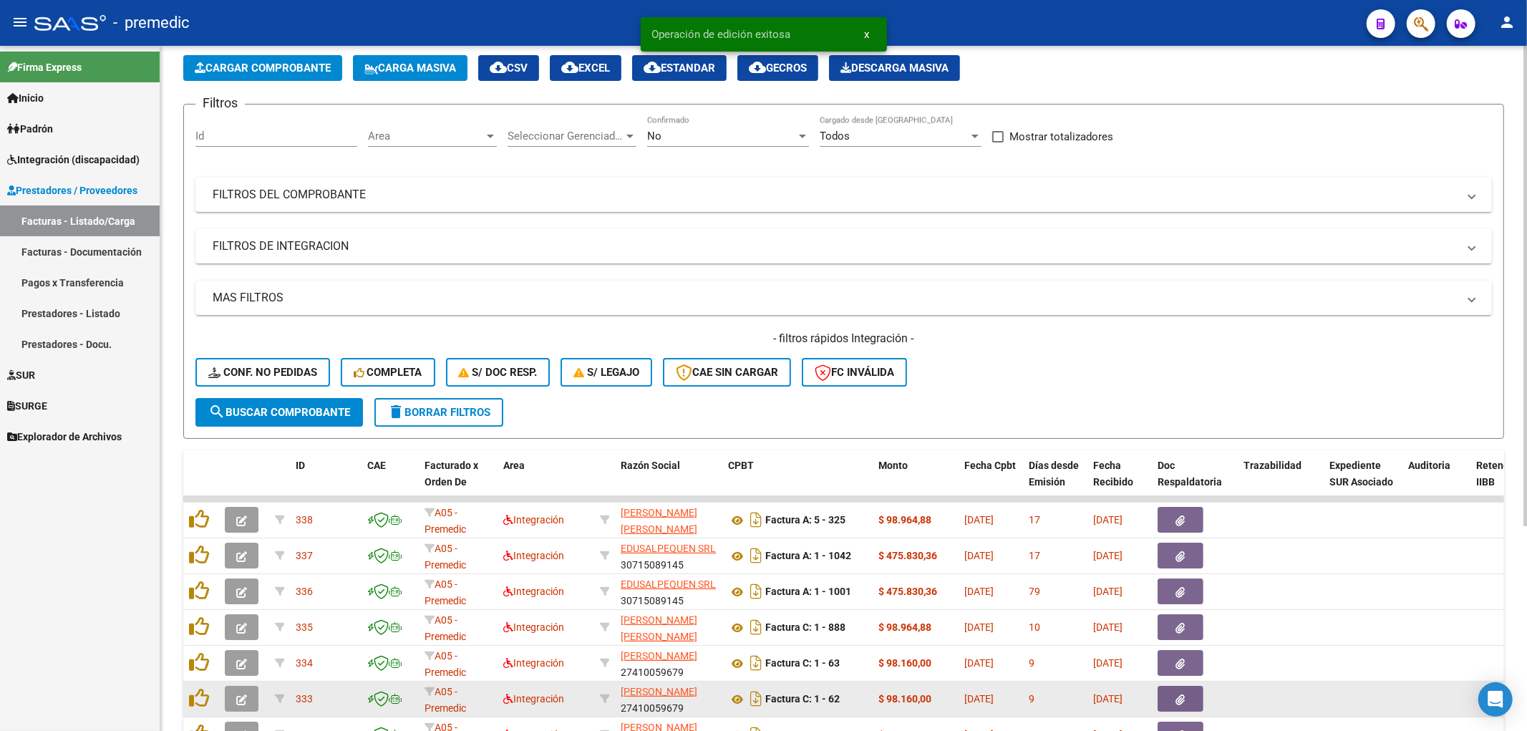
scroll to position [79, 0]
